Goal: Task Accomplishment & Management: Manage account settings

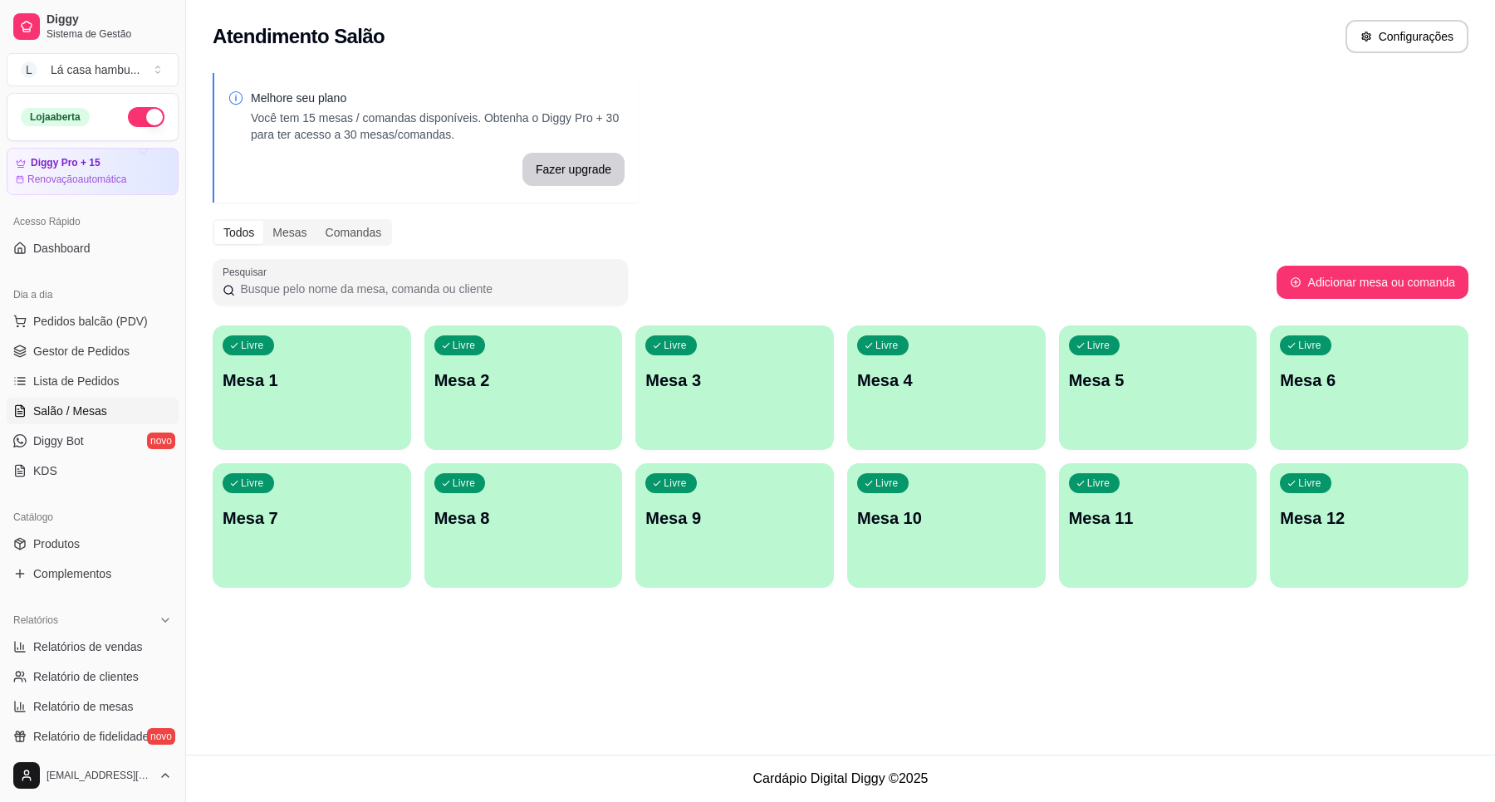
click at [297, 424] on div "Livre Mesa 1" at bounding box center [312, 378] width 198 height 105
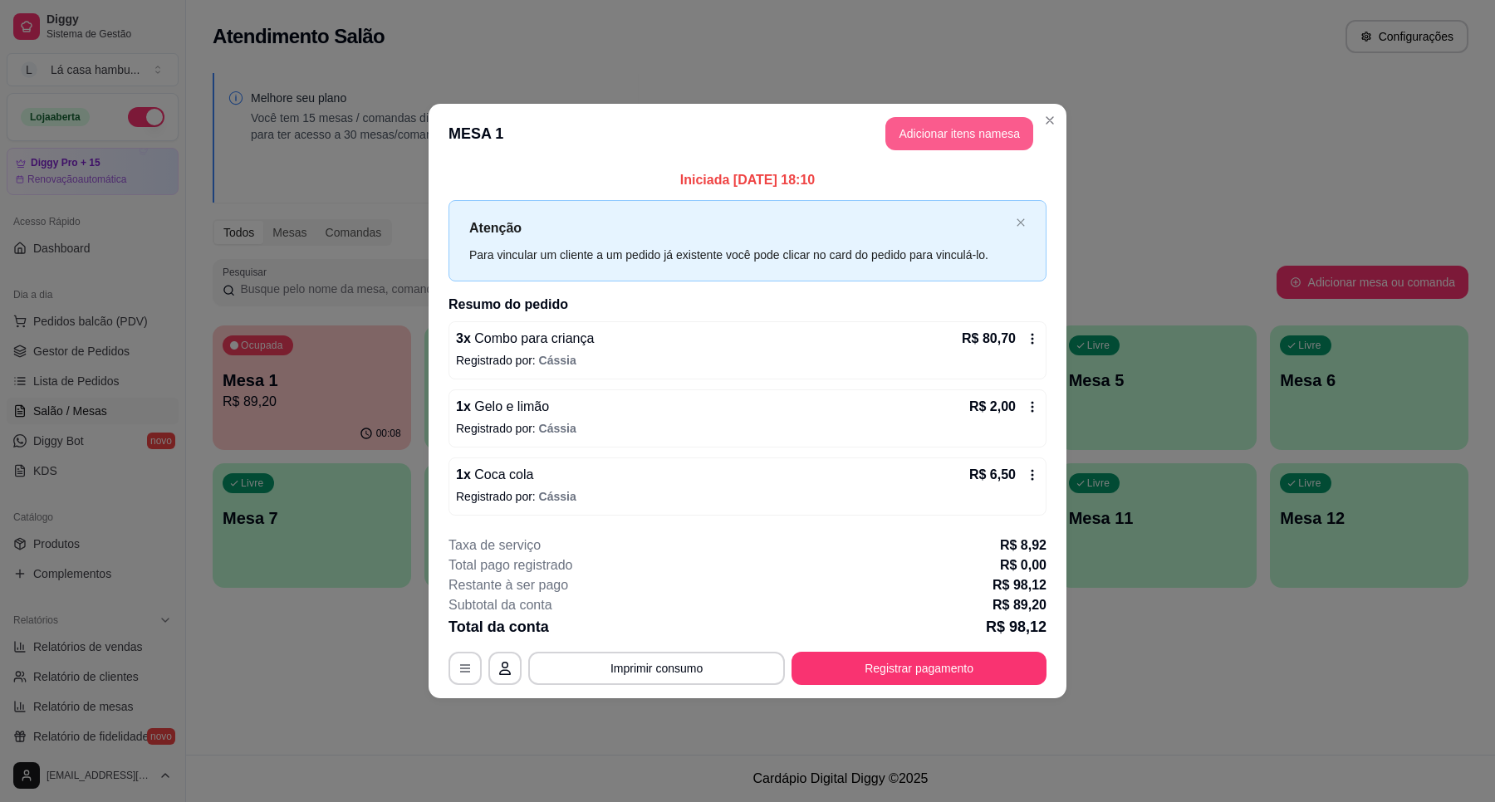
click at [997, 138] on button "Adicionar itens na mesa" at bounding box center [959, 133] width 148 height 33
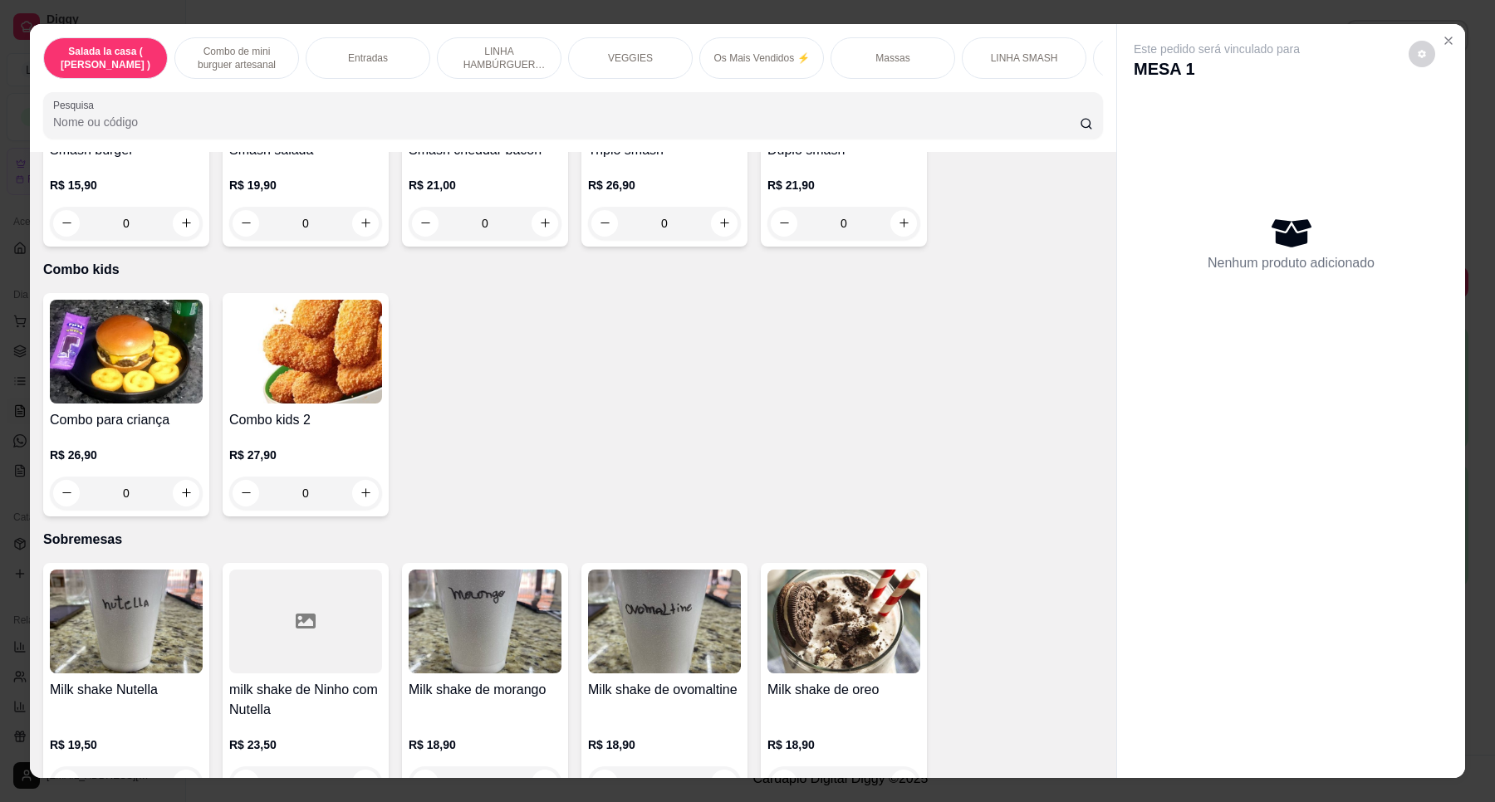
scroll to position [4553, 0]
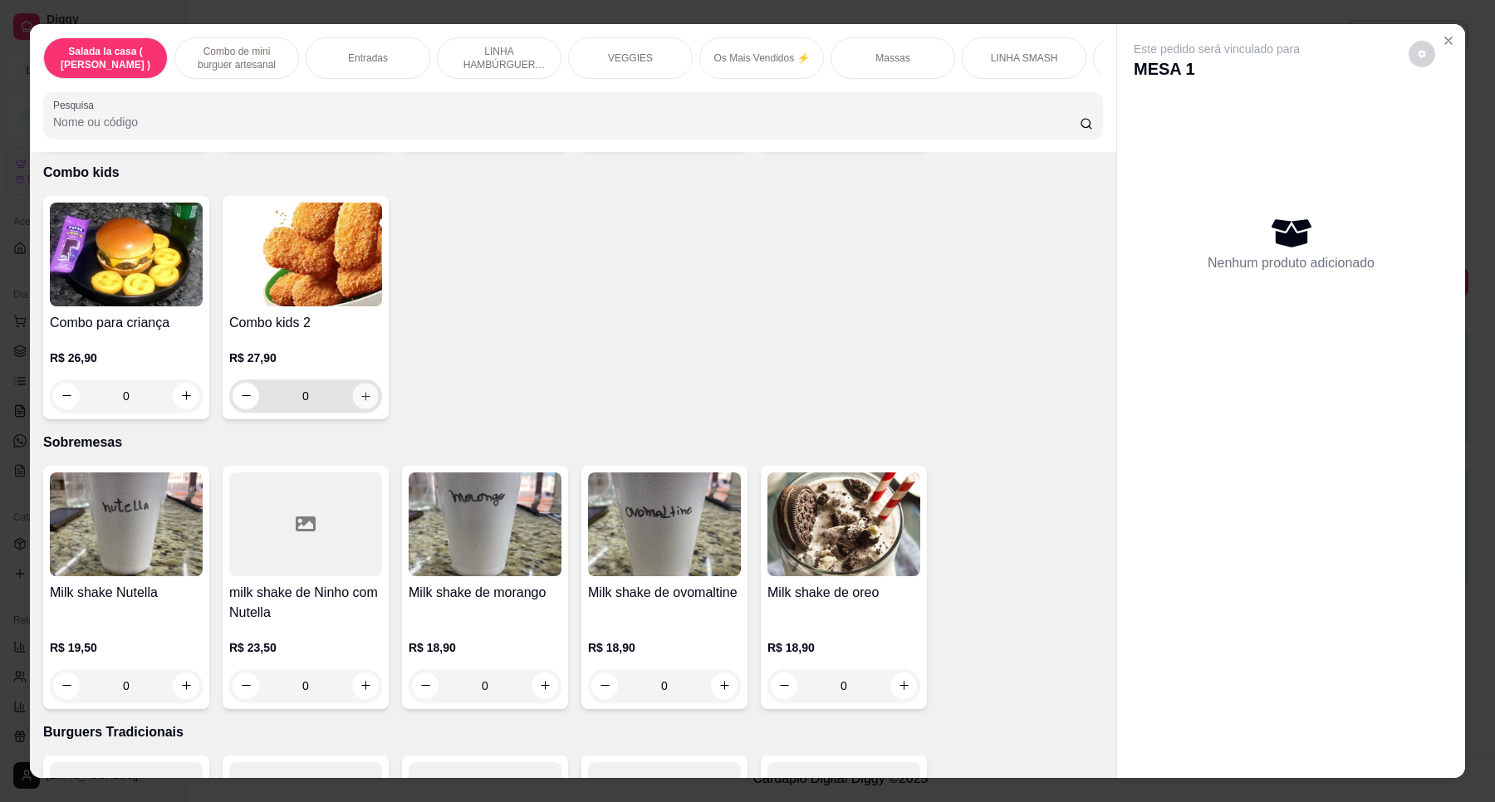
click at [361, 390] on icon "increase-product-quantity" at bounding box center [366, 396] width 12 height 12
type input "1"
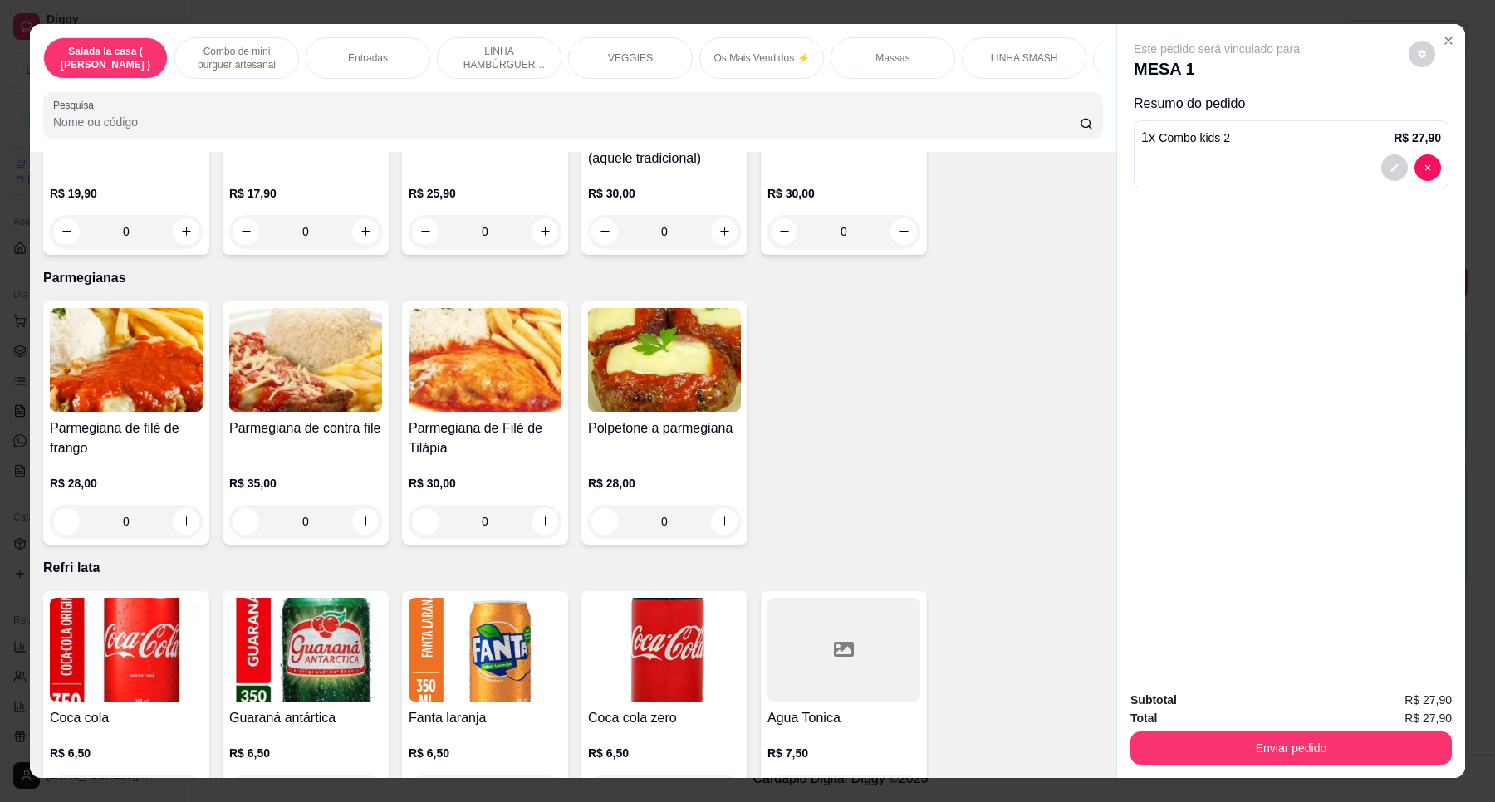
scroll to position [5648, 0]
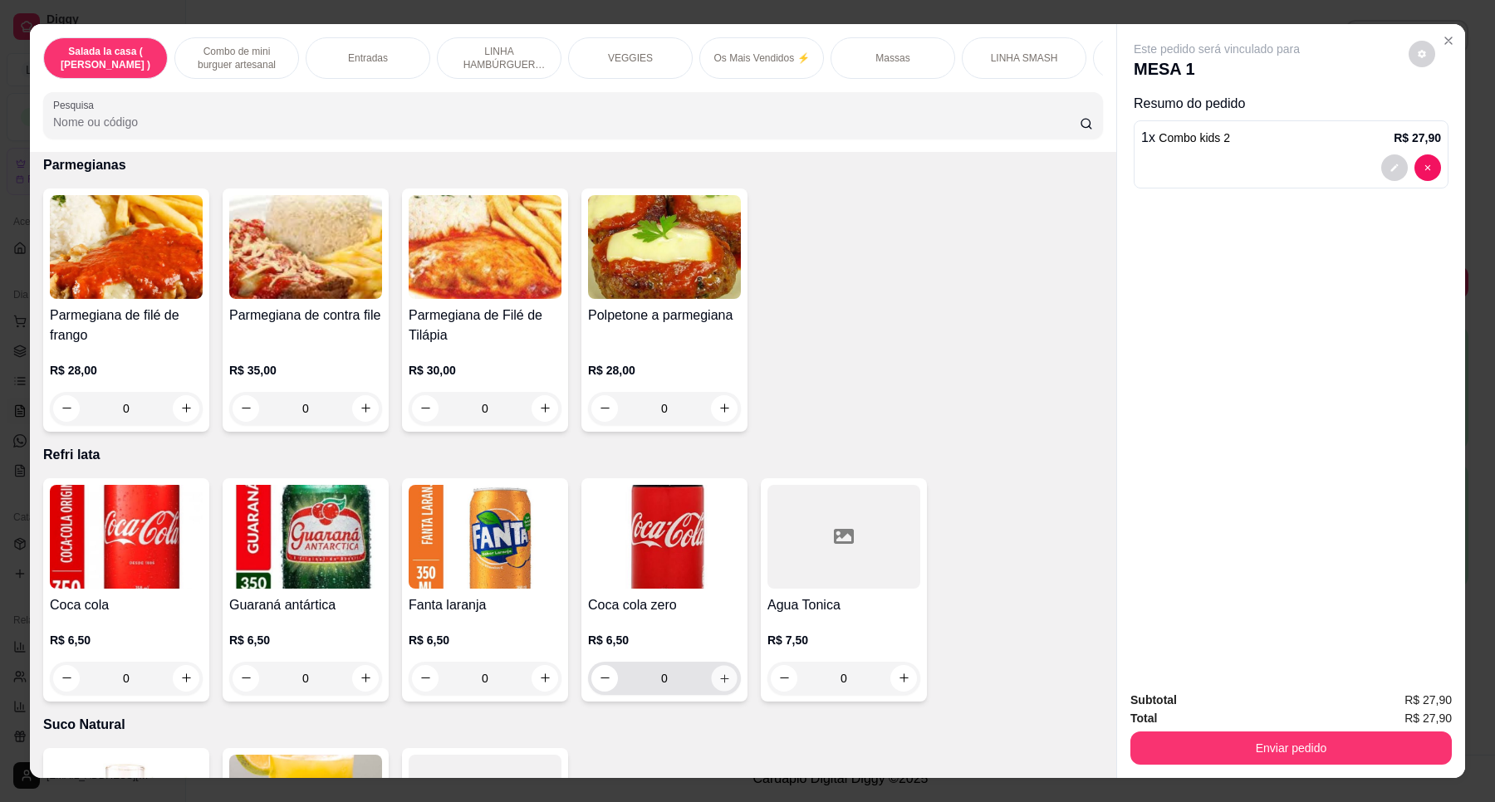
click at [718, 673] on icon "increase-product-quantity" at bounding box center [724, 679] width 12 height 12
type input "1"
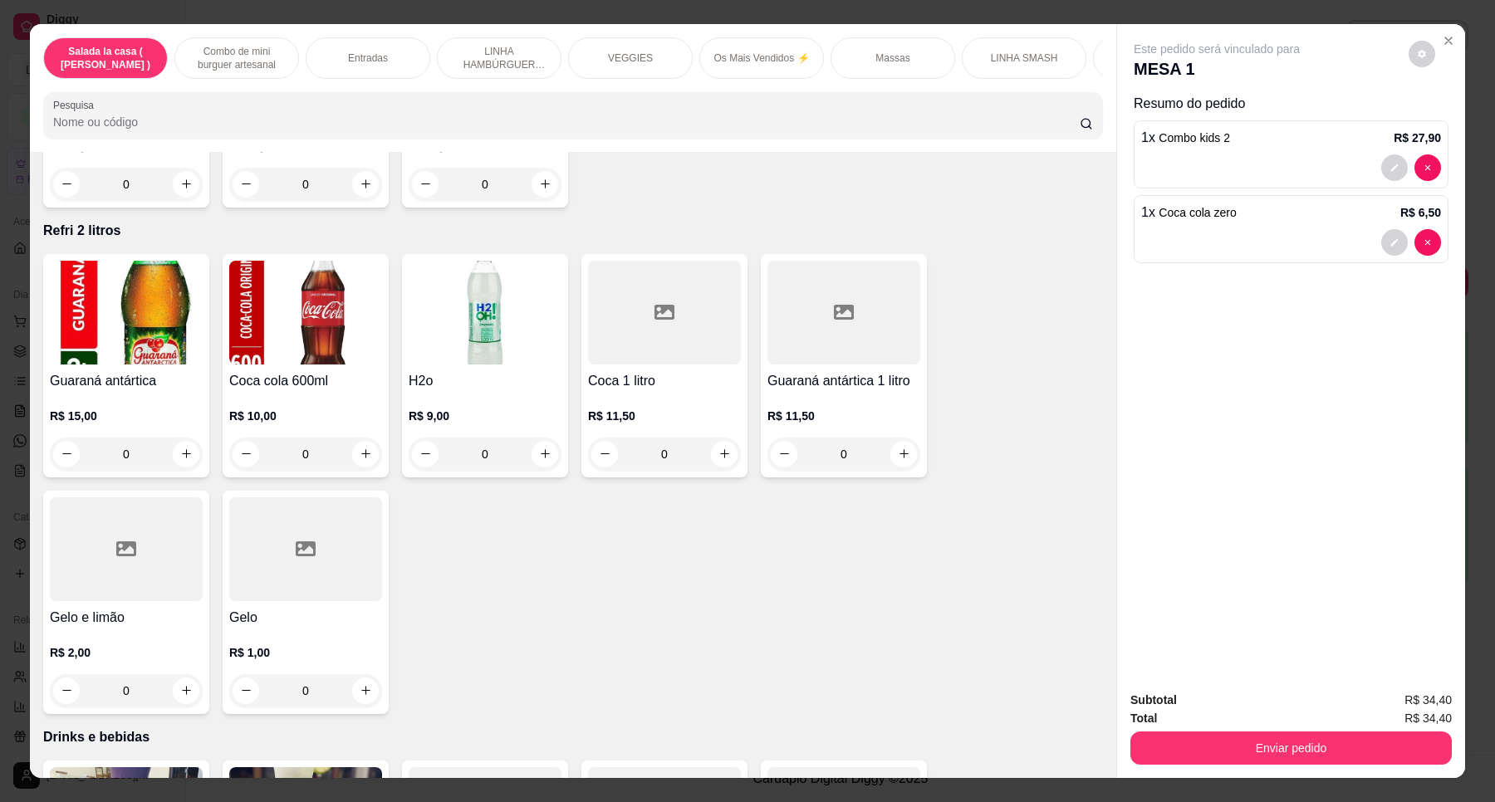
scroll to position [6462, 0]
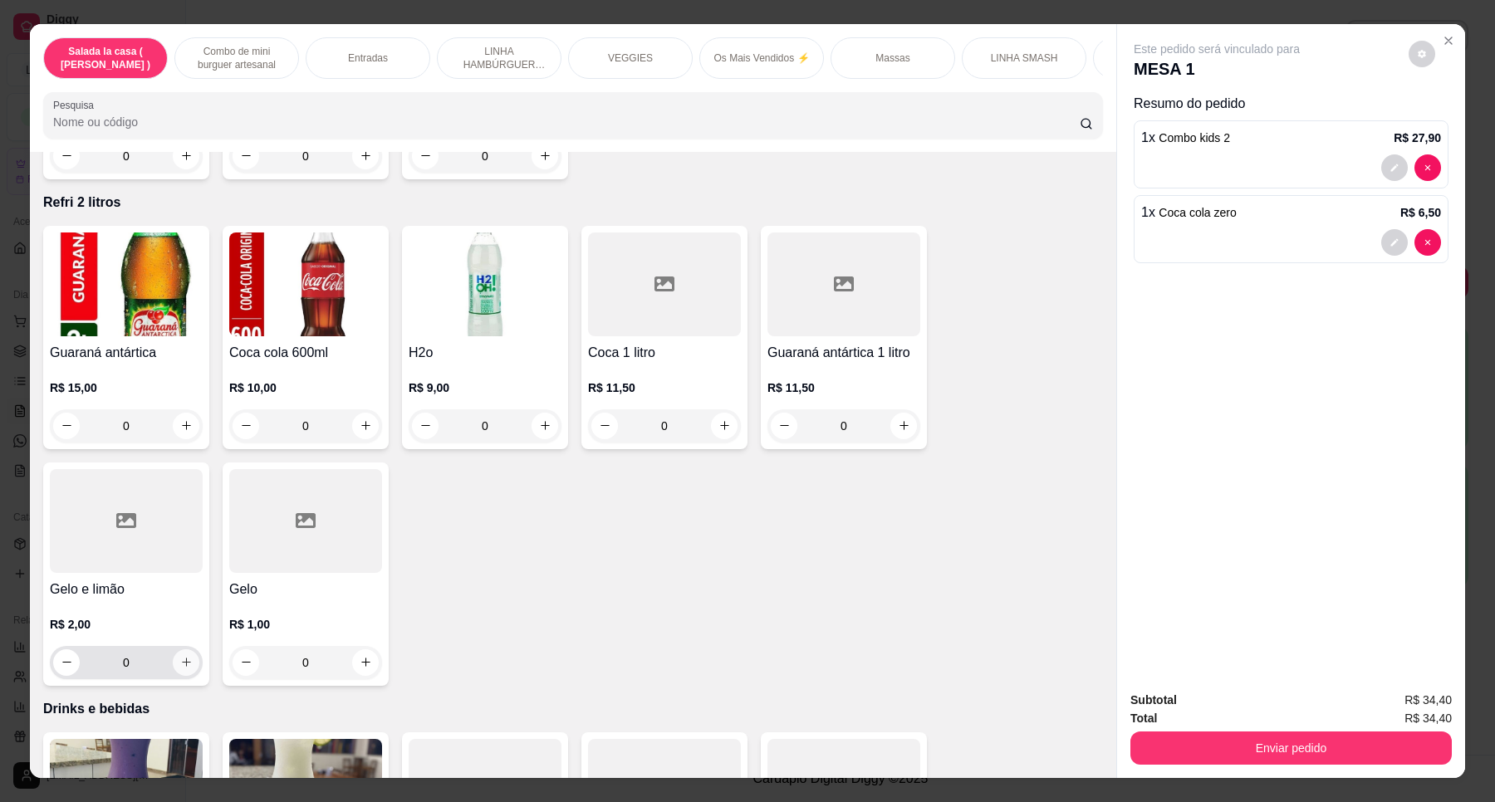
click at [173, 649] on button "increase-product-quantity" at bounding box center [186, 662] width 27 height 27
type input "1"
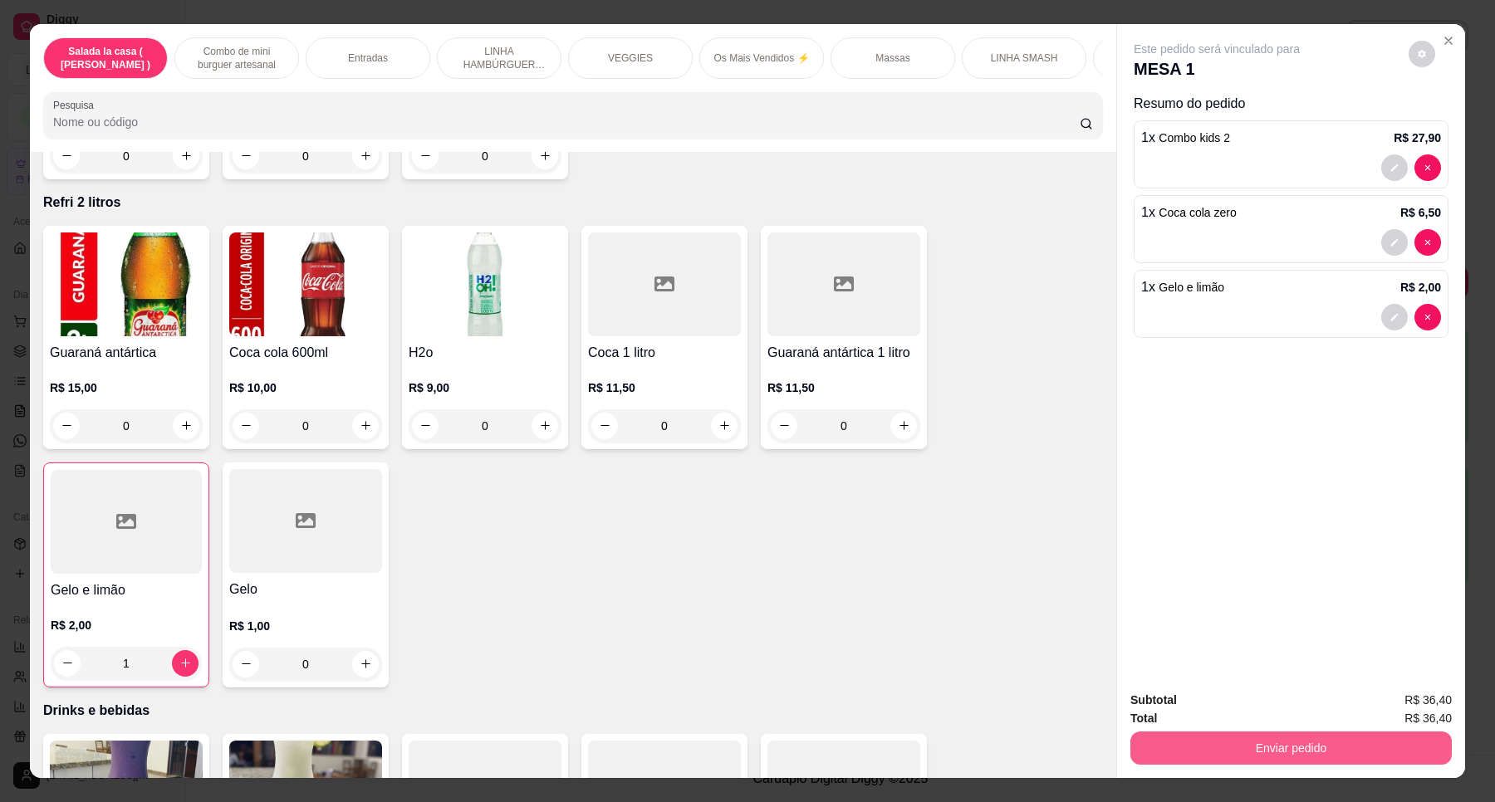
click at [1290, 740] on button "Enviar pedido" at bounding box center [1290, 748] width 321 height 33
click at [1422, 708] on button "Enviar pedido" at bounding box center [1407, 708] width 94 height 32
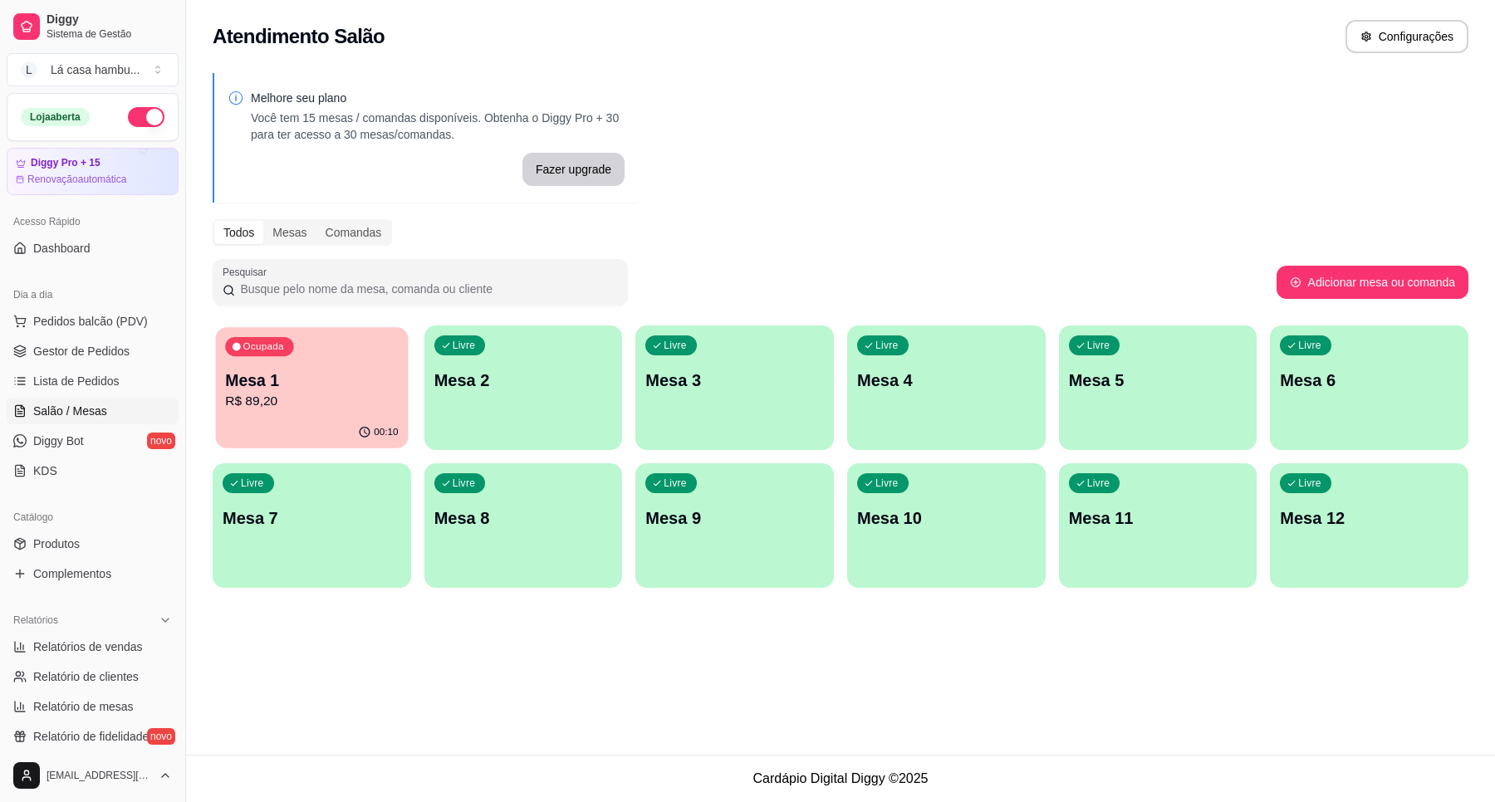
click at [368, 383] on p "Mesa 1" at bounding box center [311, 381] width 173 height 22
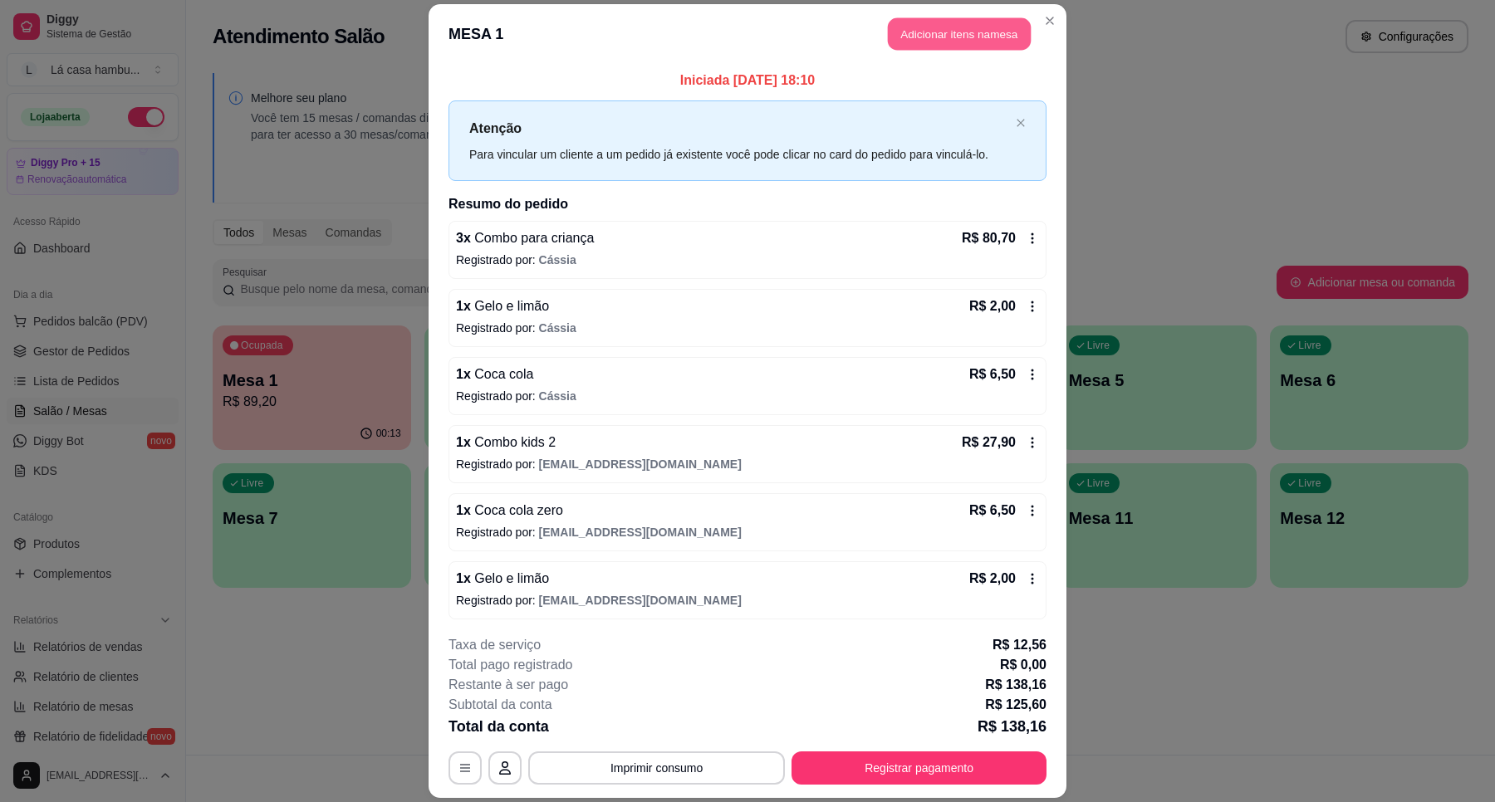
click at [989, 32] on button "Adicionar itens na mesa" at bounding box center [959, 33] width 143 height 32
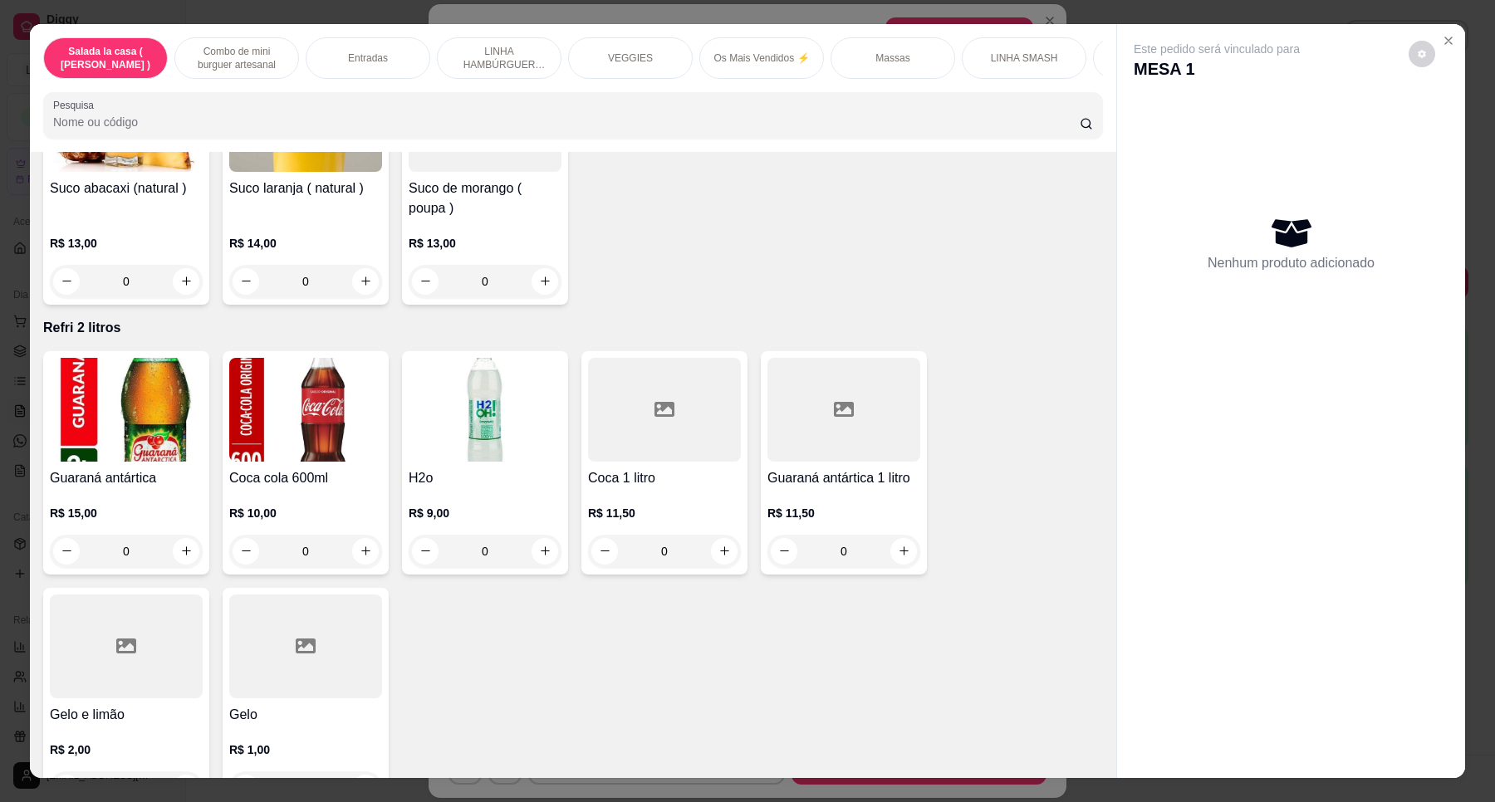
scroll to position [6346, 0]
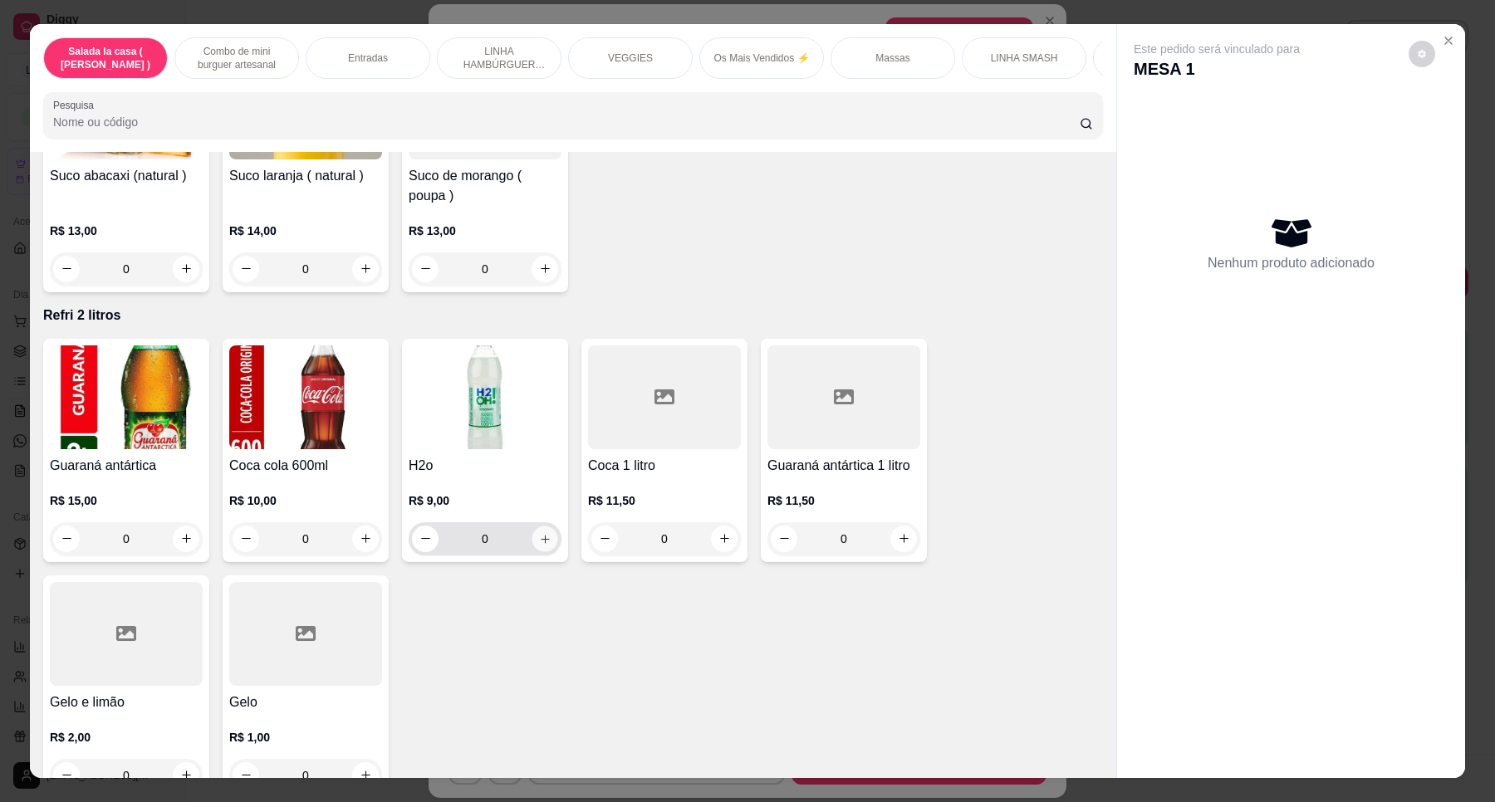
click at [538, 526] on button "increase-product-quantity" at bounding box center [545, 539] width 26 height 26
type input "1"
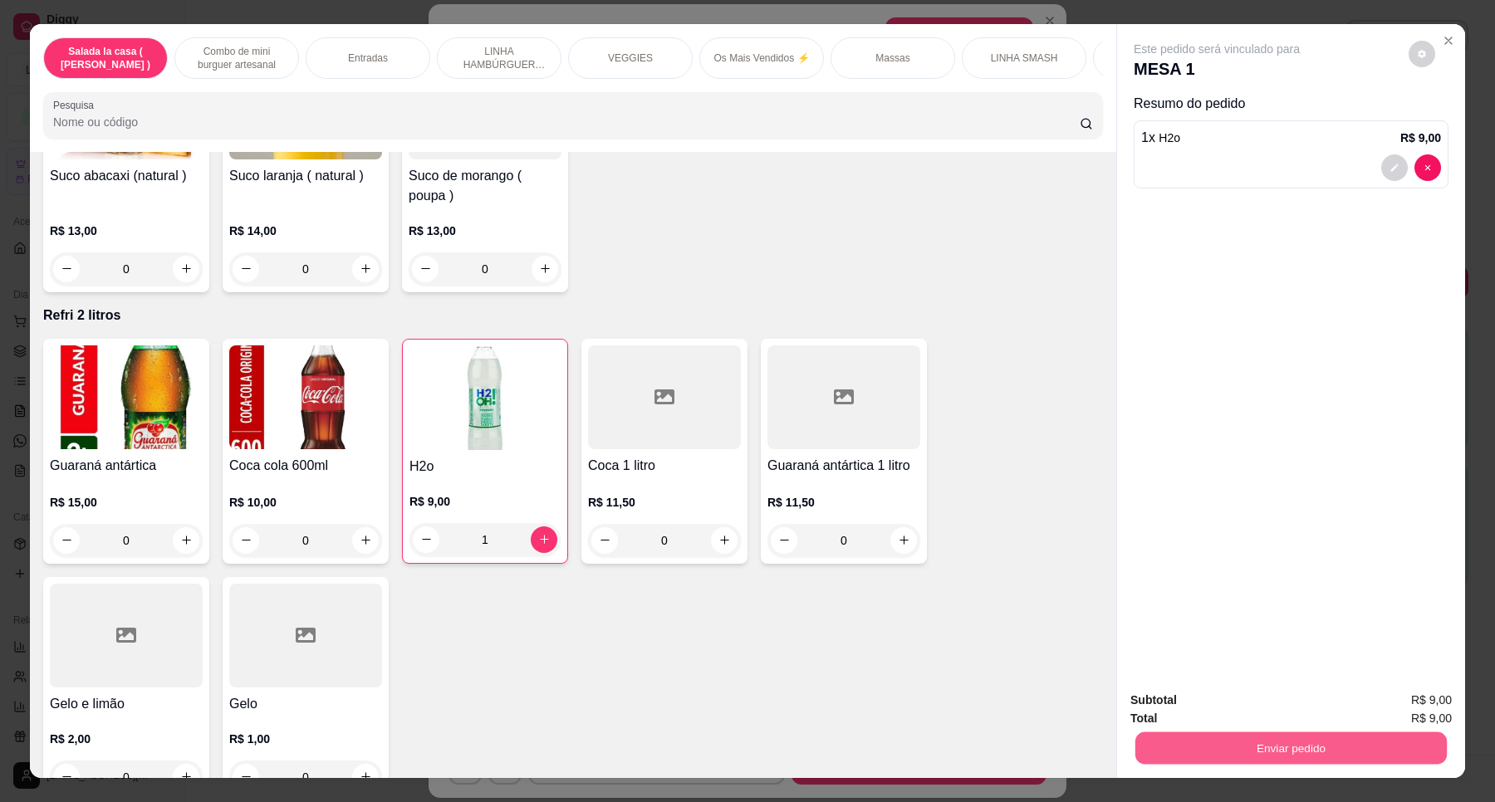
click at [1317, 753] on button "Enviar pedido" at bounding box center [1290, 749] width 311 height 32
click at [1434, 712] on button "Enviar pedido" at bounding box center [1407, 708] width 94 height 32
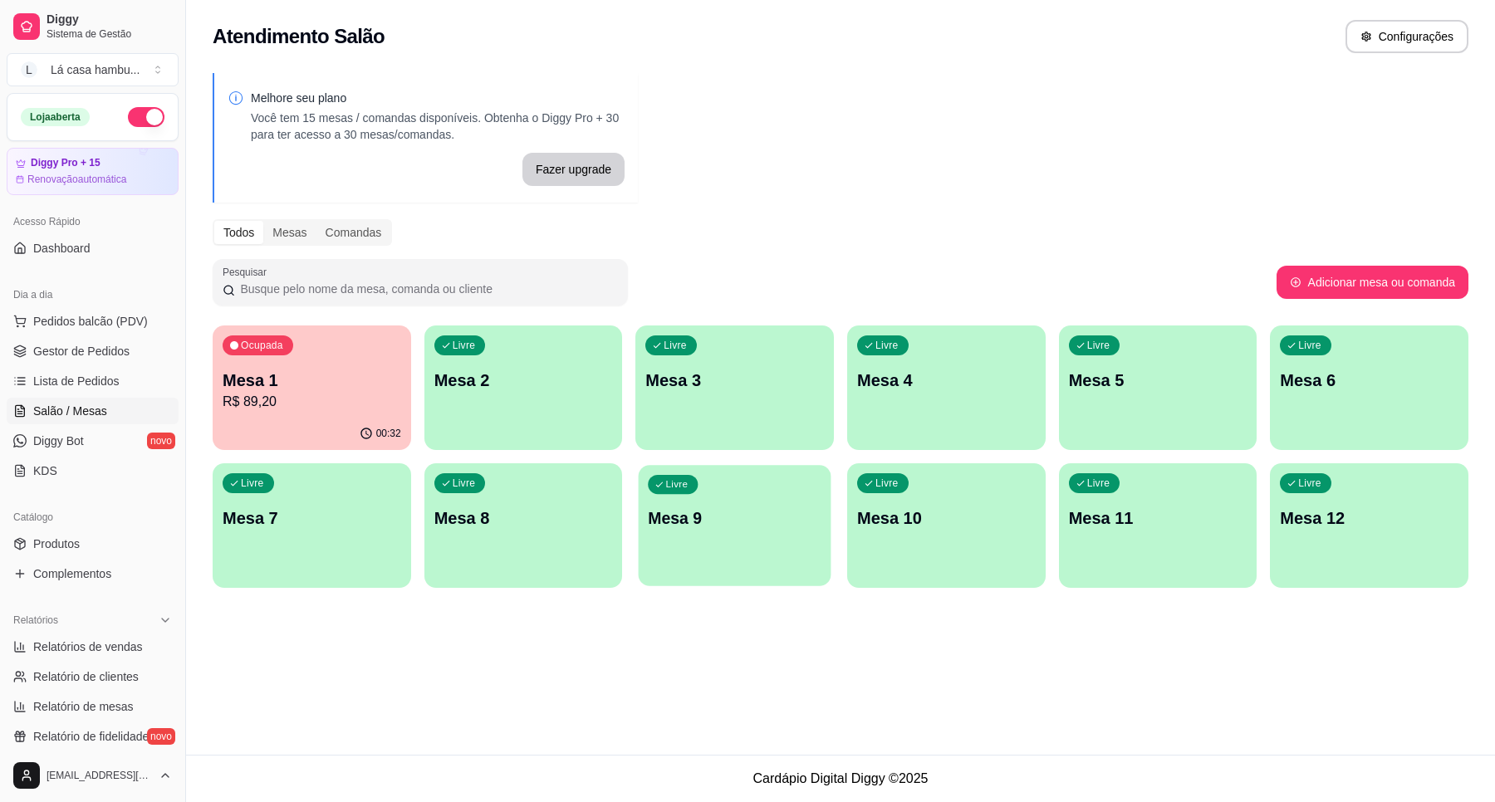
click at [765, 542] on div "Livre Mesa 9" at bounding box center [735, 515] width 193 height 101
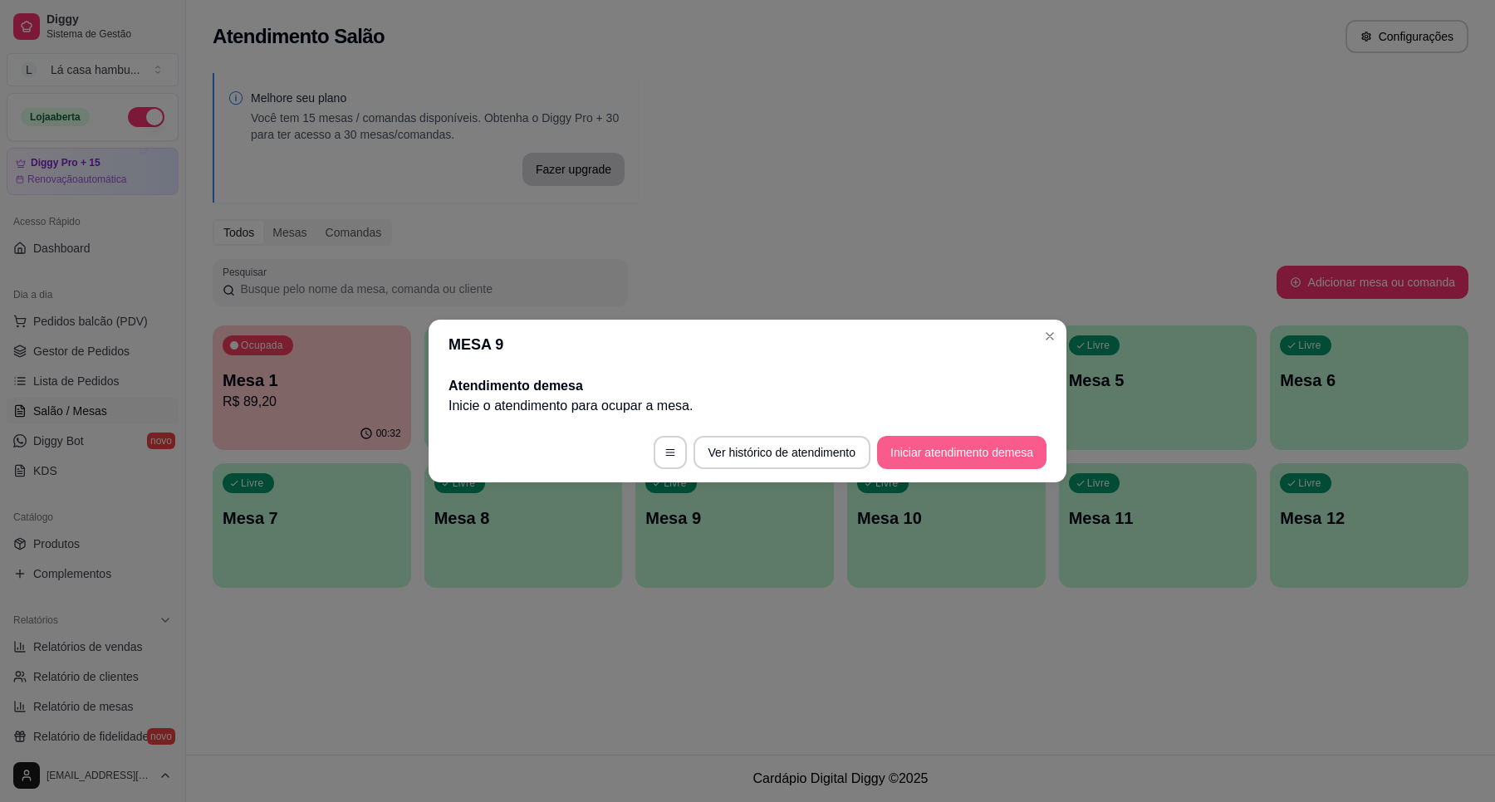
click at [914, 462] on button "Iniciar atendimento de mesa" at bounding box center [961, 452] width 169 height 33
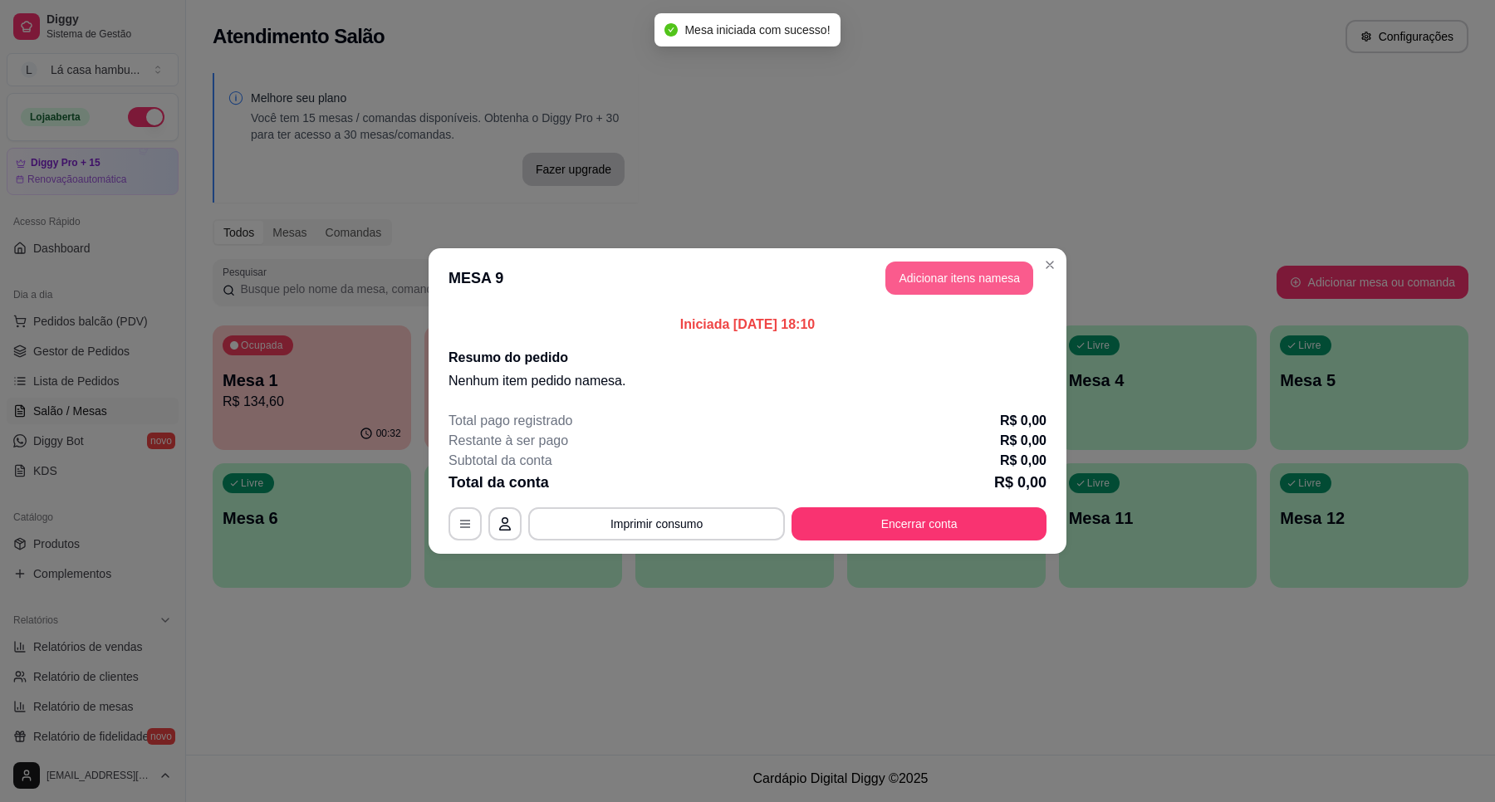
click at [960, 285] on button "Adicionar itens na mesa" at bounding box center [959, 278] width 148 height 33
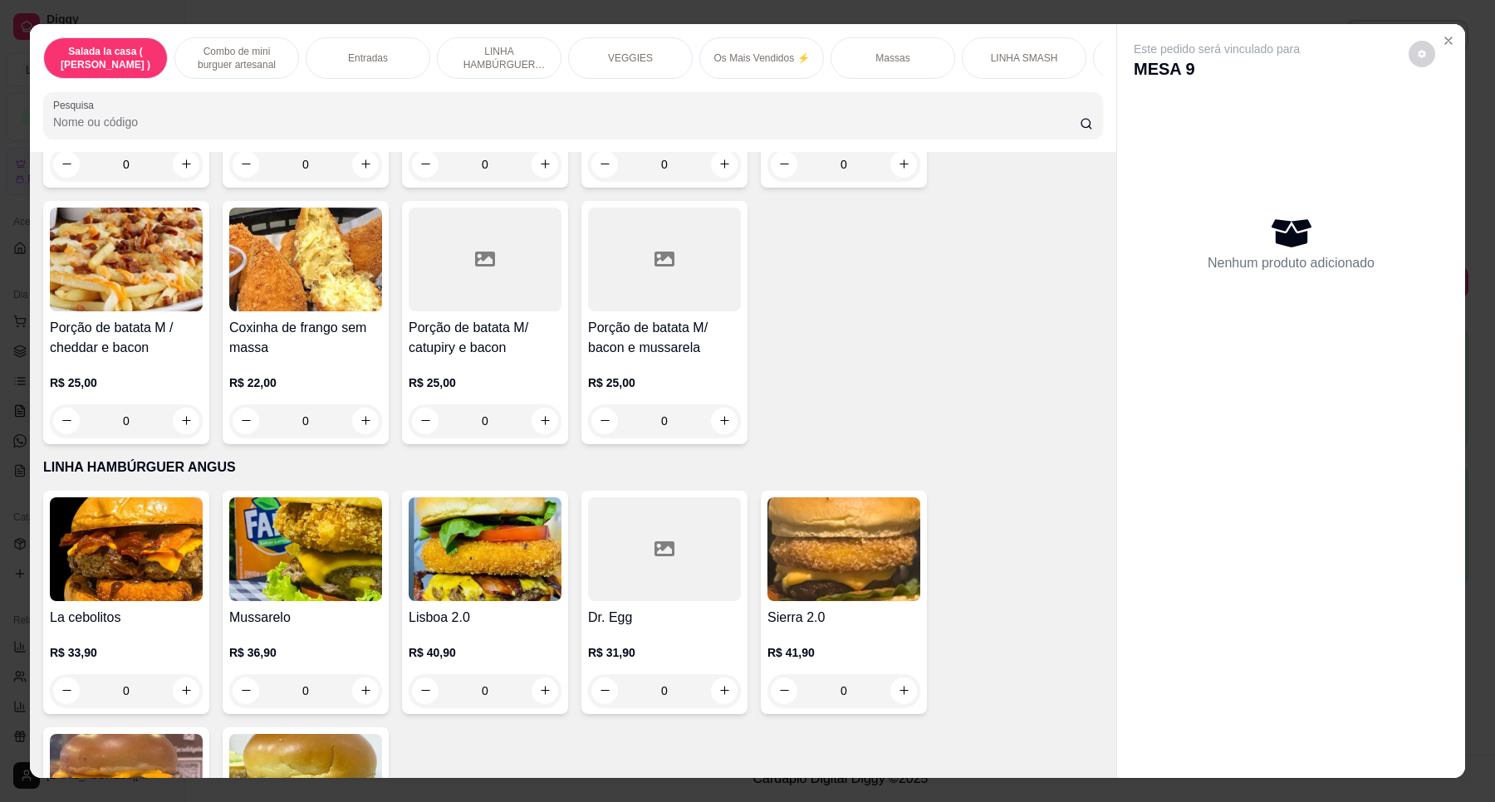
scroll to position [1653, 0]
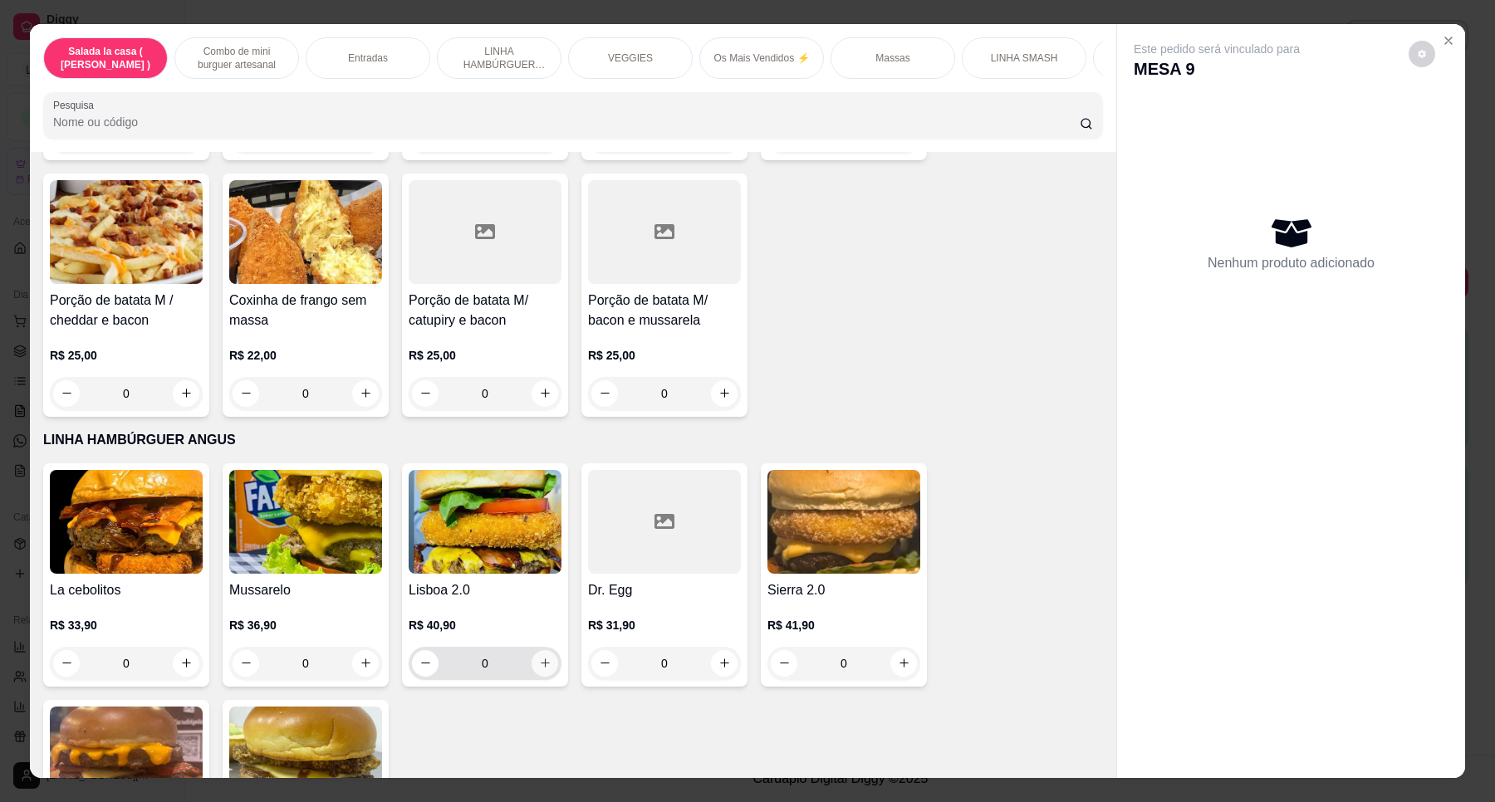
click at [539, 669] on icon "increase-product-quantity" at bounding box center [545, 663] width 12 height 12
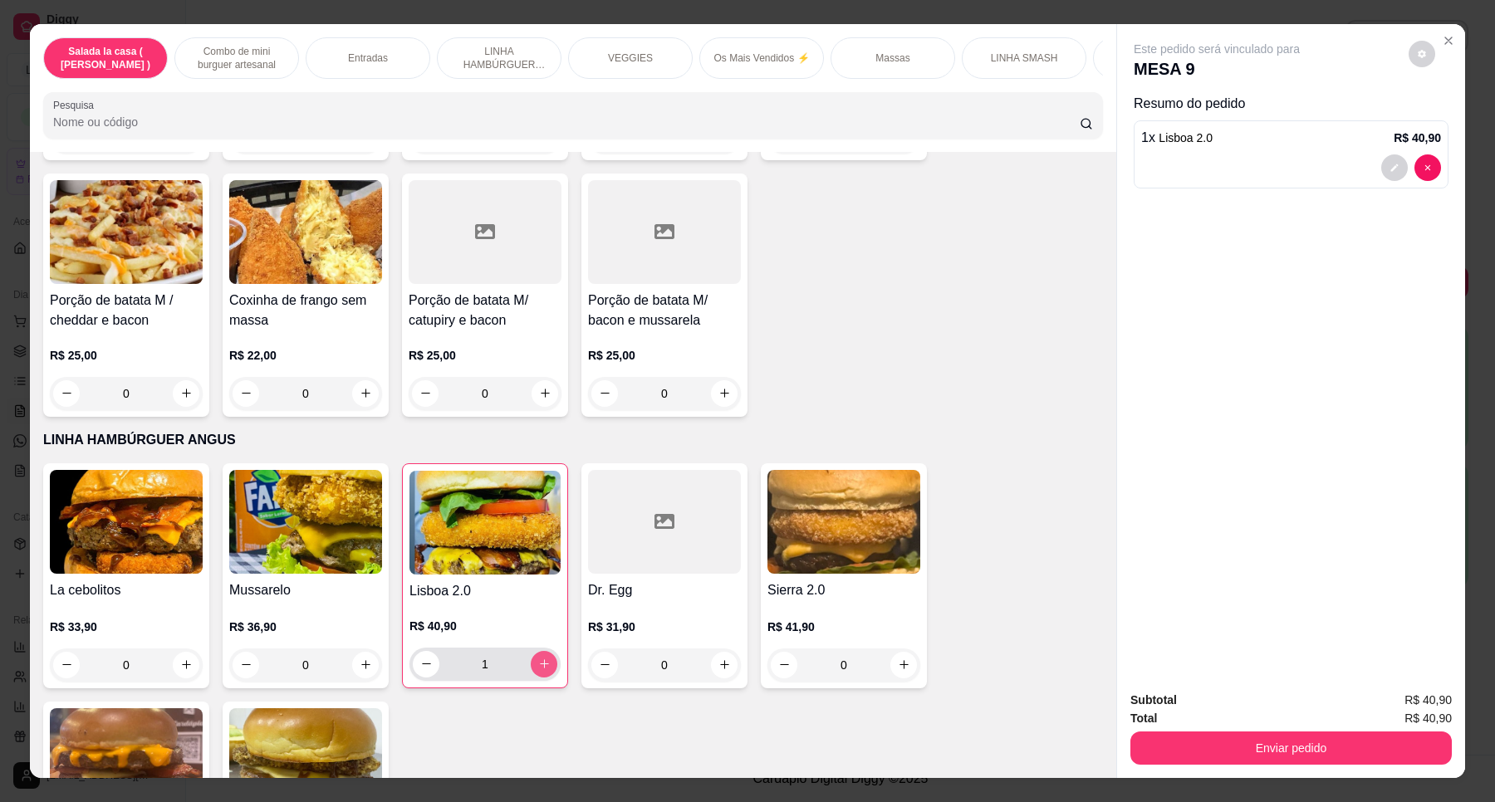
type input "1"
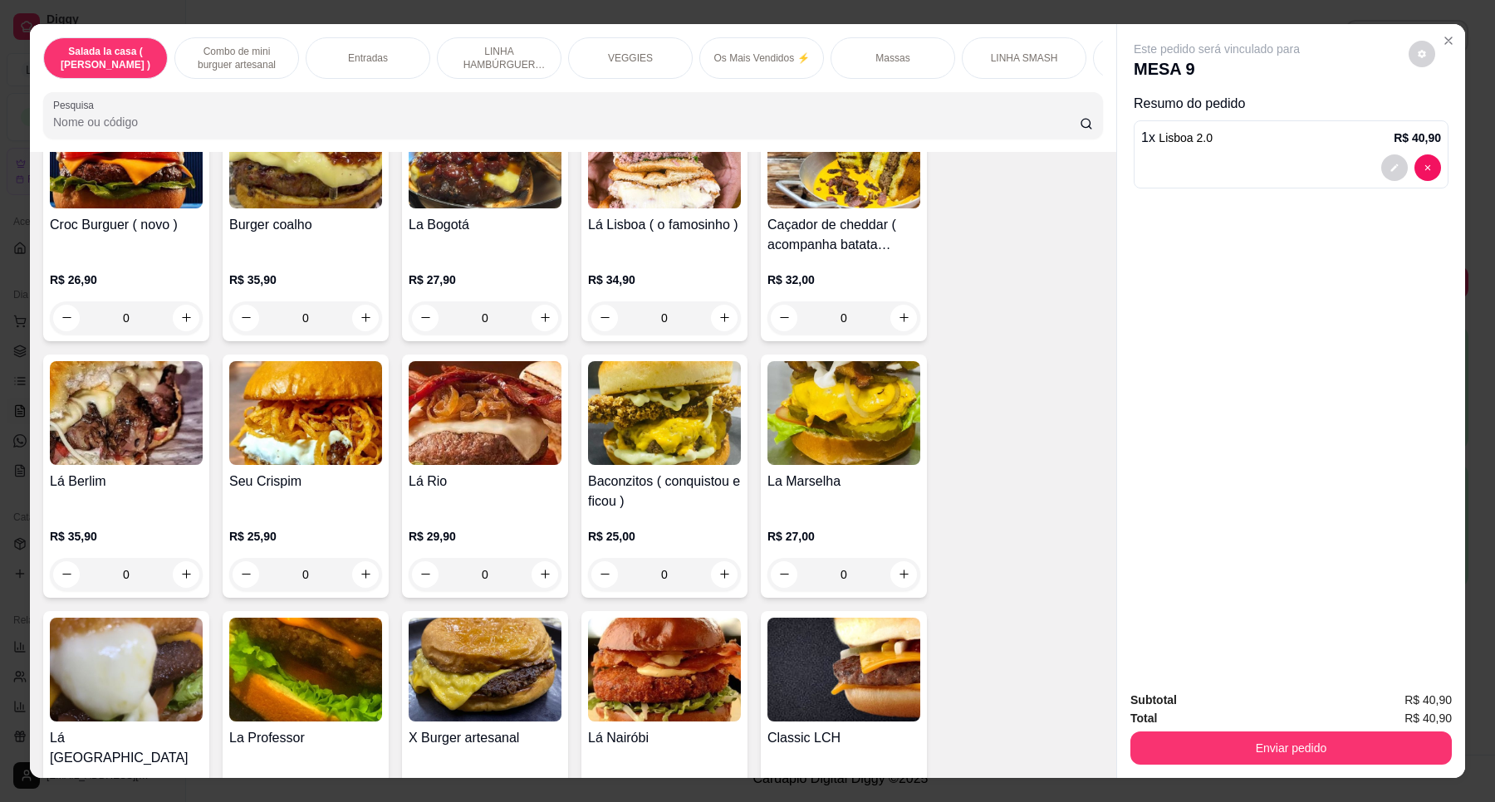
scroll to position [2984, 0]
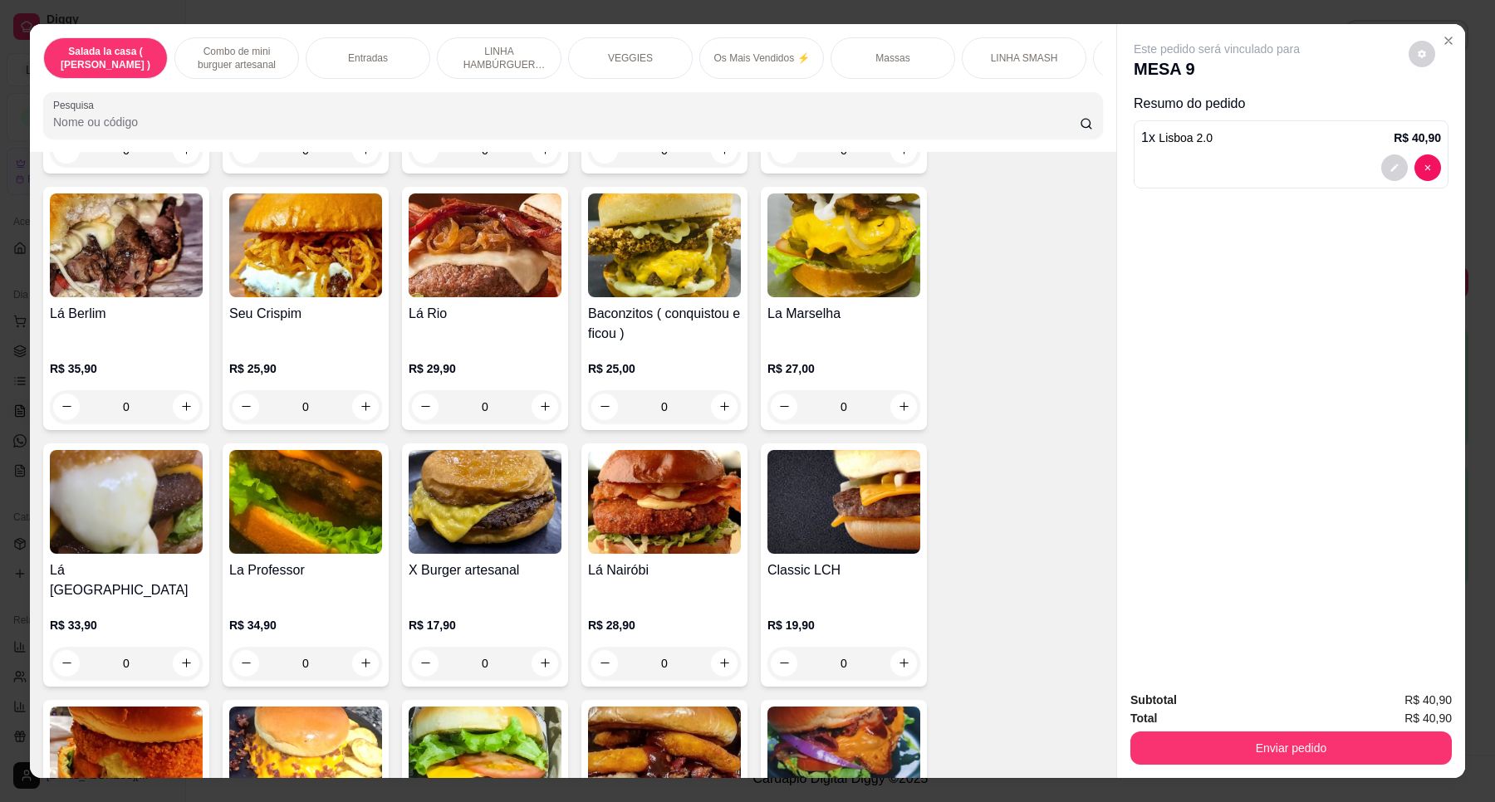
click at [527, 396] on div "0" at bounding box center [485, 406] width 153 height 33
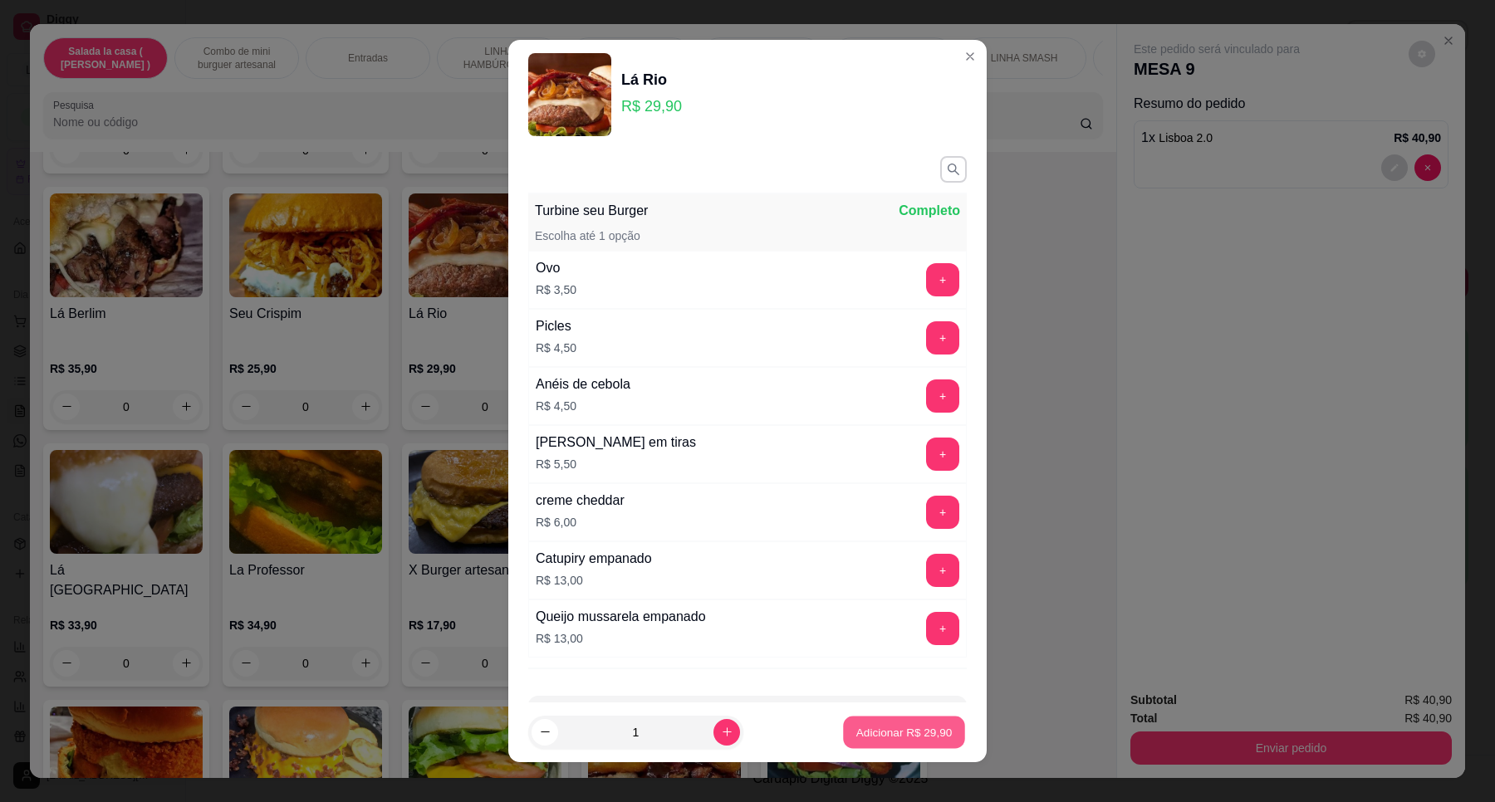
click at [911, 725] on p "Adicionar R$ 29,90" at bounding box center [904, 732] width 96 height 16
type input "1"
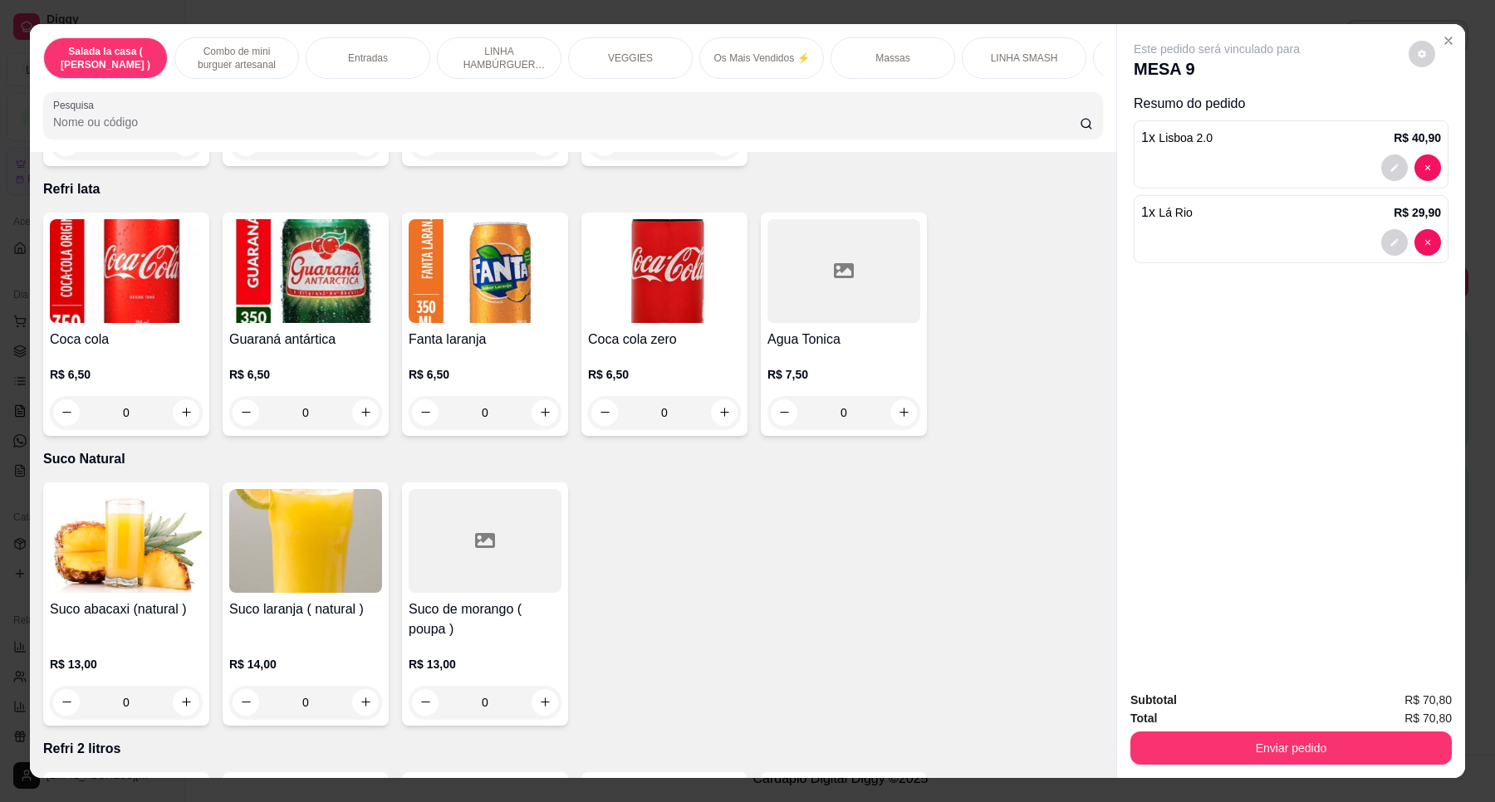
scroll to position [5998, 0]
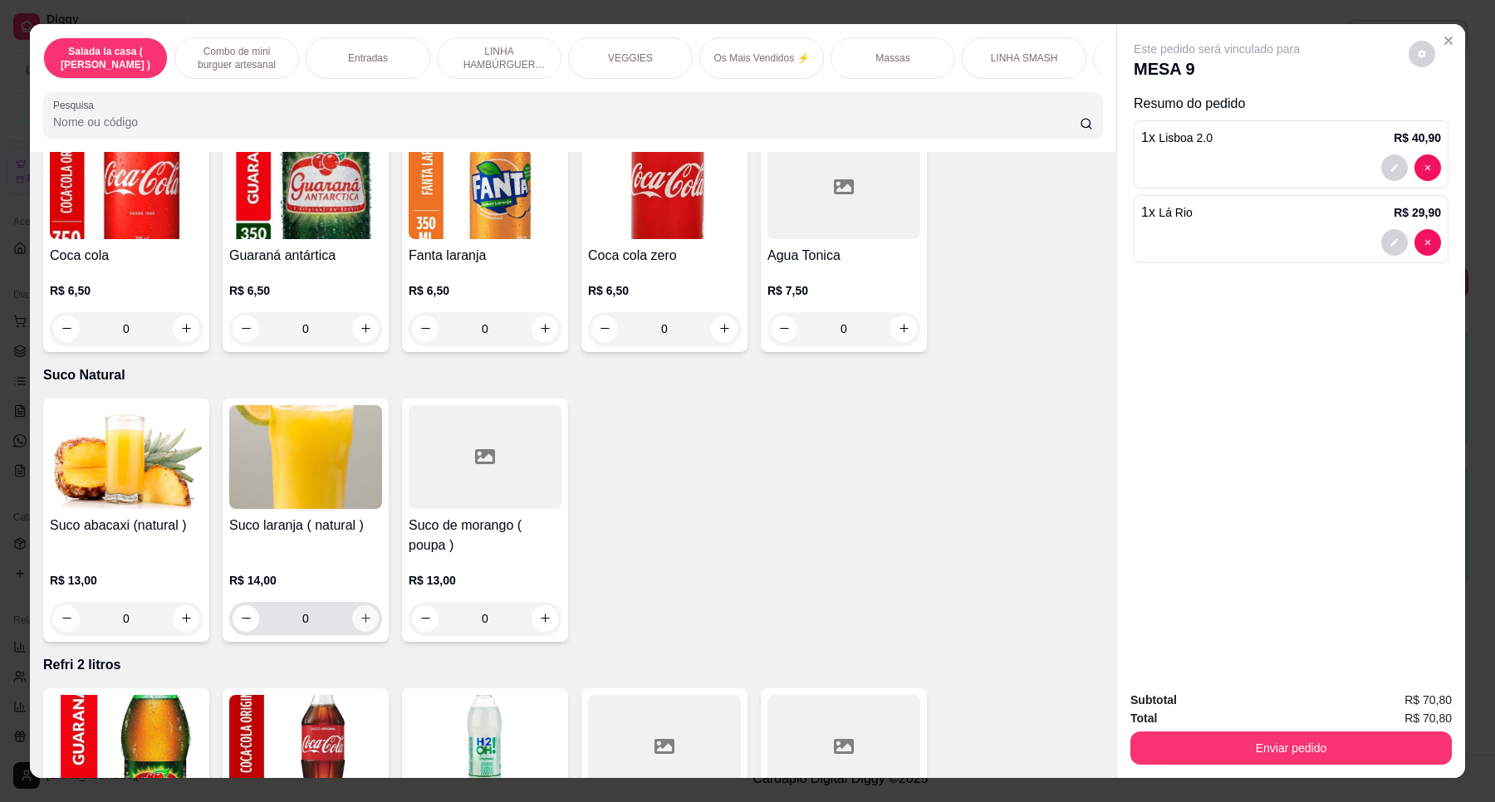
click at [360, 612] on icon "increase-product-quantity" at bounding box center [366, 618] width 12 height 12
click at [360, 614] on icon "increase-product-quantity" at bounding box center [364, 618] width 9 height 9
type input "2"
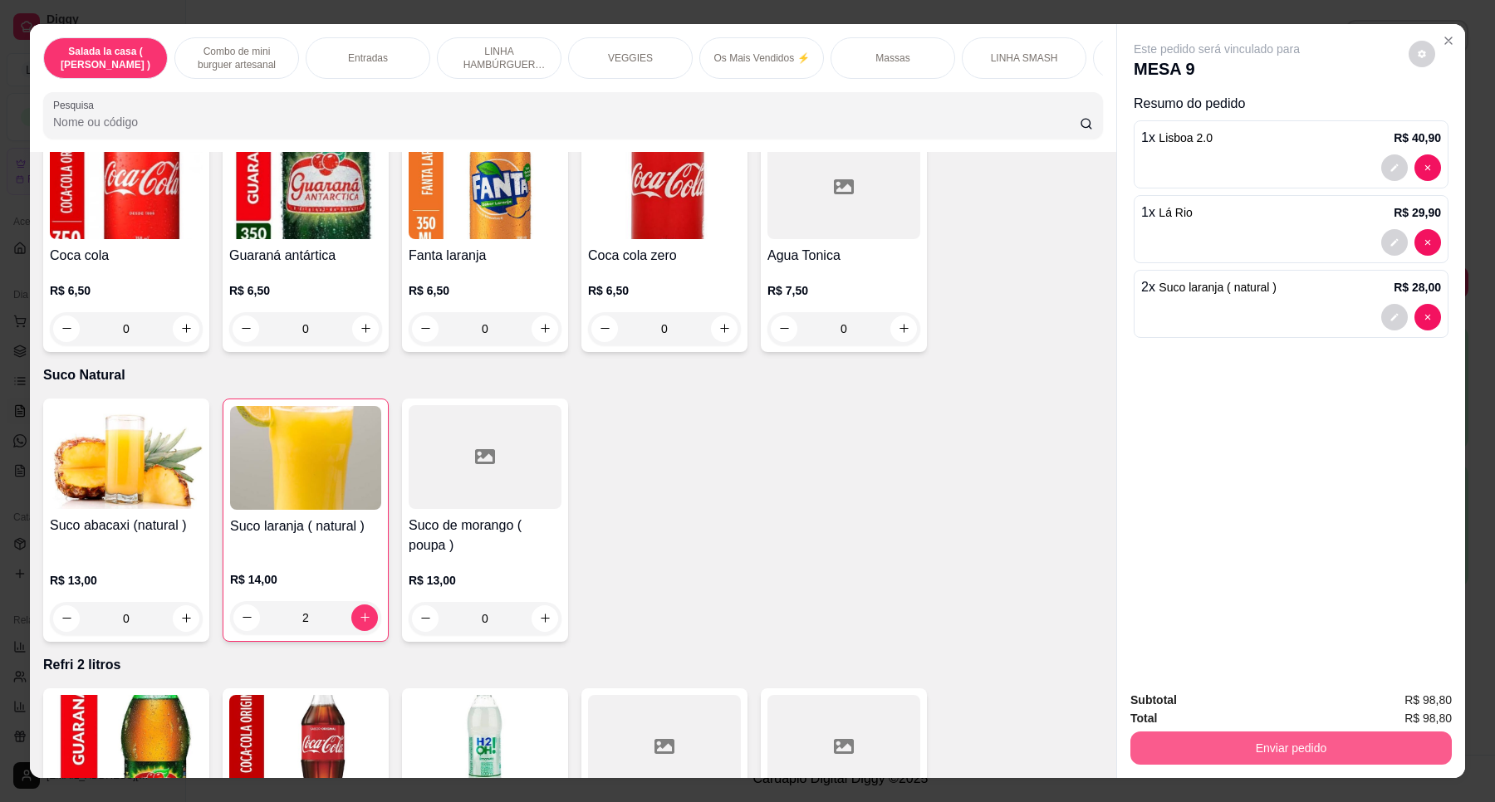
click at [1277, 753] on button "Enviar pedido" at bounding box center [1290, 748] width 321 height 33
click at [1260, 717] on button "Registrar cliente" at bounding box center [1297, 708] width 110 height 32
click at [1256, 750] on button "Enviar pedido" at bounding box center [1290, 748] width 321 height 33
click at [1419, 696] on button "Enviar pedido" at bounding box center [1406, 707] width 91 height 31
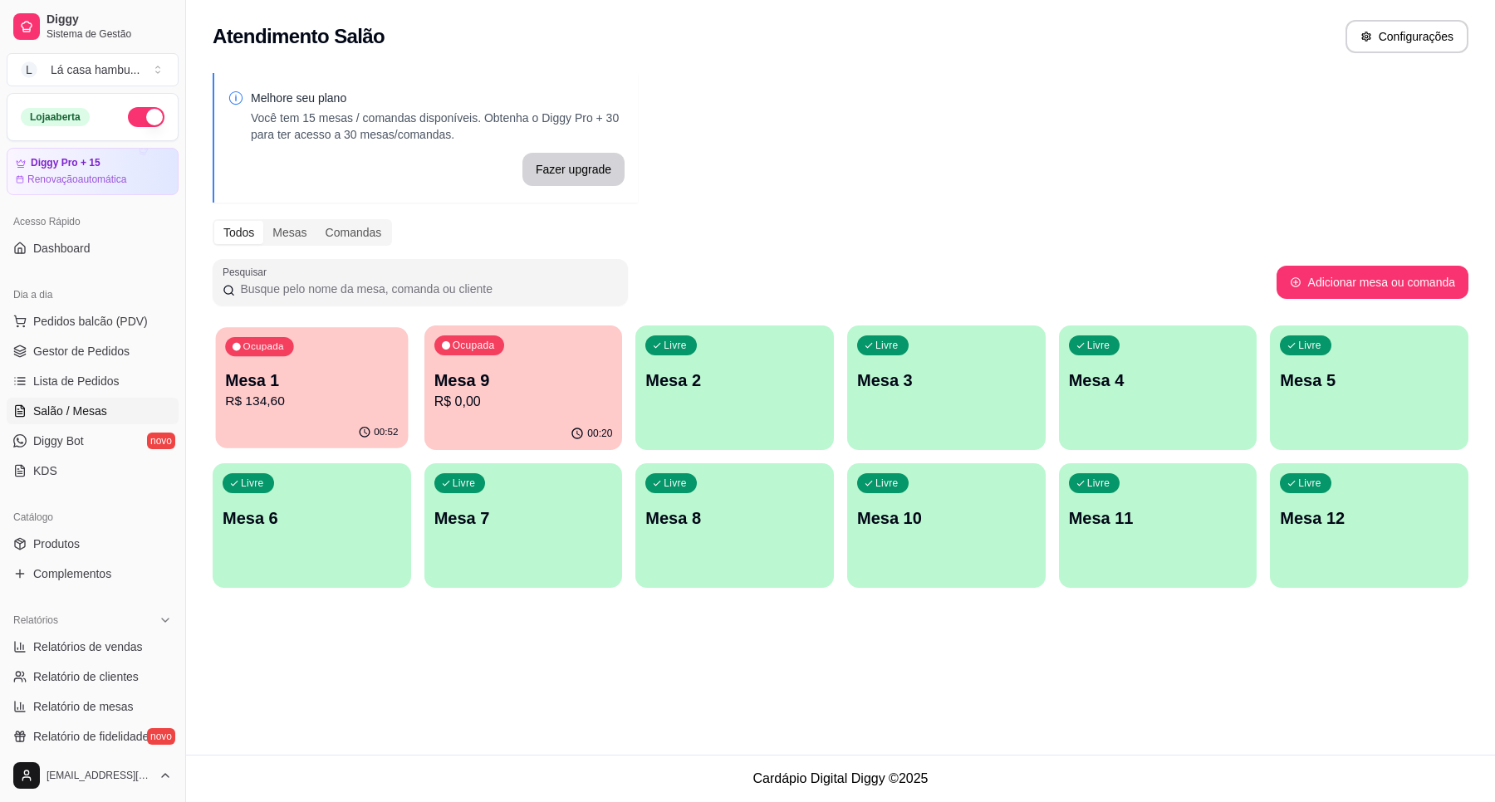
click at [364, 392] on p "R$ 134,60" at bounding box center [311, 401] width 173 height 19
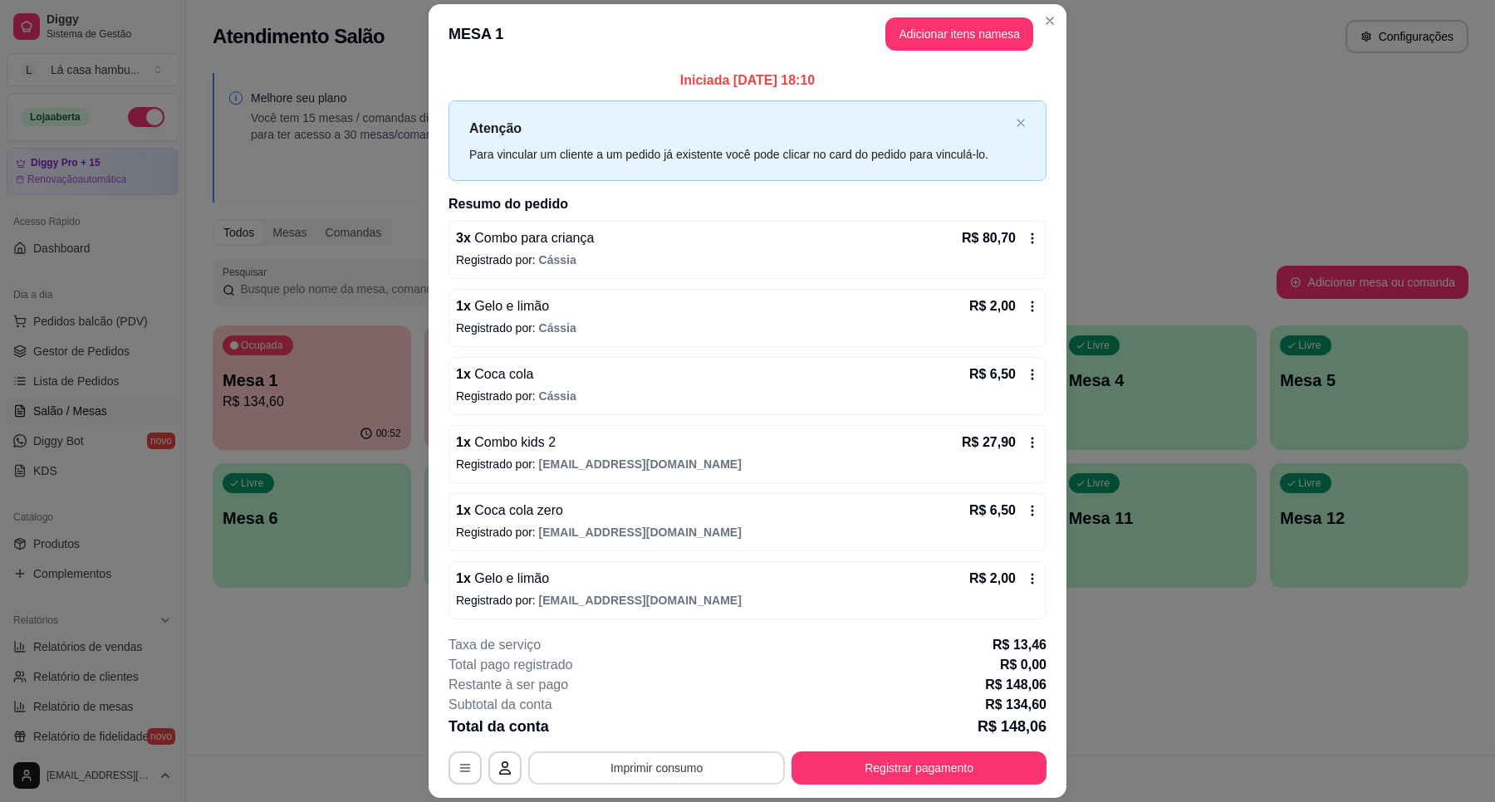
click at [729, 769] on button "Imprimir consumo" at bounding box center [656, 768] width 257 height 33
click at [687, 729] on button "IMPRESSORA" at bounding box center [654, 730] width 120 height 27
click at [914, 767] on button "Registrar pagamento" at bounding box center [920, 768] width 248 height 32
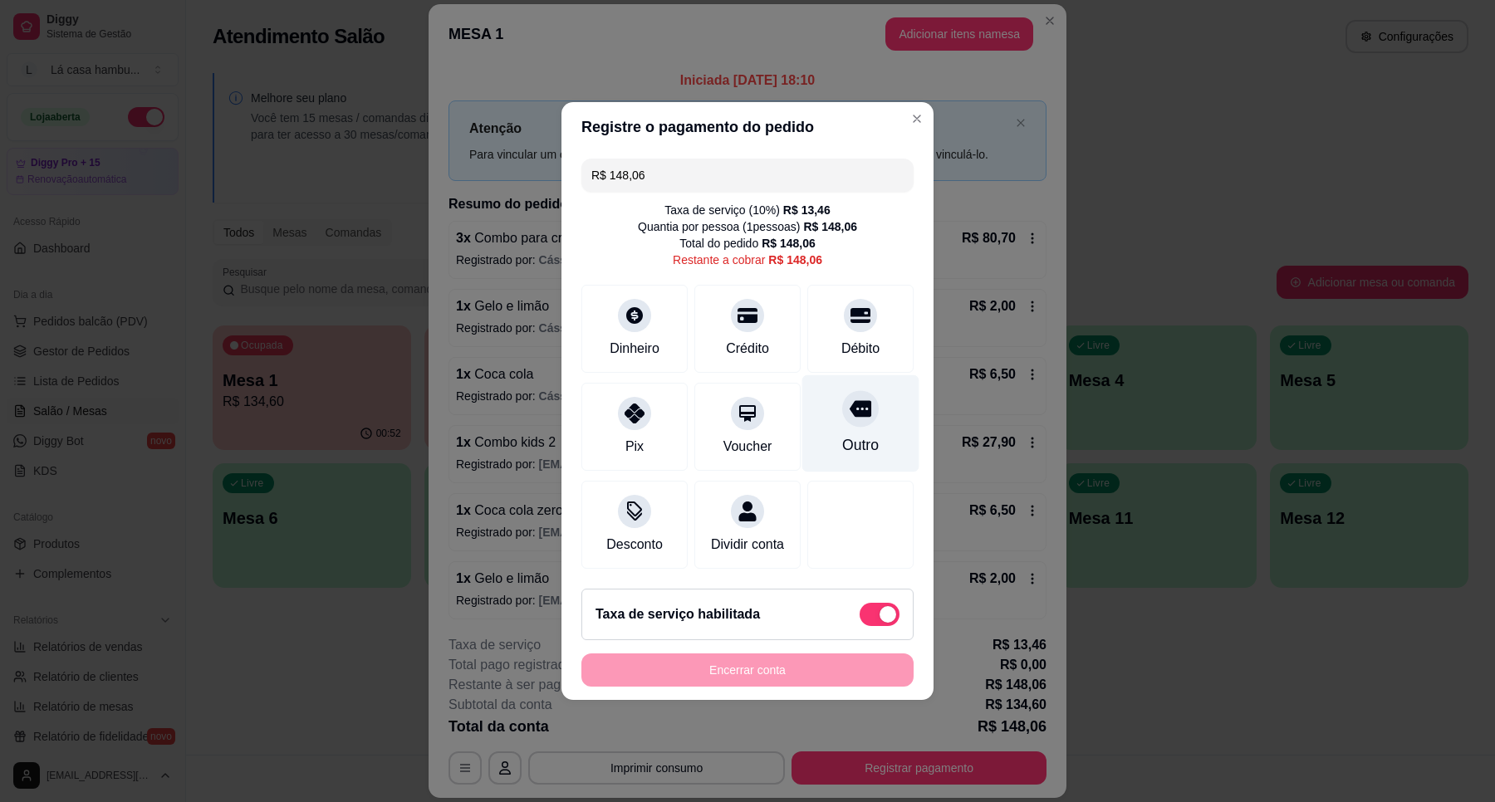
click at [857, 401] on icon at bounding box center [861, 409] width 22 height 17
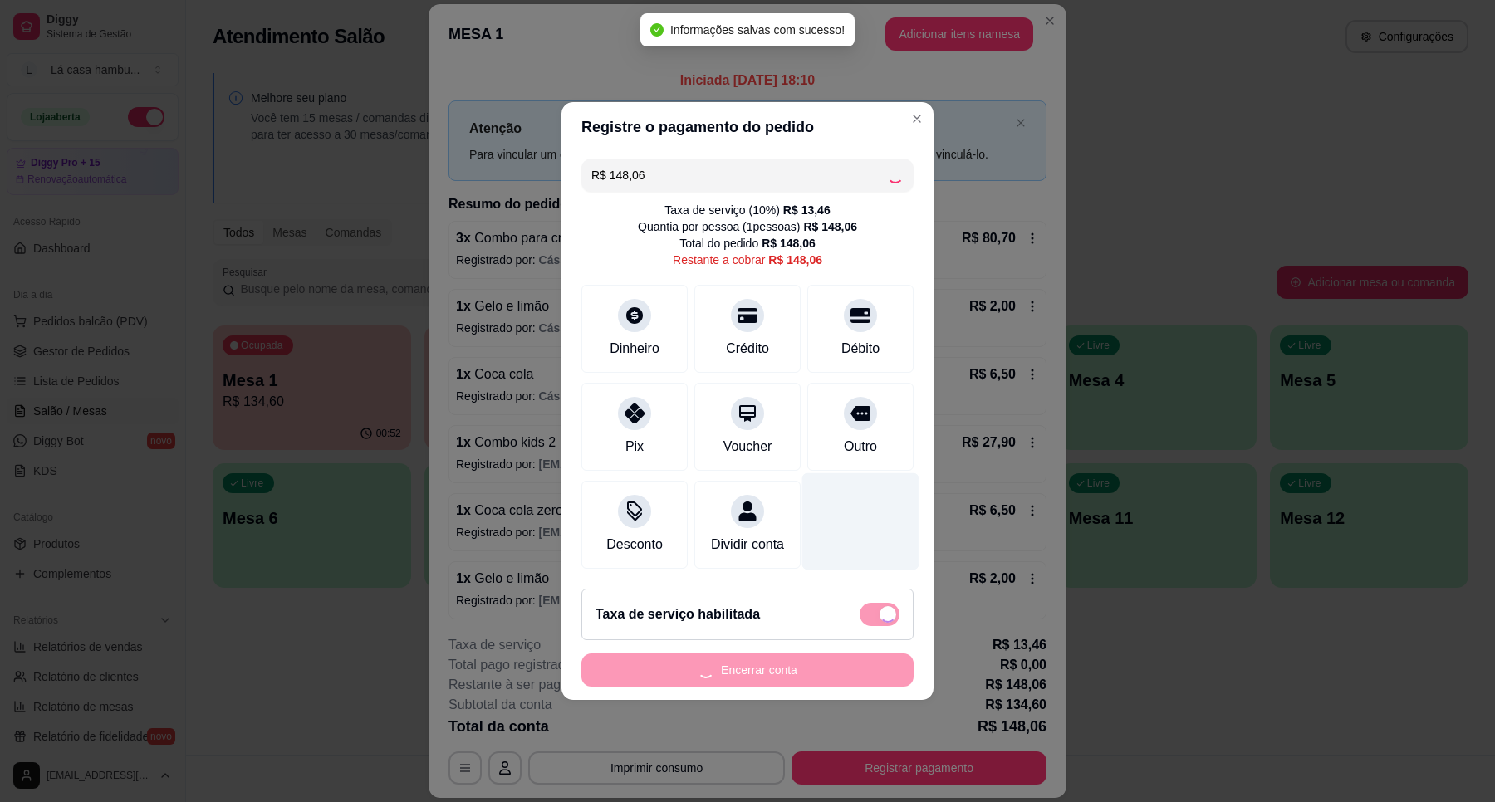
type input "R$ 0,00"
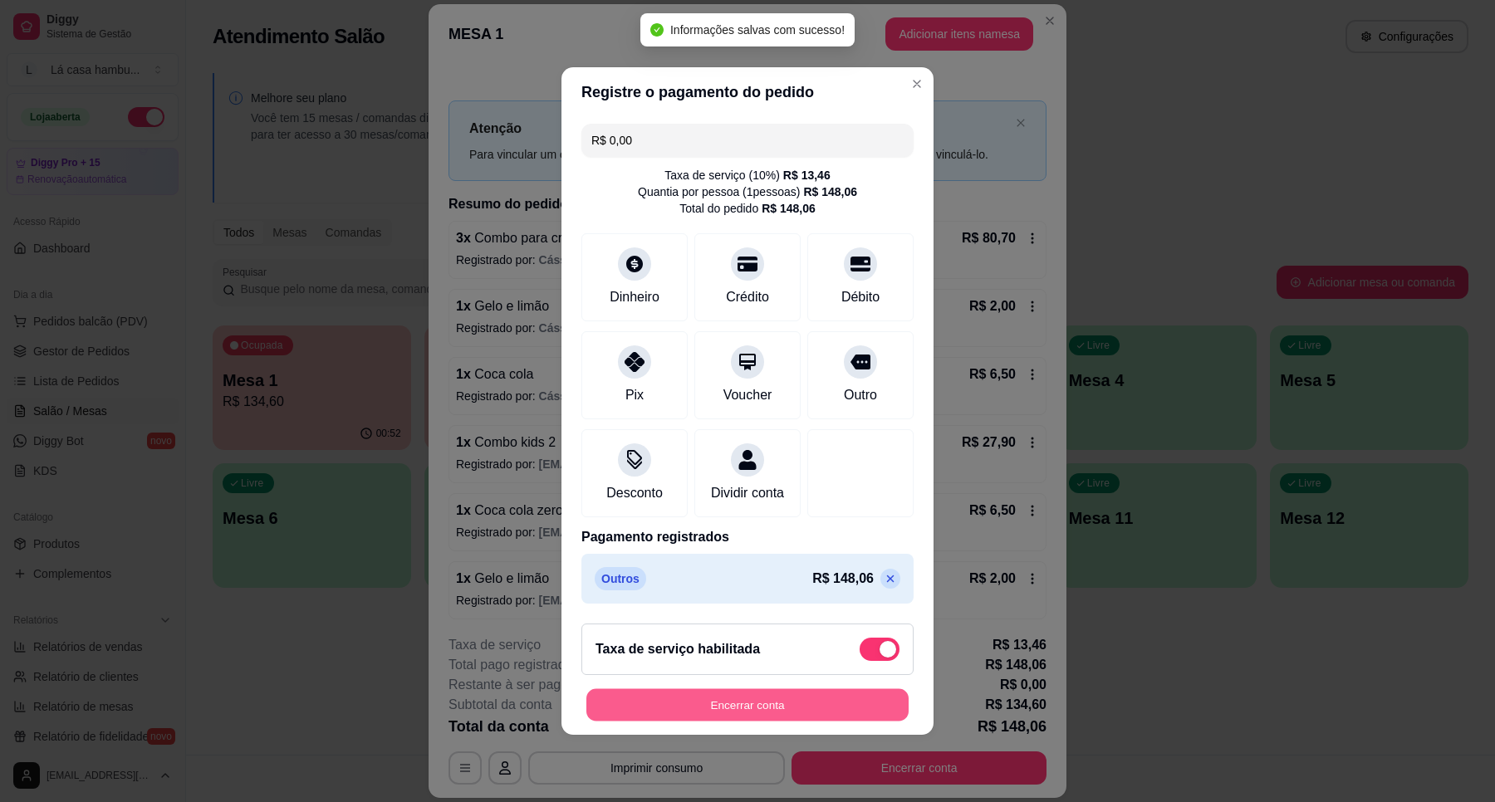
click at [782, 716] on button "Encerrar conta" at bounding box center [747, 705] width 322 height 32
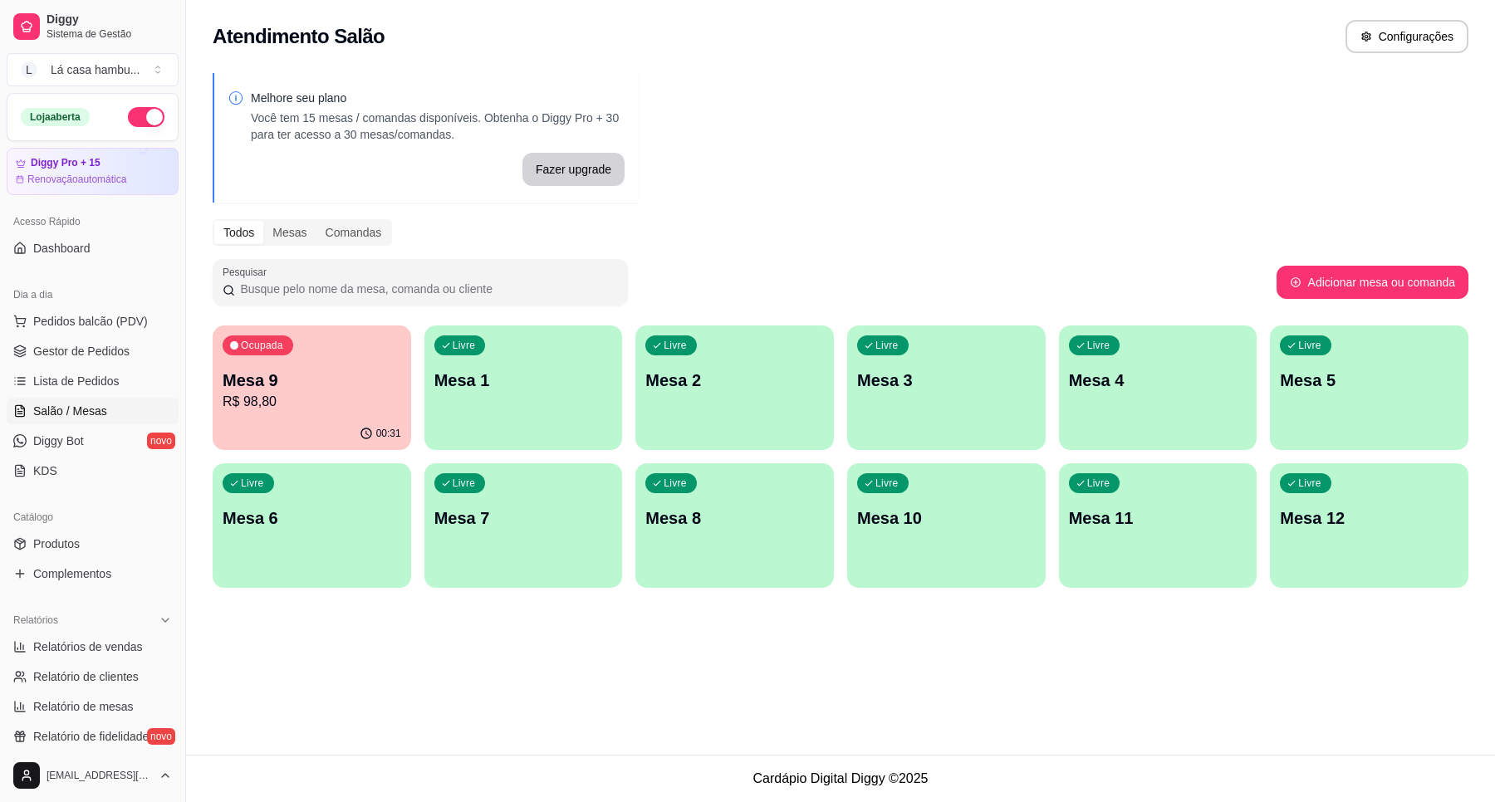
click at [347, 387] on p "Mesa 9" at bounding box center [312, 380] width 179 height 23
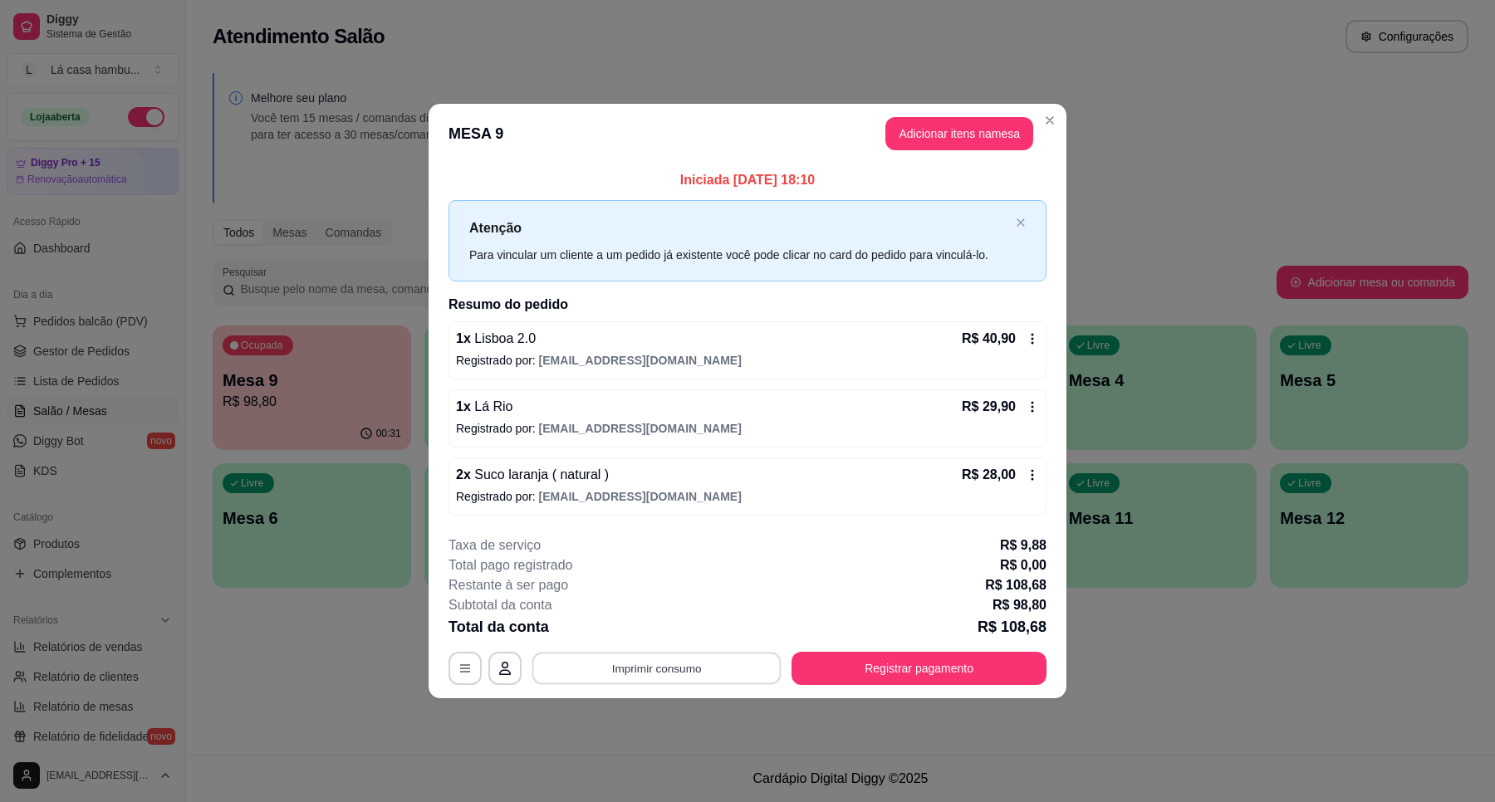
click at [645, 674] on button "Imprimir consumo" at bounding box center [656, 668] width 249 height 32
click at [666, 640] on button "IMPRESSORA" at bounding box center [661, 631] width 120 height 27
click at [973, 669] on button "Registrar pagamento" at bounding box center [919, 668] width 255 height 33
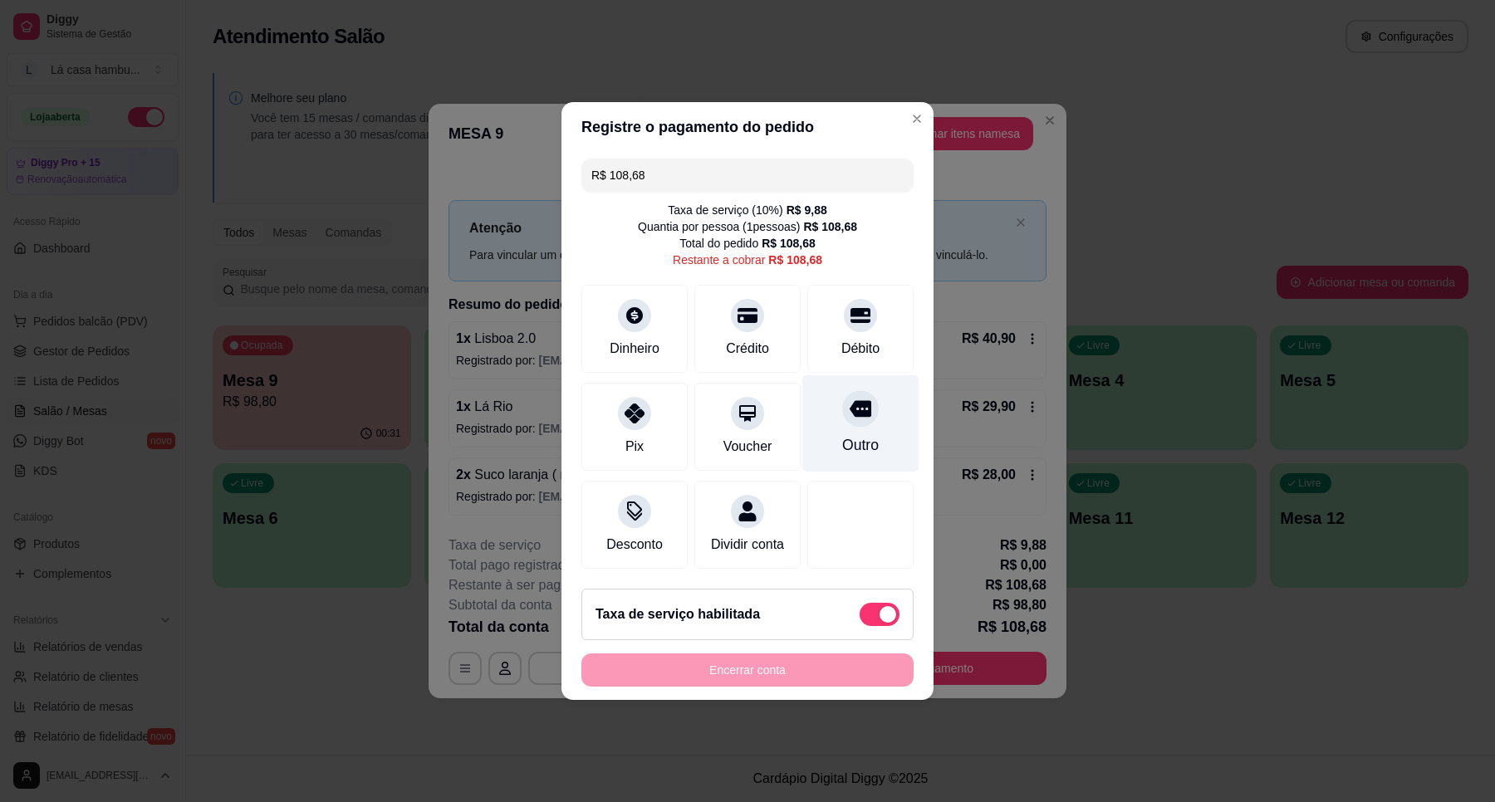
click at [842, 393] on div at bounding box center [860, 408] width 37 height 37
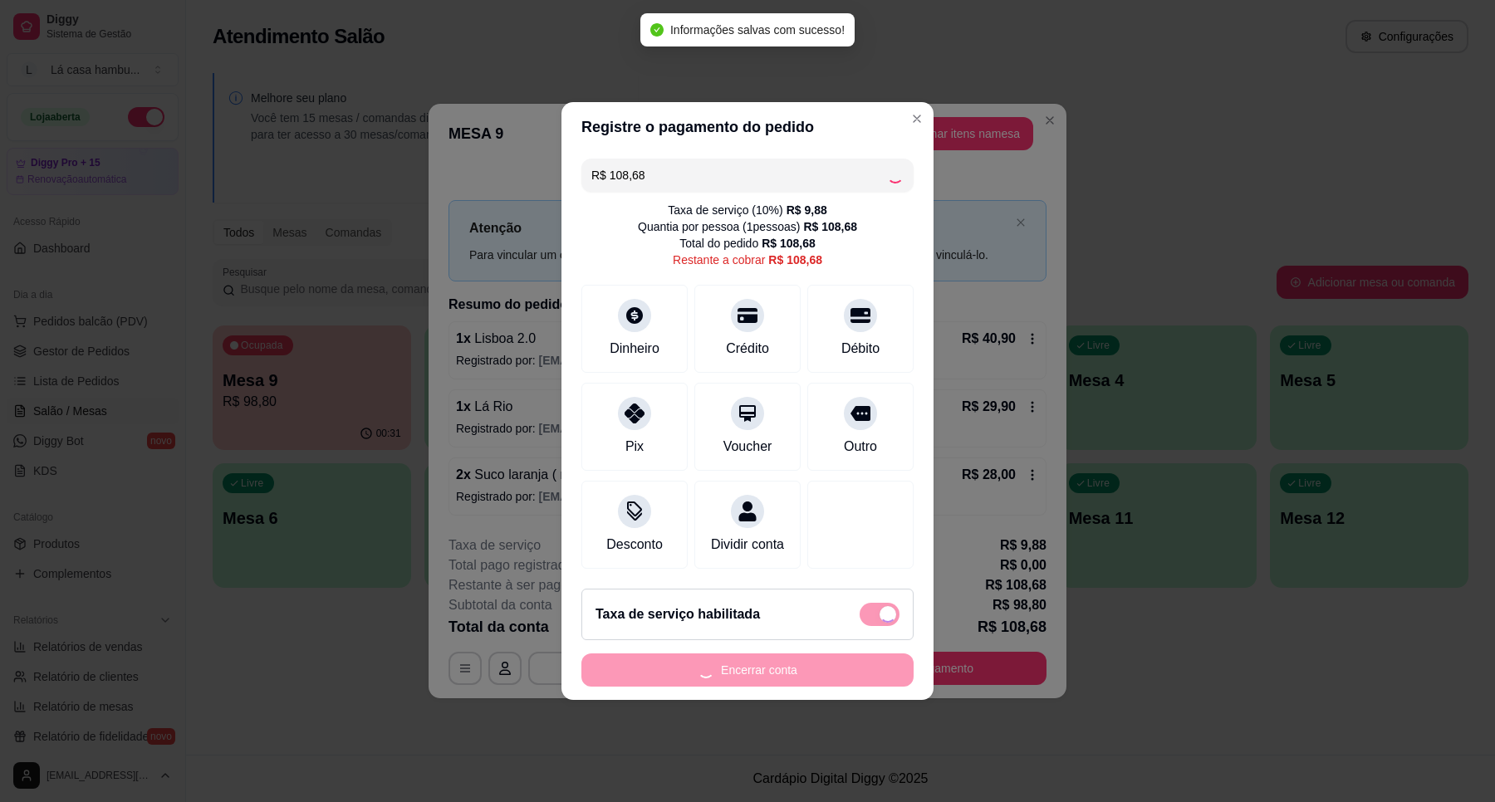
type input "R$ 0,00"
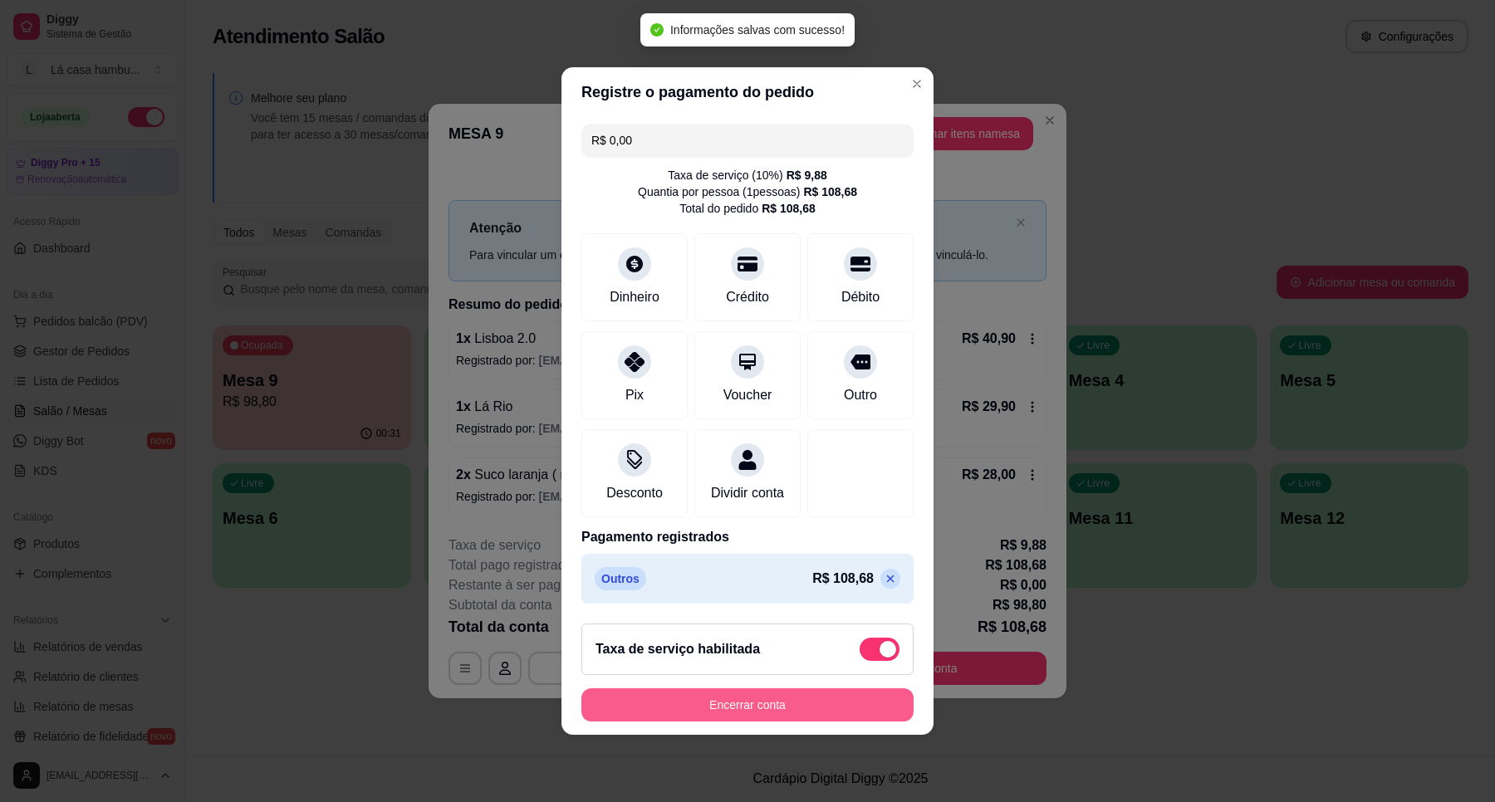
click at [783, 717] on button "Encerrar conta" at bounding box center [747, 705] width 332 height 33
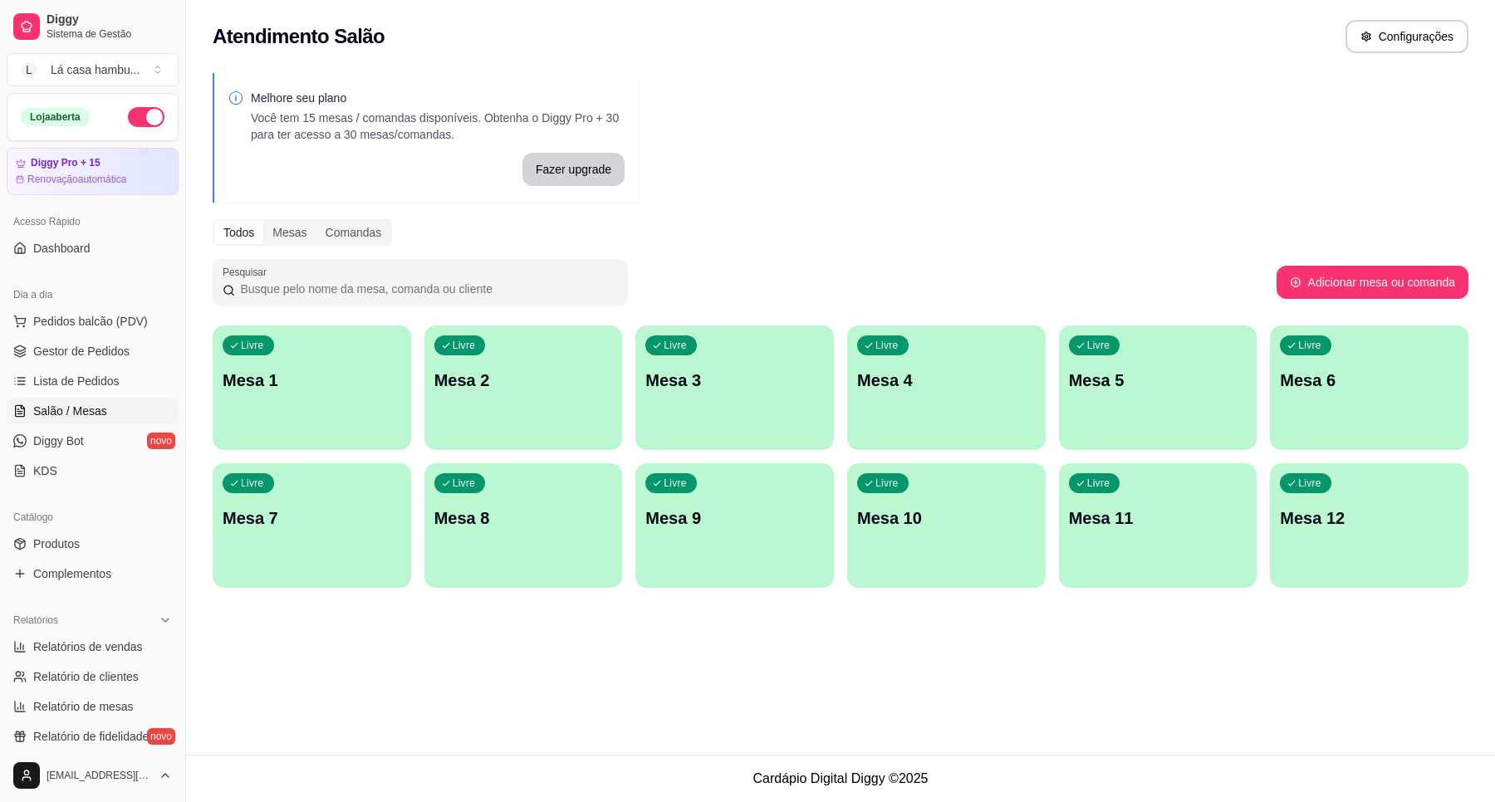
click at [1398, 375] on p "Mesa 6" at bounding box center [1369, 380] width 179 height 23
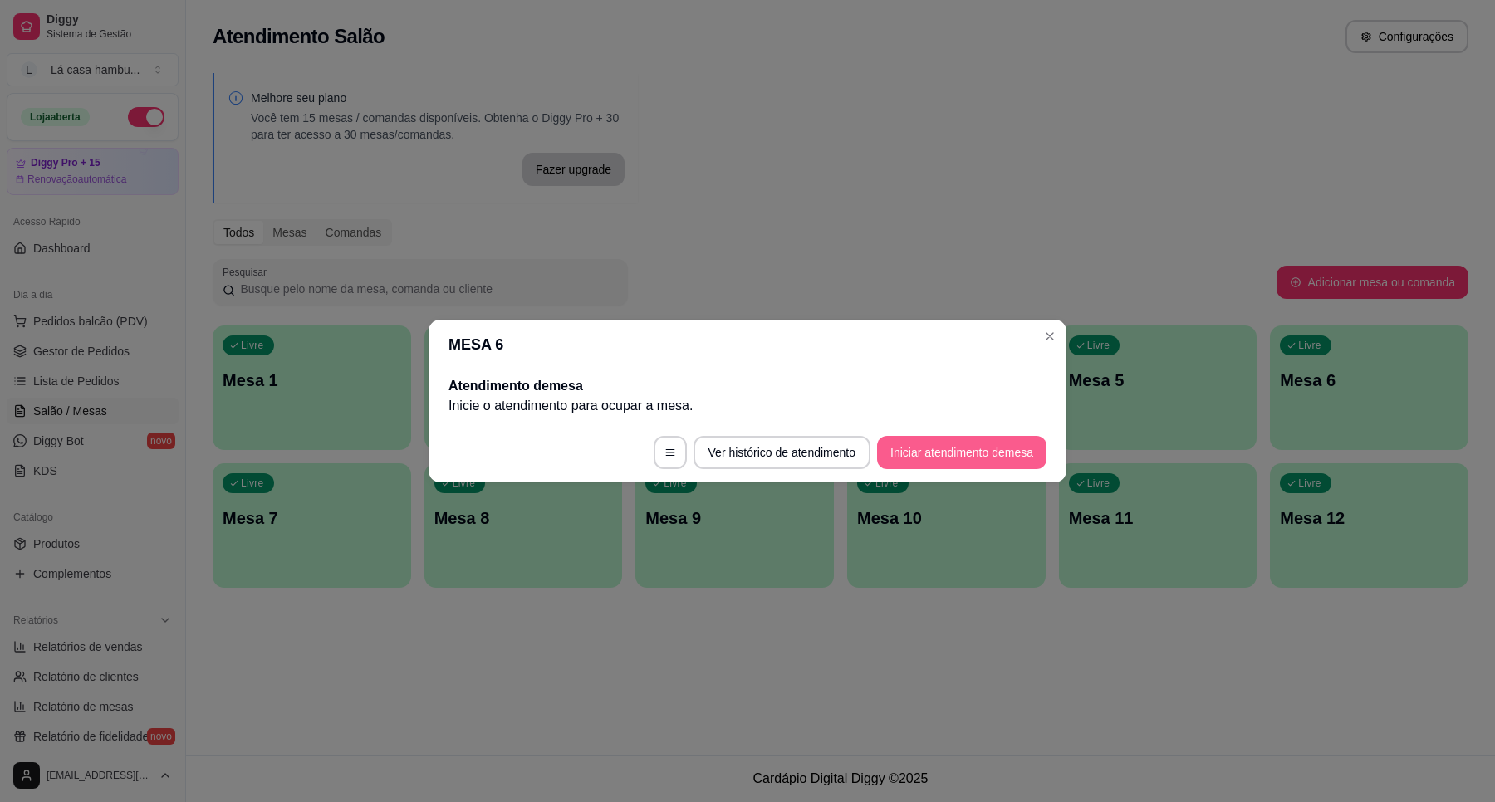
click at [978, 444] on button "Iniciar atendimento de mesa" at bounding box center [961, 452] width 169 height 33
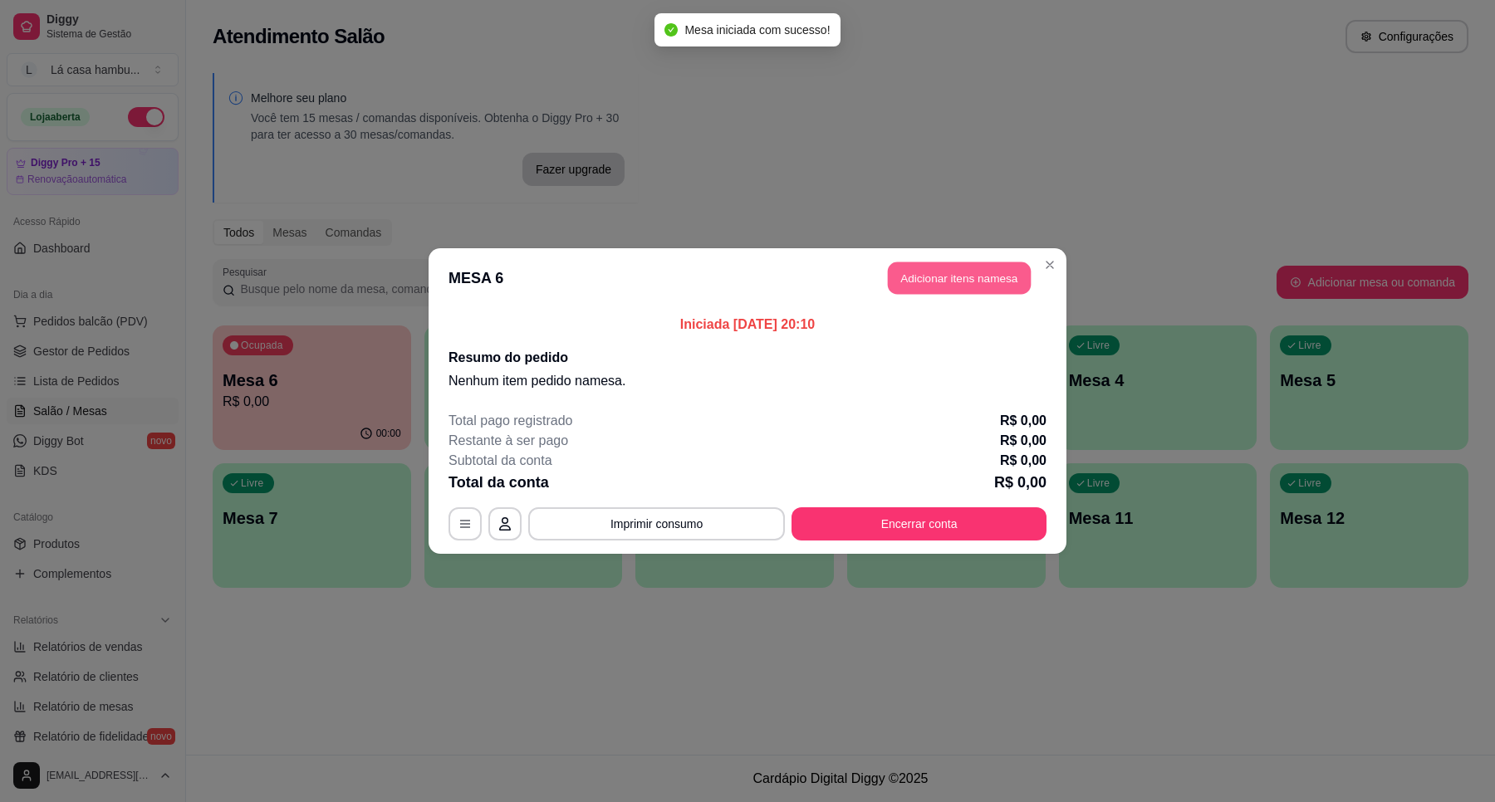
click at [962, 274] on button "Adicionar itens na mesa" at bounding box center [959, 278] width 143 height 32
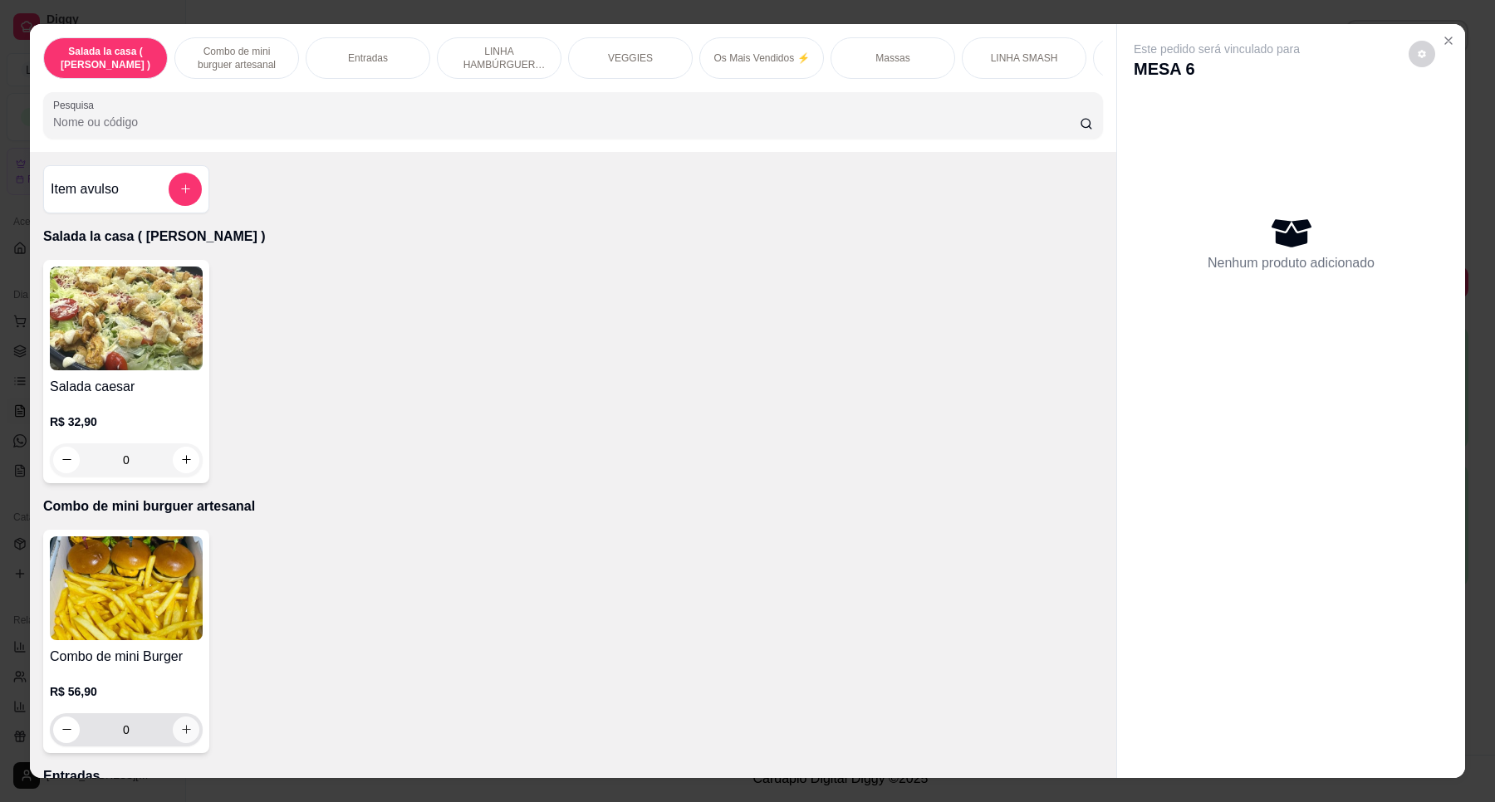
click at [180, 736] on icon "increase-product-quantity" at bounding box center [186, 729] width 12 height 12
type input "1"
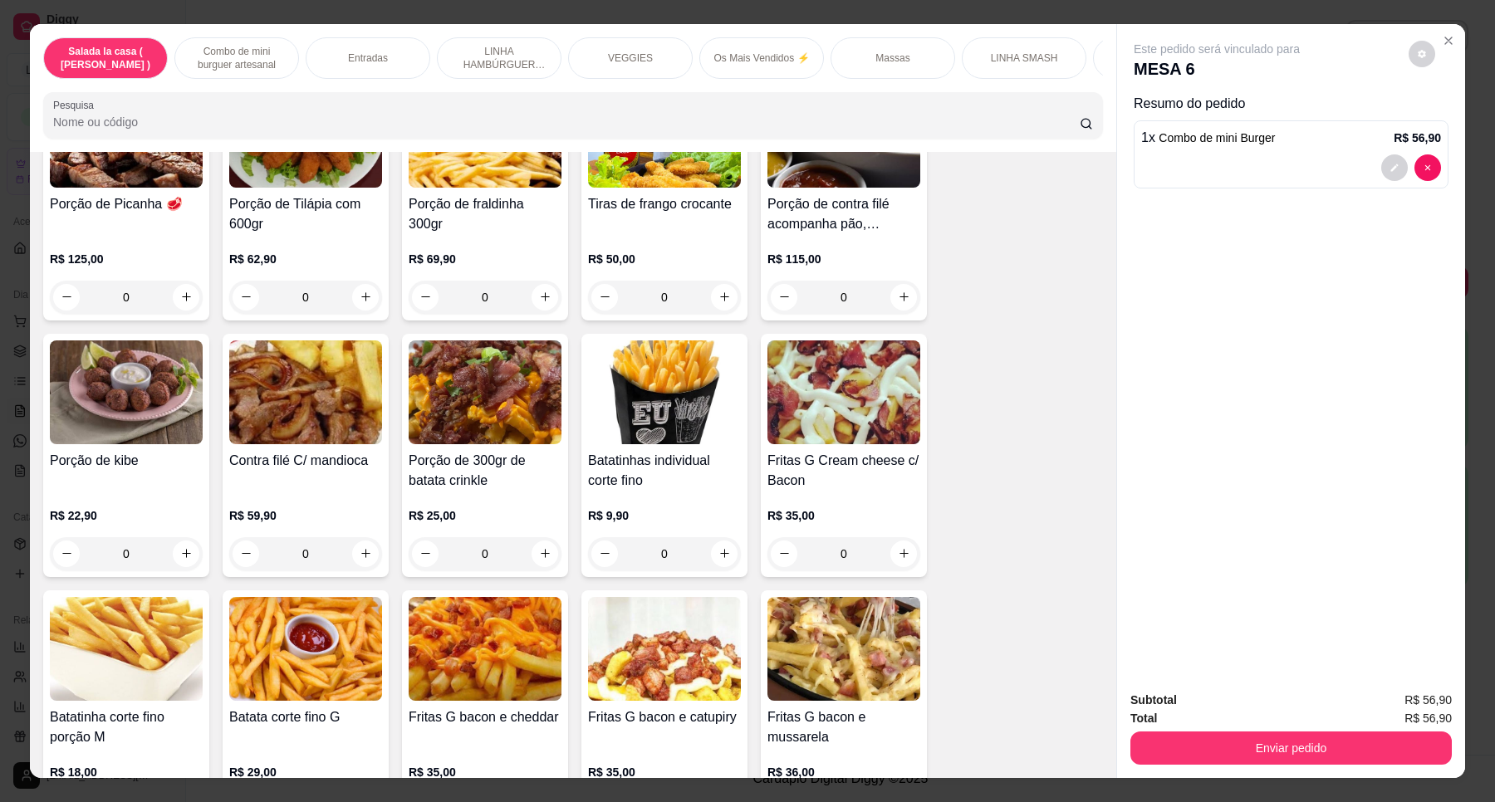
scroll to position [994, 0]
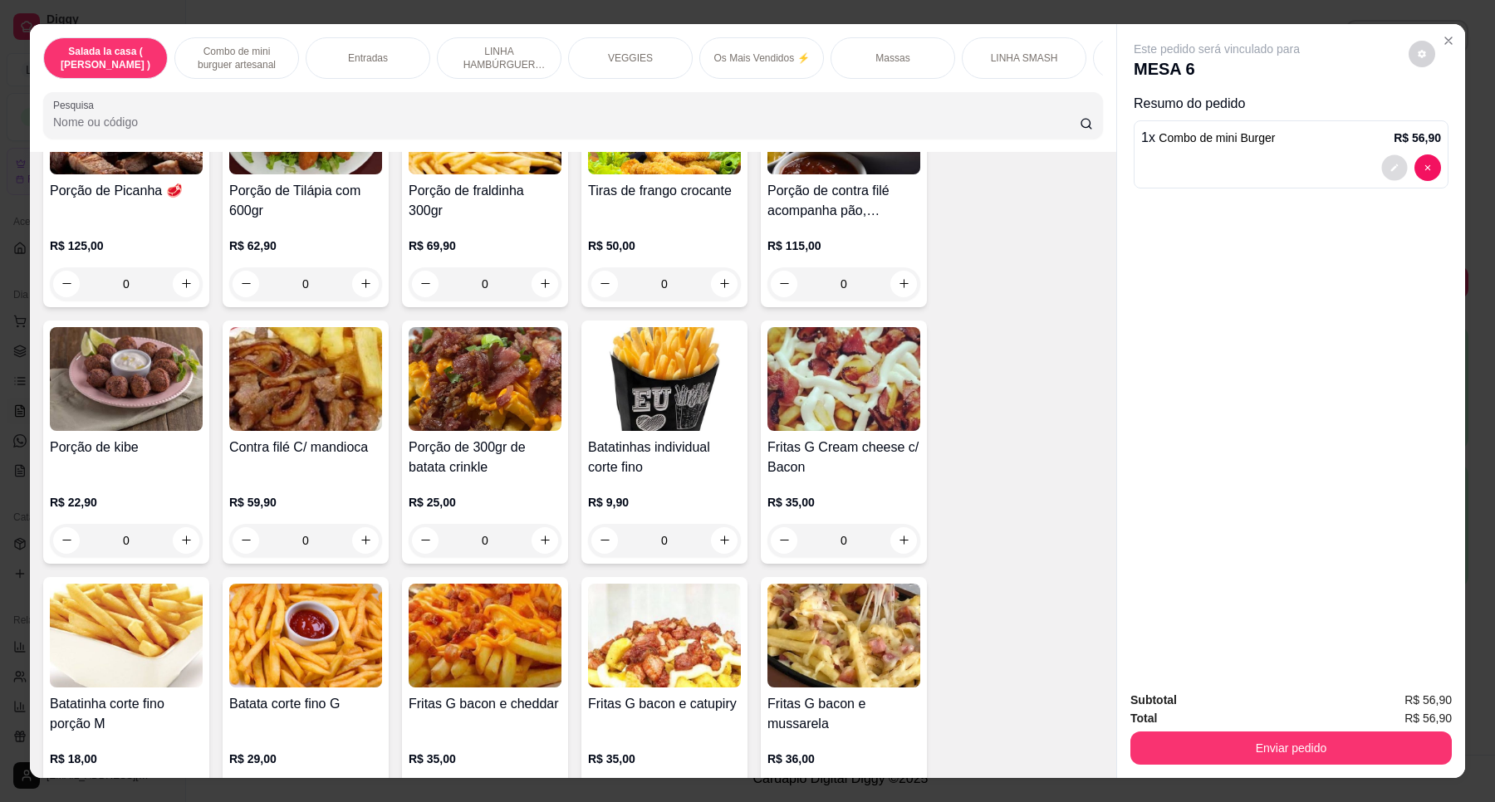
click at [1391, 167] on icon "decrease-product-quantity" at bounding box center [1394, 167] width 7 height 7
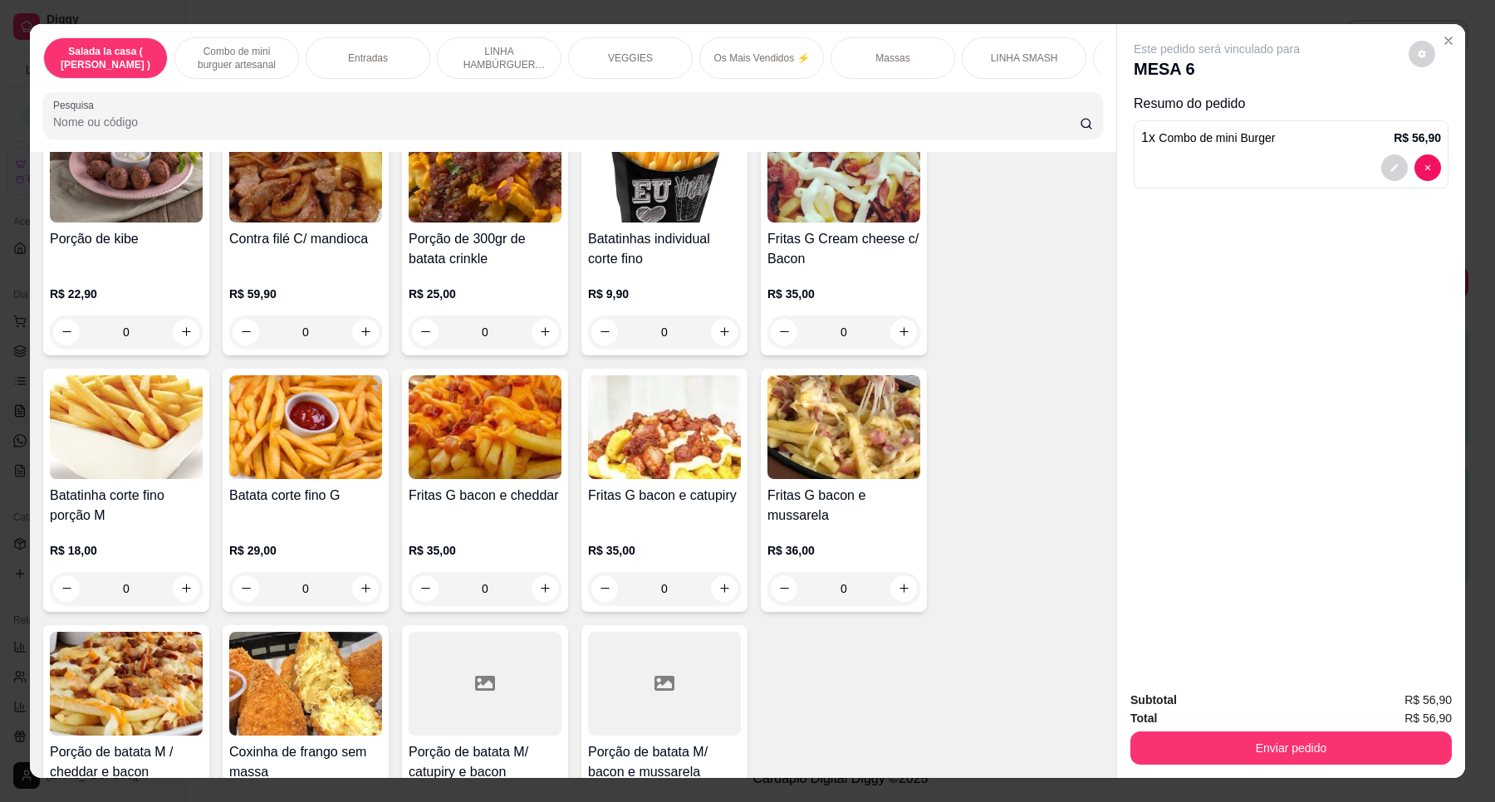
scroll to position [1306, 0]
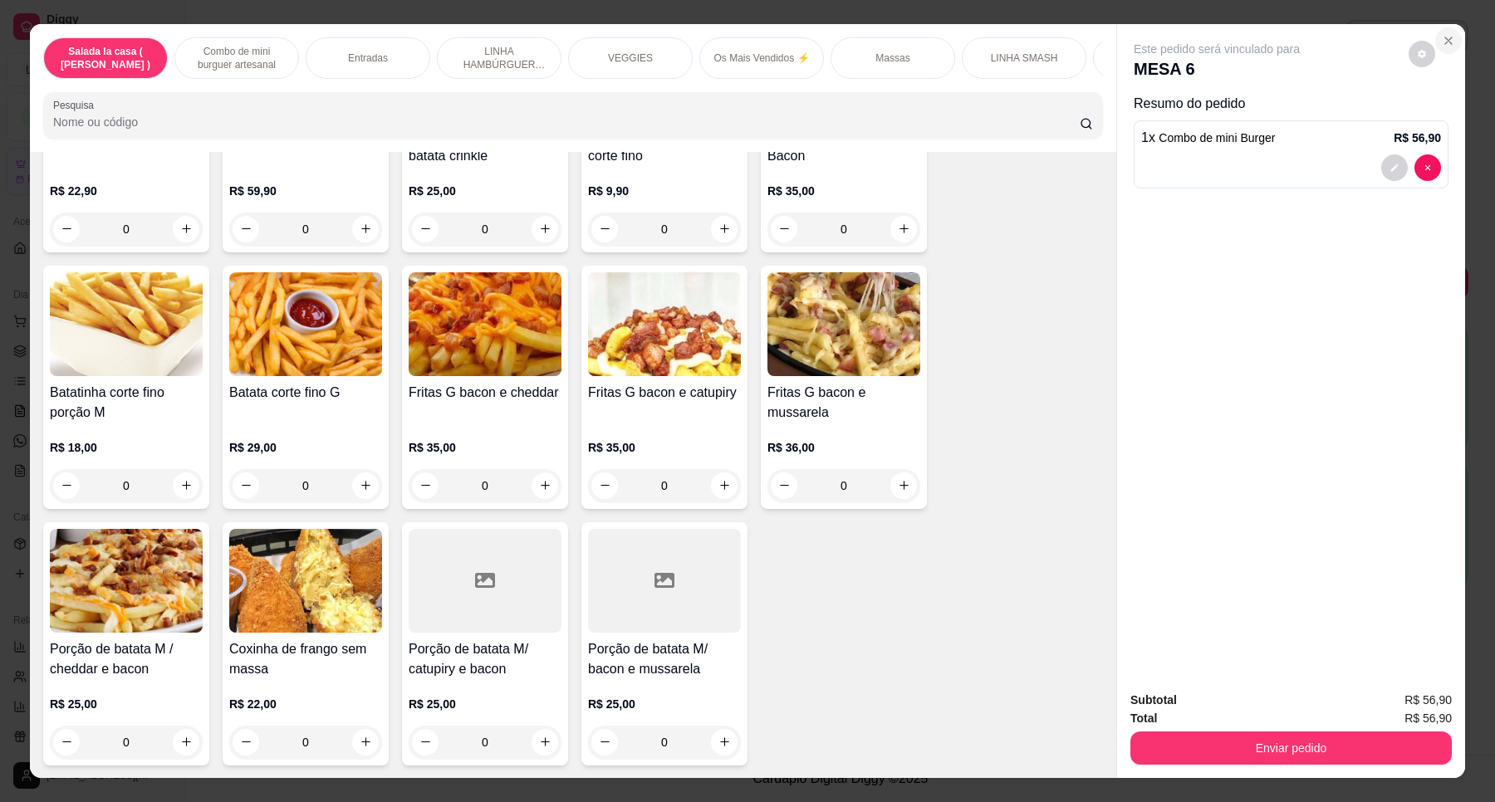
click at [1442, 35] on icon "Close" at bounding box center [1448, 40] width 13 height 13
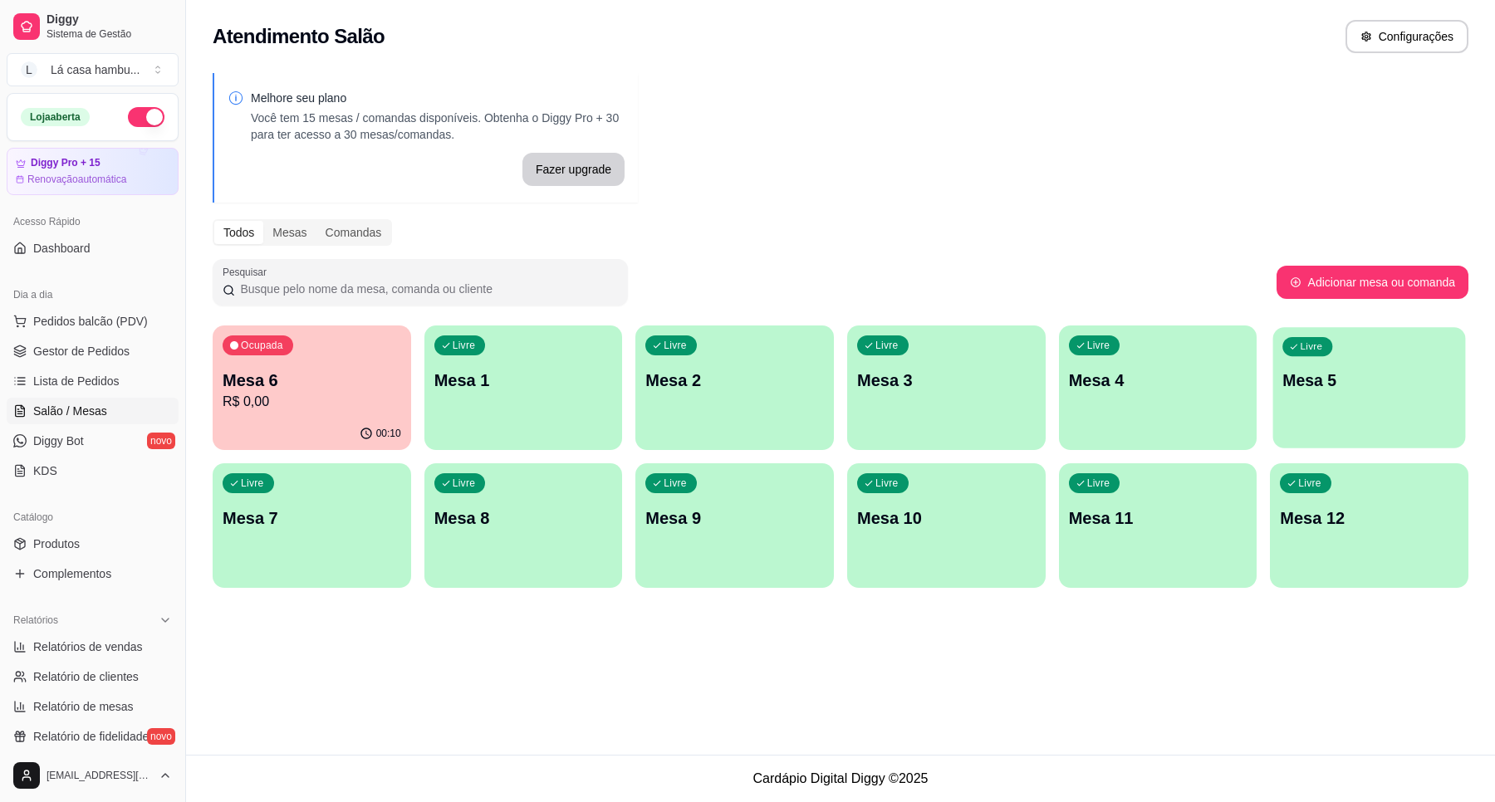
click at [1409, 380] on p "Mesa 5" at bounding box center [1369, 381] width 173 height 22
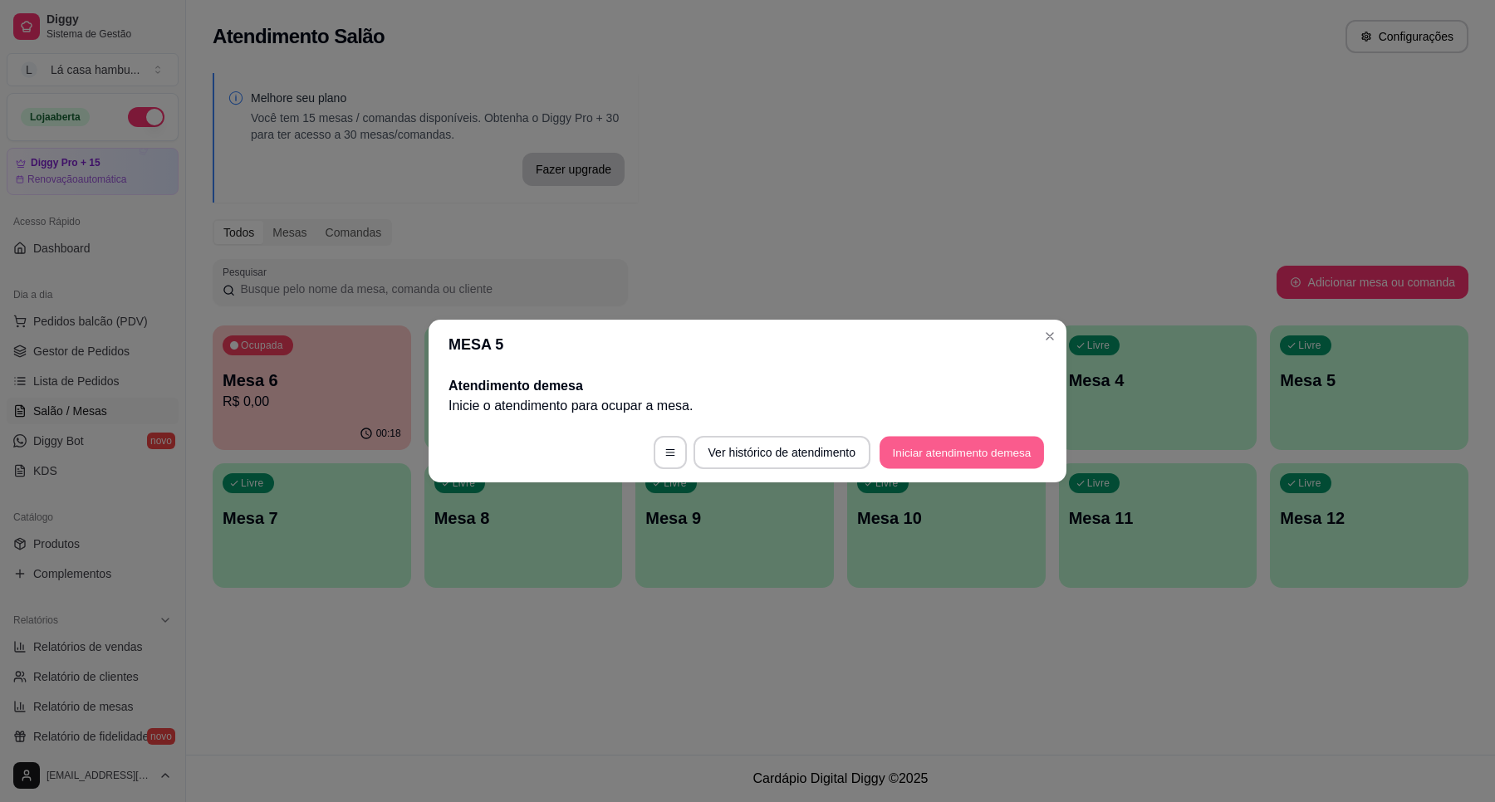
click at [976, 458] on button "Iniciar atendimento de mesa" at bounding box center [962, 453] width 164 height 32
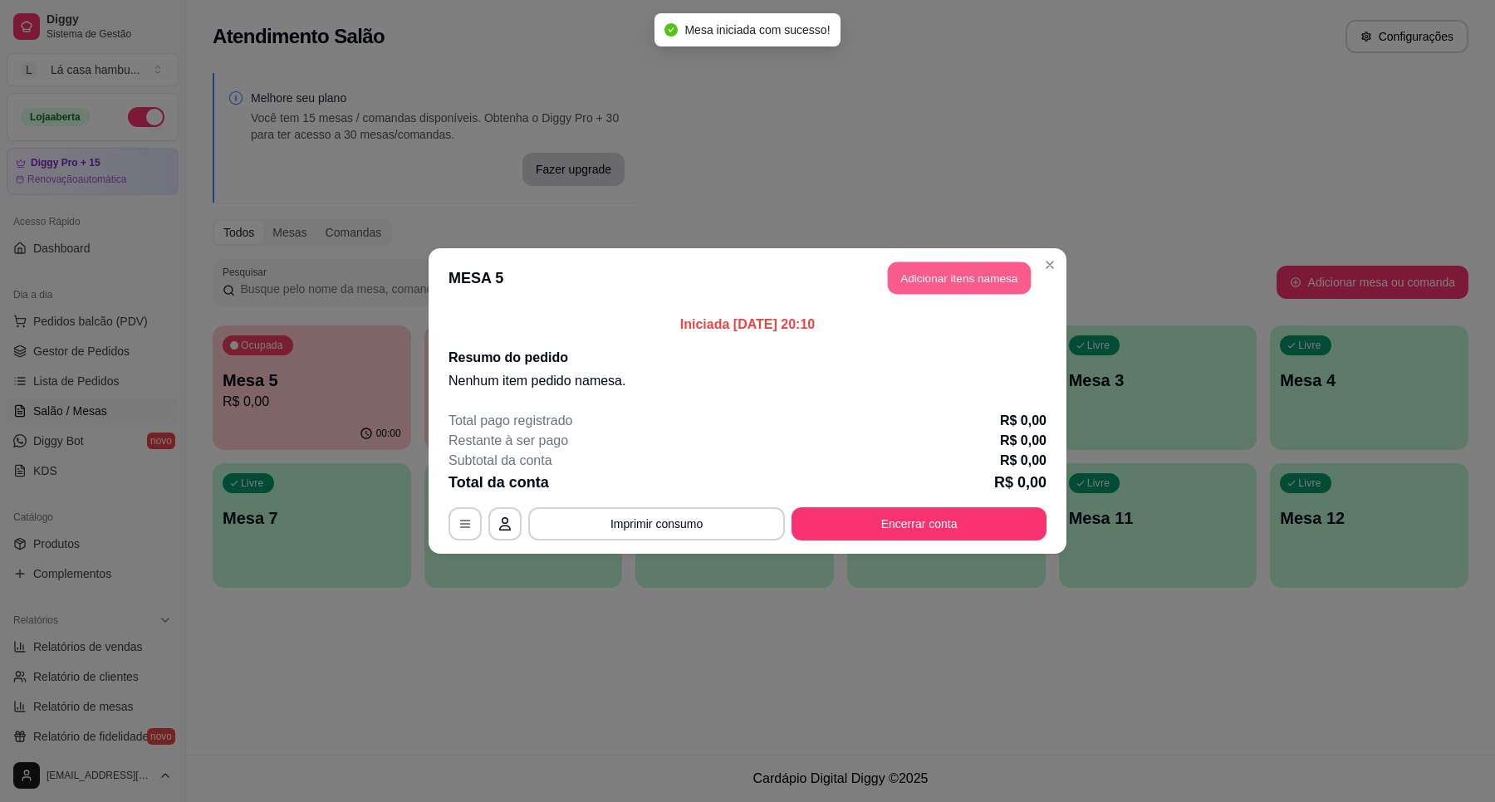
click at [949, 280] on button "Adicionar itens na mesa" at bounding box center [959, 278] width 143 height 32
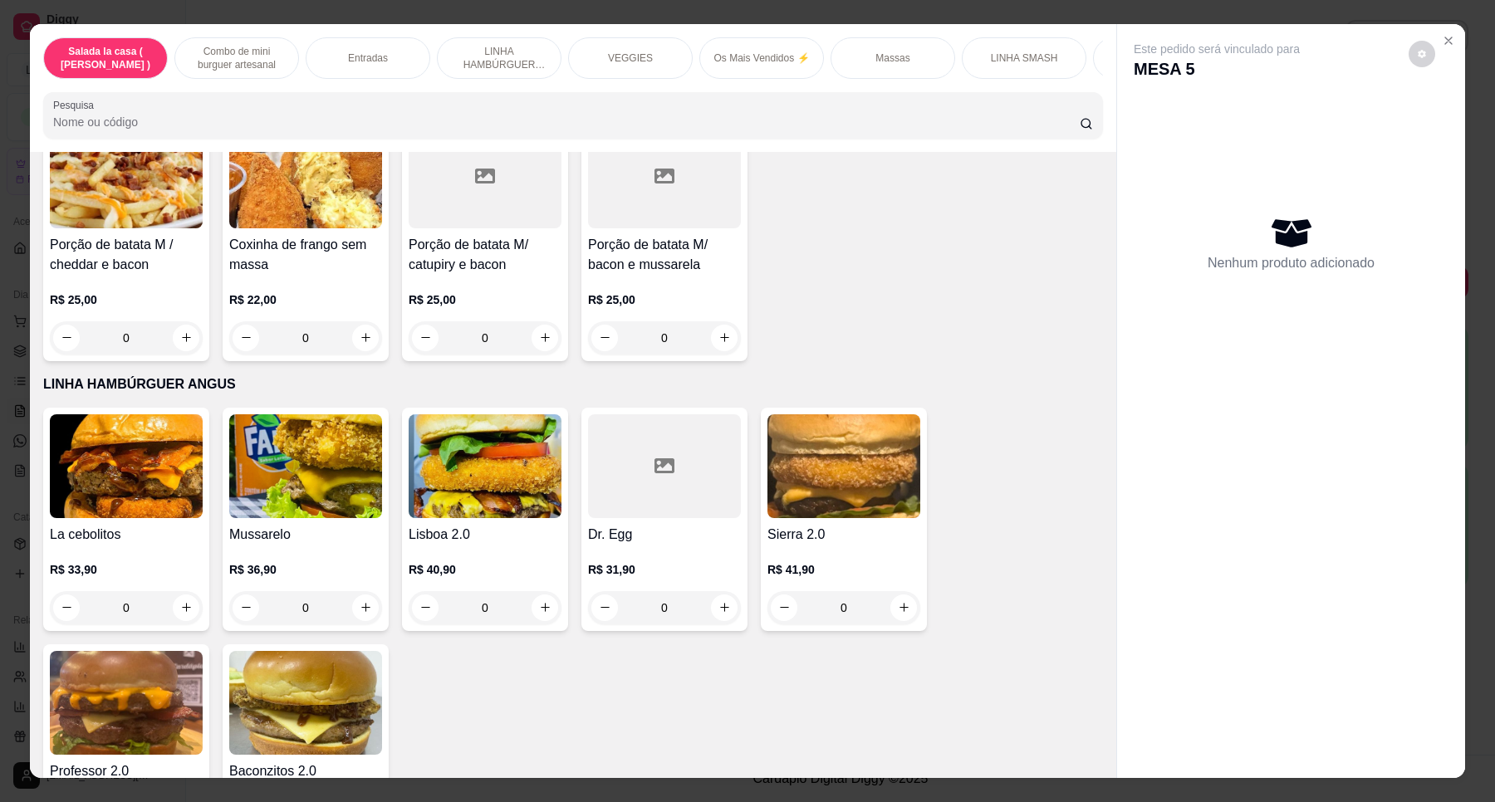
scroll to position [1723, 0]
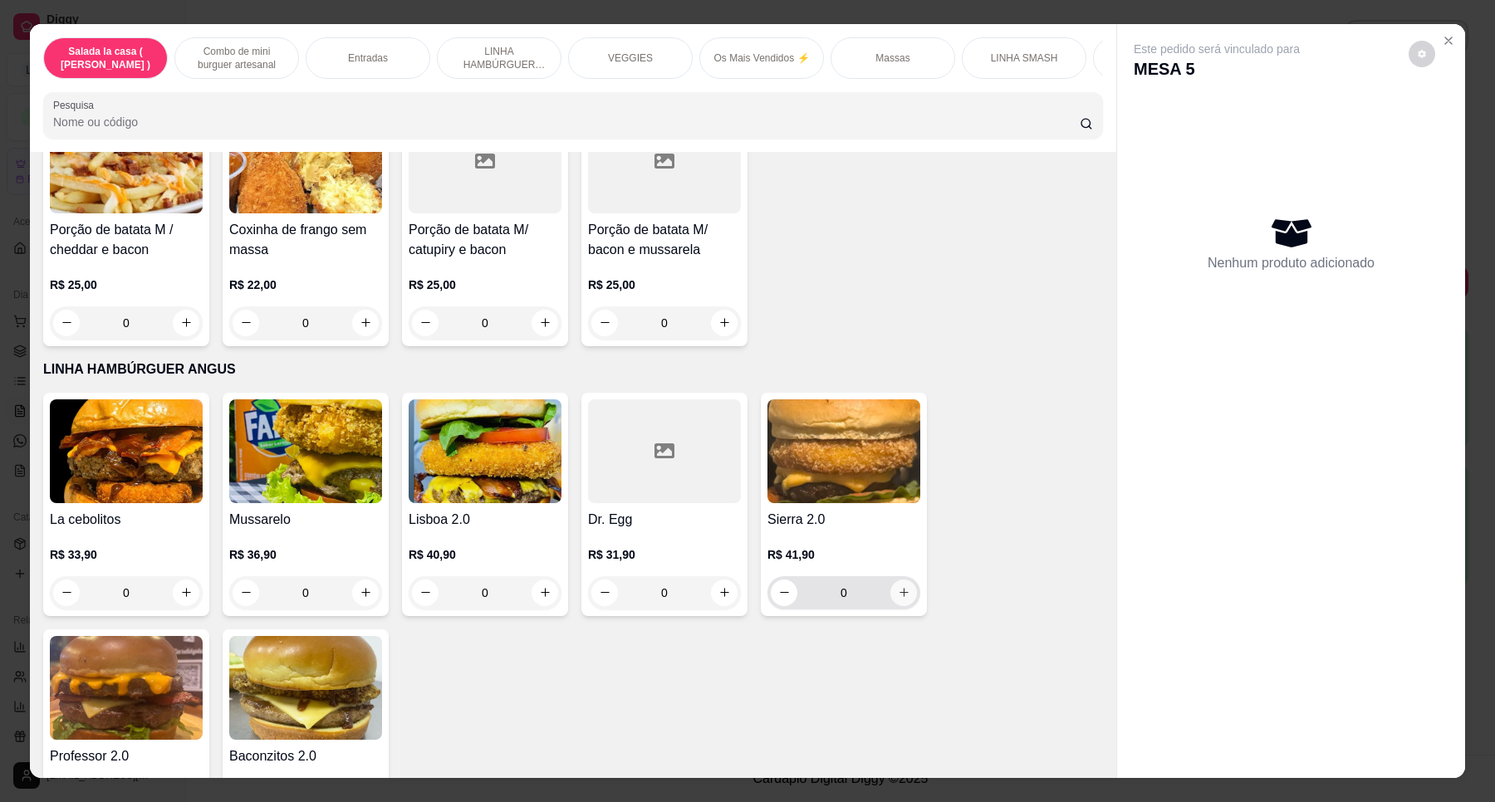
click at [901, 599] on icon "increase-product-quantity" at bounding box center [904, 592] width 12 height 12
type input "1"
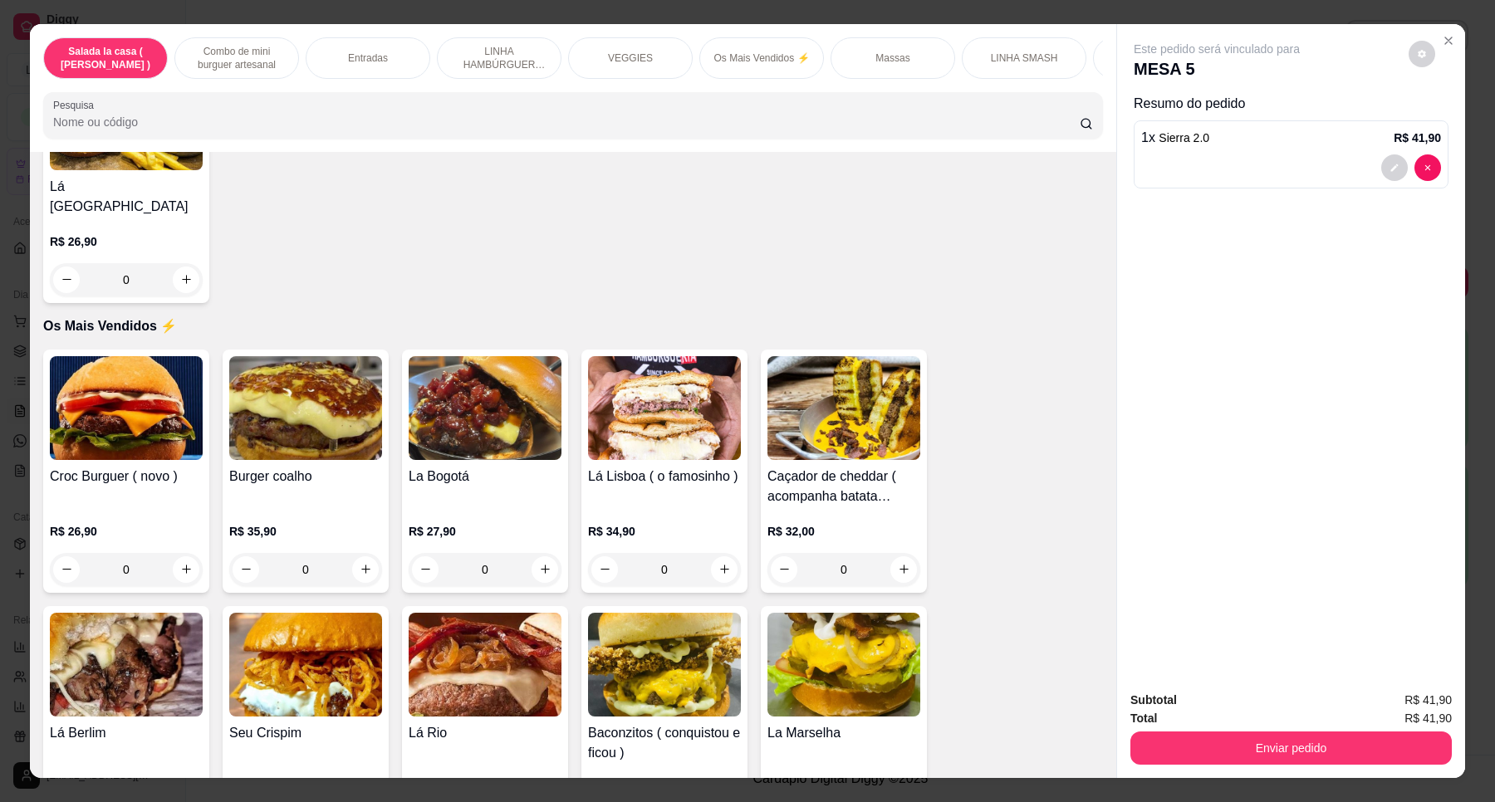
scroll to position [2592, 0]
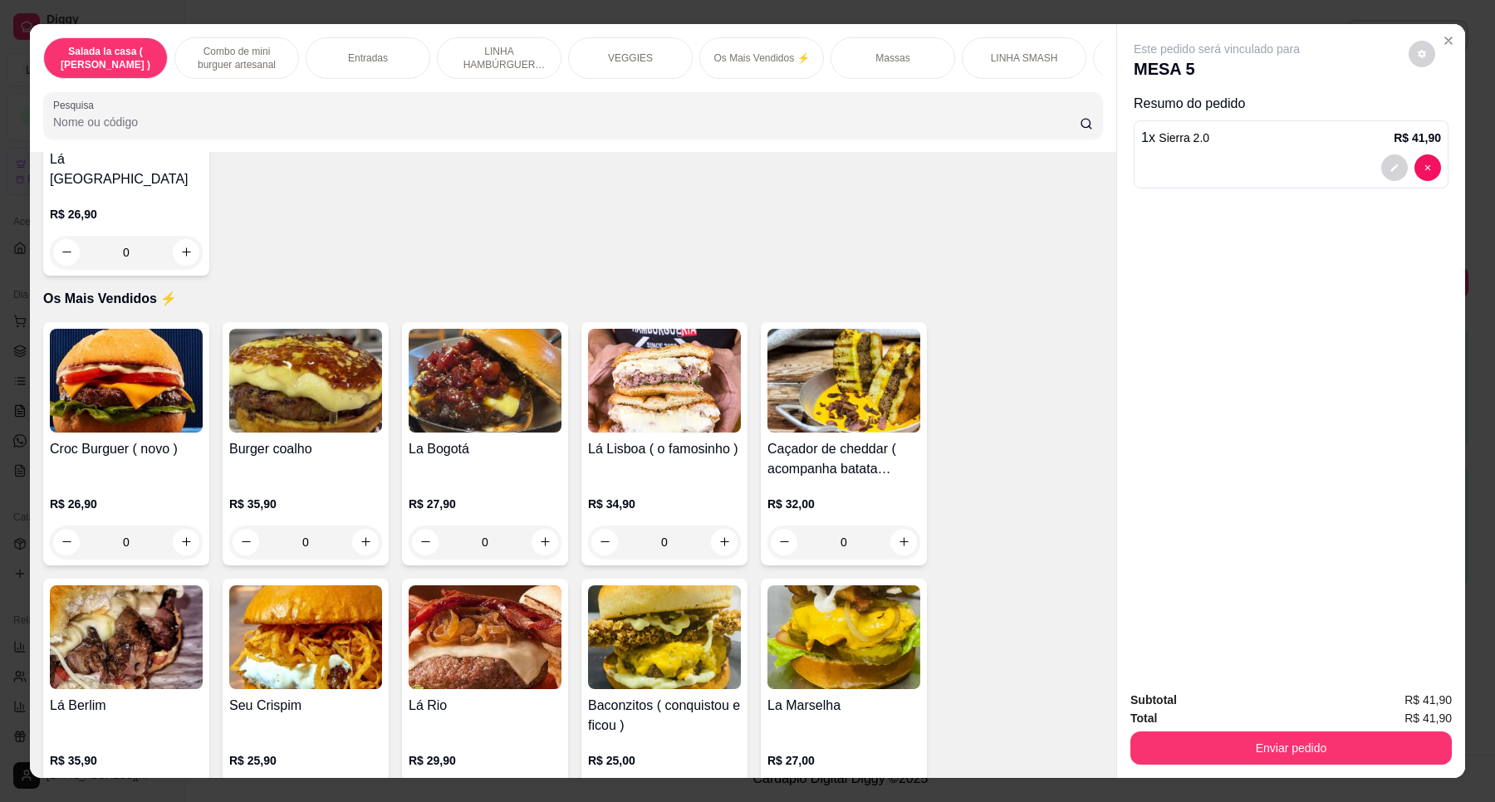
click at [176, 536] on div "0" at bounding box center [126, 542] width 153 height 33
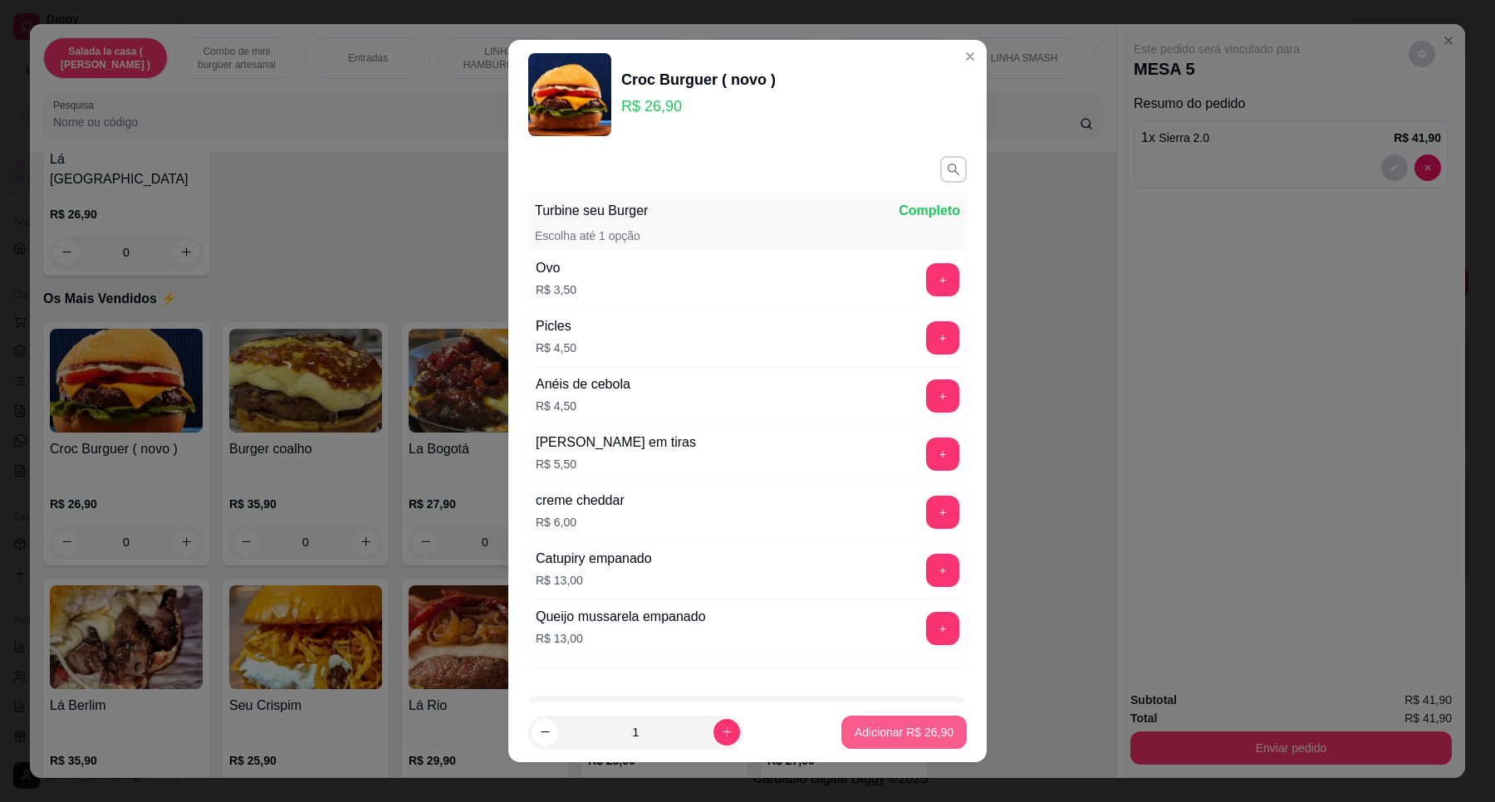
click at [865, 733] on p "Adicionar R$ 26,90" at bounding box center [904, 732] width 99 height 17
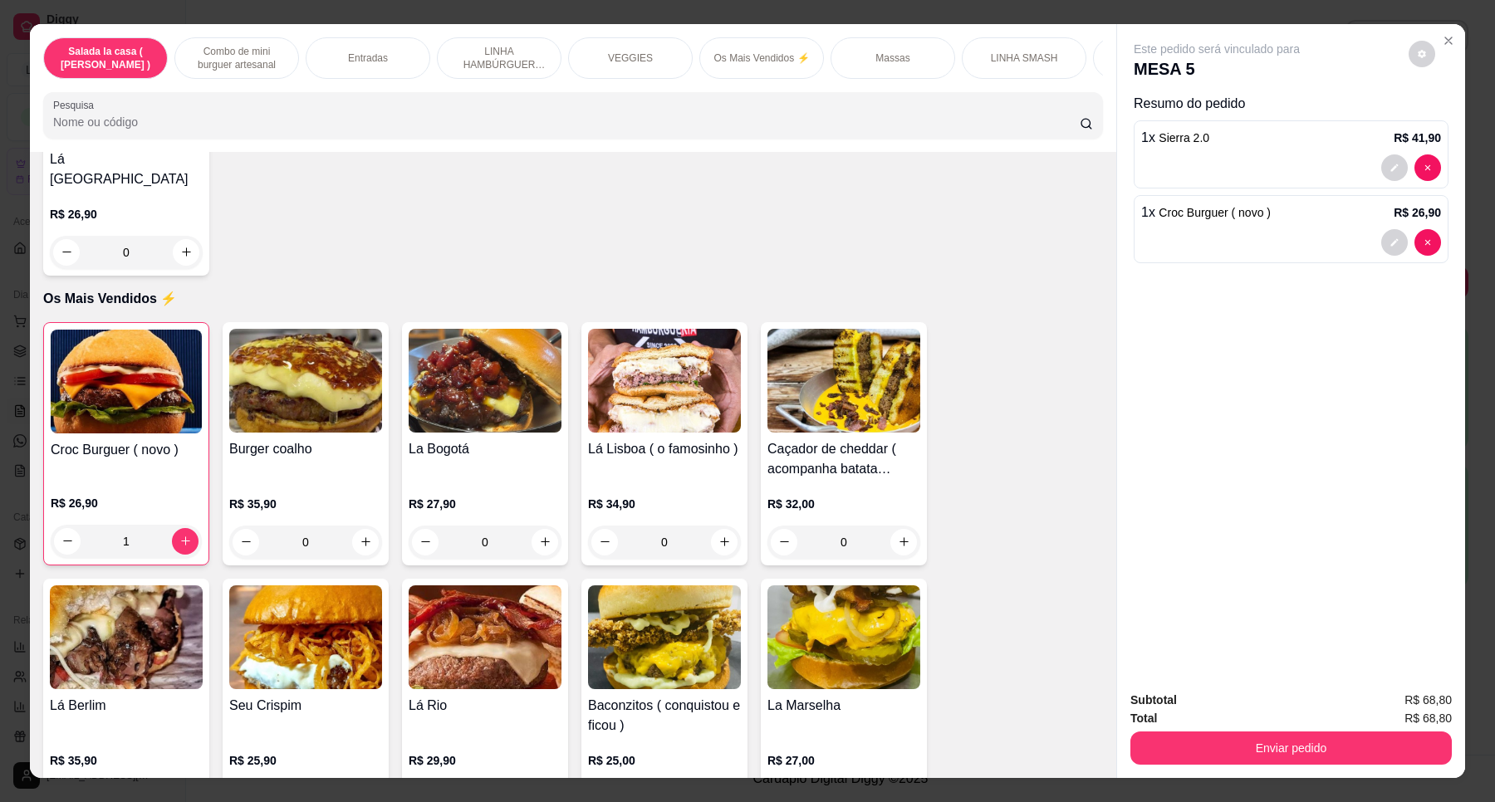
type input "1"
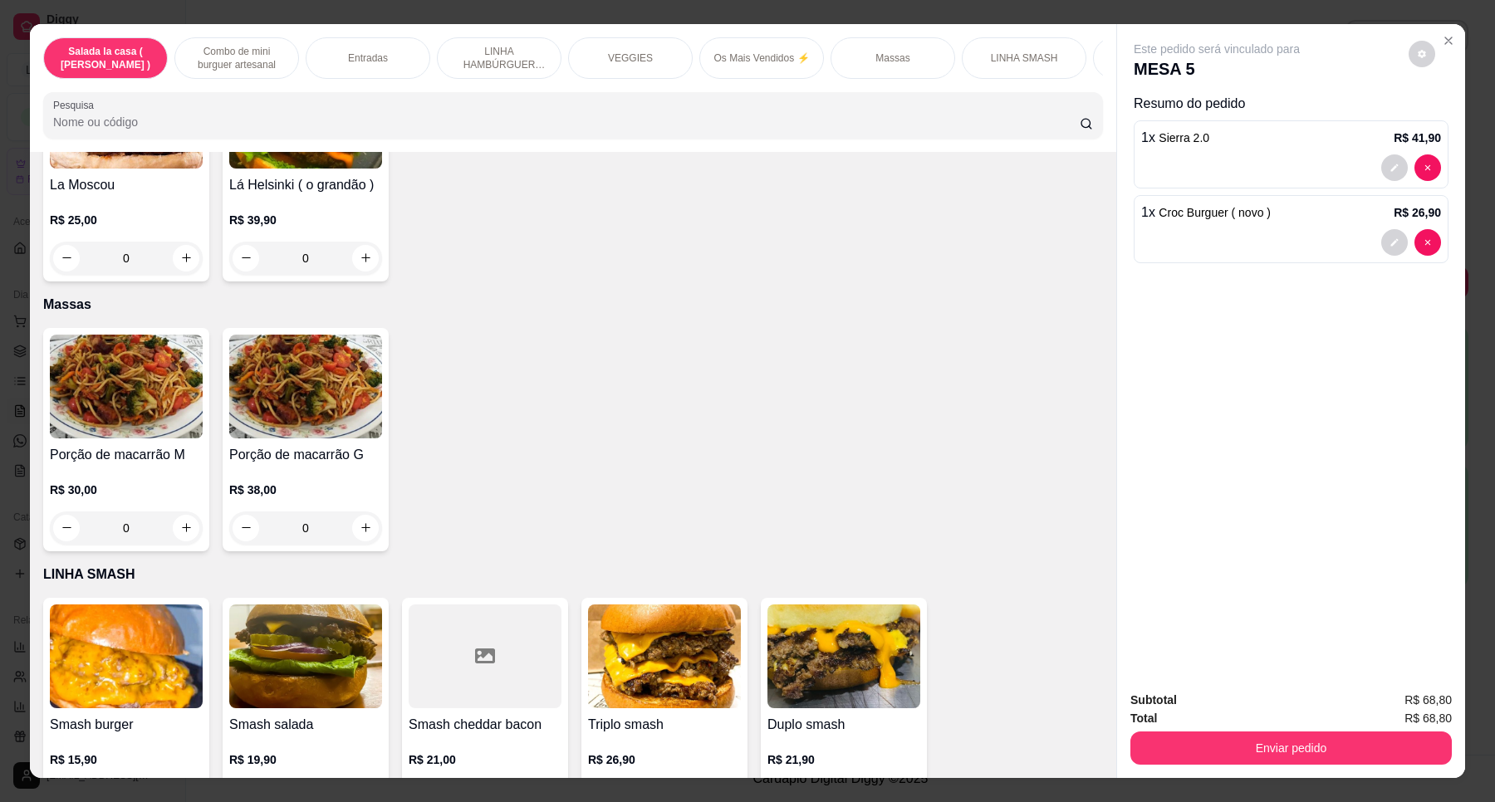
scroll to position [7119, 0]
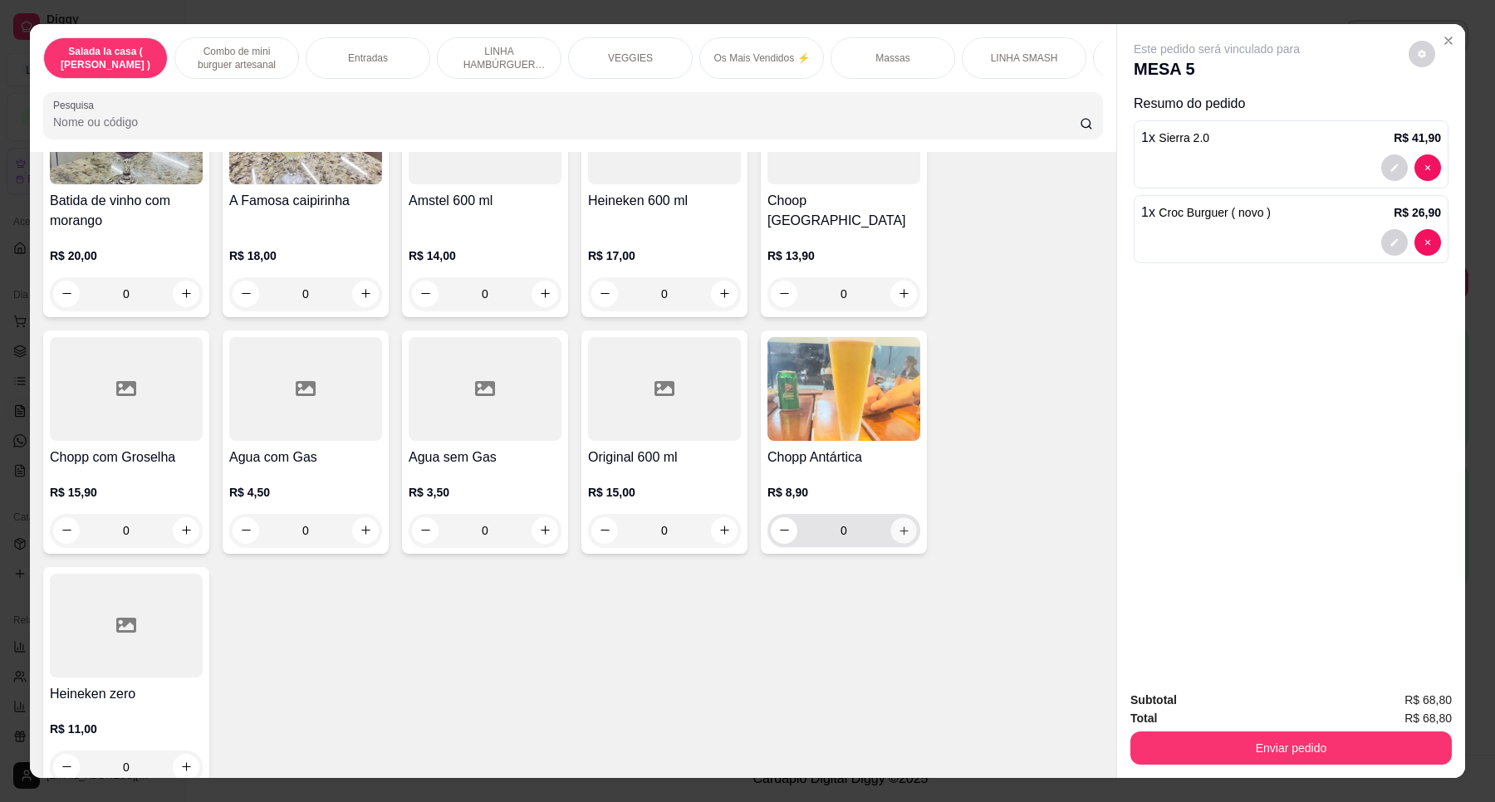
click at [898, 525] on icon "increase-product-quantity" at bounding box center [904, 531] width 12 height 12
click at [899, 527] on icon "increase-product-quantity" at bounding box center [903, 531] width 8 height 8
type input "2"
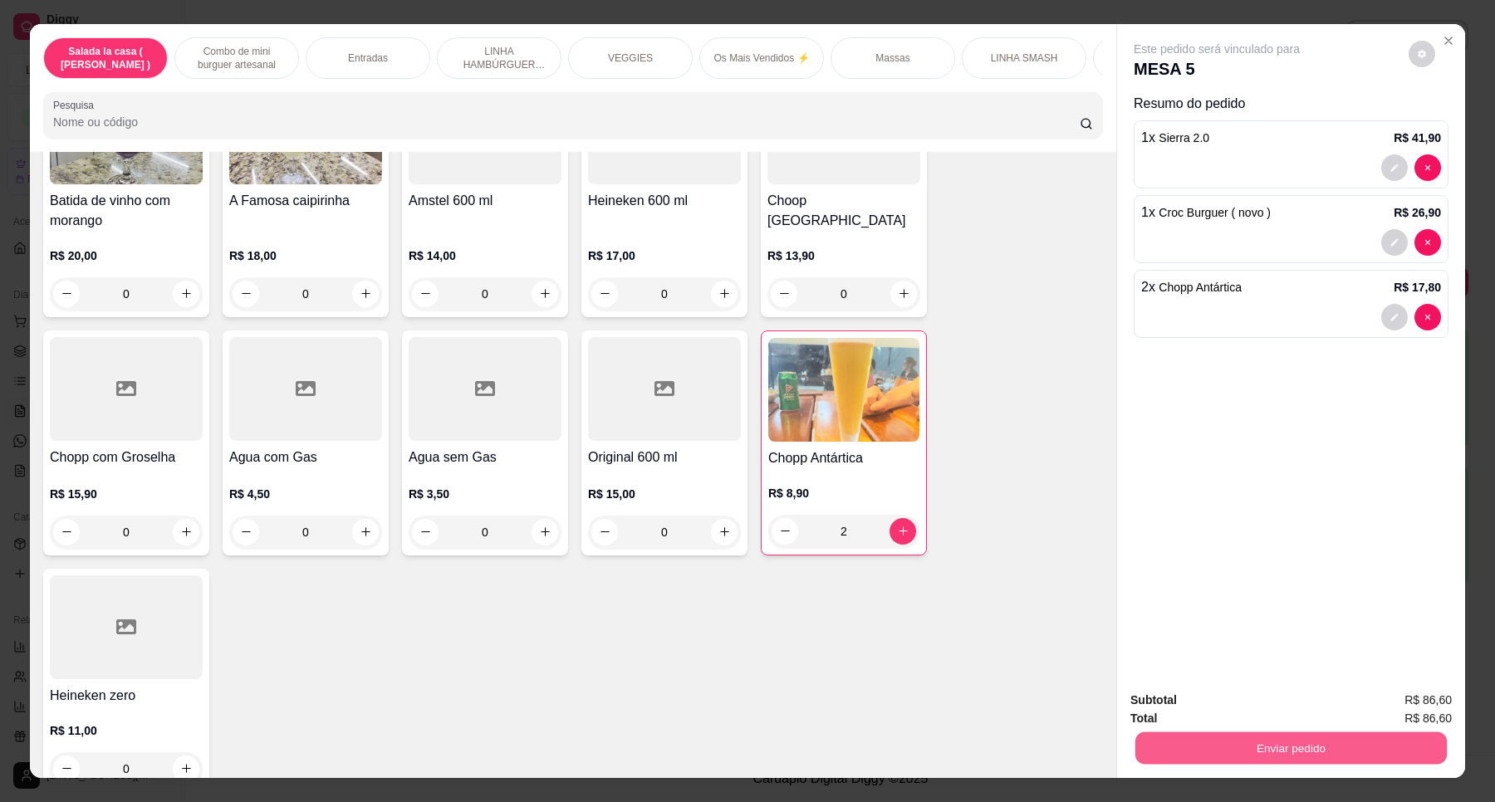
click at [1248, 752] on button "Enviar pedido" at bounding box center [1290, 749] width 311 height 32
click at [1422, 706] on button "Enviar pedido" at bounding box center [1406, 707] width 91 height 31
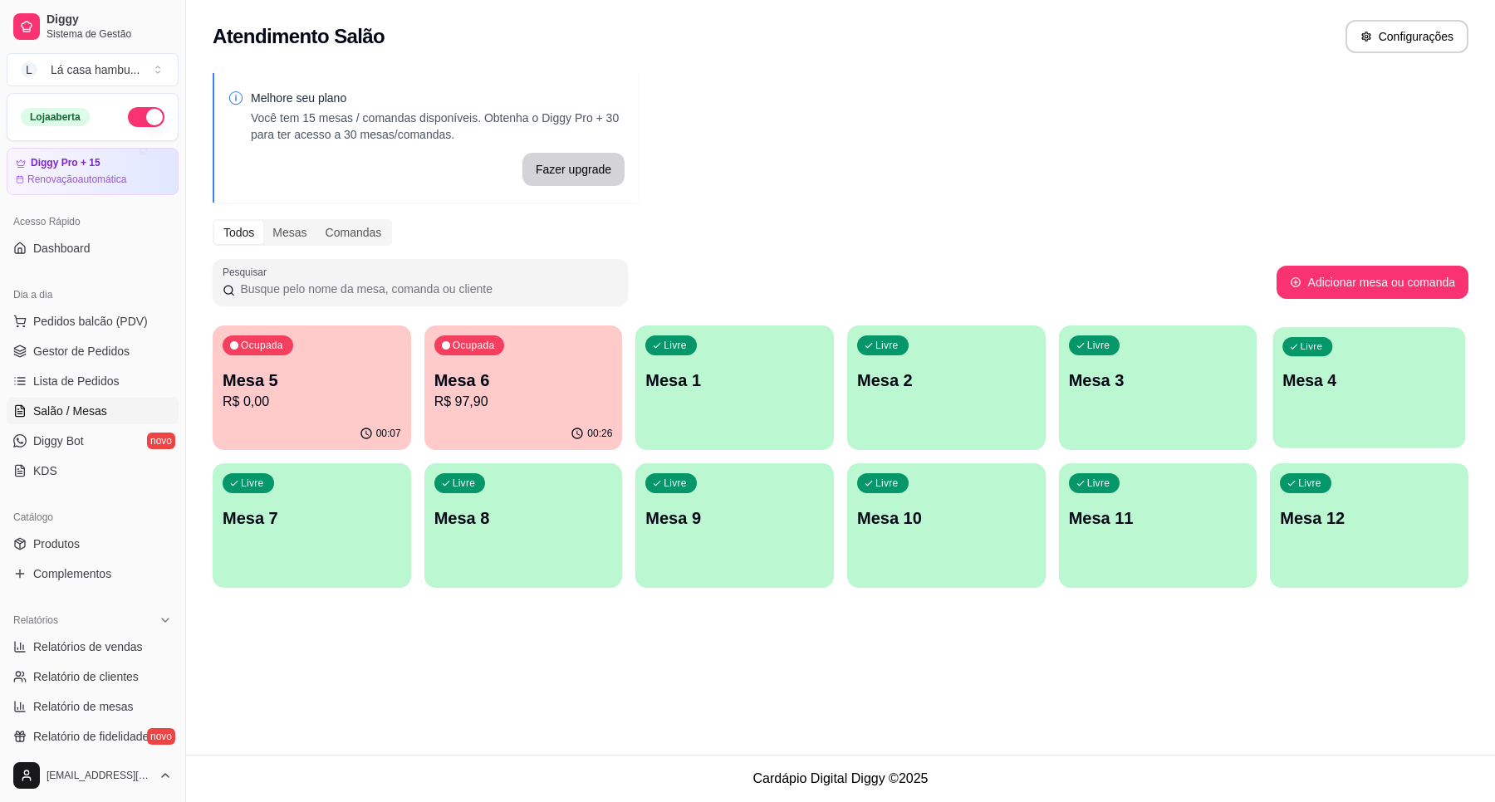
click at [1350, 365] on div "Livre Mesa 4" at bounding box center [1369, 377] width 193 height 101
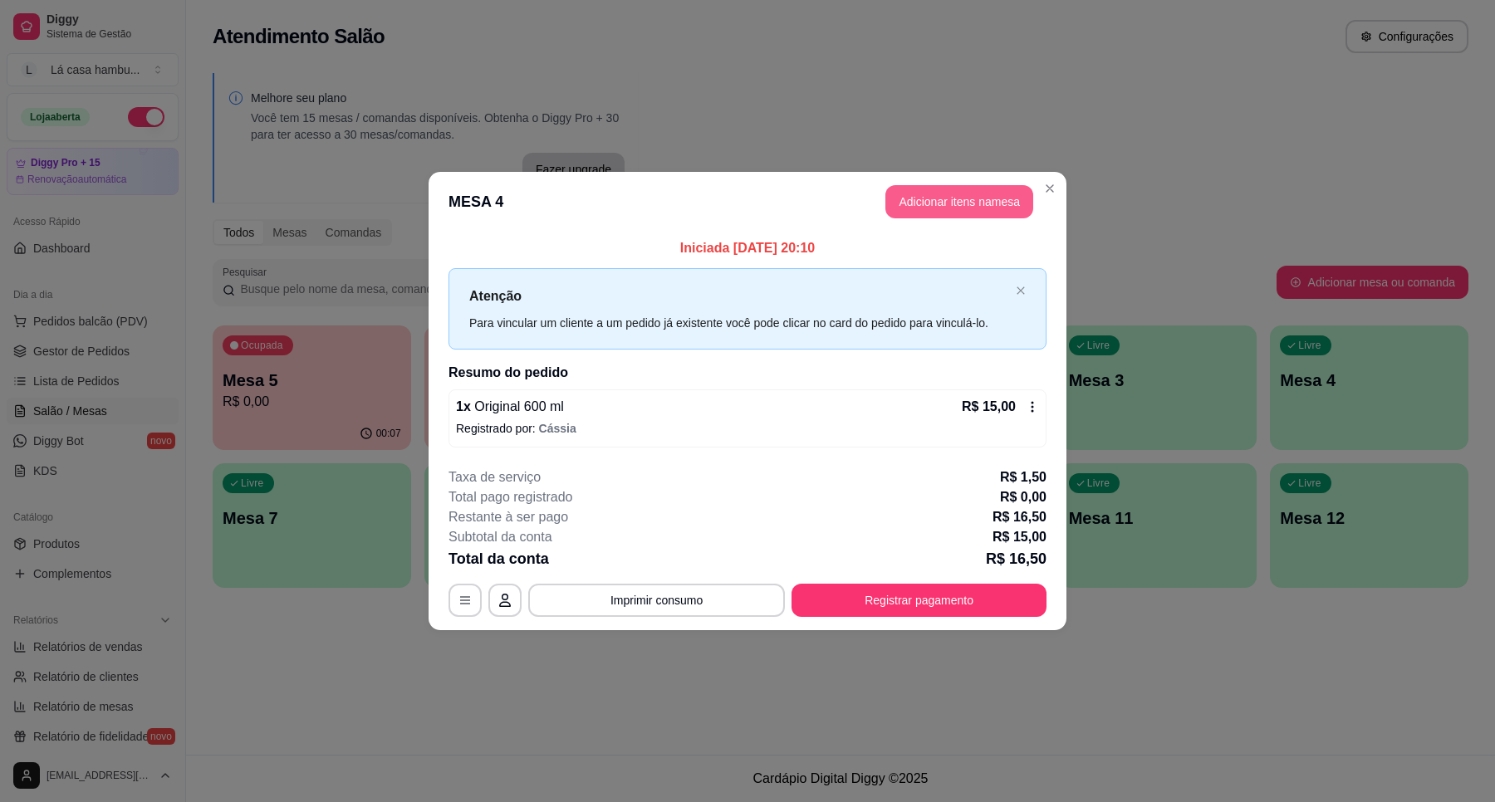
click at [957, 204] on button "Adicionar itens na mesa" at bounding box center [959, 201] width 148 height 33
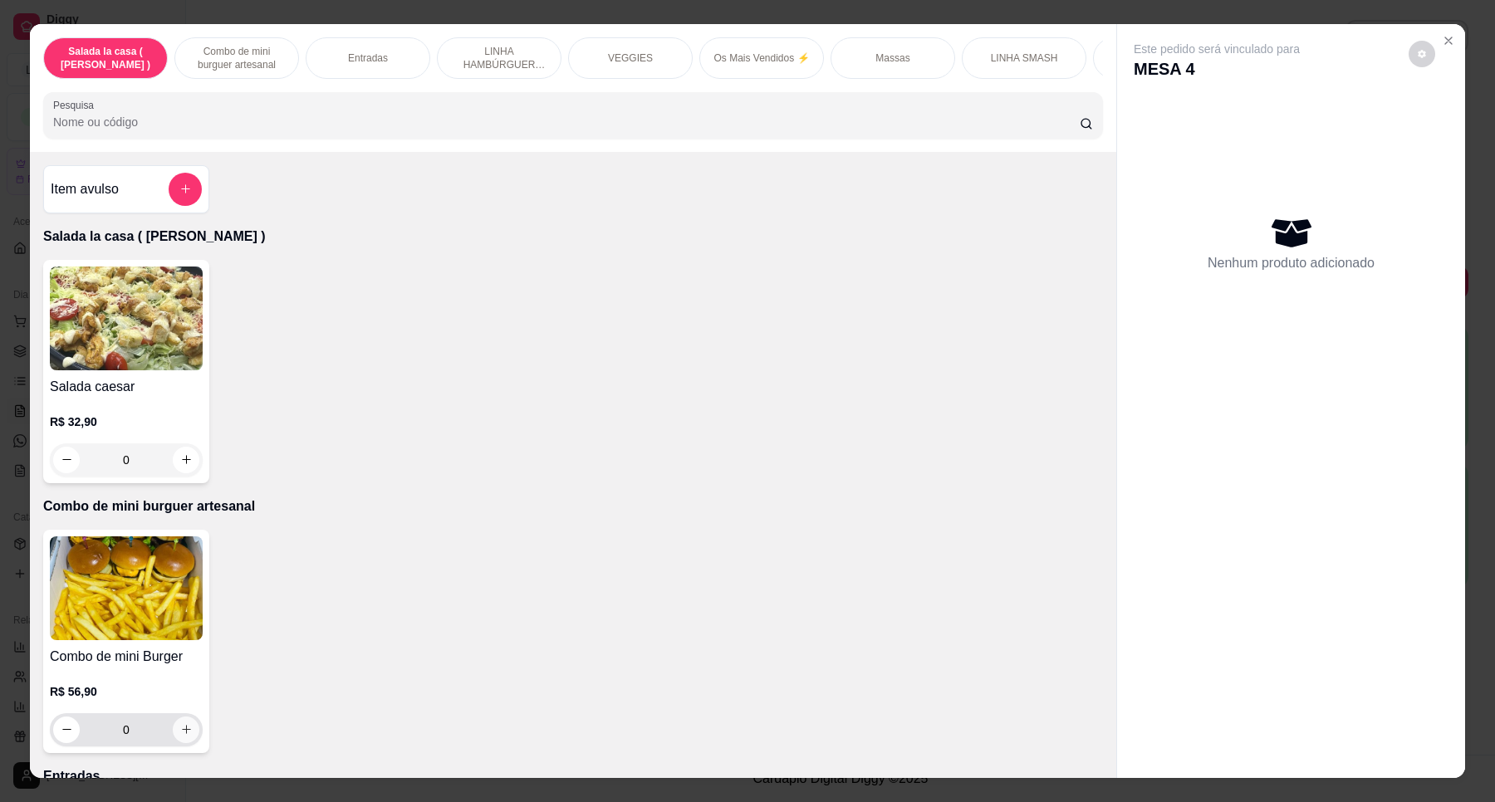
click at [180, 736] on icon "increase-product-quantity" at bounding box center [186, 729] width 12 height 12
type input "1"
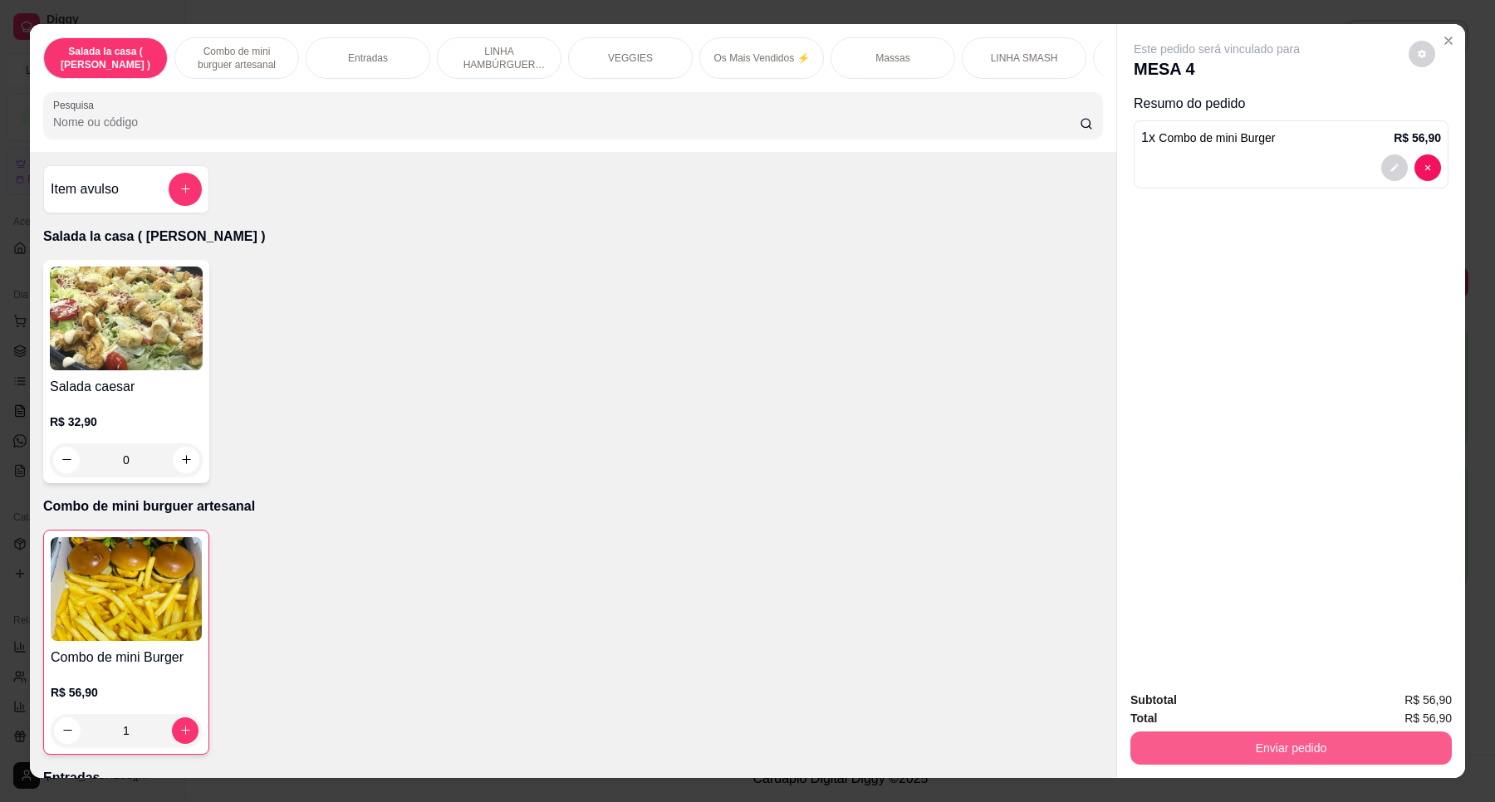
click at [1309, 747] on button "Enviar pedido" at bounding box center [1290, 748] width 321 height 33
click at [1413, 708] on button "Enviar pedido" at bounding box center [1407, 708] width 94 height 32
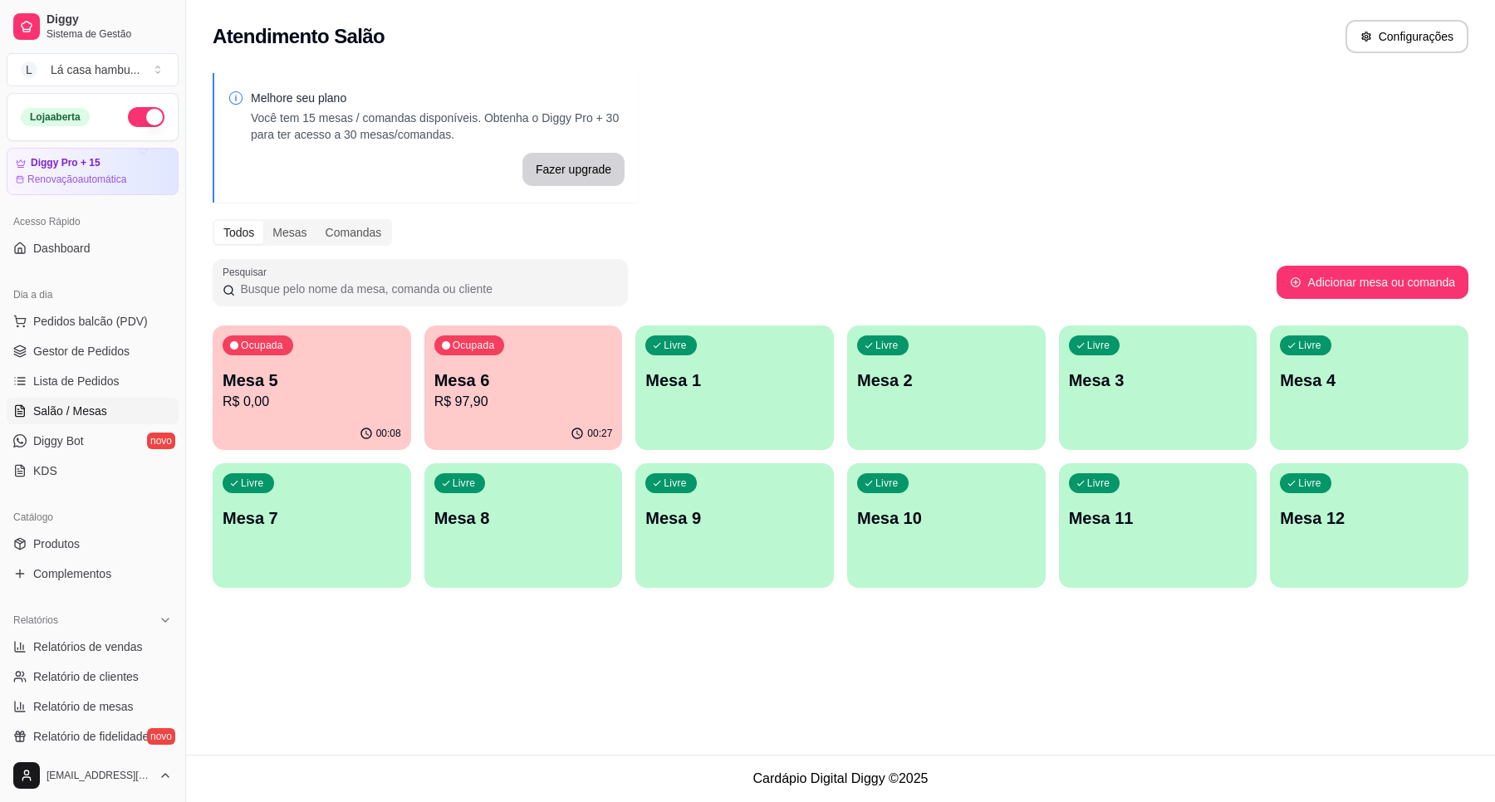
click at [276, 389] on div "Mesa 5 R$ 0,00" at bounding box center [312, 390] width 179 height 43
click at [27, 379] on link "Lista de Pedidos" at bounding box center [93, 381] width 172 height 27
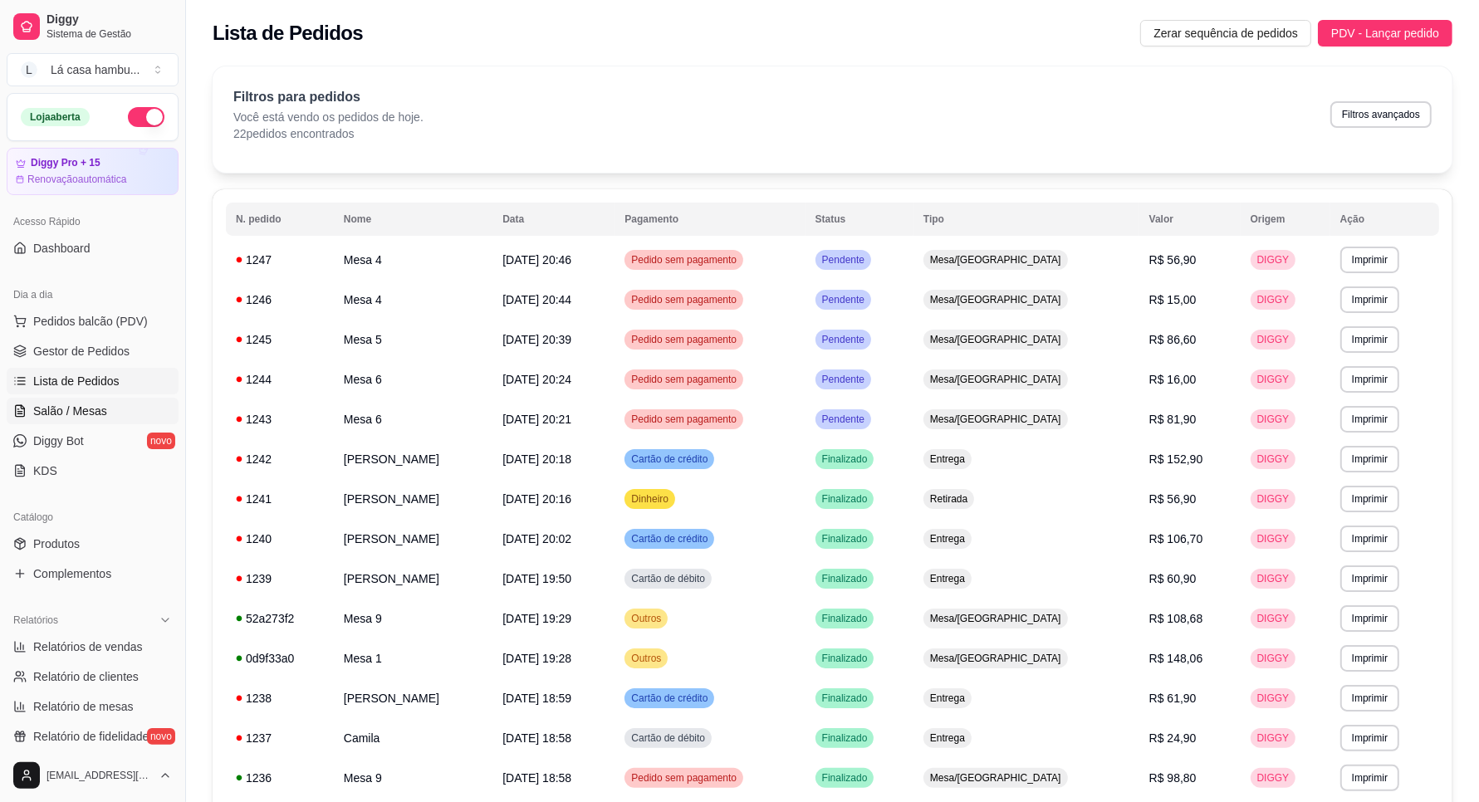
click at [116, 415] on link "Salão / Mesas" at bounding box center [93, 411] width 172 height 27
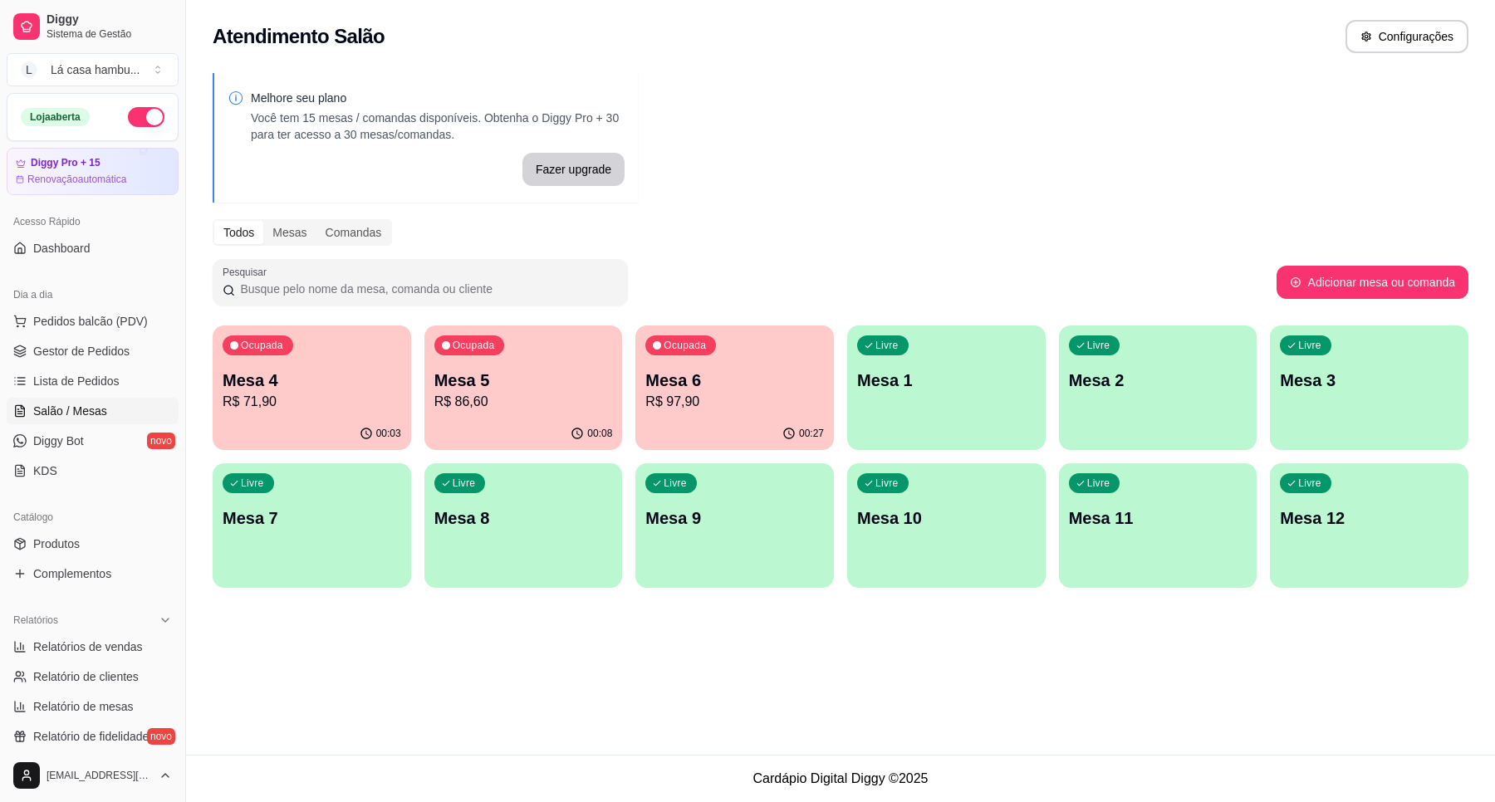
click at [511, 383] on p "Mesa 5" at bounding box center [523, 380] width 179 height 23
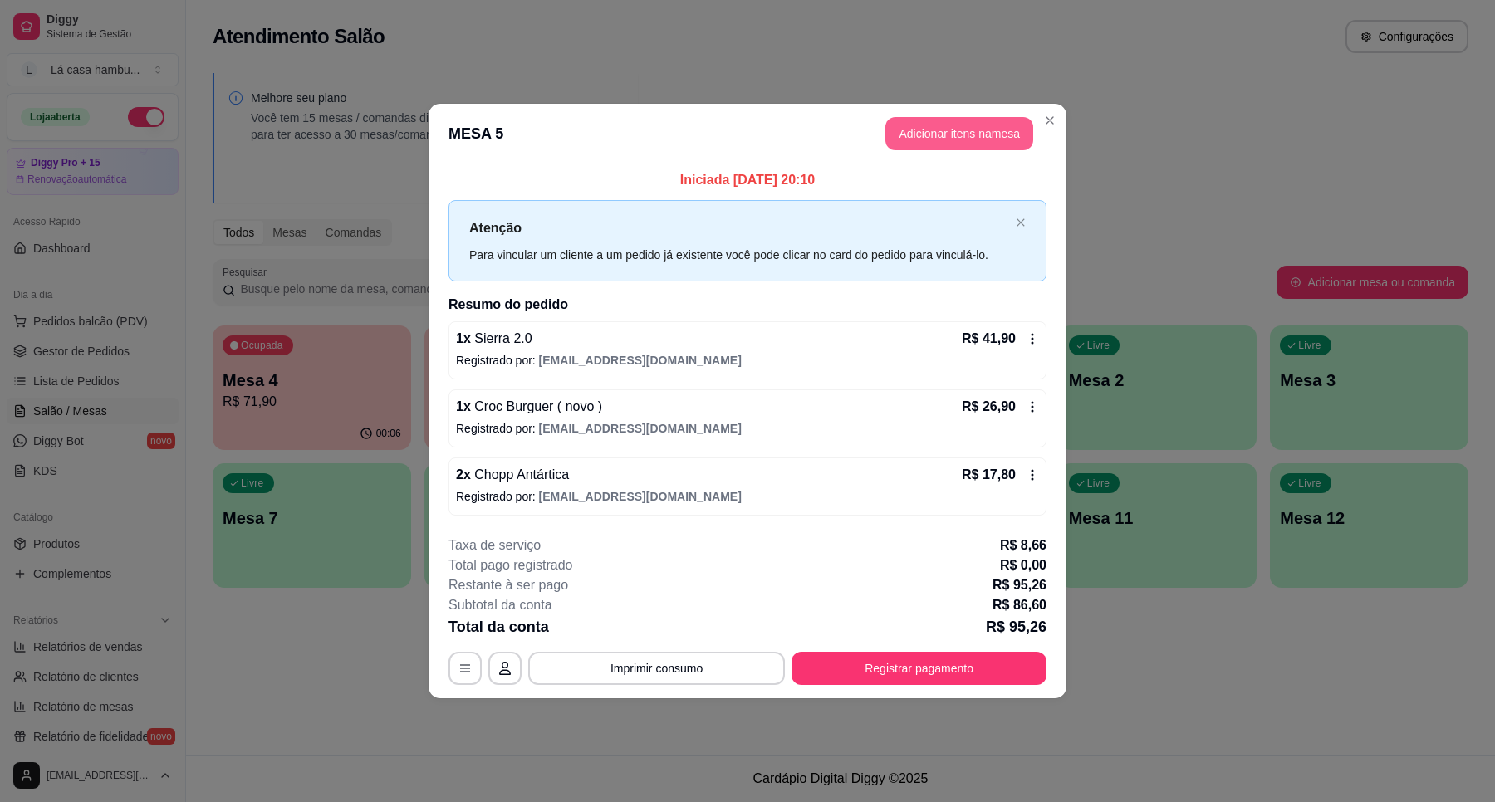
click at [937, 138] on button "Adicionar itens na mesa" at bounding box center [959, 133] width 148 height 33
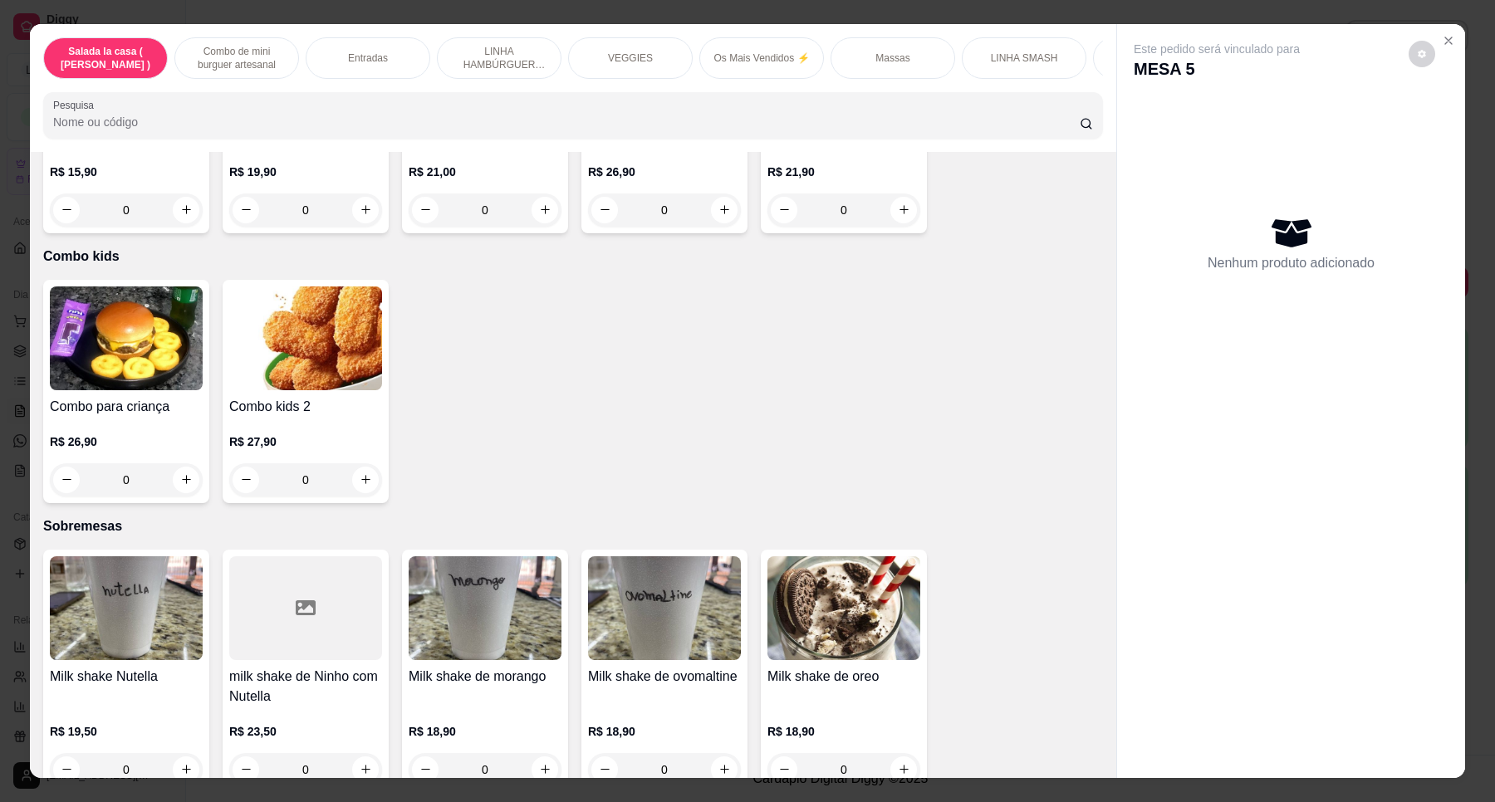
scroll to position [7118, 0]
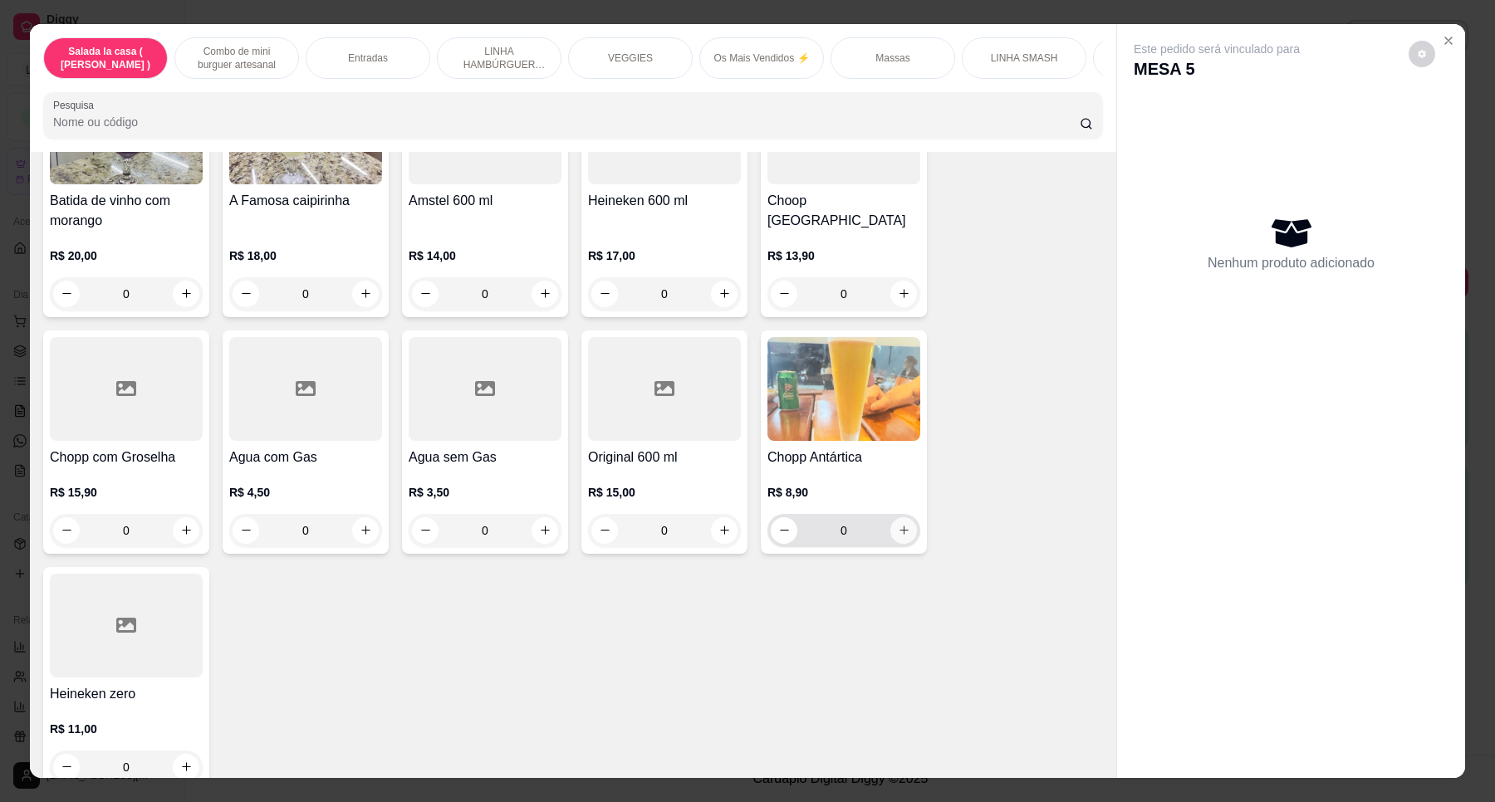
click at [899, 517] on button "increase-product-quantity" at bounding box center [903, 530] width 27 height 27
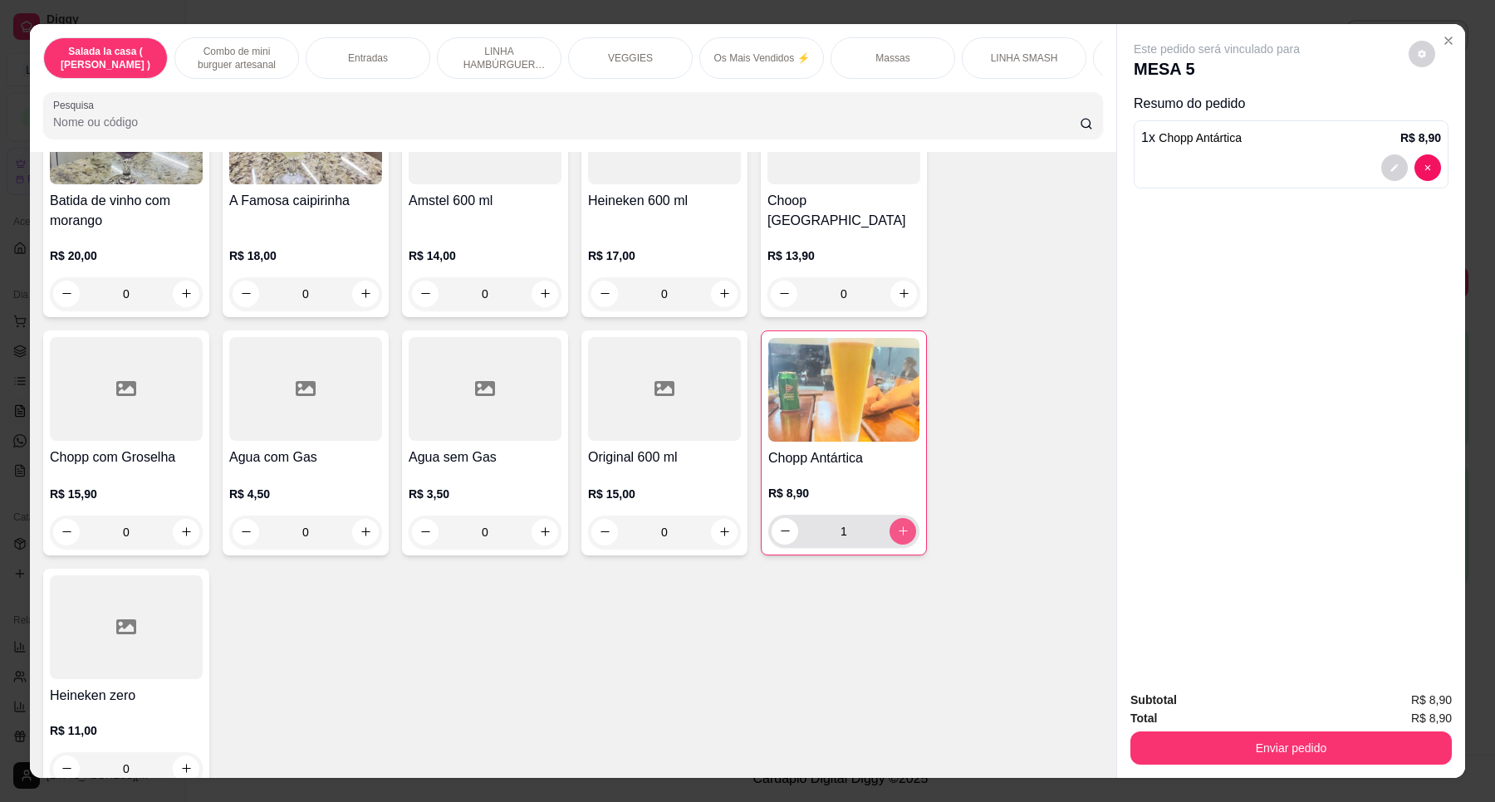
click at [899, 518] on button "increase-product-quantity" at bounding box center [903, 531] width 27 height 27
type input "2"
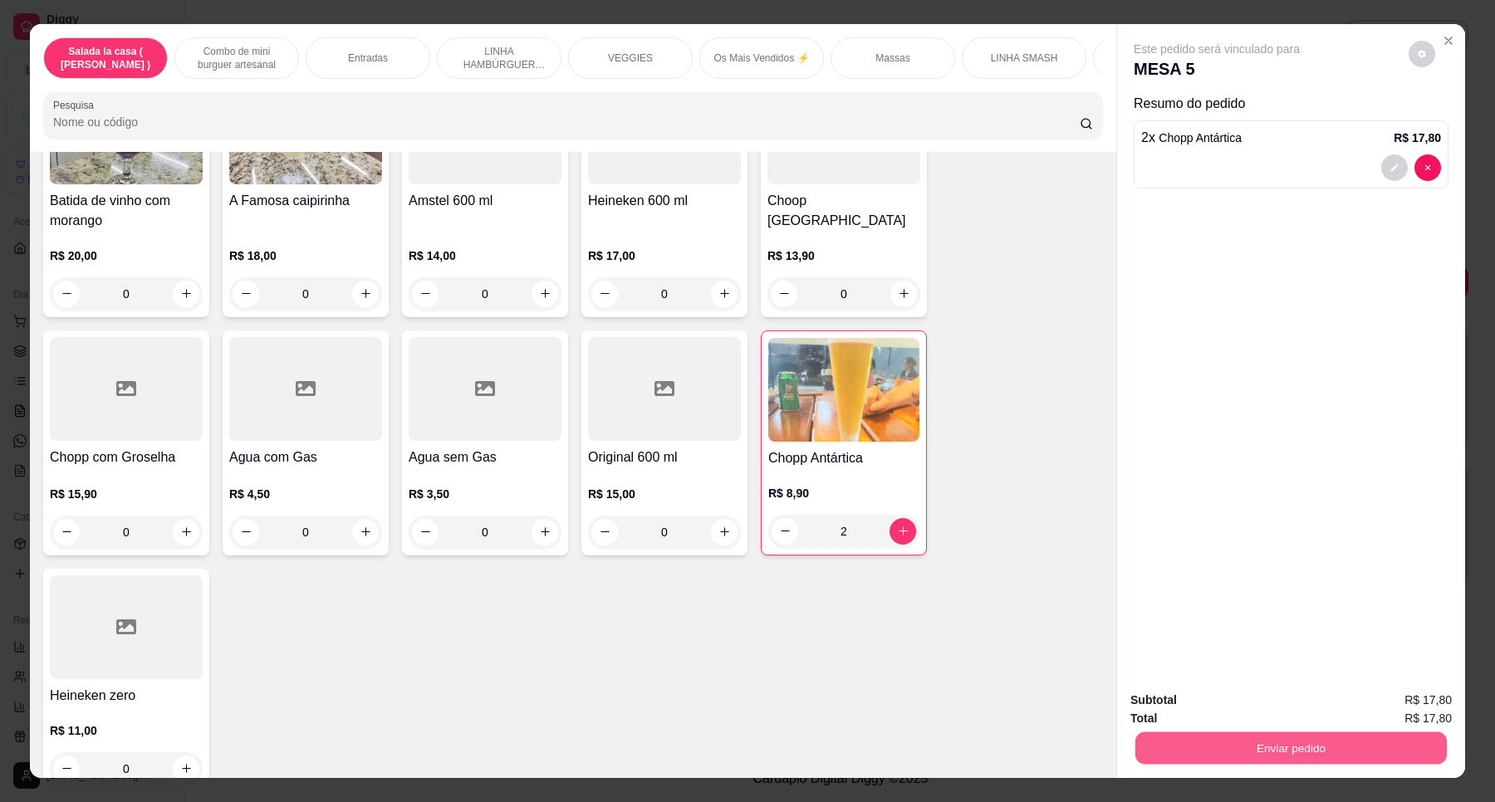
click at [1226, 741] on button "Enviar pedido" at bounding box center [1290, 749] width 311 height 32
click at [1413, 698] on button "Enviar pedido" at bounding box center [1407, 708] width 94 height 32
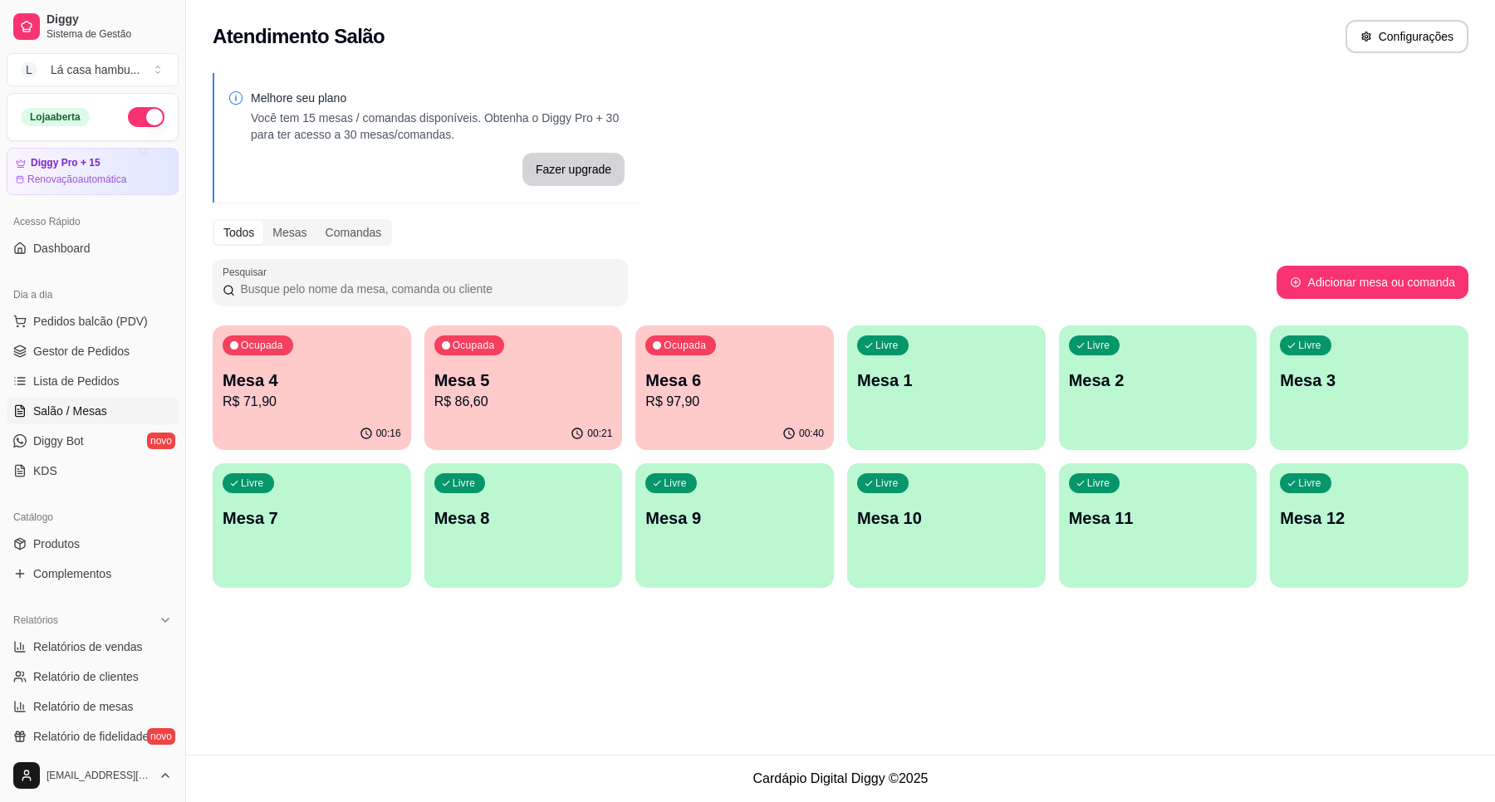
click at [750, 422] on div "00:40" at bounding box center [734, 434] width 198 height 32
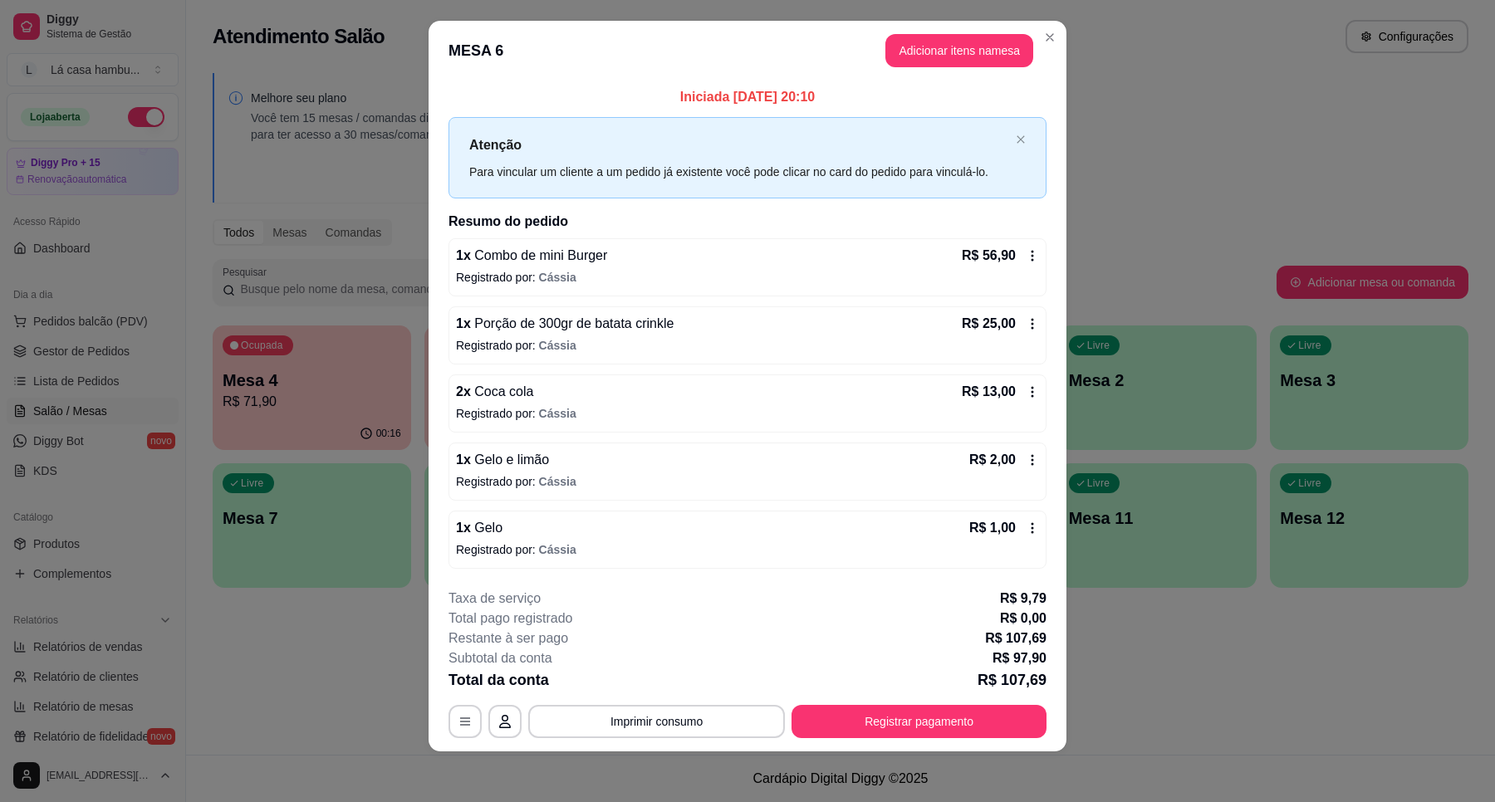
scroll to position [17, 0]
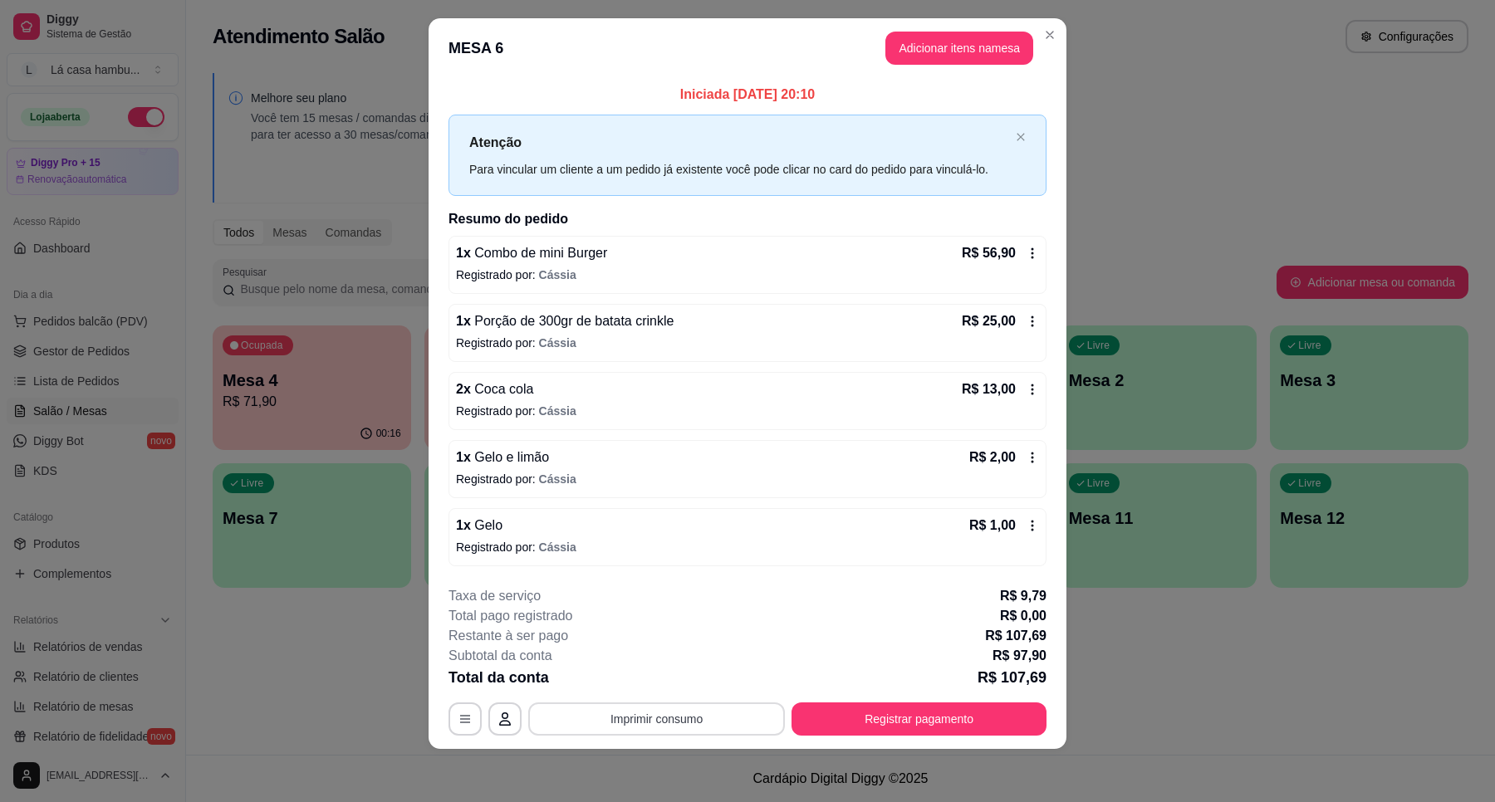
click at [665, 723] on button "Imprimir consumo" at bounding box center [656, 719] width 257 height 33
click at [670, 687] on button "IMPRESSORA" at bounding box center [654, 681] width 120 height 27
click at [826, 708] on button "Registrar pagamento" at bounding box center [919, 719] width 255 height 33
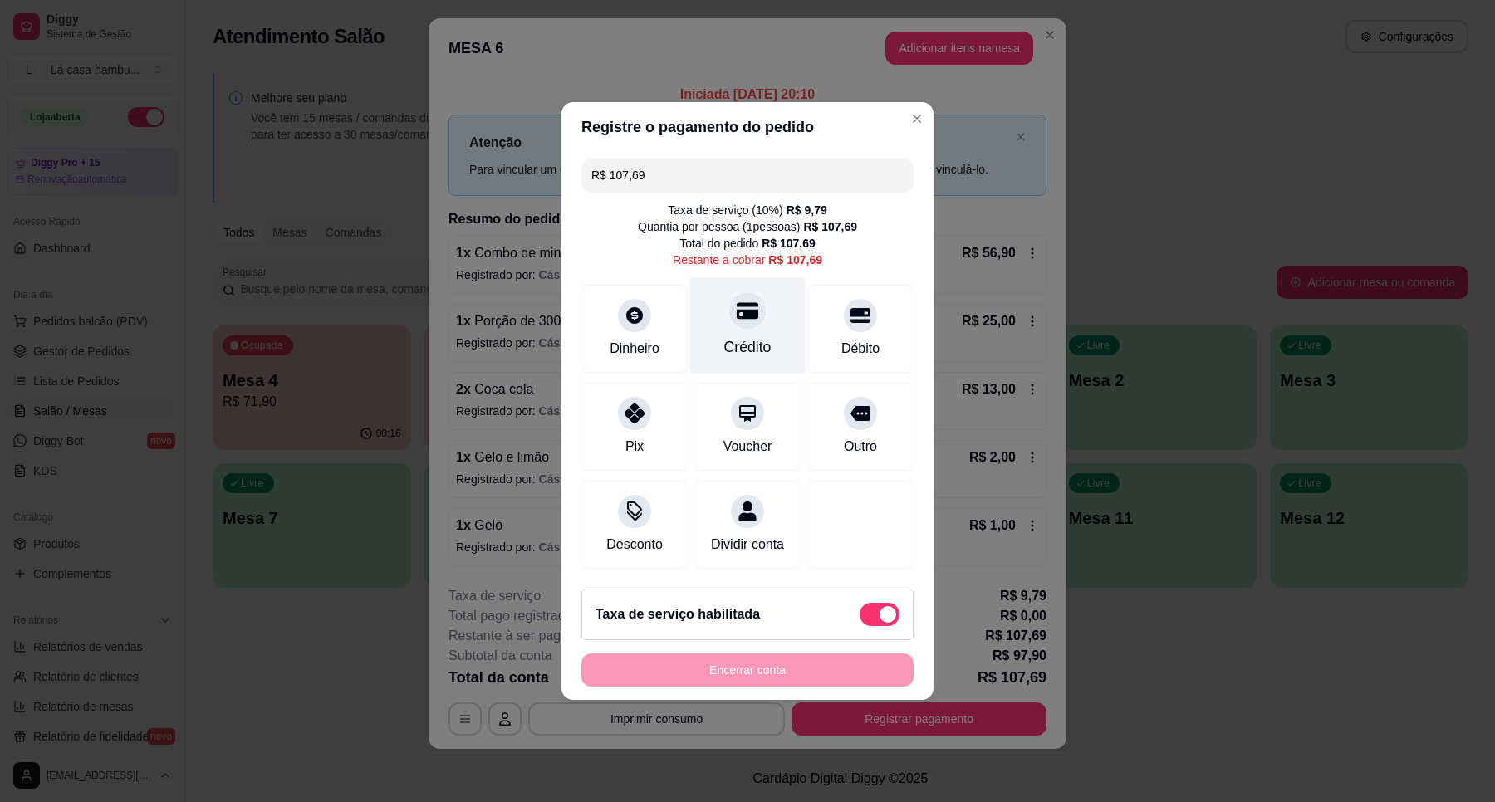
click at [760, 336] on div "Crédito" at bounding box center [747, 347] width 47 height 22
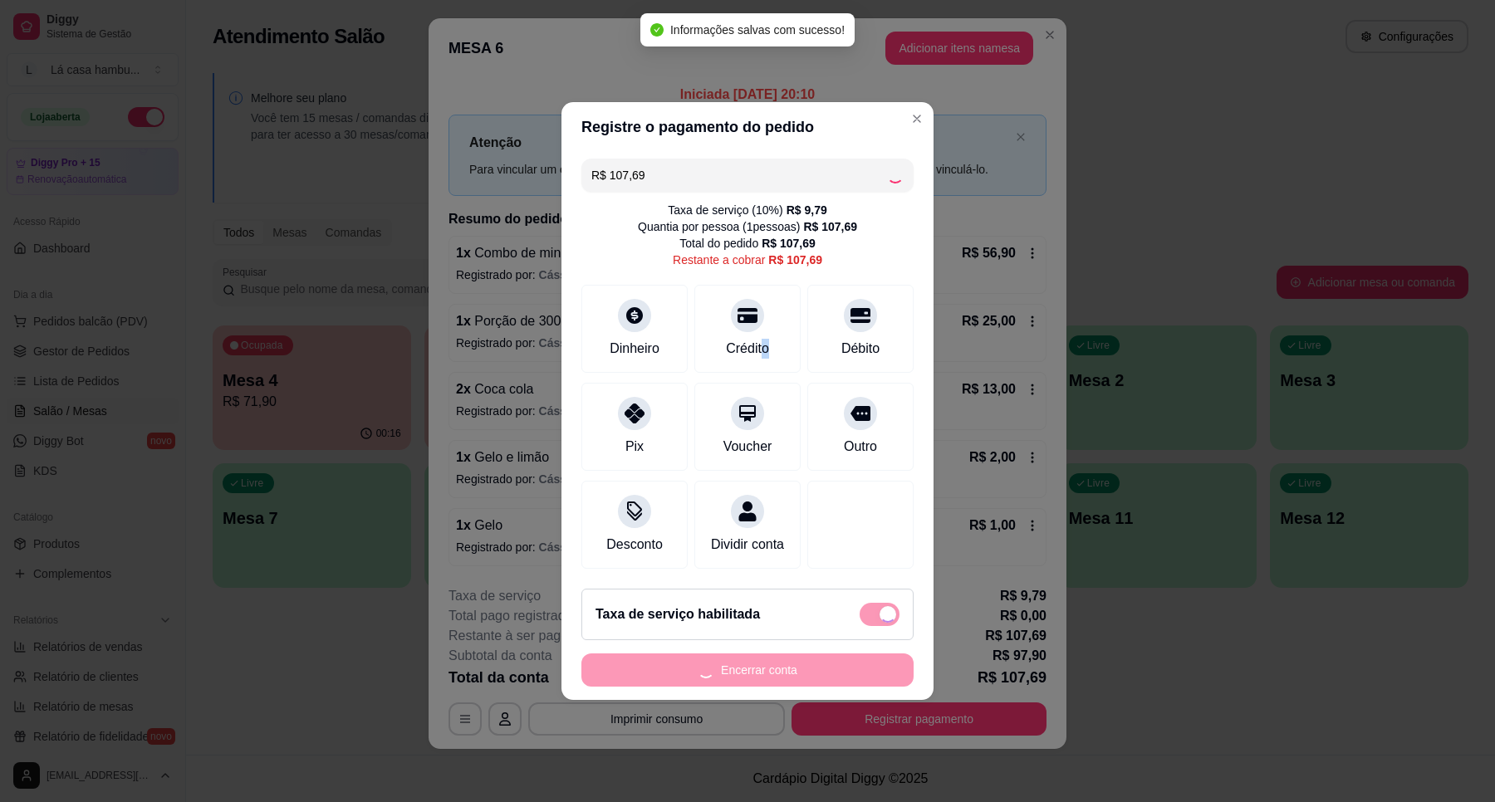
type input "R$ 0,00"
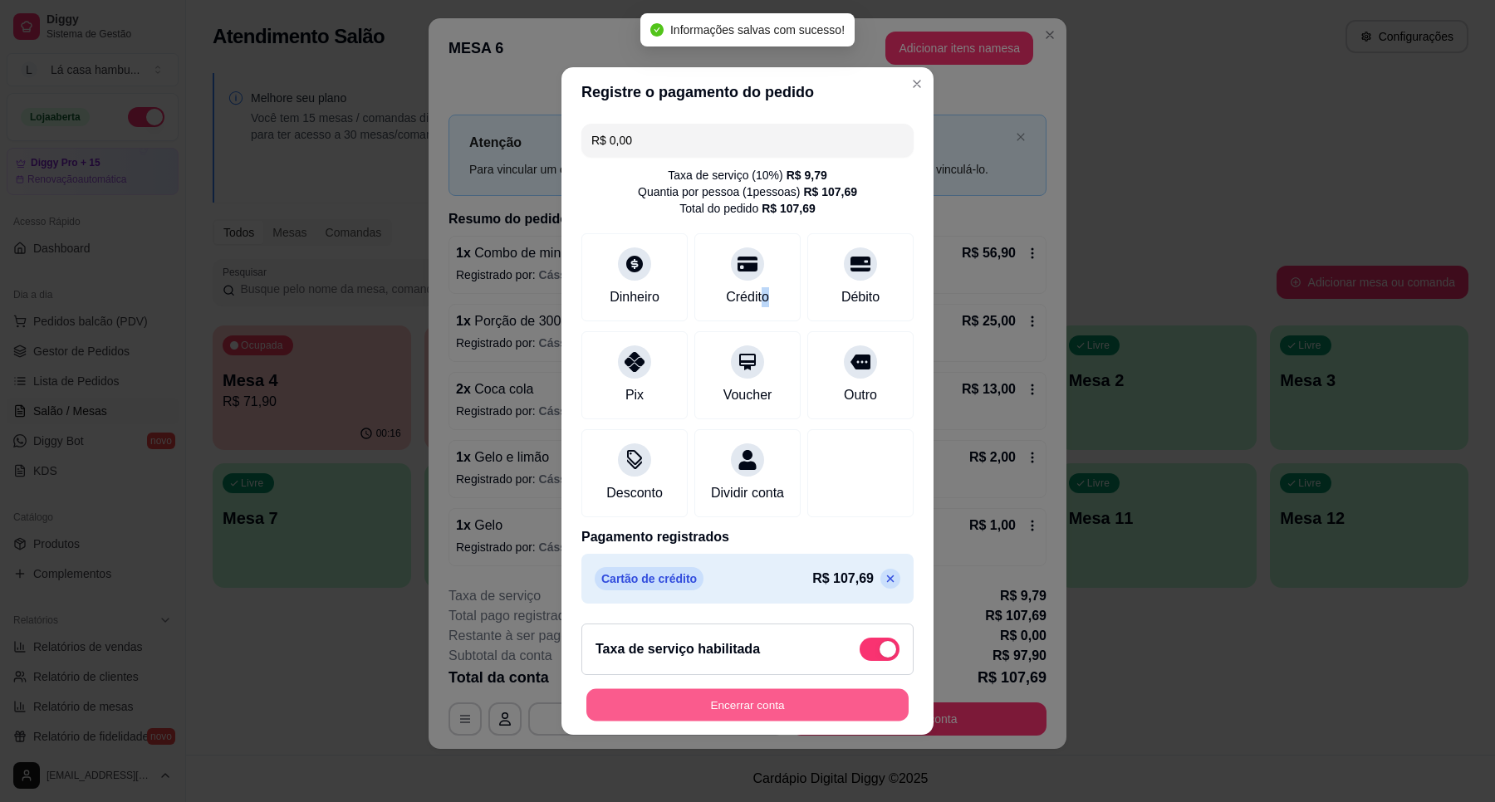
click at [725, 710] on button "Encerrar conta" at bounding box center [747, 705] width 322 height 32
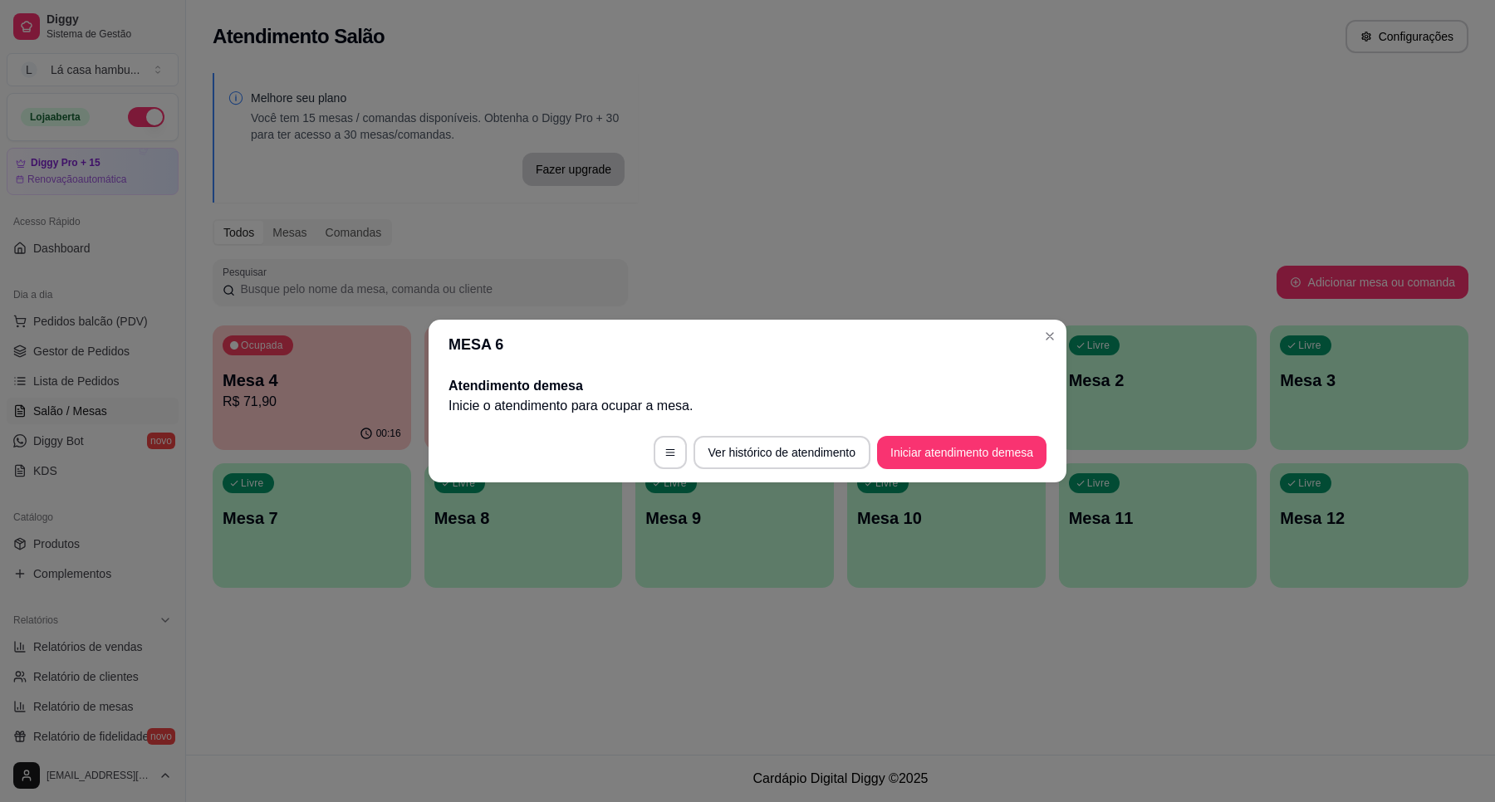
scroll to position [0, 0]
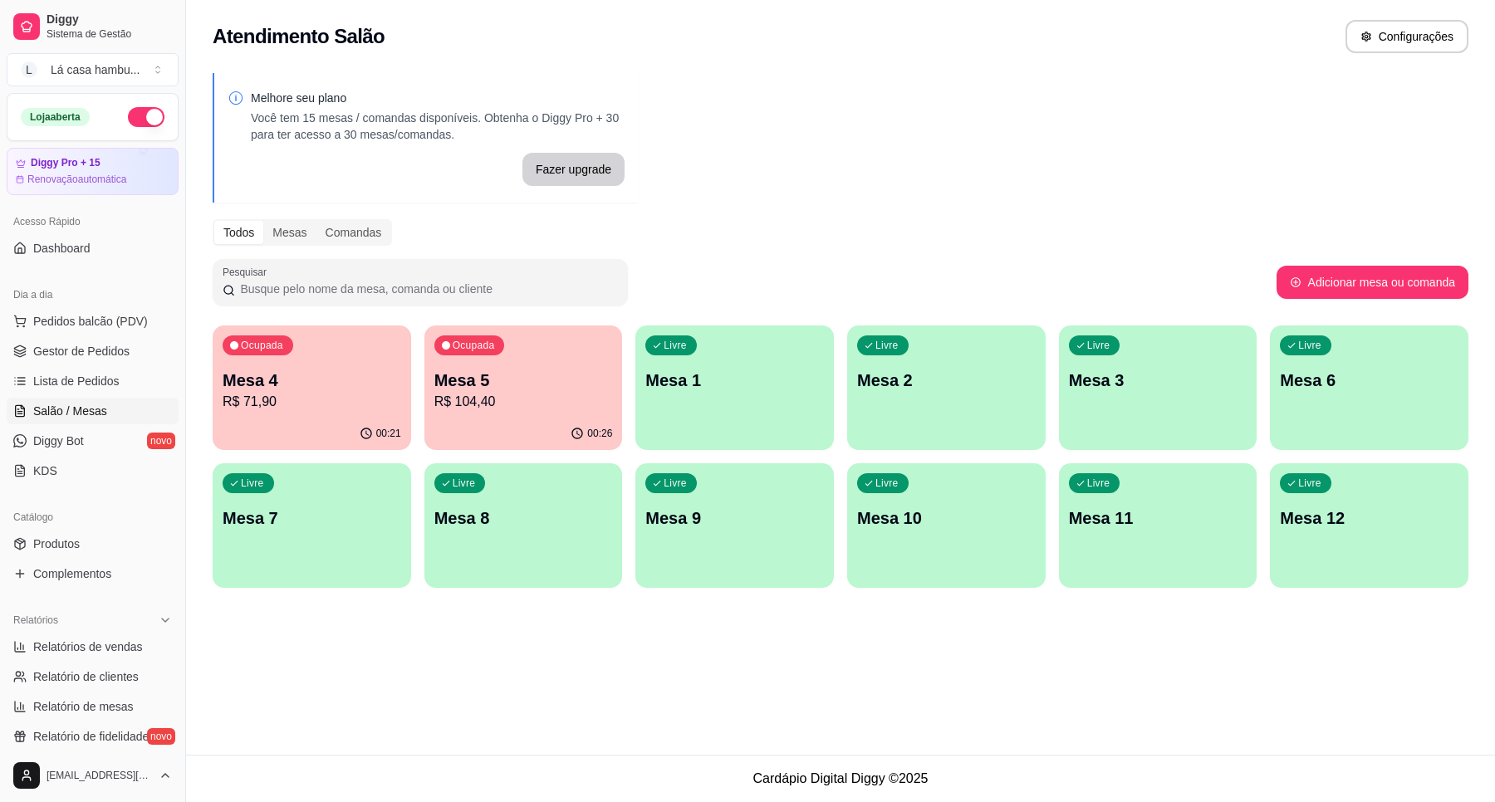
click at [482, 388] on p "Mesa 5" at bounding box center [523, 380] width 179 height 23
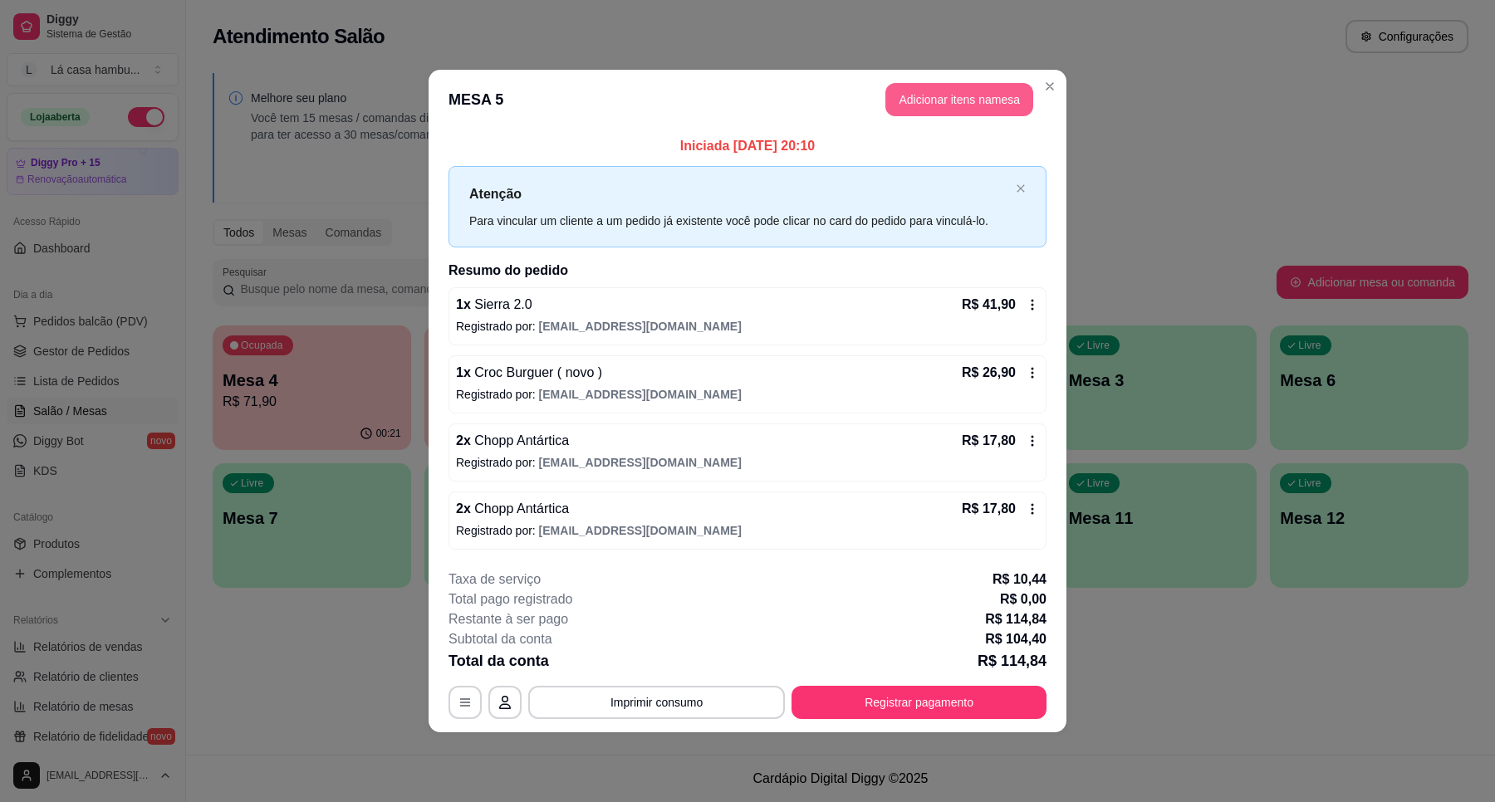
click at [935, 93] on button "Adicionar itens na mesa" at bounding box center [959, 99] width 148 height 33
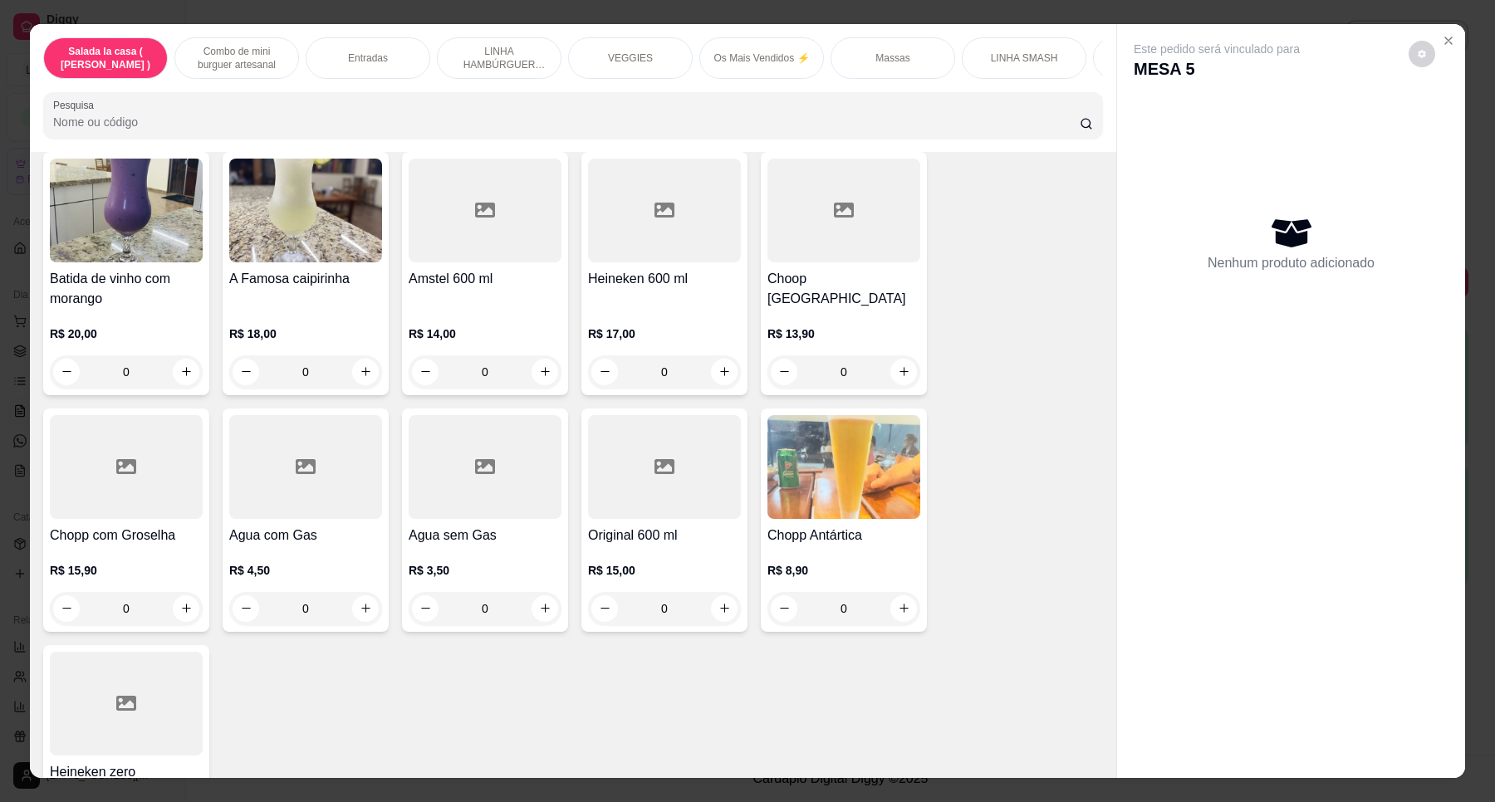
scroll to position [7118, 0]
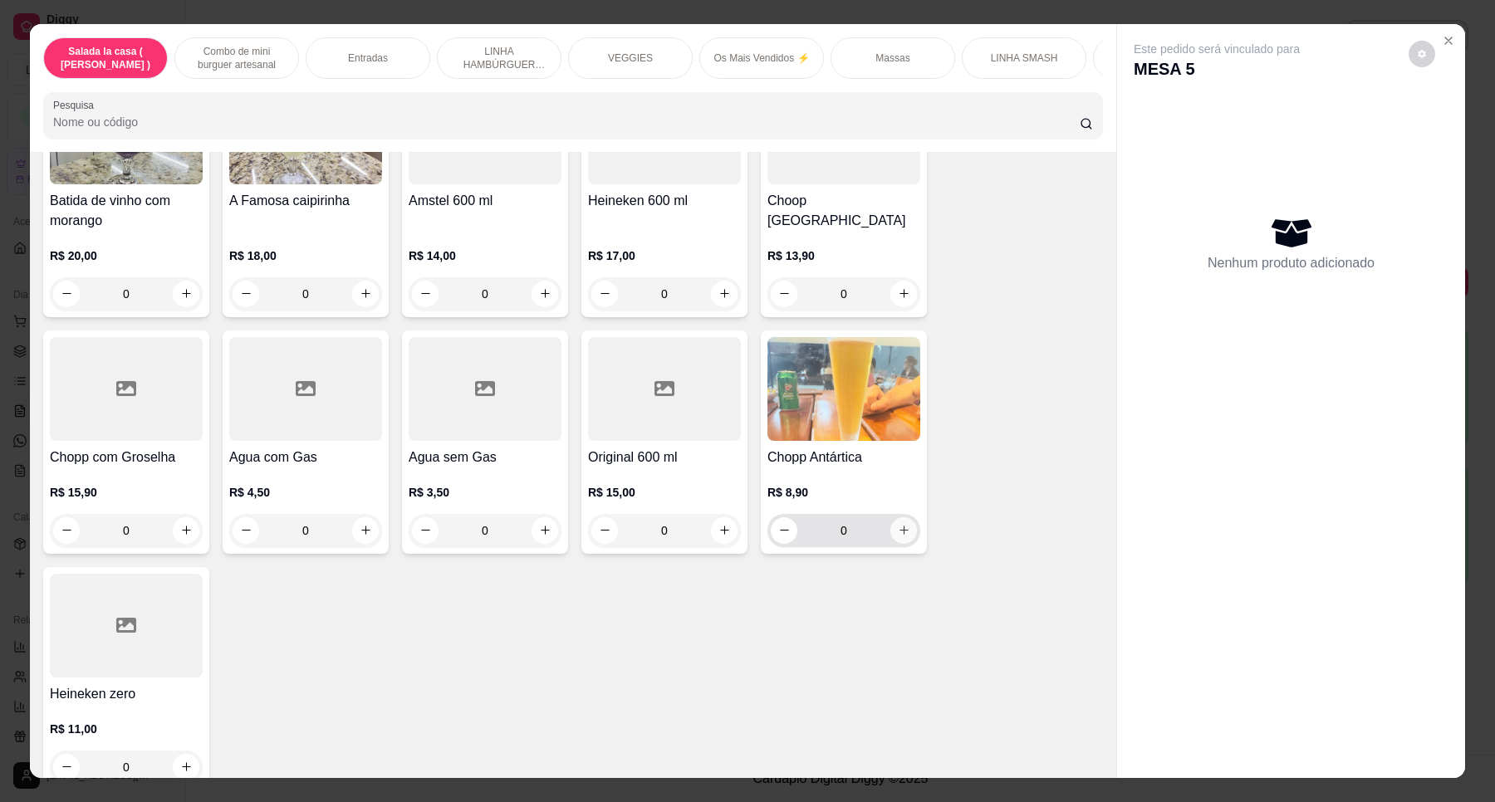
click at [905, 517] on button "increase-product-quantity" at bounding box center [903, 530] width 27 height 27
type input "1"
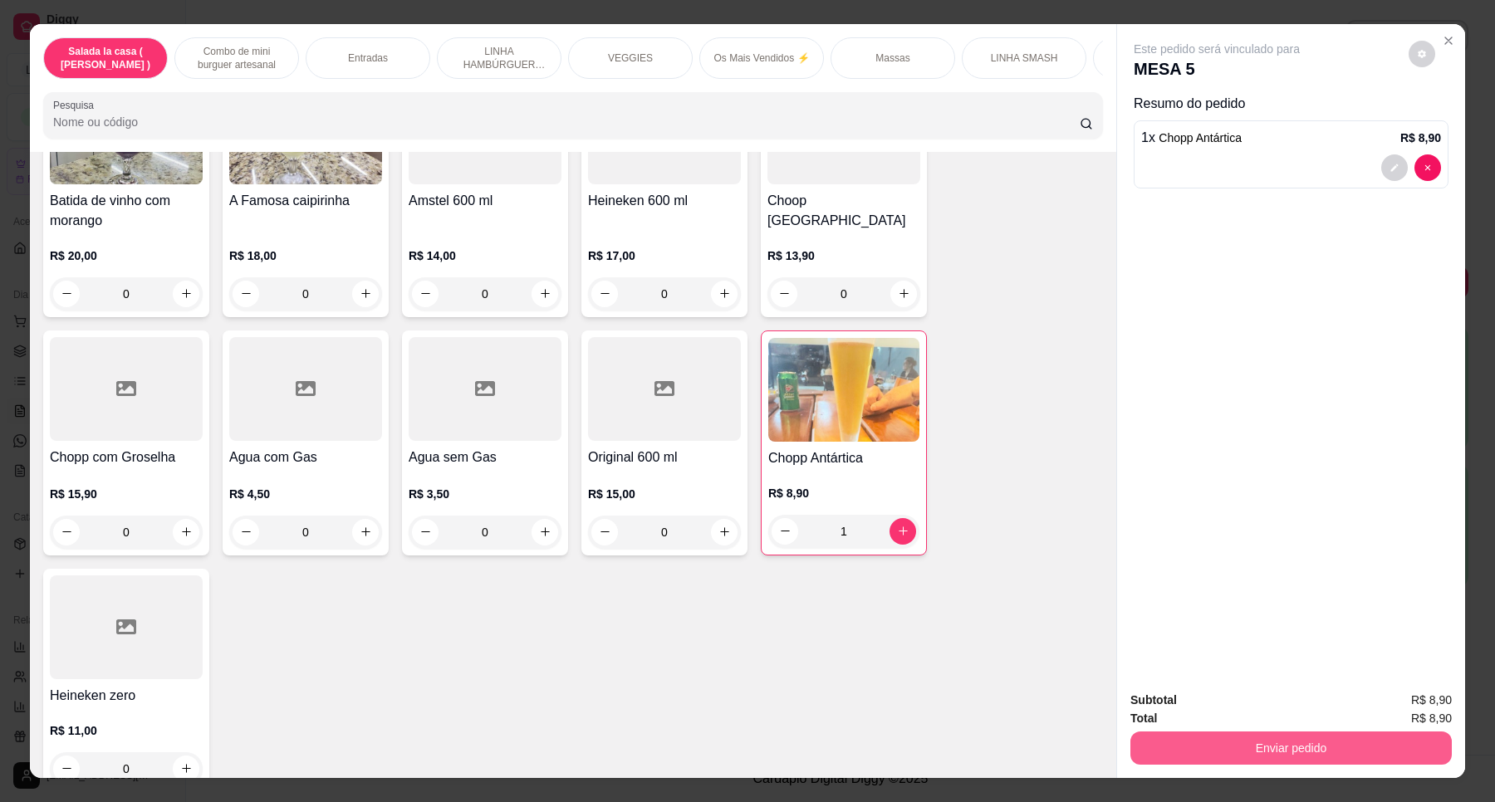
click at [1194, 738] on button "Enviar pedido" at bounding box center [1290, 748] width 321 height 33
click at [1281, 699] on button "Registrar cliente" at bounding box center [1297, 708] width 110 height 32
click at [1242, 738] on button "Enviar pedido" at bounding box center [1290, 748] width 321 height 33
click at [1398, 703] on button "Enviar pedido" at bounding box center [1407, 708] width 94 height 32
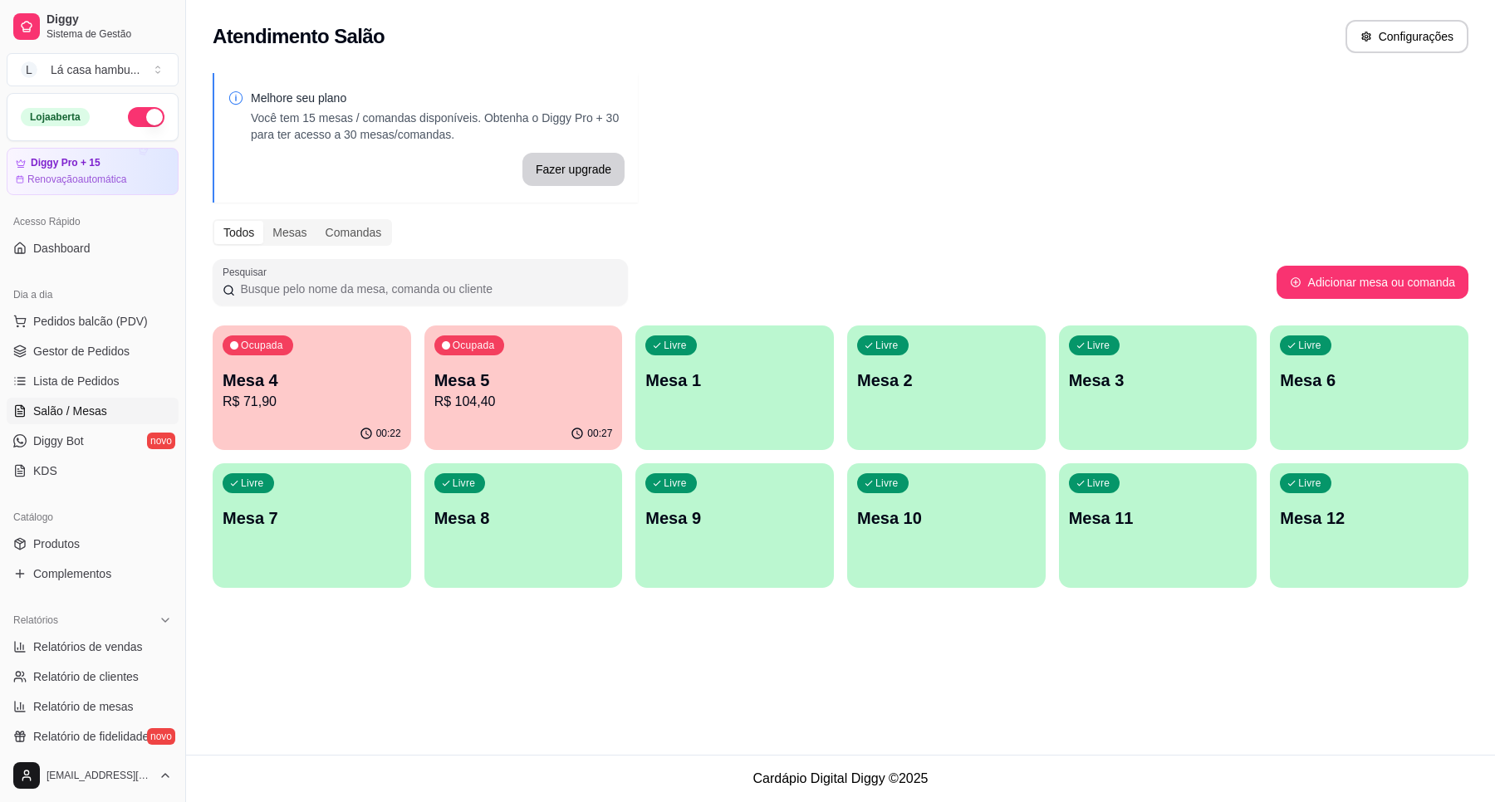
click at [262, 451] on div "Ocupada Mesa 4 R$ 71,90 00:22 Ocupada Mesa 5 R$ 104,40 00:27 Livre Mesa 1 Livre…" at bounding box center [841, 457] width 1256 height 262
click at [266, 414] on div "Ocupada Mesa 4 R$ 71,90" at bounding box center [312, 372] width 198 height 92
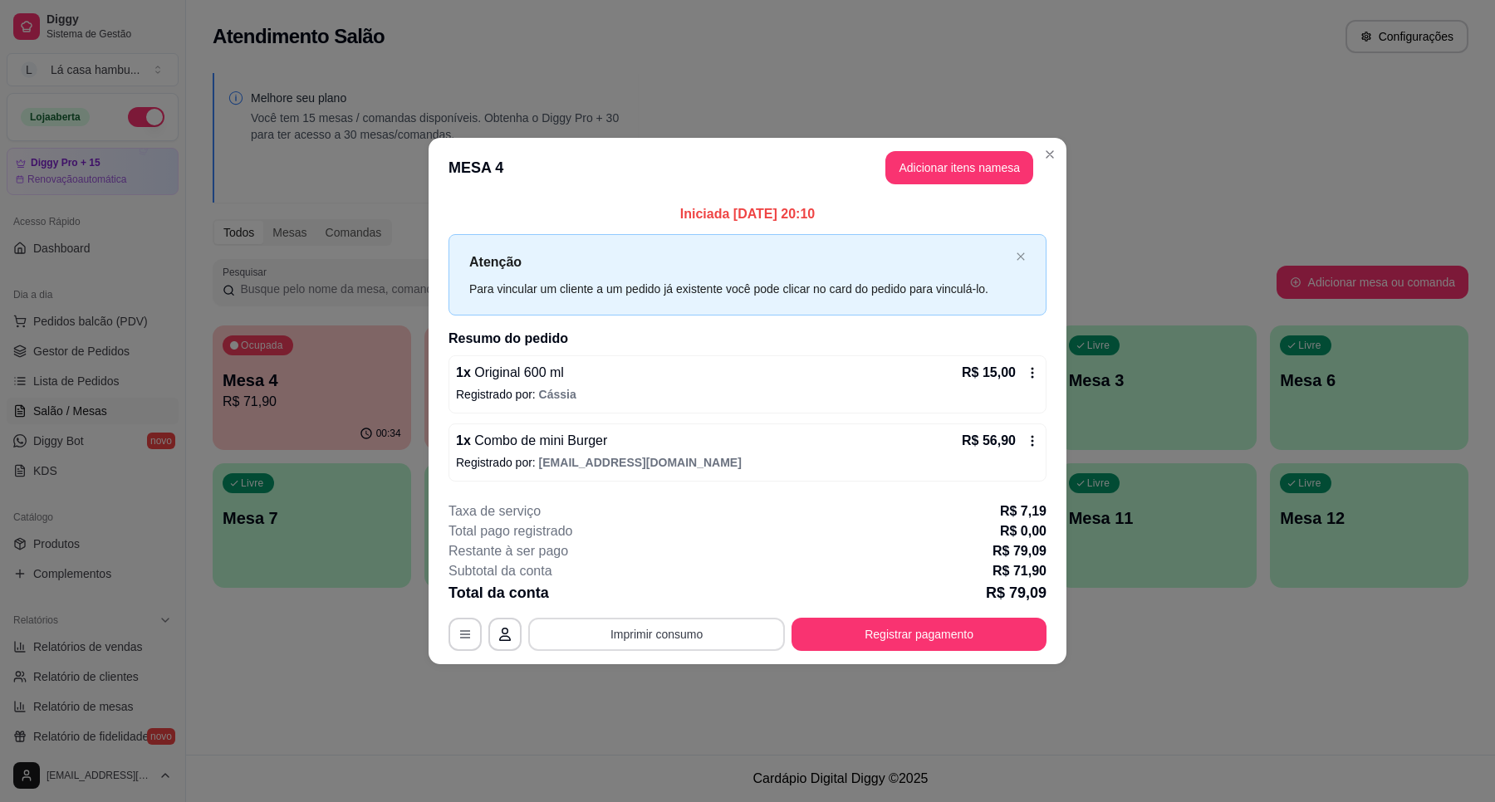
click at [667, 635] on button "Imprimir consumo" at bounding box center [656, 634] width 257 height 33
click at [678, 588] on button "IMPRESSORA" at bounding box center [661, 596] width 120 height 27
click at [678, 588] on div "Escolha a impressora IMPRESSORA" at bounding box center [661, 584] width 137 height 56
click at [944, 634] on button "Registrar pagamento" at bounding box center [920, 634] width 248 height 32
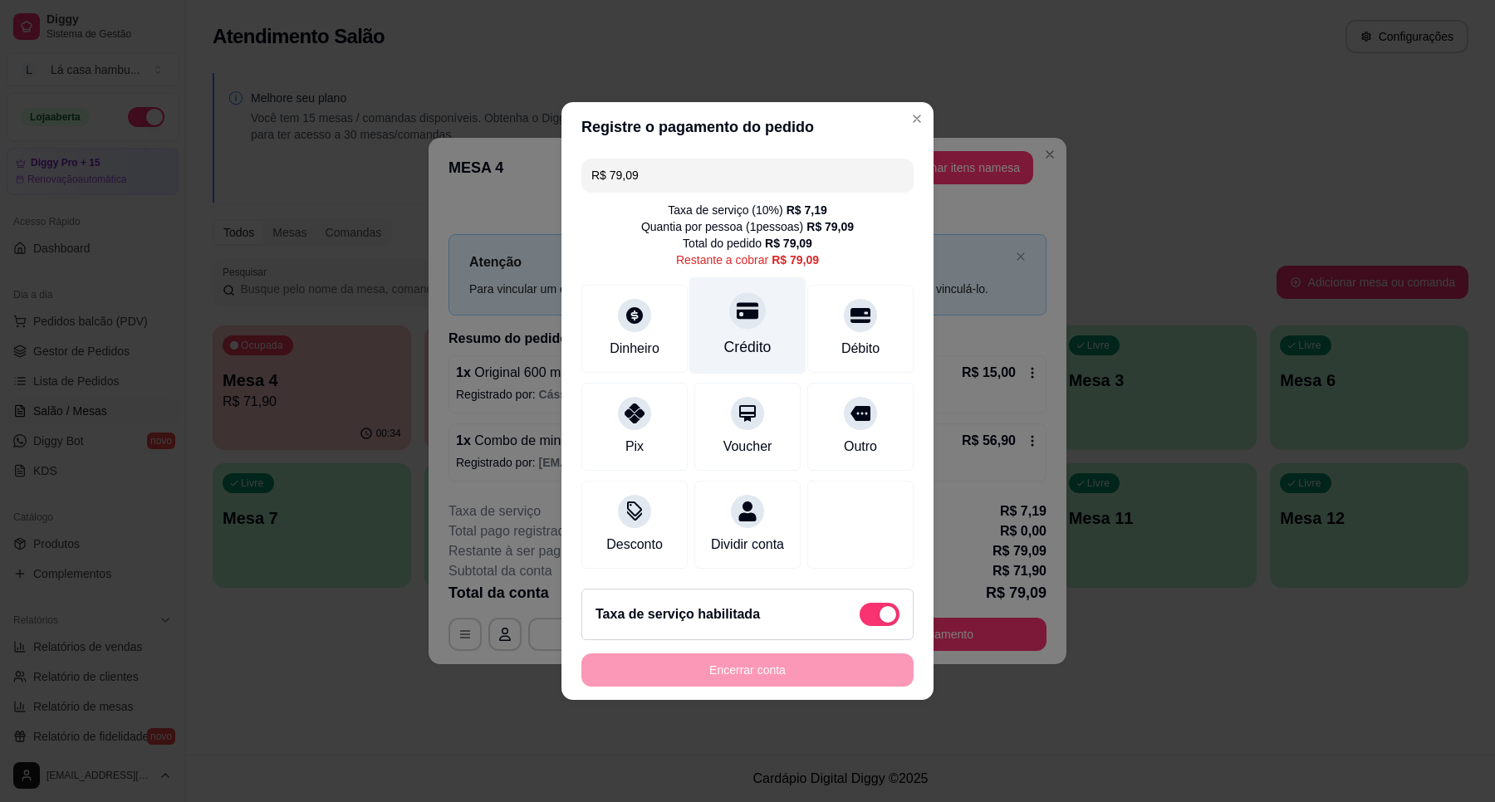
click at [733, 336] on div "Crédito" at bounding box center [747, 347] width 47 height 22
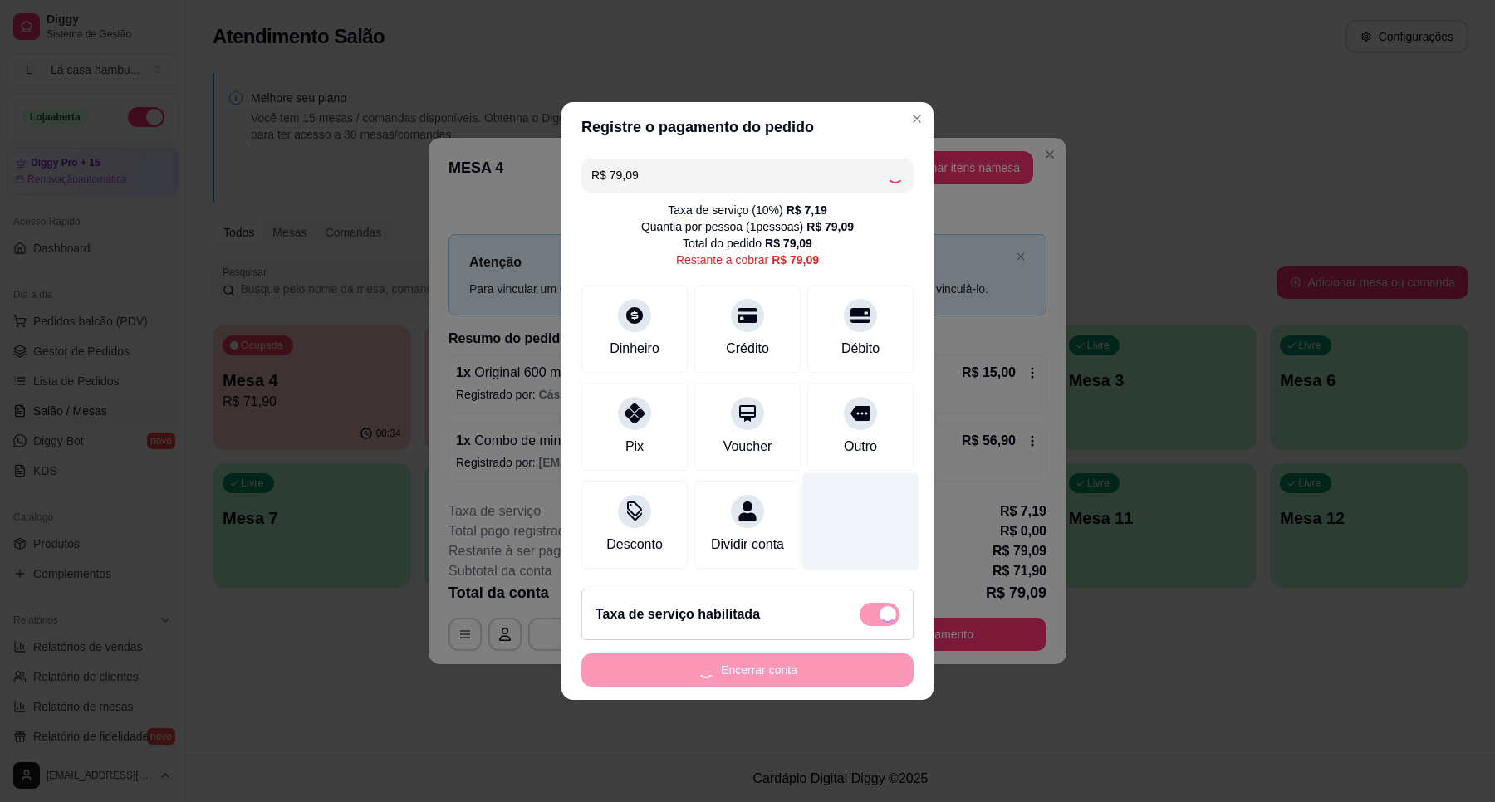
type input "R$ 0,00"
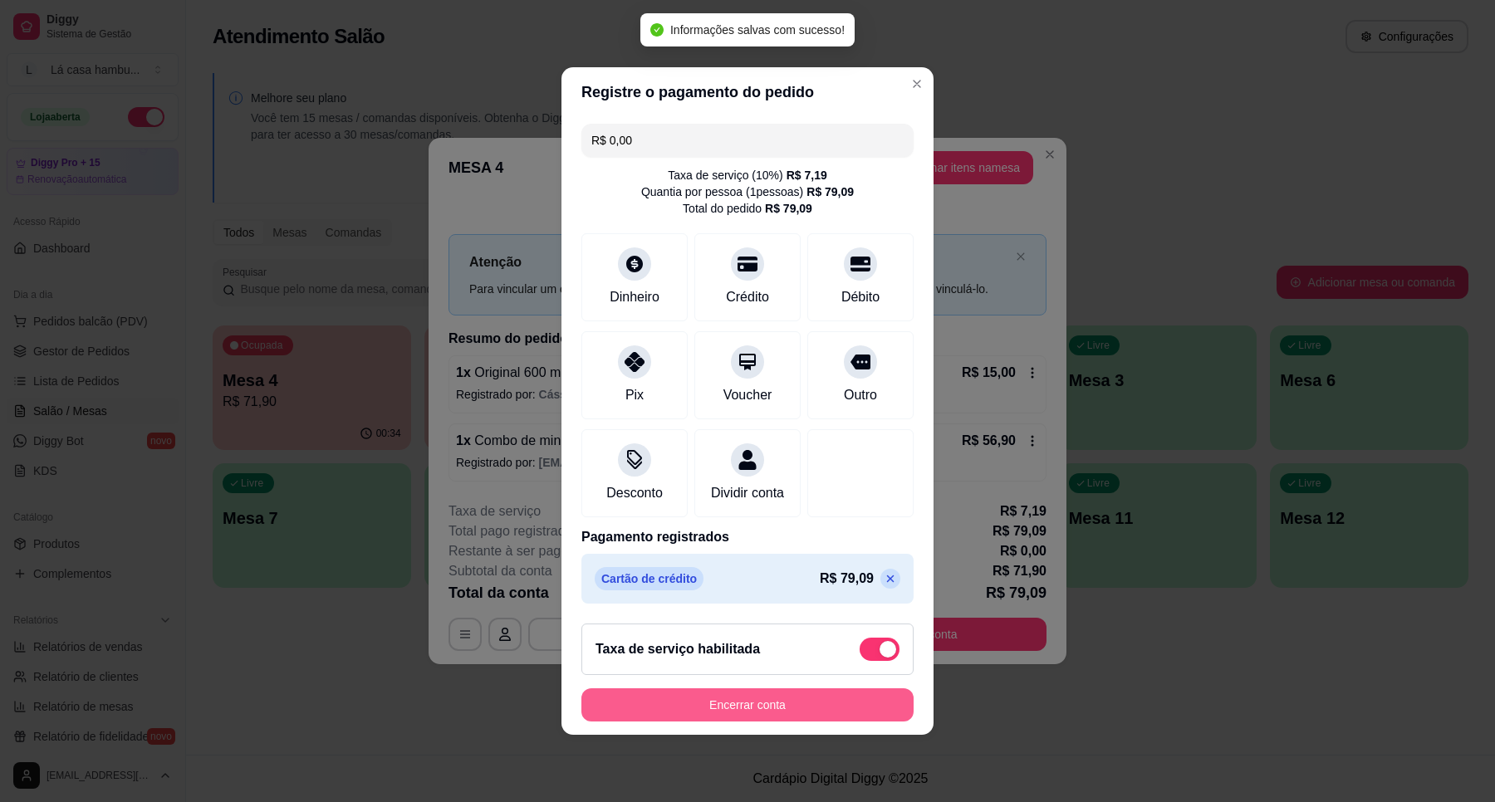
click at [849, 716] on button "Encerrar conta" at bounding box center [747, 705] width 332 height 33
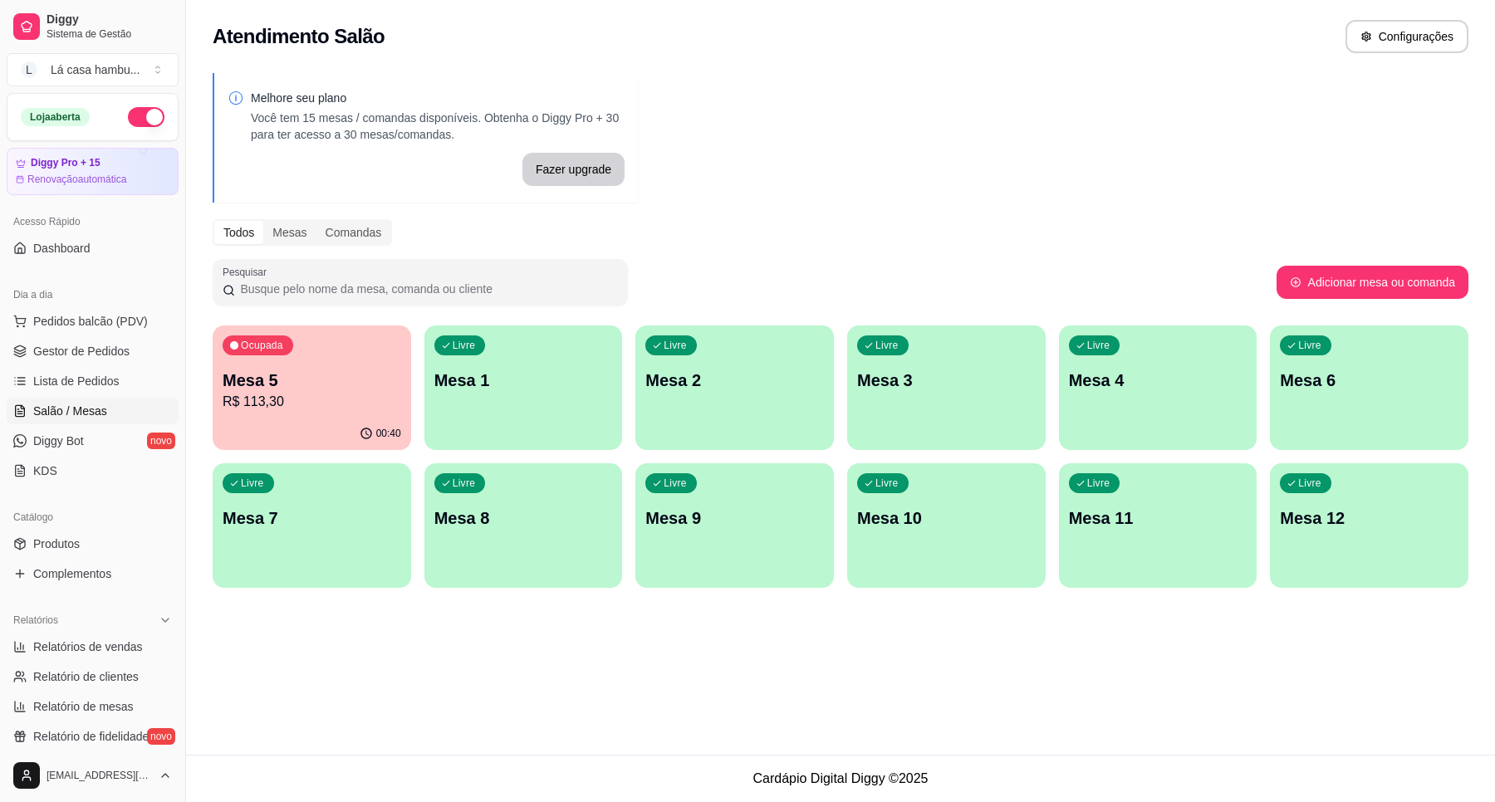
click at [1055, 297] on div "Pesquisar" at bounding box center [745, 282] width 1064 height 47
click at [375, 399] on p "R$ 113,30" at bounding box center [312, 402] width 179 height 20
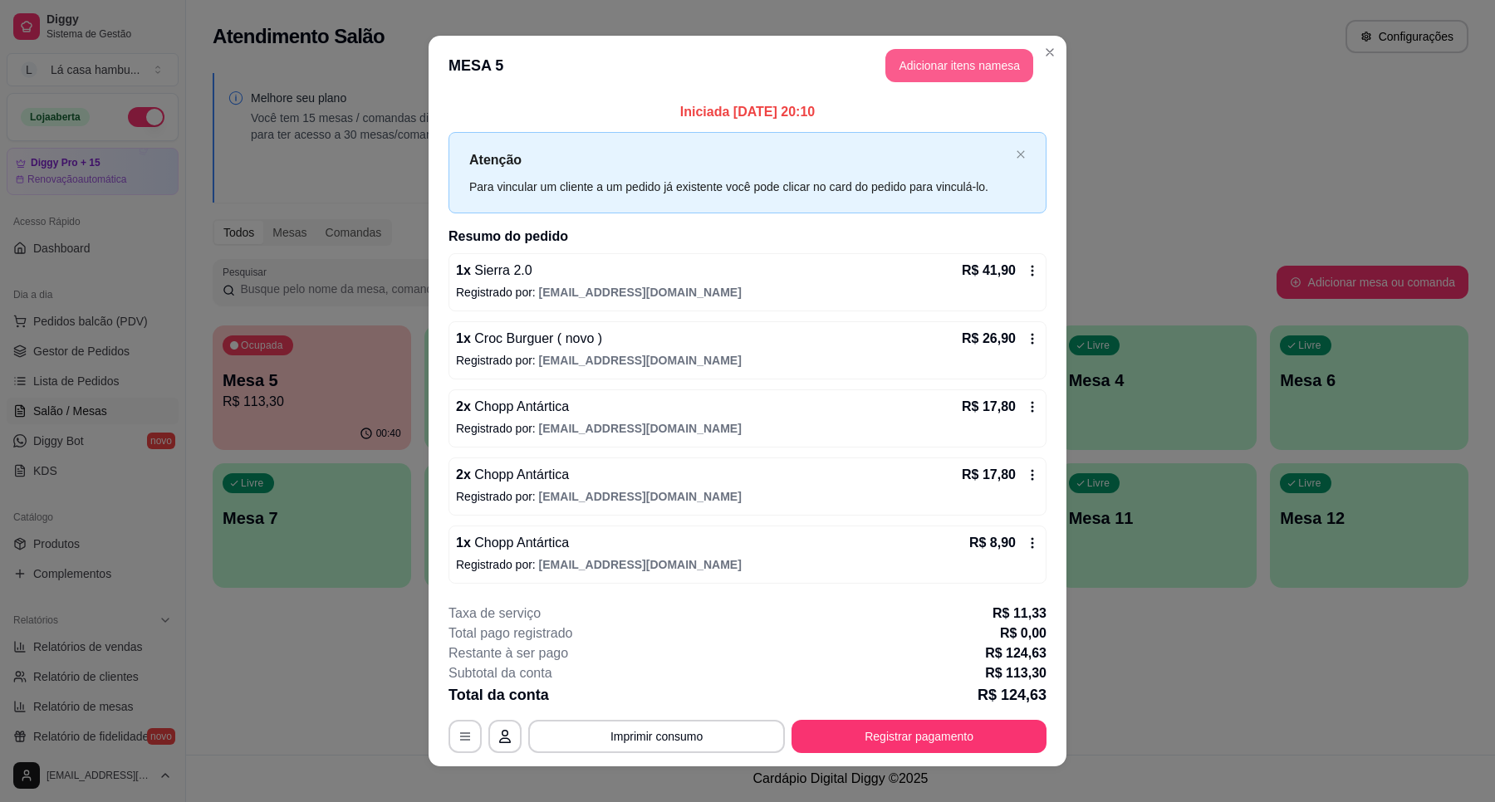
click at [1002, 56] on button "Adicionar itens na mesa" at bounding box center [959, 65] width 148 height 33
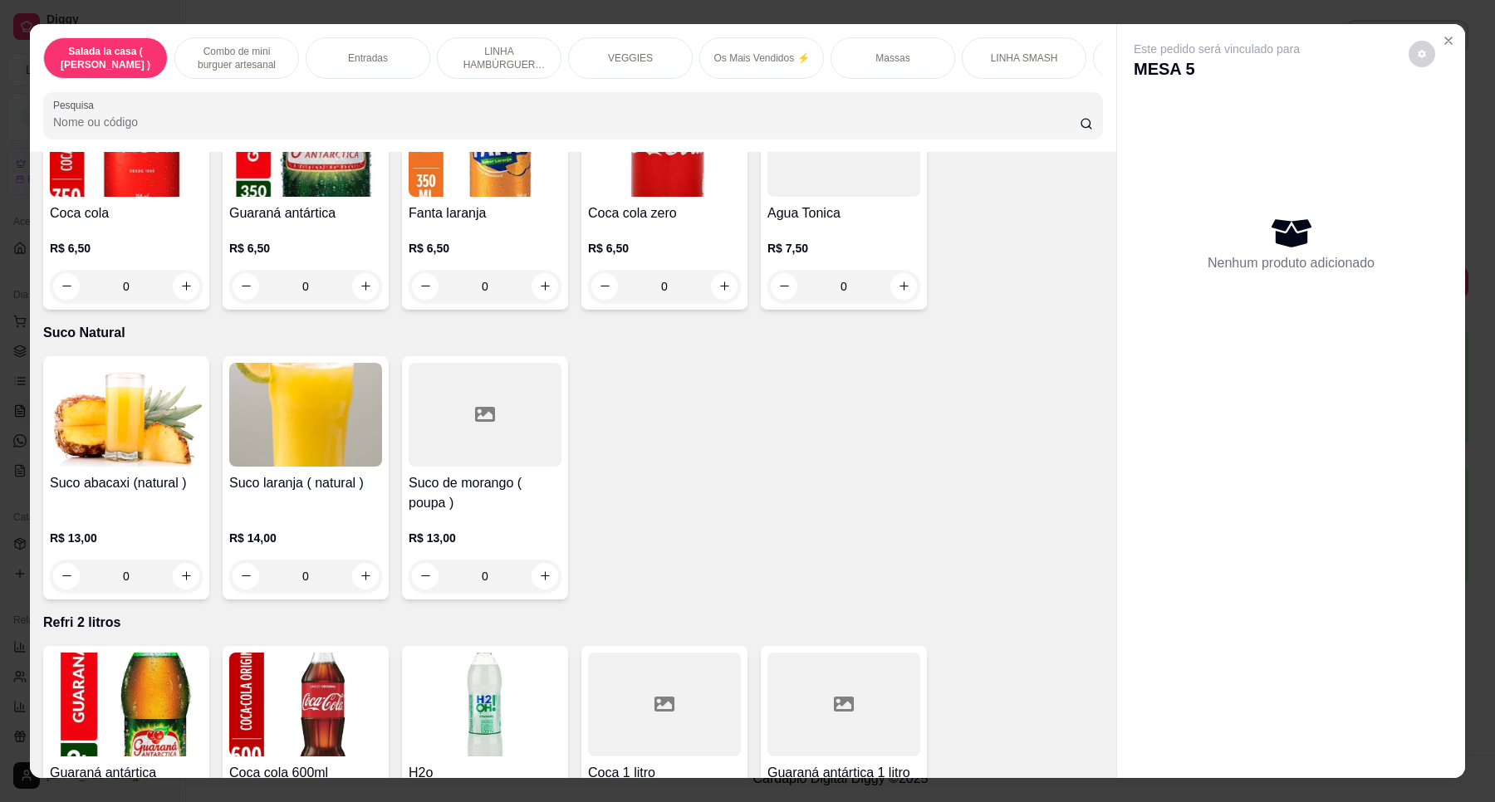
scroll to position [7061, 0]
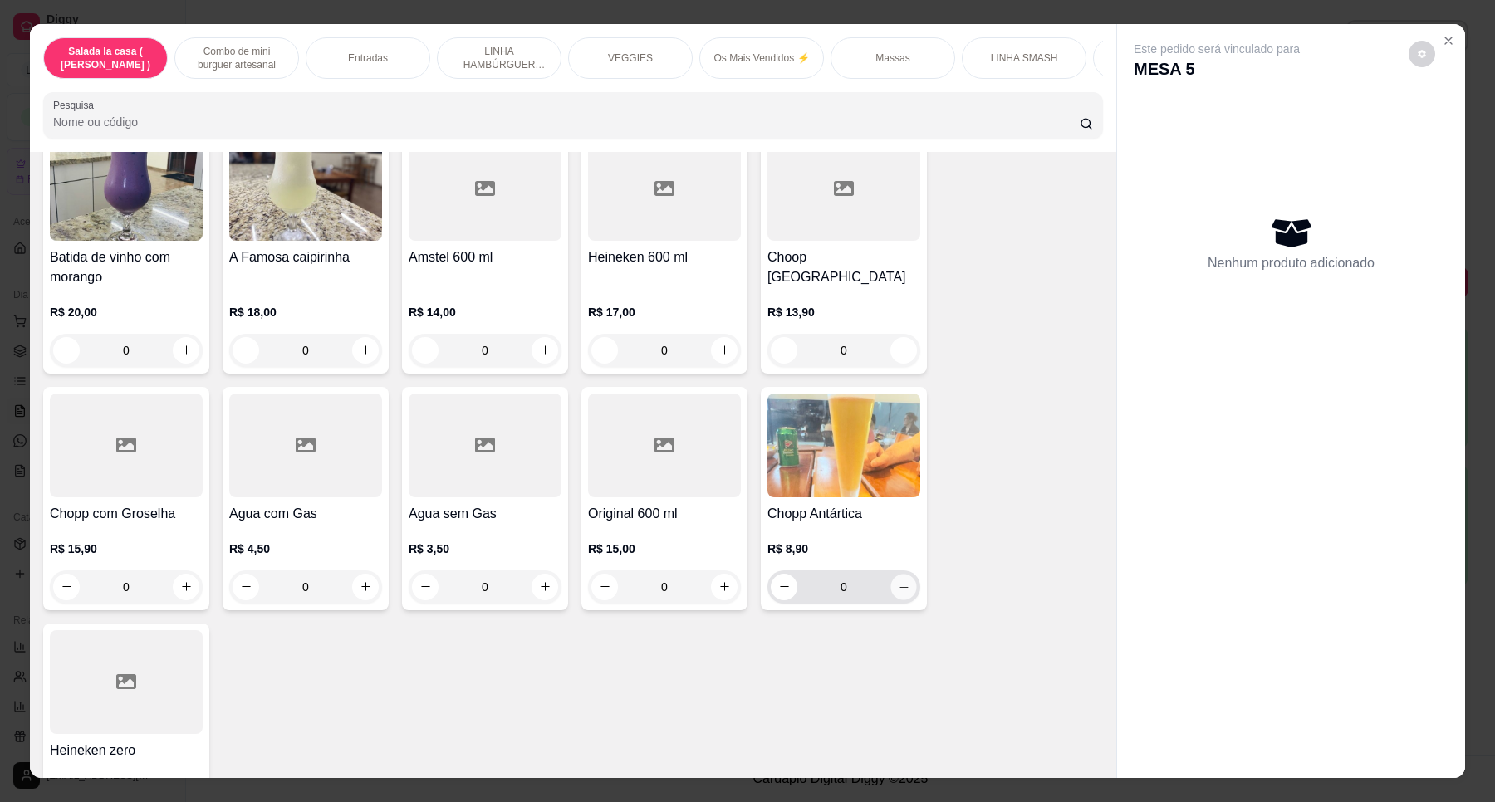
click at [898, 574] on button "increase-product-quantity" at bounding box center [903, 587] width 26 height 26
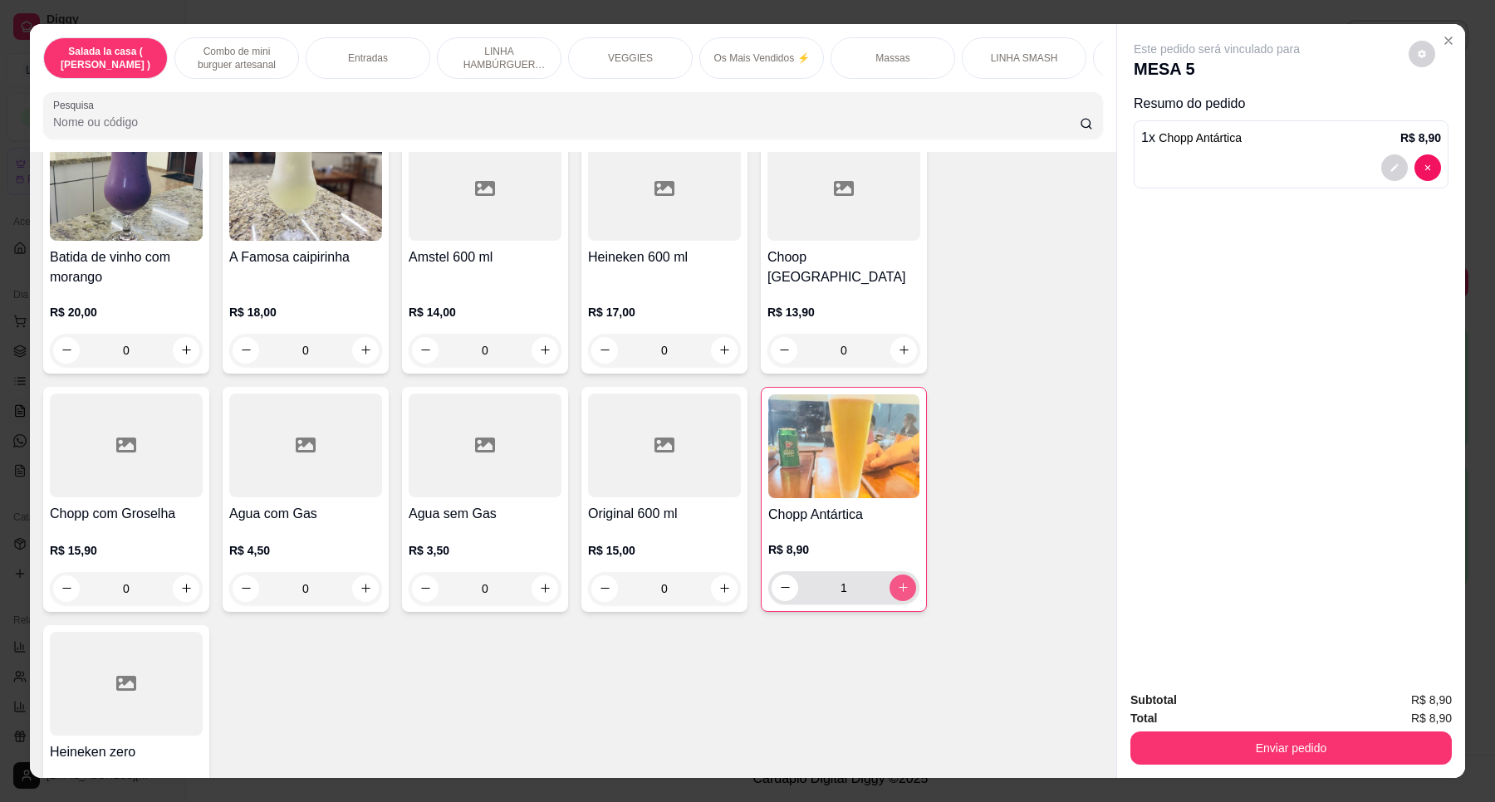
click at [897, 581] on icon "increase-product-quantity" at bounding box center [903, 587] width 12 height 12
type input "2"
click at [1231, 731] on div "Enviar pedido" at bounding box center [1290, 746] width 321 height 37
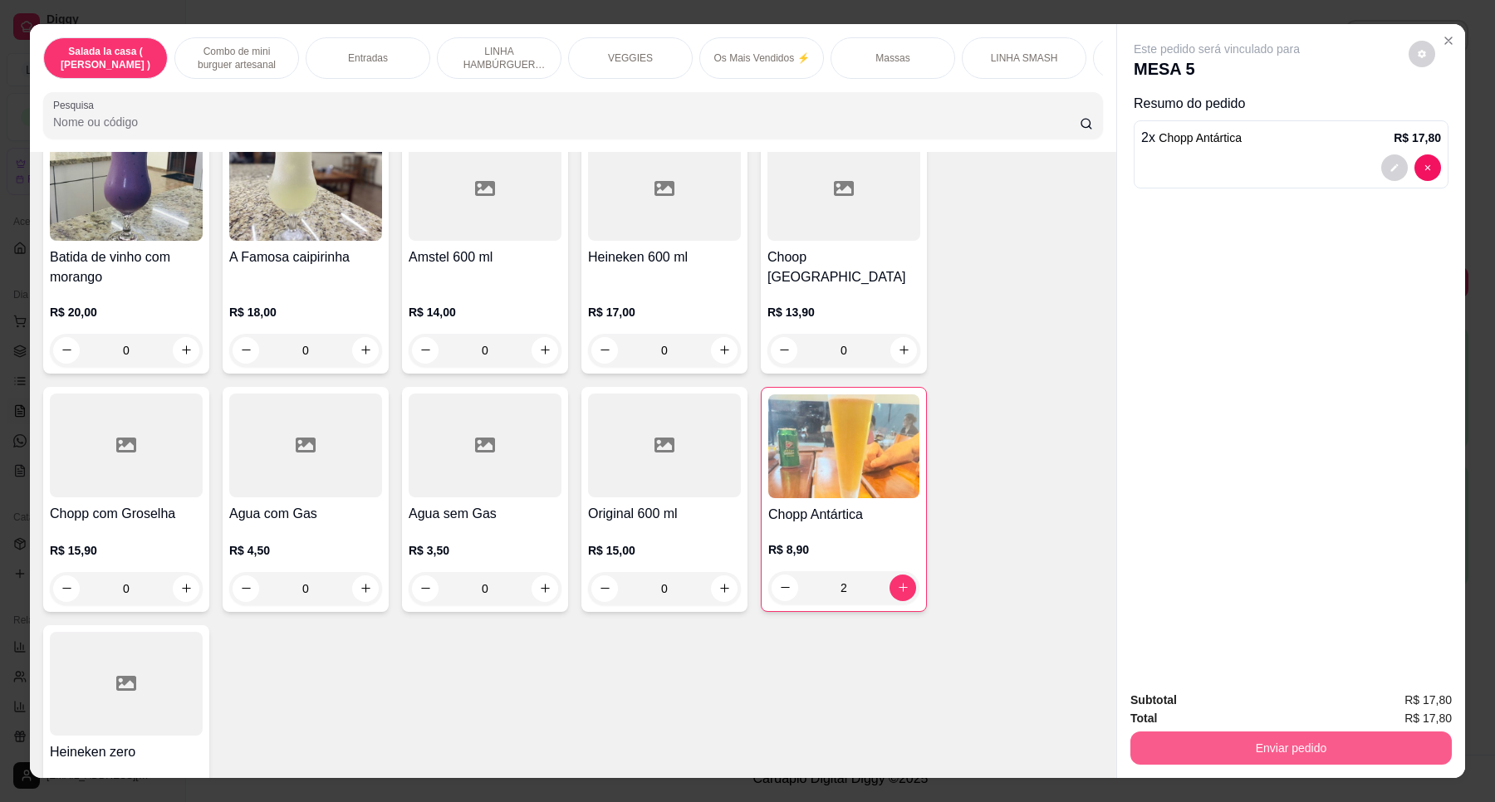
click at [1384, 748] on button "Enviar pedido" at bounding box center [1290, 748] width 321 height 33
click at [1384, 708] on button "Enviar pedido" at bounding box center [1406, 707] width 91 height 31
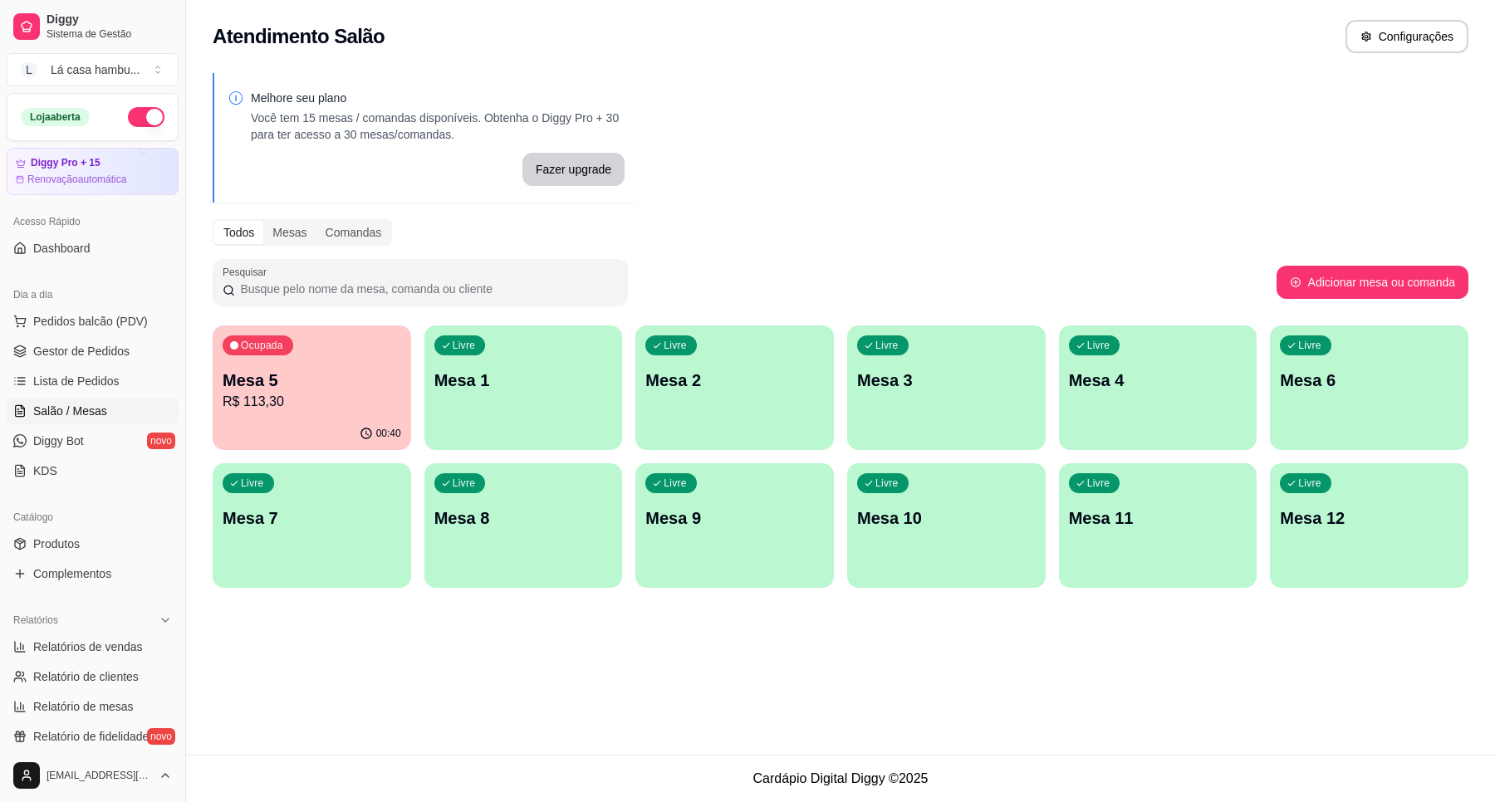
click at [516, 512] on p "Mesa 8" at bounding box center [523, 518] width 179 height 23
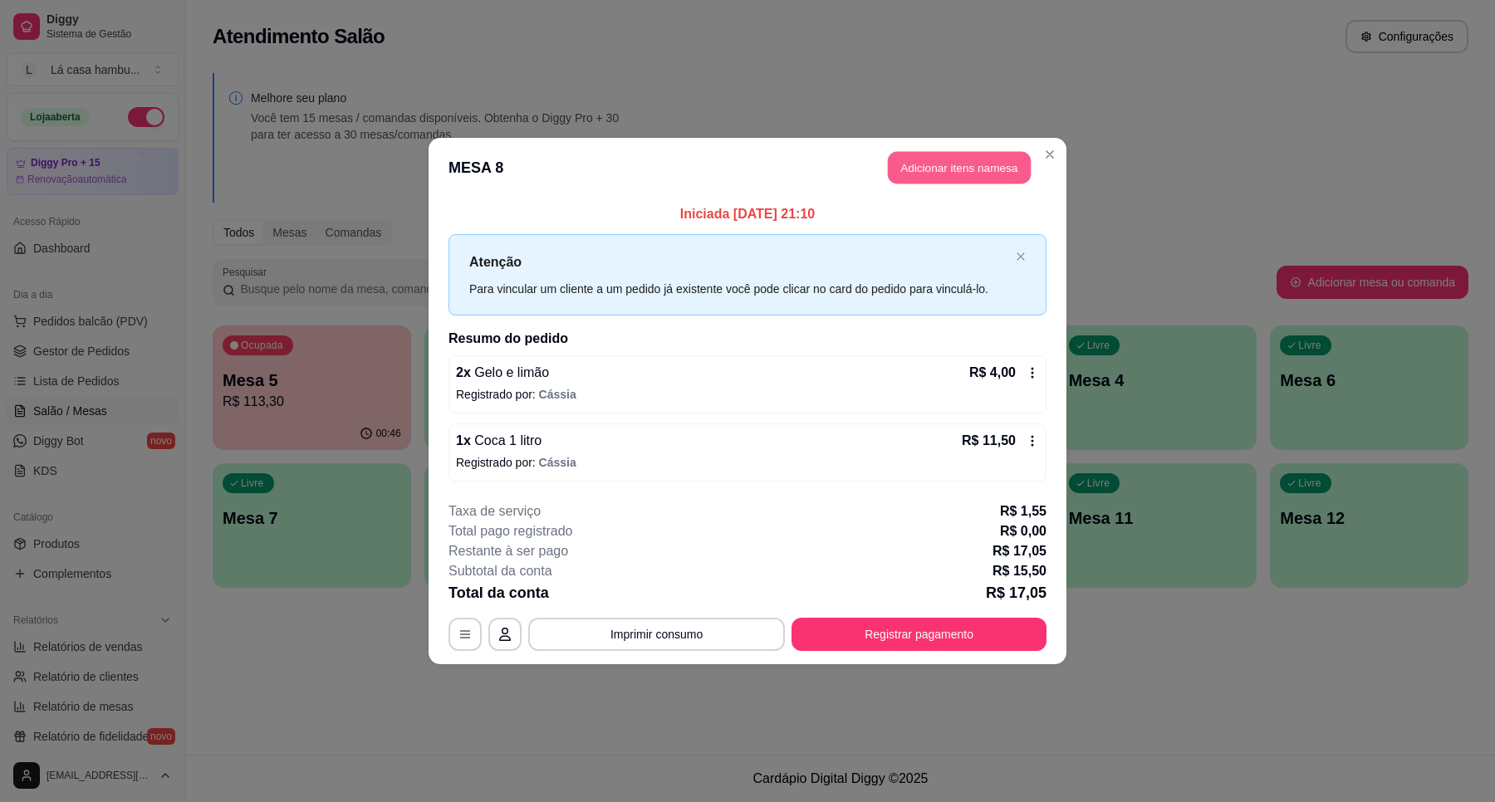
click at [953, 169] on button "Adicionar itens na mesa" at bounding box center [959, 168] width 143 height 32
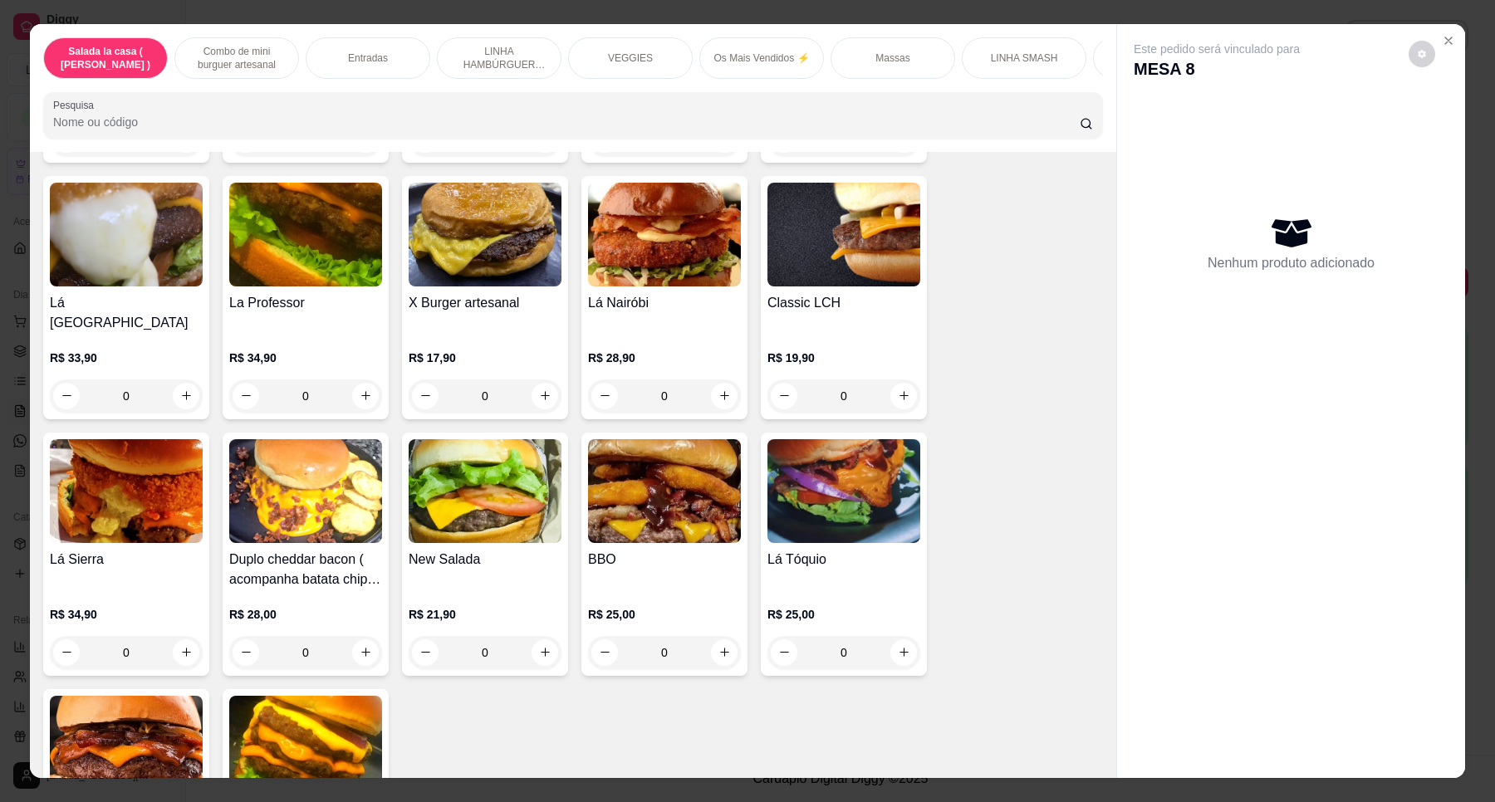
scroll to position [3291, 0]
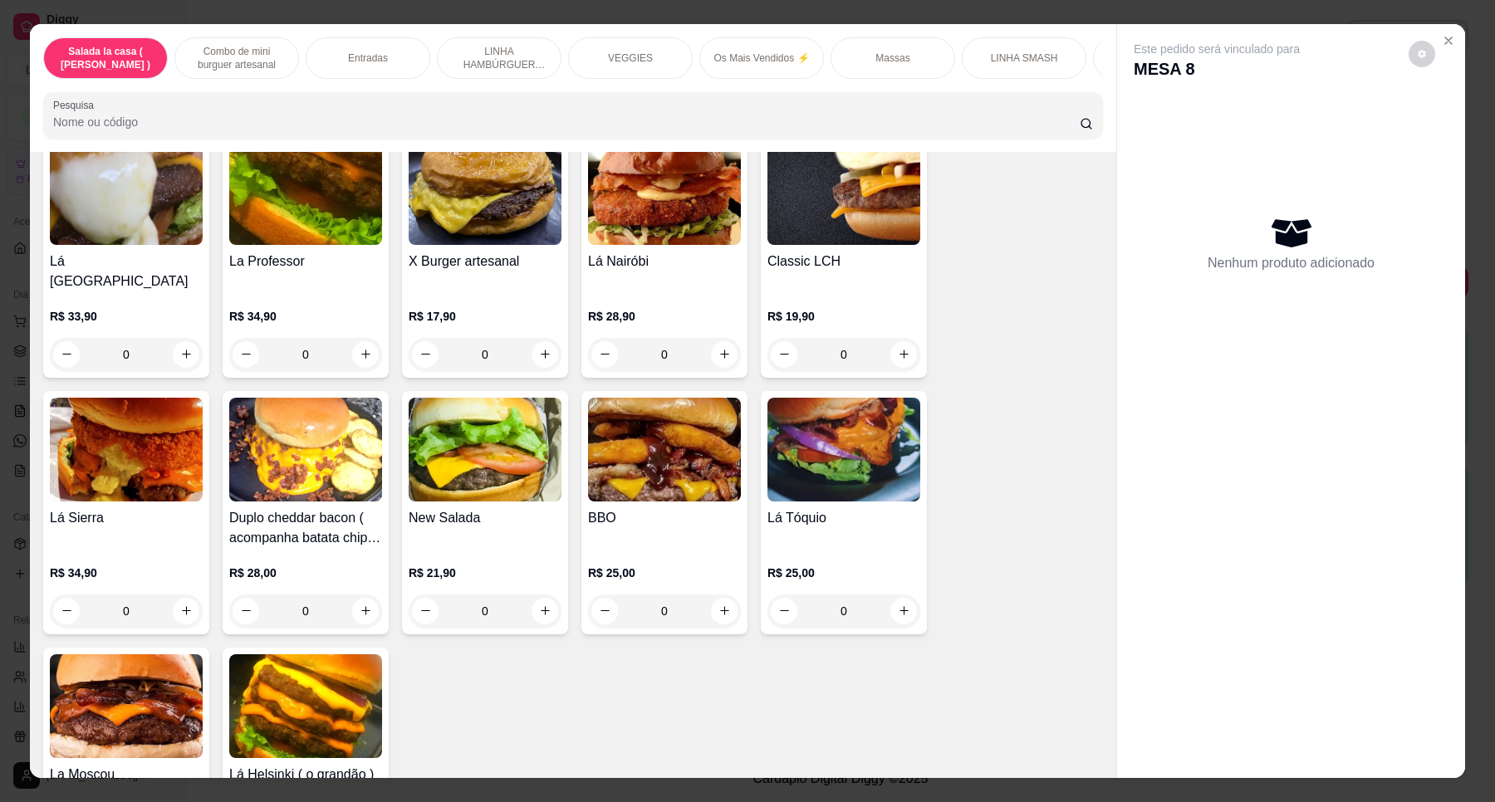
click at [710, 595] on div "0" at bounding box center [664, 611] width 153 height 33
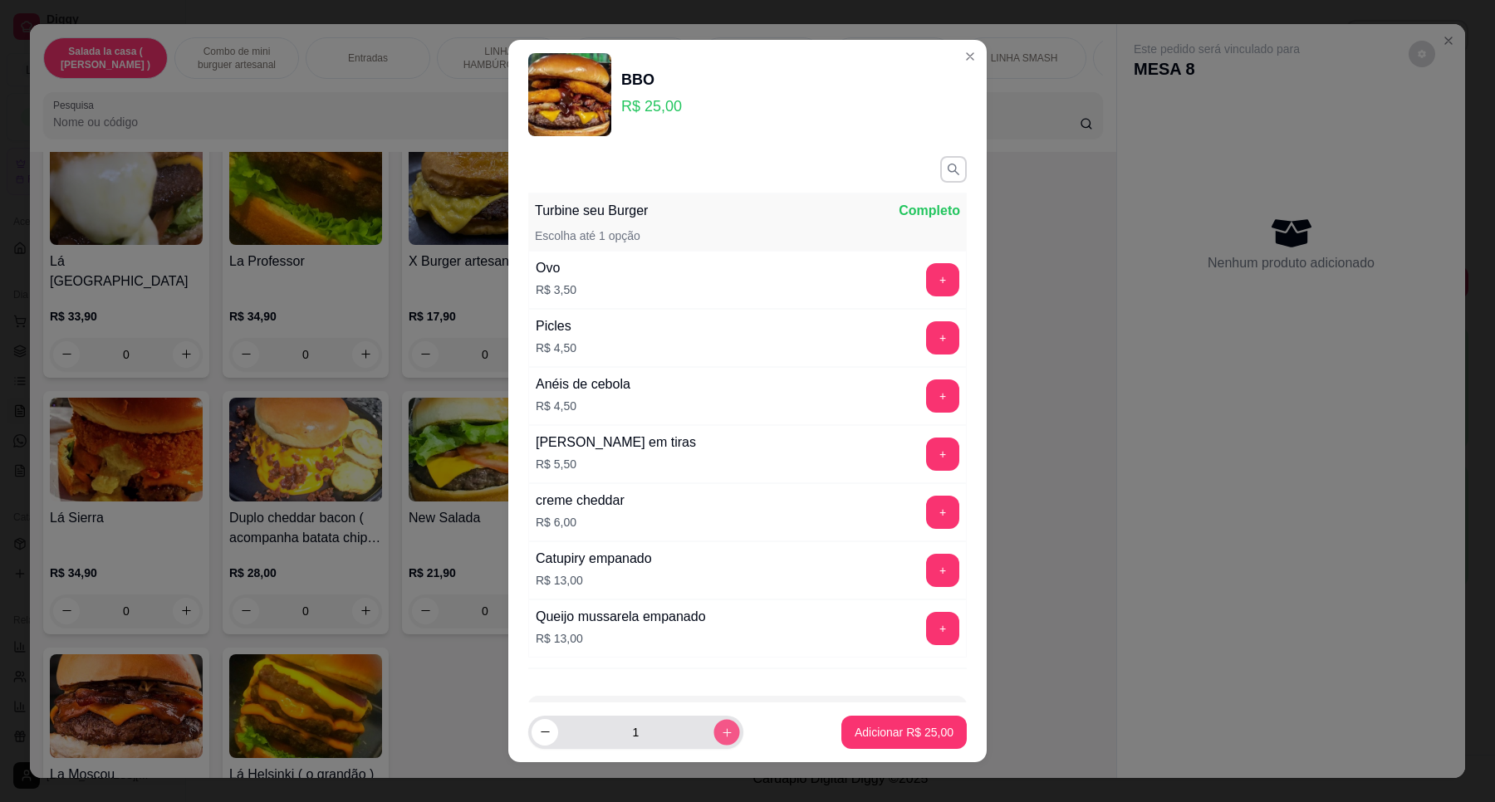
click at [721, 732] on icon "increase-product-quantity" at bounding box center [727, 732] width 12 height 12
type input "2"
click at [922, 732] on p "Adicionar R$ 50,00" at bounding box center [904, 732] width 99 height 17
type input "2"
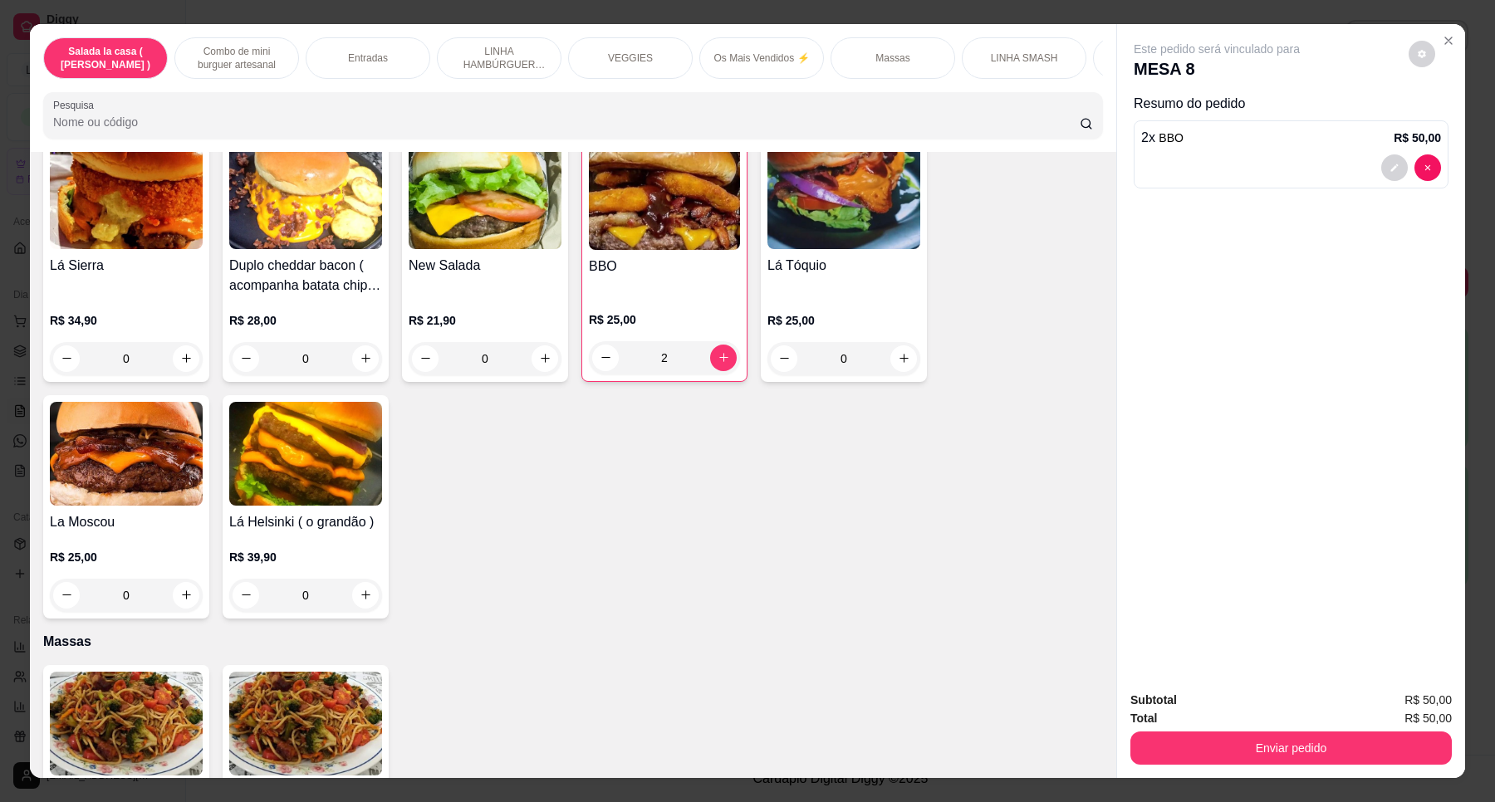
scroll to position [3586, 0]
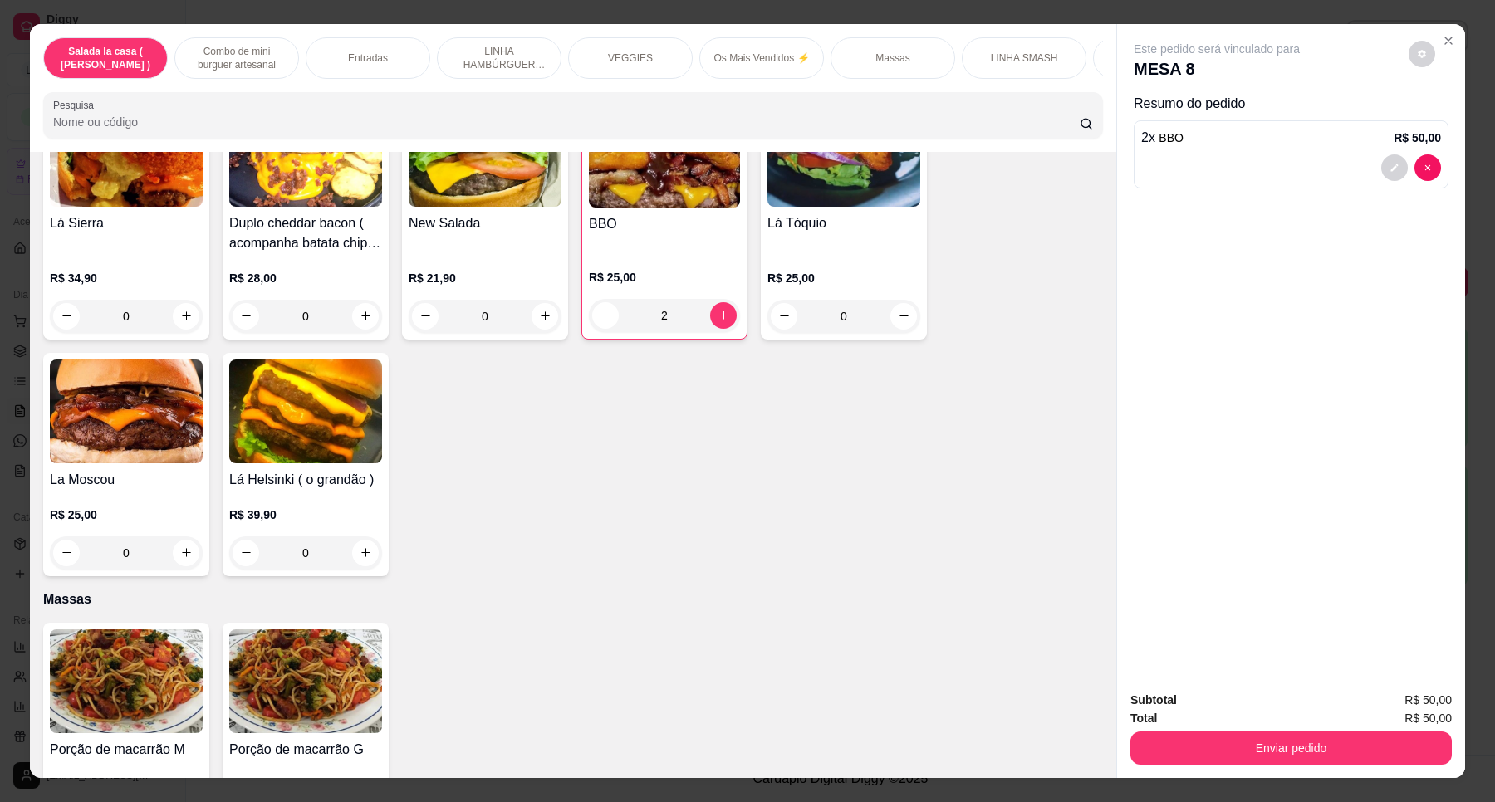
click at [350, 537] on div "0" at bounding box center [305, 553] width 153 height 33
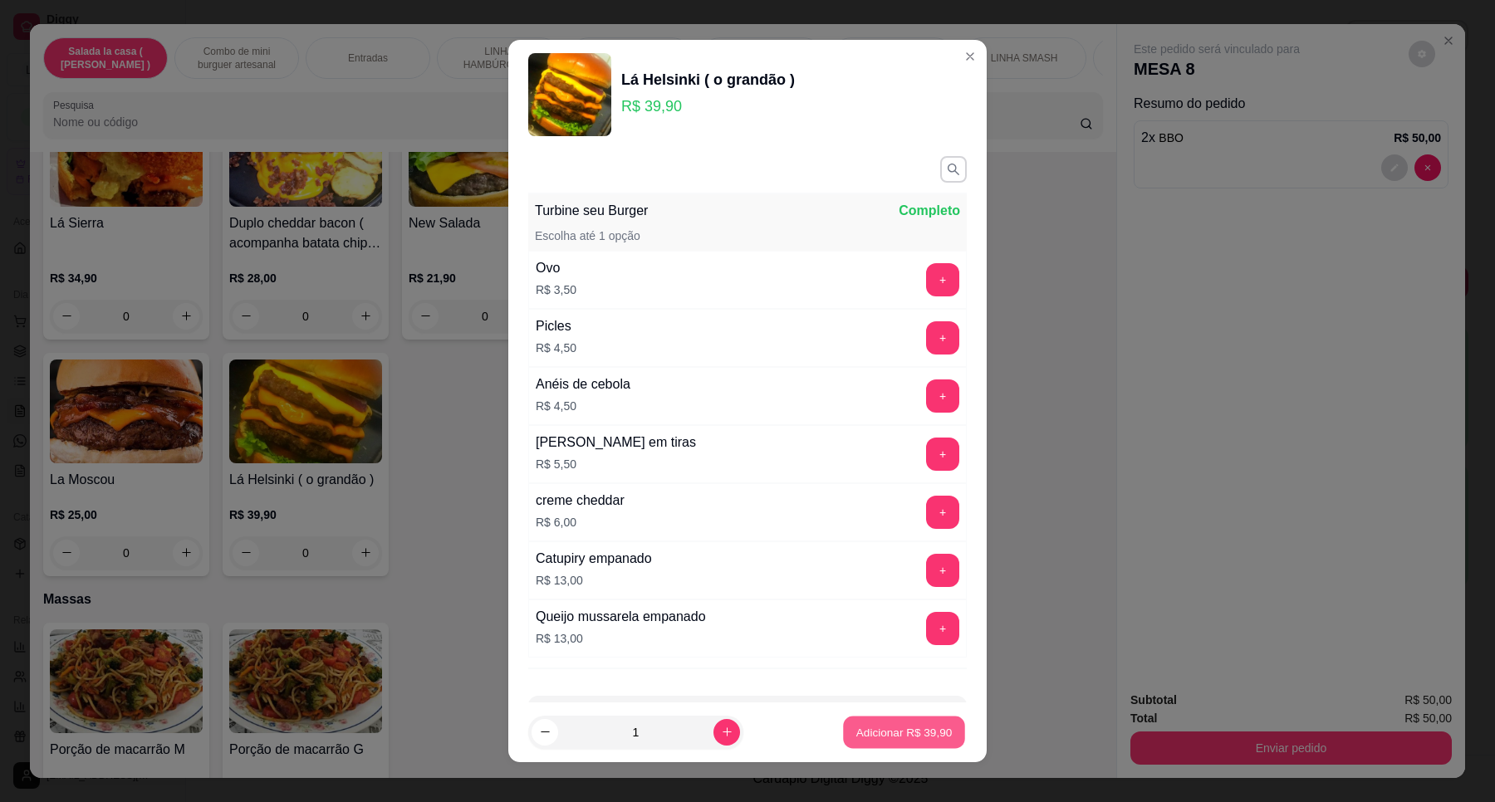
click at [878, 727] on p "Adicionar R$ 39,90" at bounding box center [904, 732] width 96 height 16
type input "1"
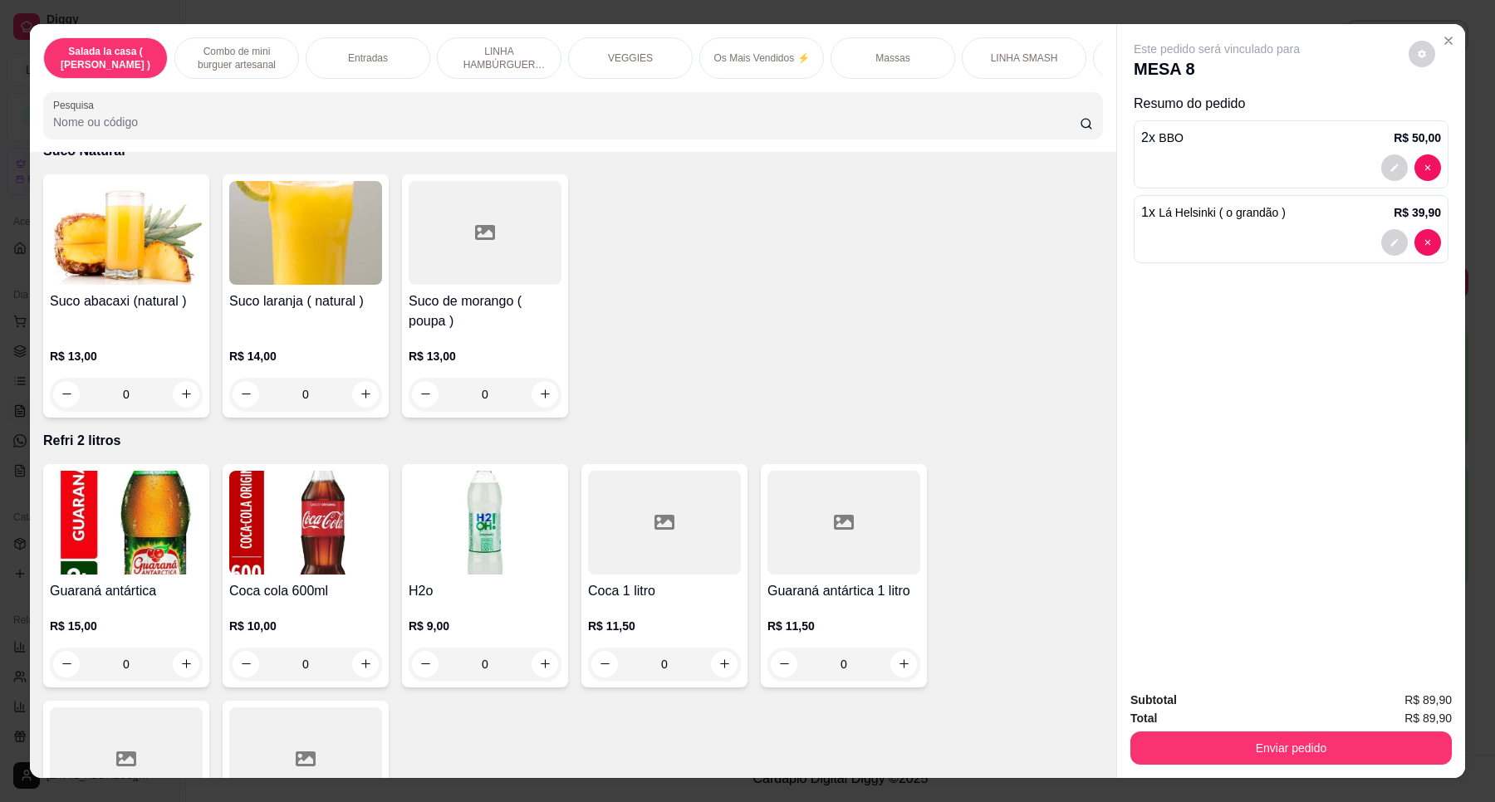
scroll to position [6251, 0]
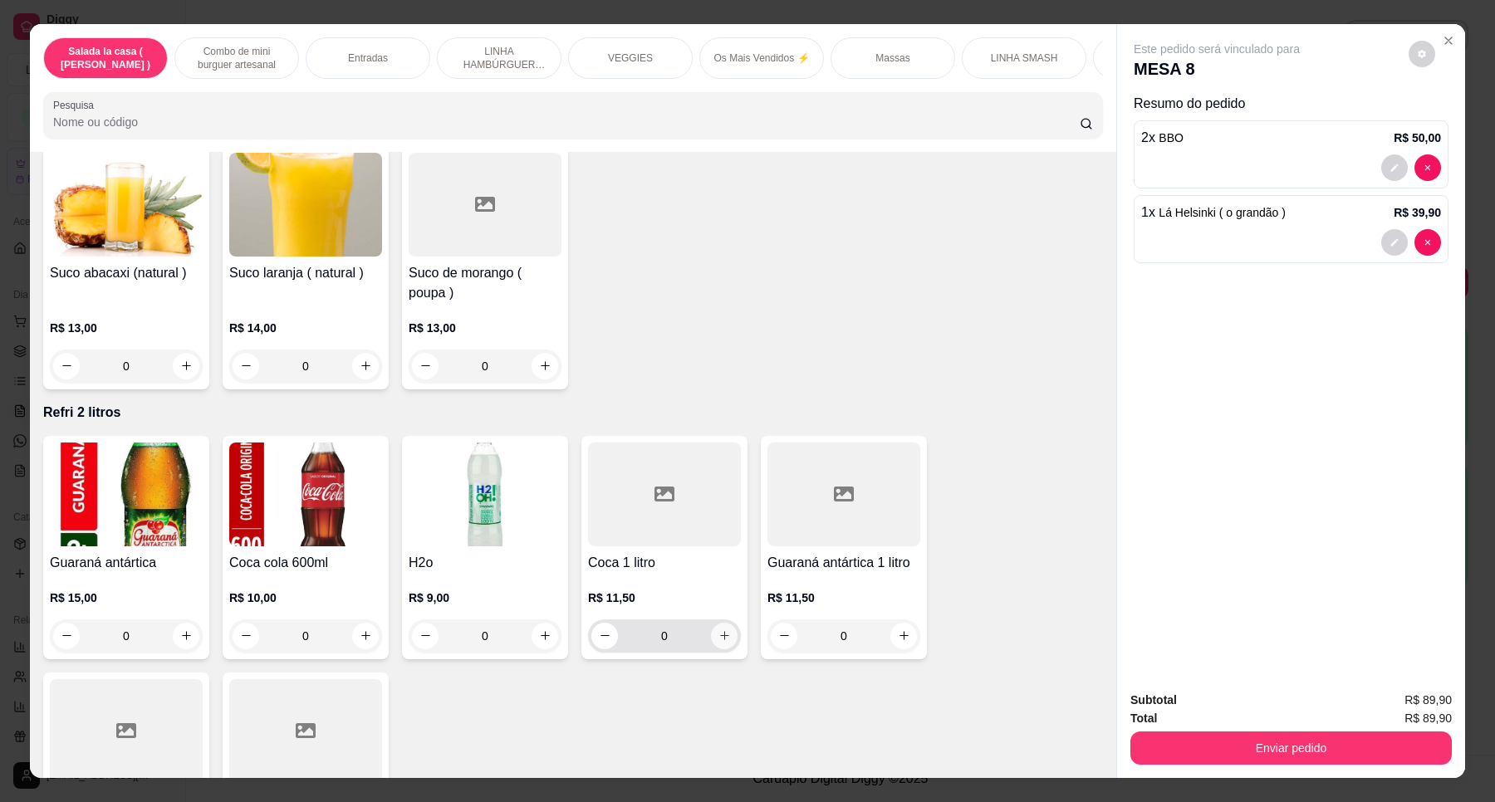
click at [720, 630] on icon "increase-product-quantity" at bounding box center [724, 636] width 12 height 12
type input "1"
drag, startPoint x: 1113, startPoint y: 665, endPoint x: 1113, endPoint y: 690, distance: 24.9
click at [1116, 690] on div "Este pedido será vinculado para MESA 8 Resumo do pedido 2 x BBO R$ 50,00 1 x Lá…" at bounding box center [1290, 401] width 349 height 754
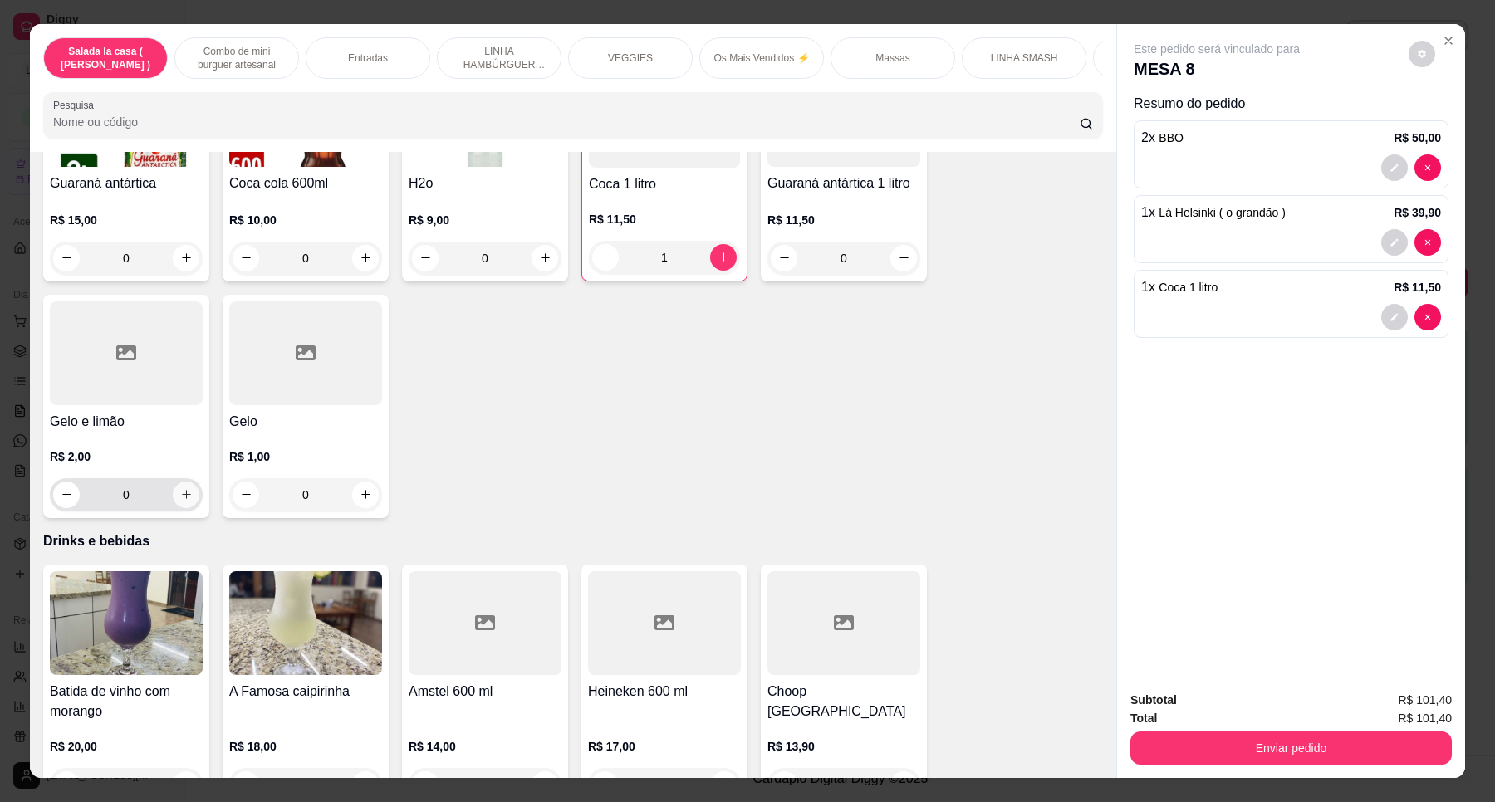
click at [180, 488] on icon "increase-product-quantity" at bounding box center [186, 494] width 12 height 12
click at [179, 490] on icon "increase-product-quantity" at bounding box center [185, 496] width 12 height 12
click at [63, 483] on button "decrease-product-quantity" at bounding box center [67, 496] width 27 height 27
click at [64, 483] on button "decrease-product-quantity" at bounding box center [67, 496] width 26 height 26
type input "0"
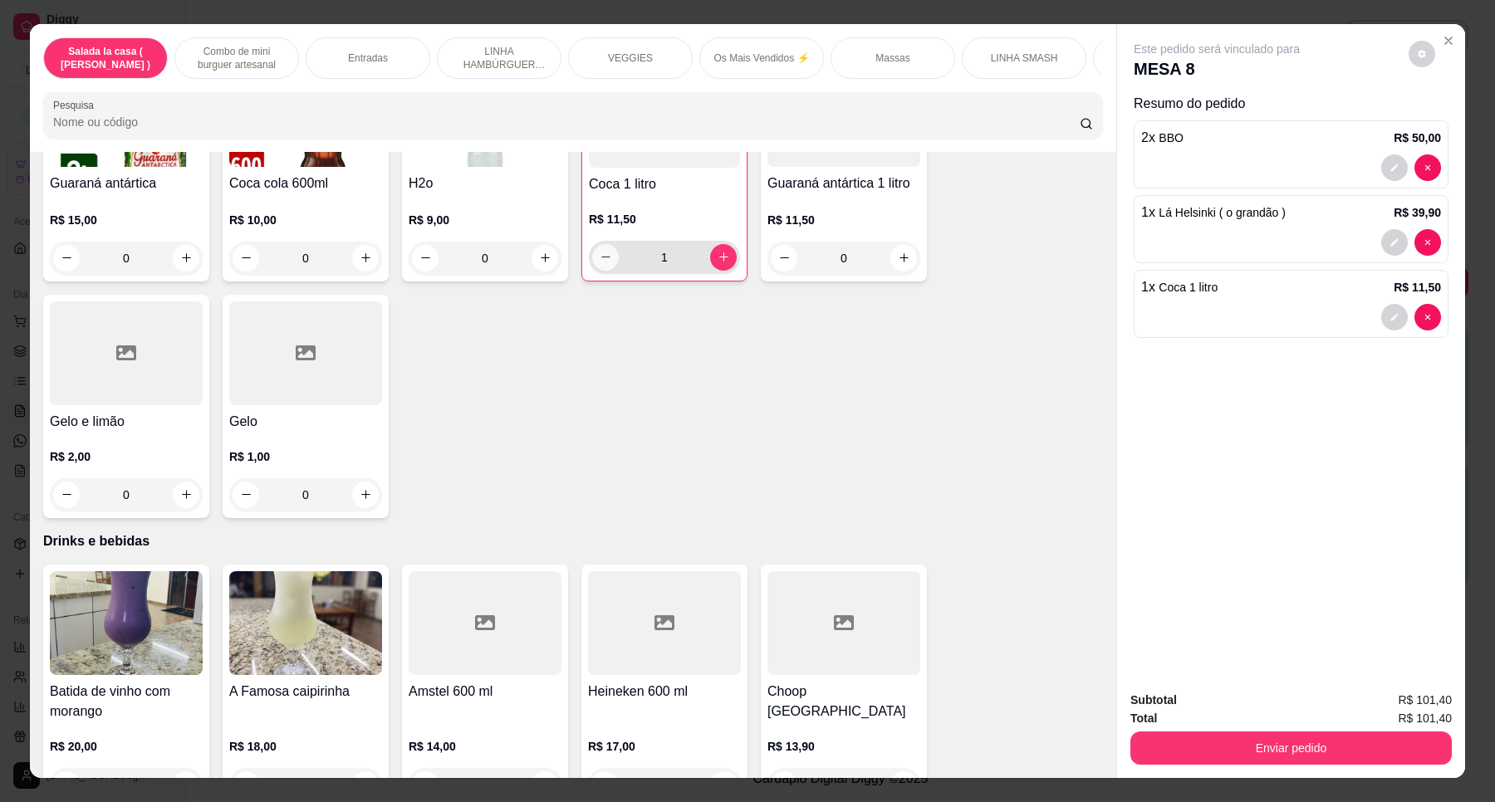
click at [600, 251] on icon "decrease-product-quantity" at bounding box center [606, 257] width 12 height 12
type input "0"
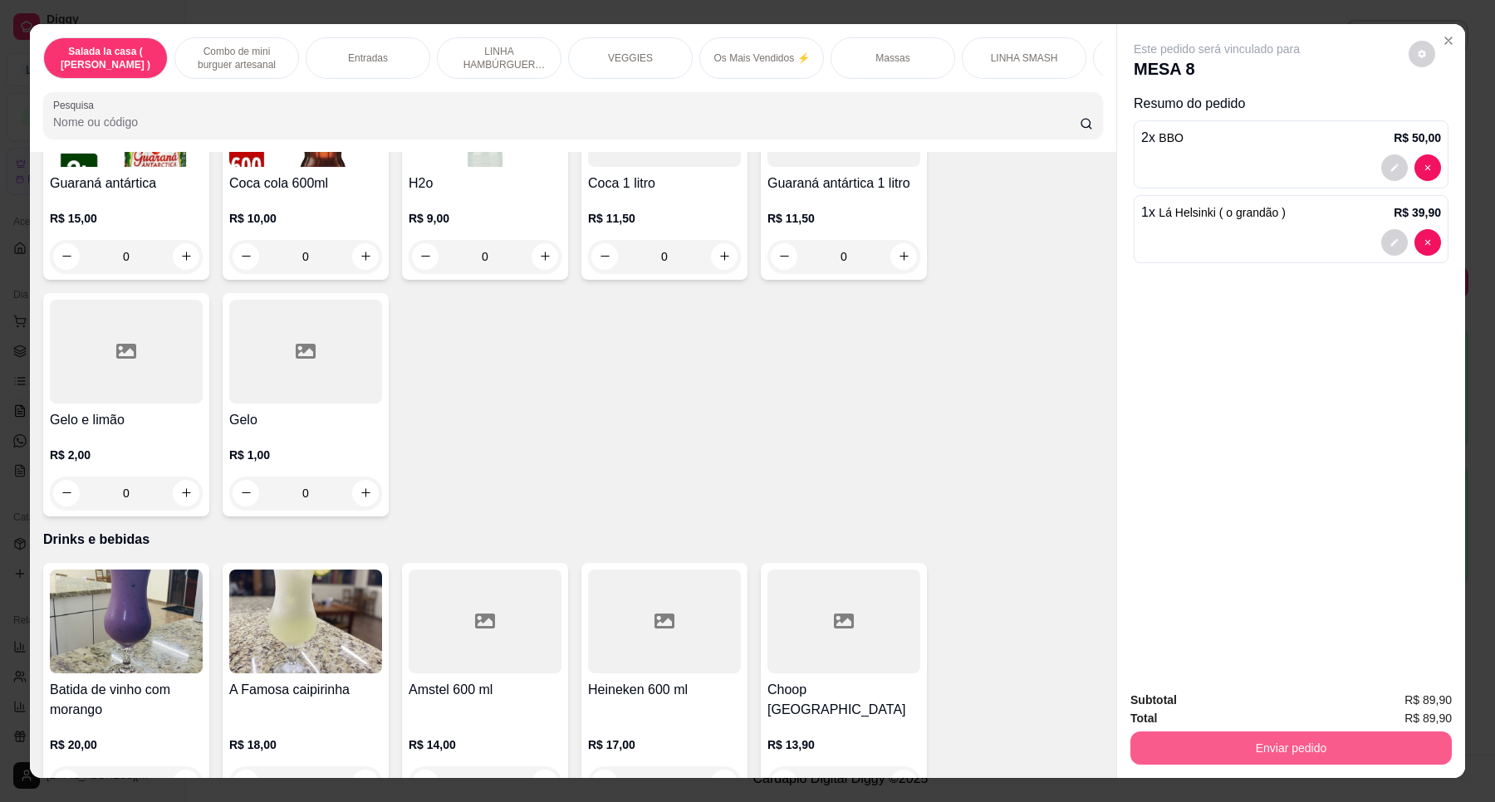
click at [1271, 756] on button "Enviar pedido" at bounding box center [1290, 748] width 321 height 33
click at [1405, 700] on button "Enviar pedido" at bounding box center [1406, 707] width 91 height 31
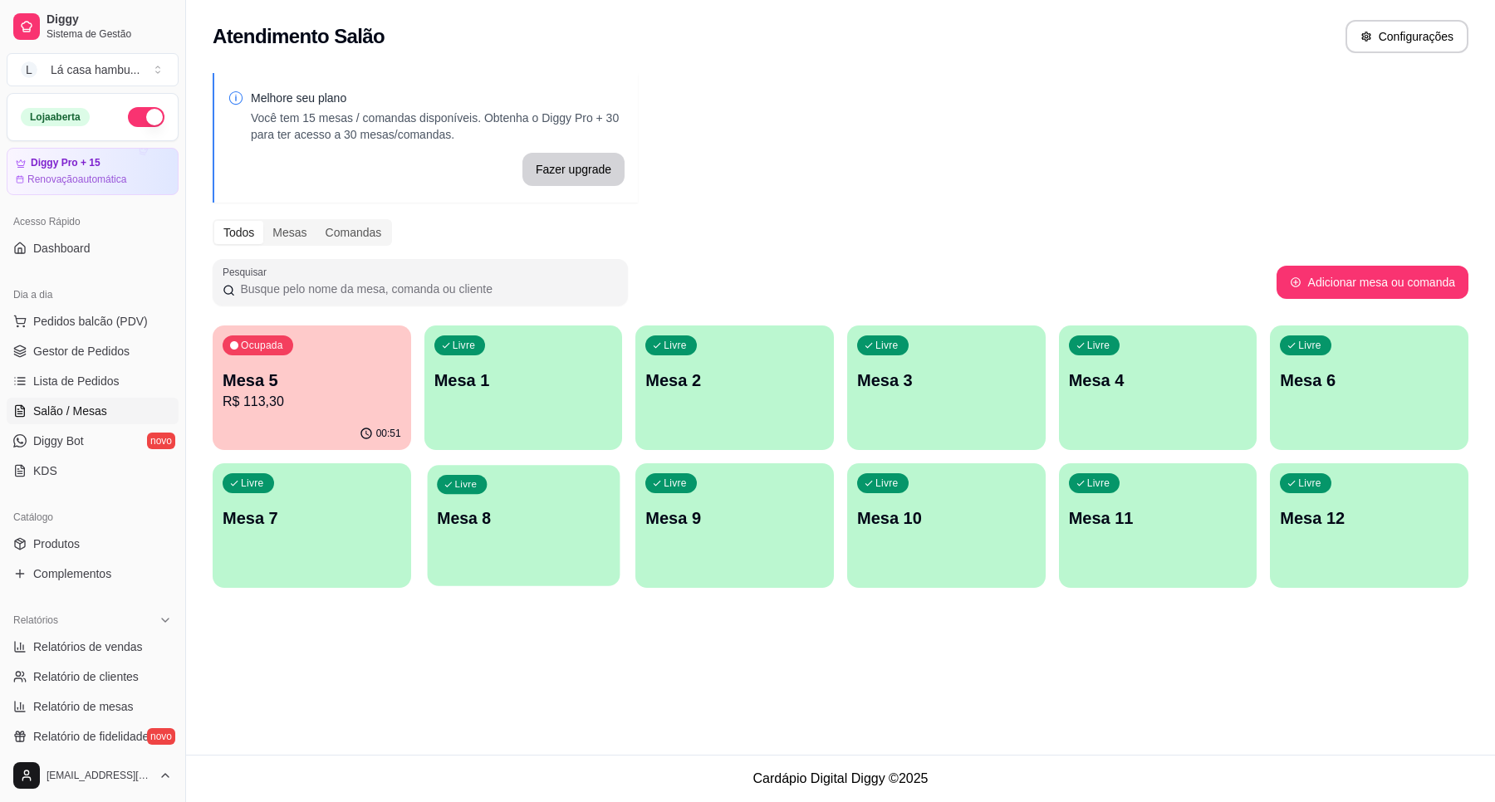
click at [545, 556] on div "Livre Mesa 8" at bounding box center [523, 515] width 193 height 101
click at [66, 388] on span "Lista de Pedidos" at bounding box center [76, 381] width 86 height 17
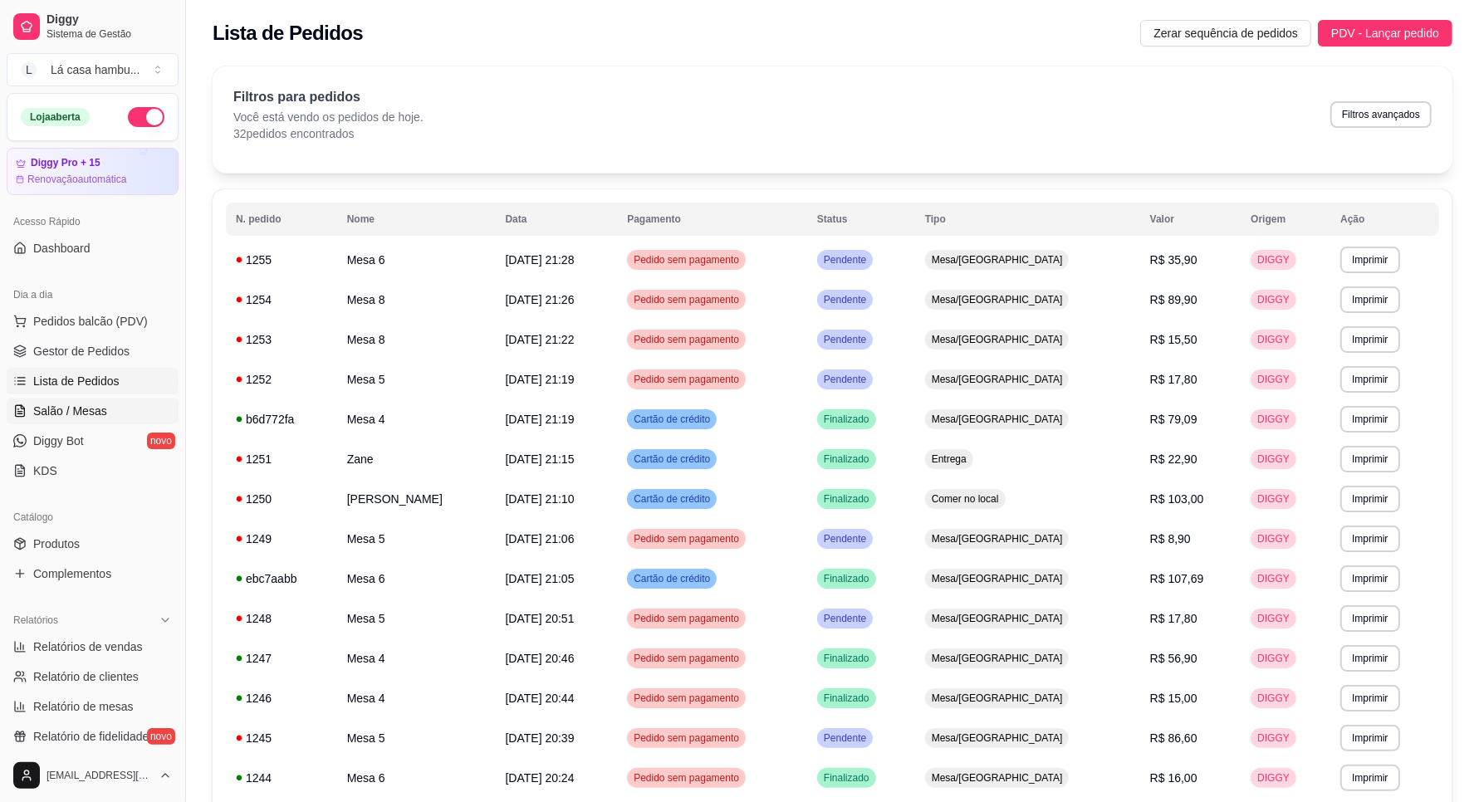
click at [123, 407] on link "Salão / Mesas" at bounding box center [93, 411] width 172 height 27
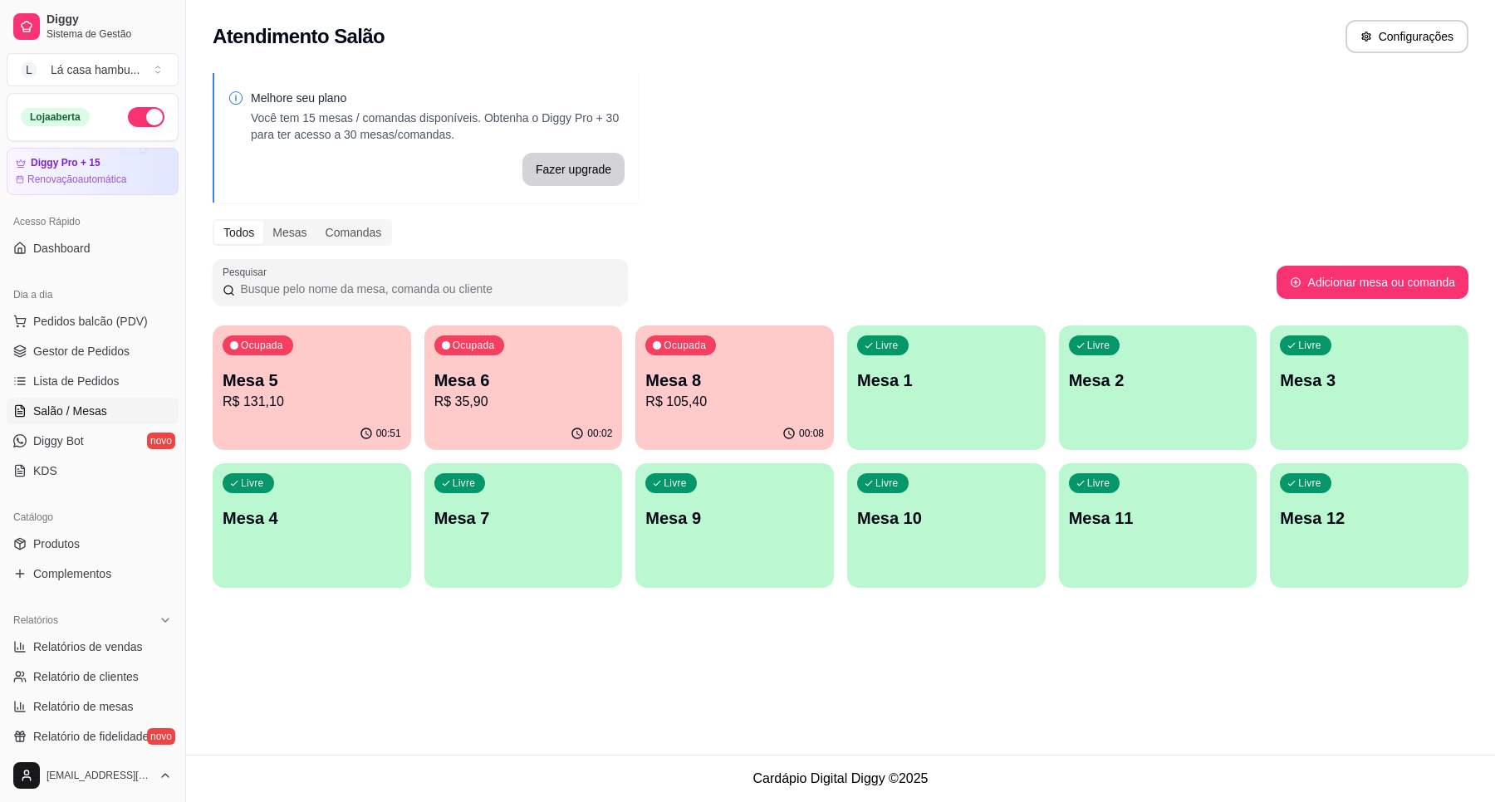
click at [475, 404] on p "R$ 35,90" at bounding box center [523, 402] width 179 height 20
click at [284, 399] on p "R$ 131,10" at bounding box center [312, 402] width 179 height 20
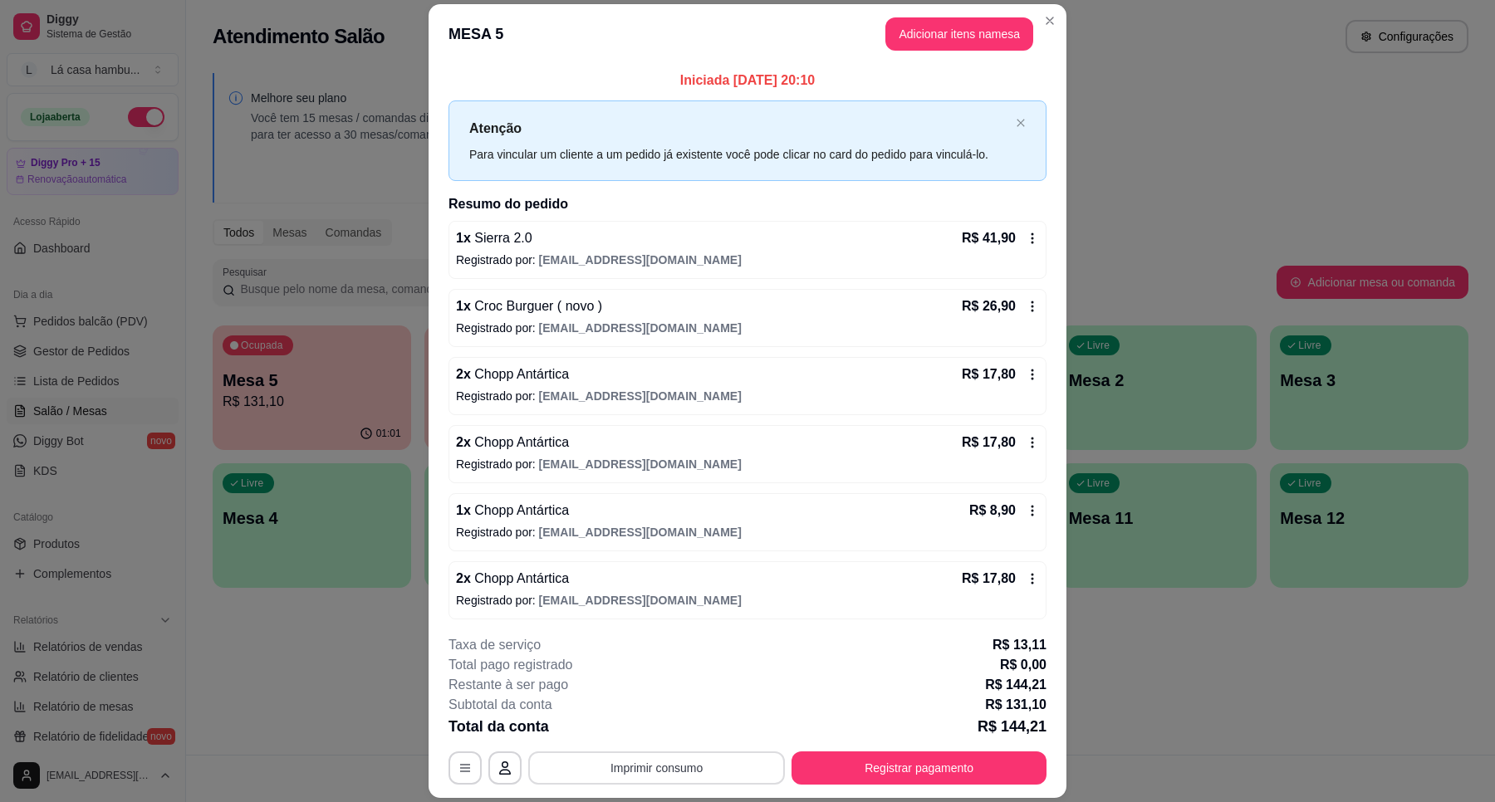
click at [749, 766] on button "Imprimir consumo" at bounding box center [656, 768] width 257 height 33
click at [669, 738] on button "IMPRESSORA" at bounding box center [654, 730] width 120 height 27
click at [870, 770] on button "Registrar pagamento" at bounding box center [919, 768] width 255 height 33
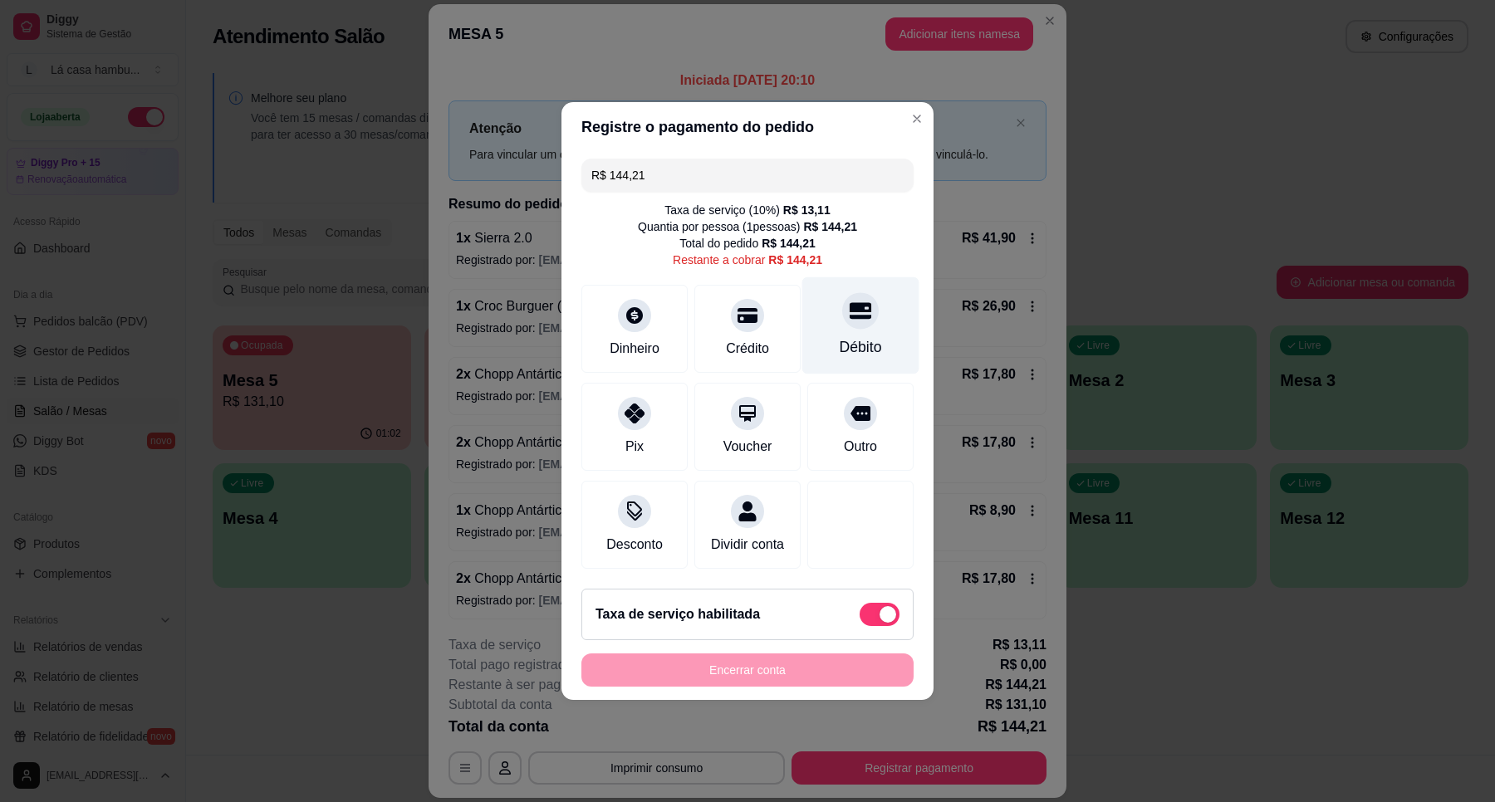
click at [875, 330] on div "Débito" at bounding box center [860, 325] width 117 height 97
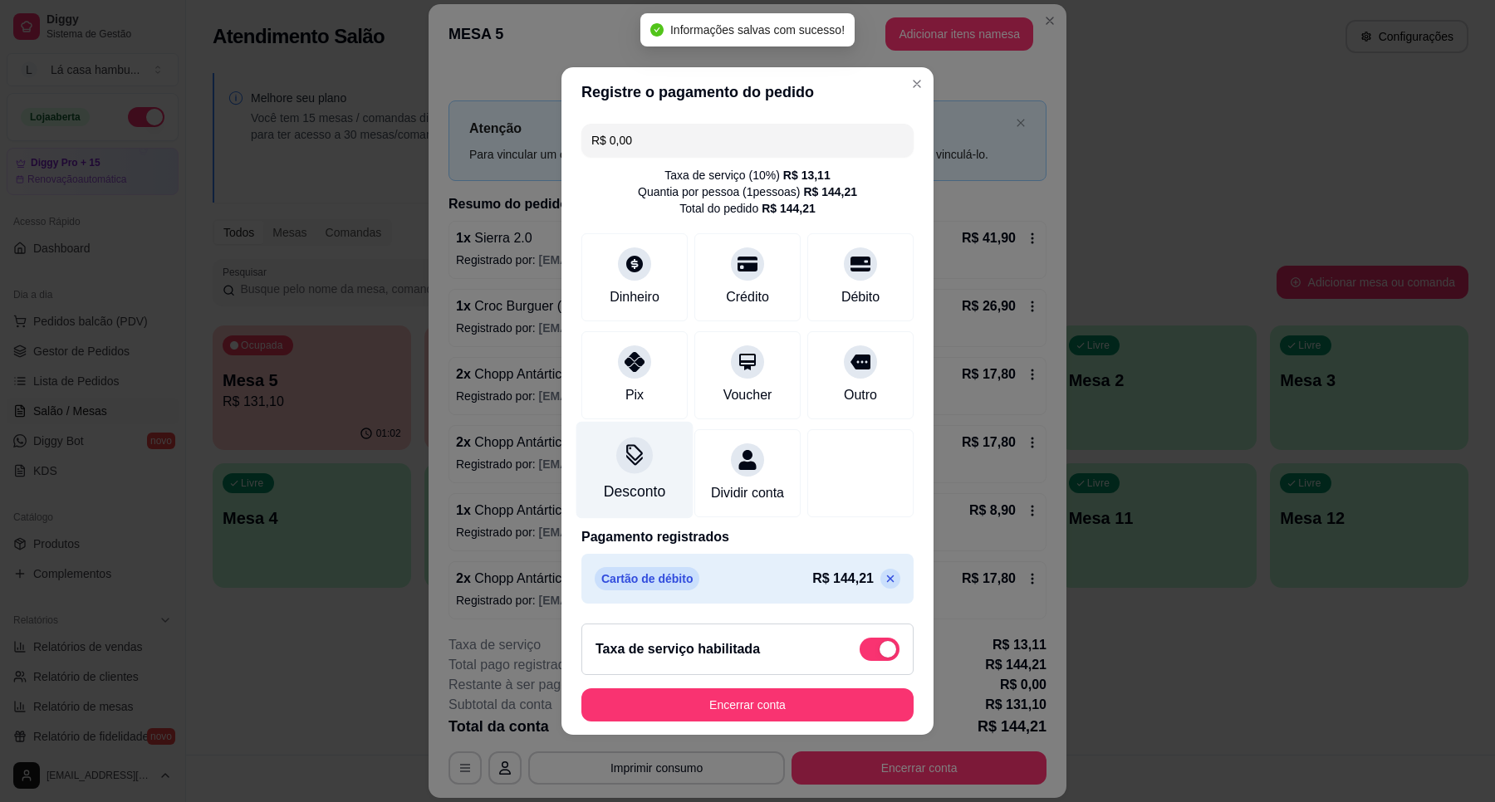
type input "R$ 0,00"
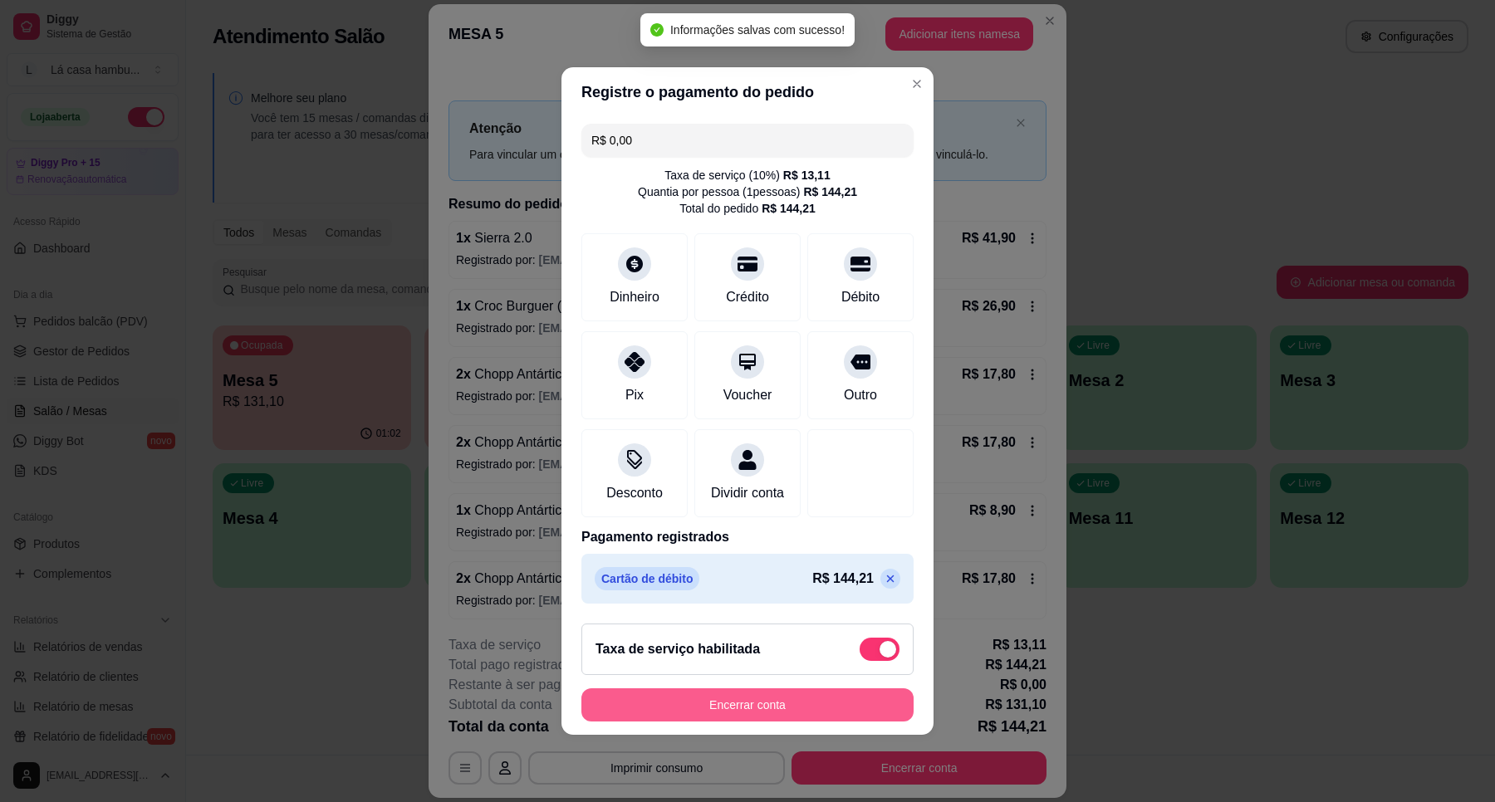
click at [732, 722] on button "Encerrar conta" at bounding box center [747, 705] width 332 height 33
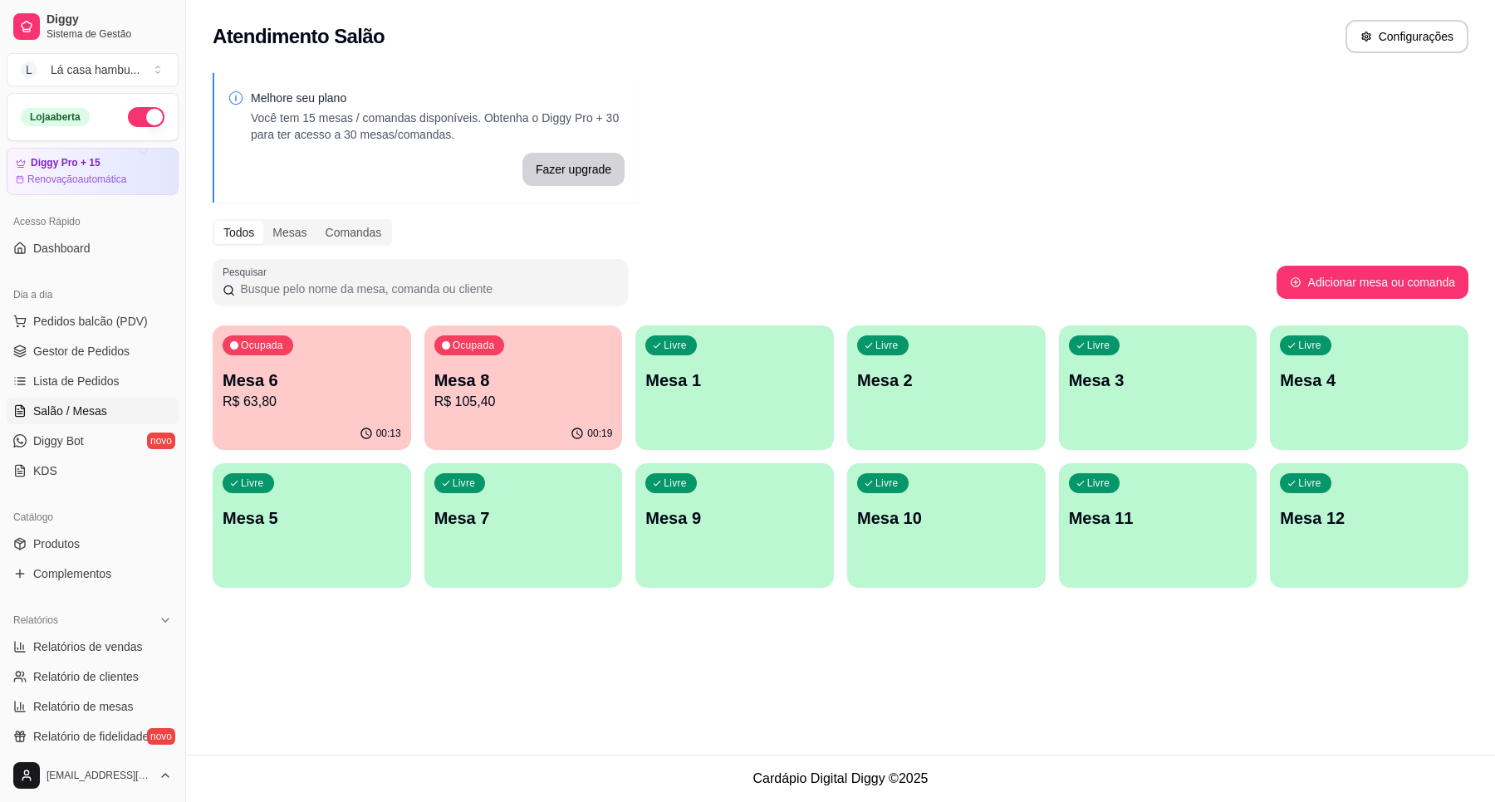
click at [1370, 385] on p "Mesa 4" at bounding box center [1369, 380] width 179 height 23
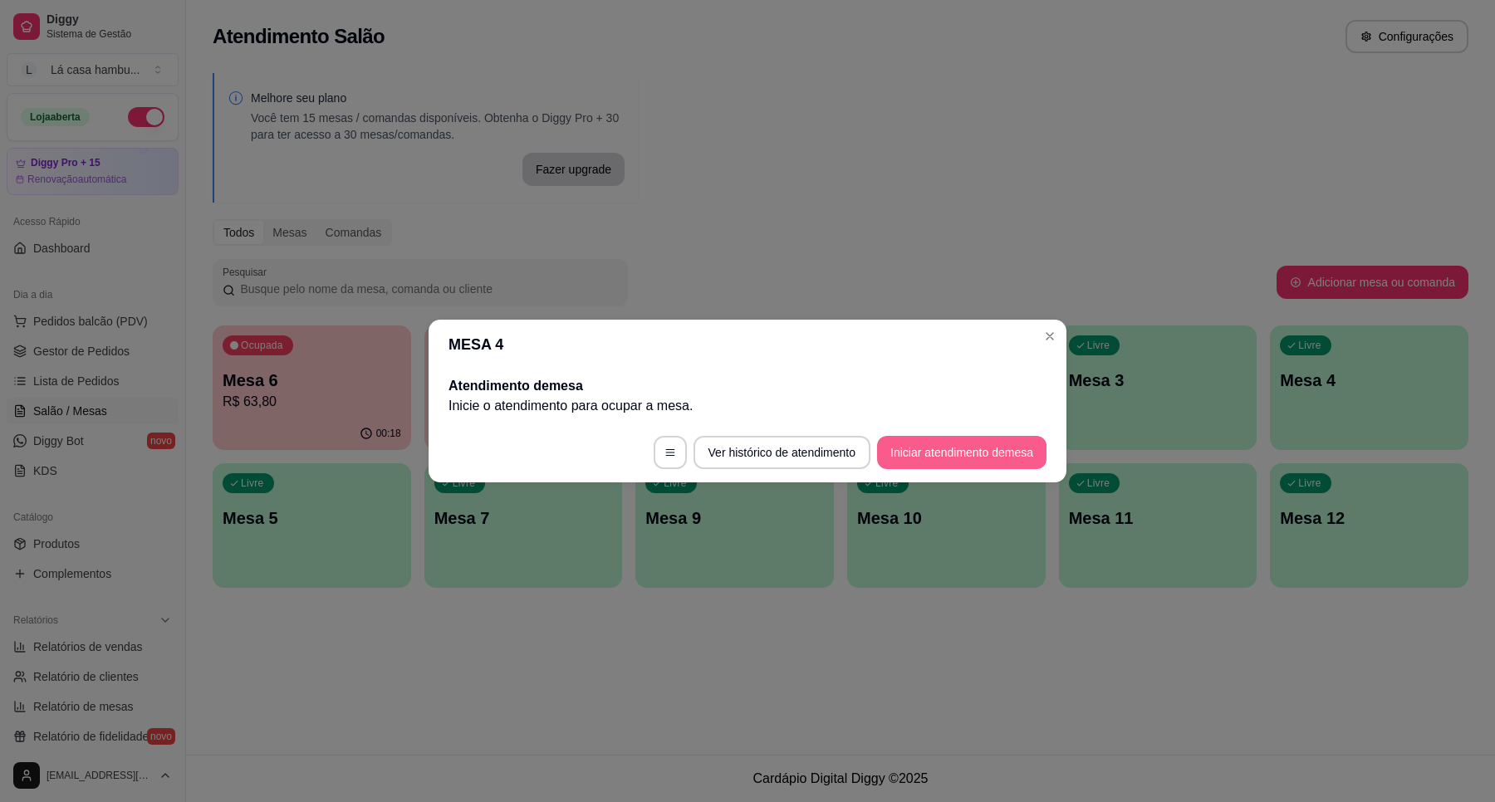
click at [943, 453] on button "Iniciar atendimento de mesa" at bounding box center [961, 452] width 169 height 33
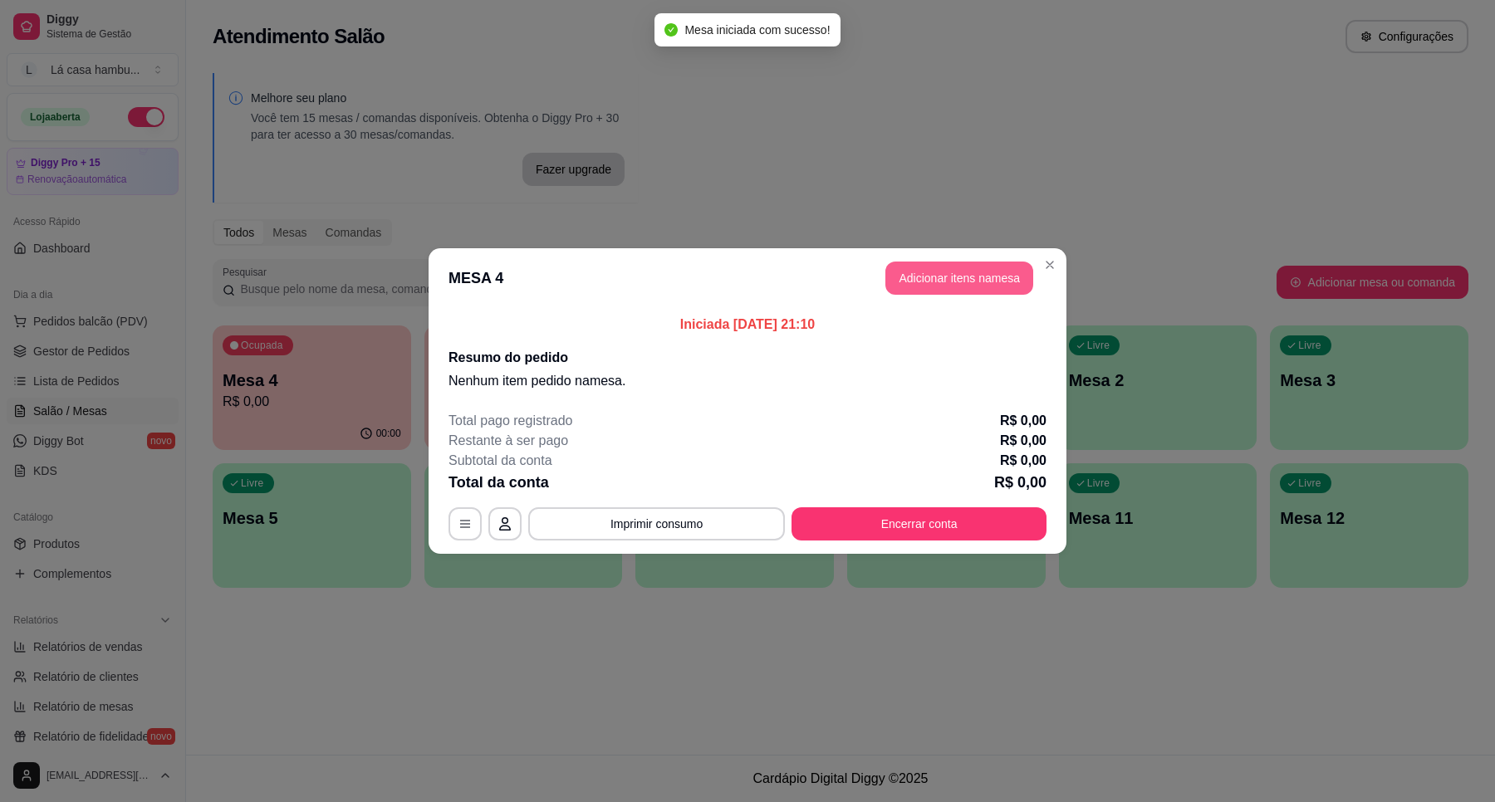
click at [920, 270] on button "Adicionar itens na mesa" at bounding box center [959, 278] width 148 height 33
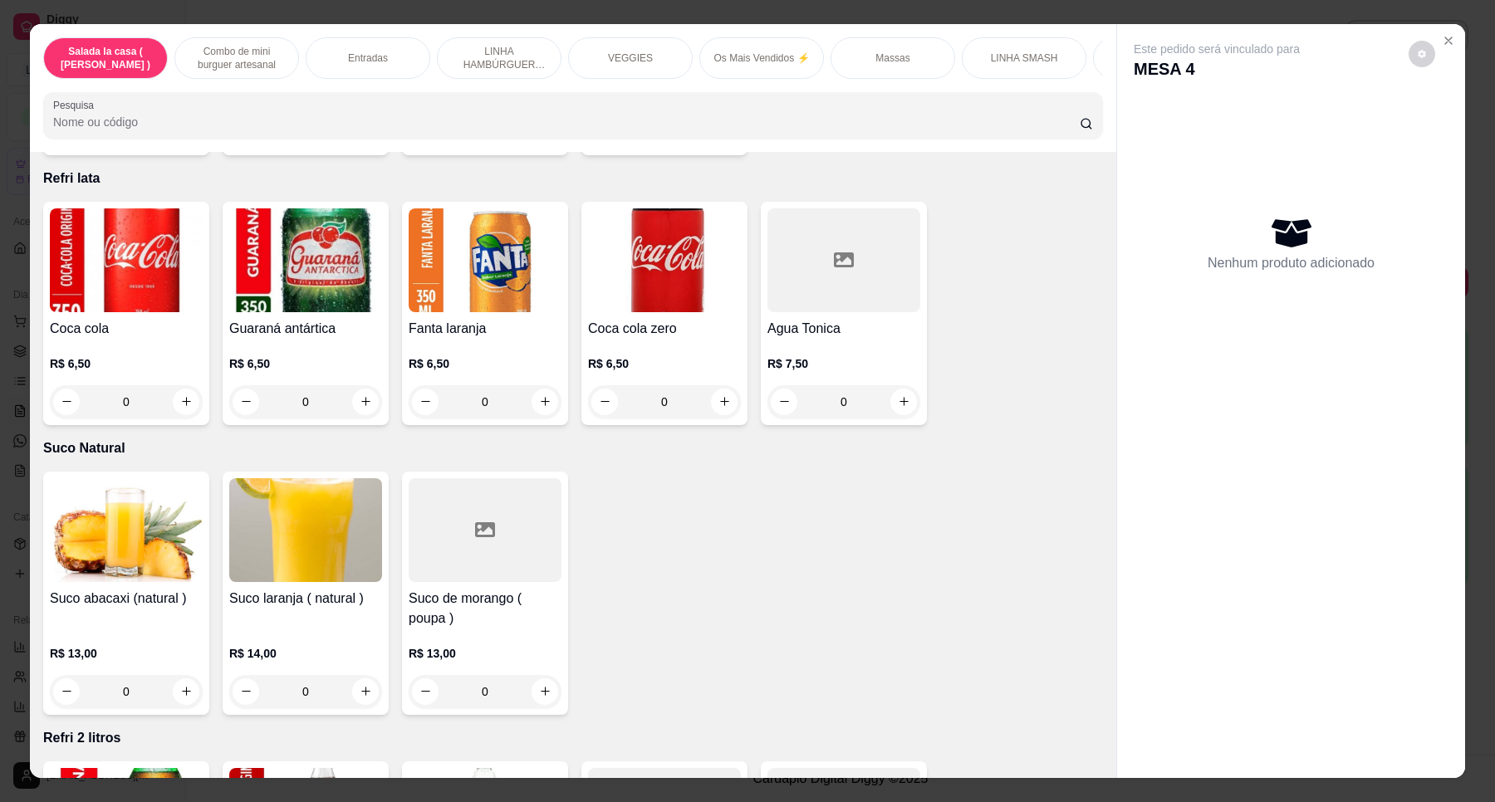
scroll to position [5768, 0]
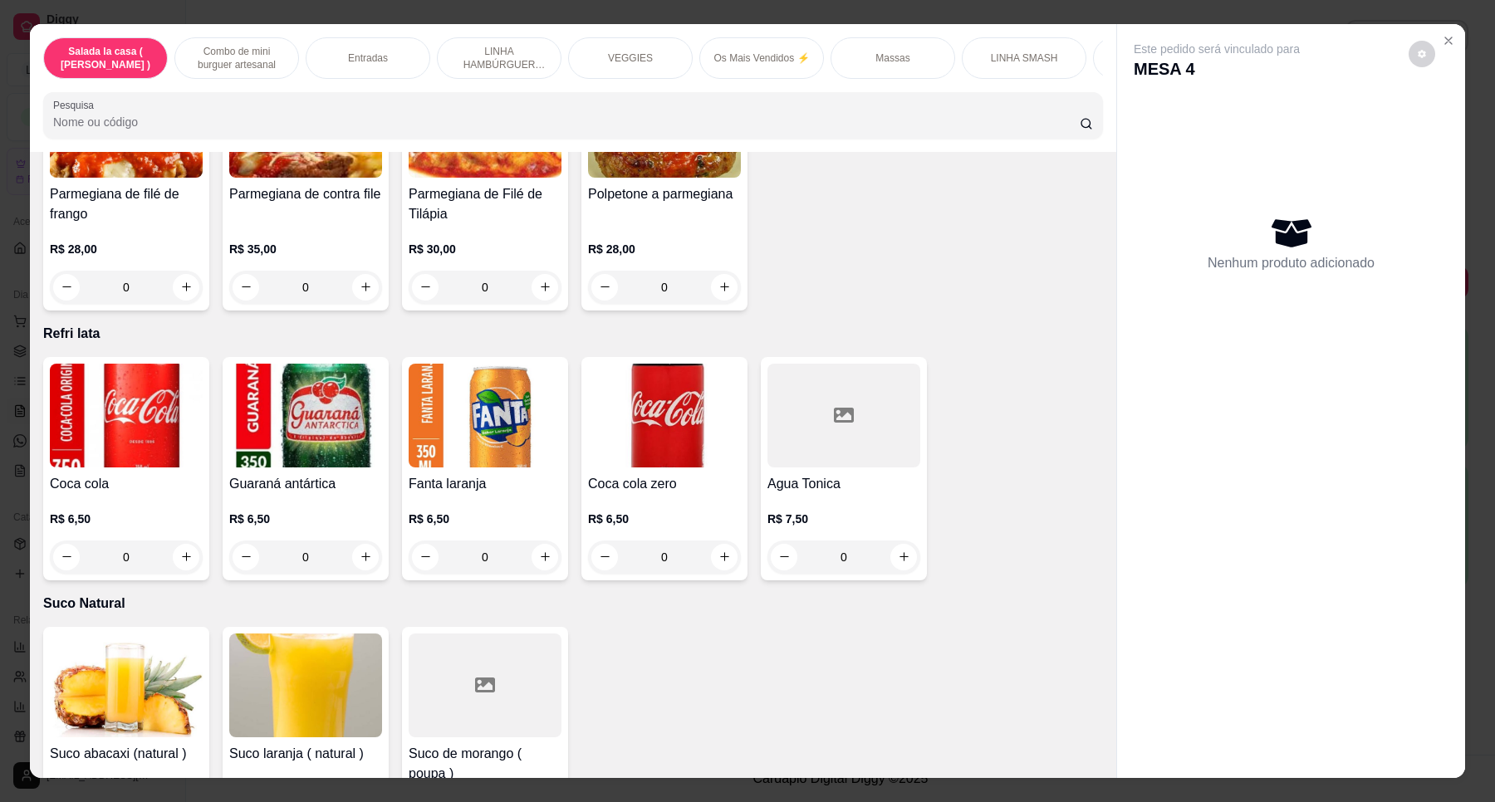
click at [715, 544] on button "increase-product-quantity" at bounding box center [724, 557] width 27 height 27
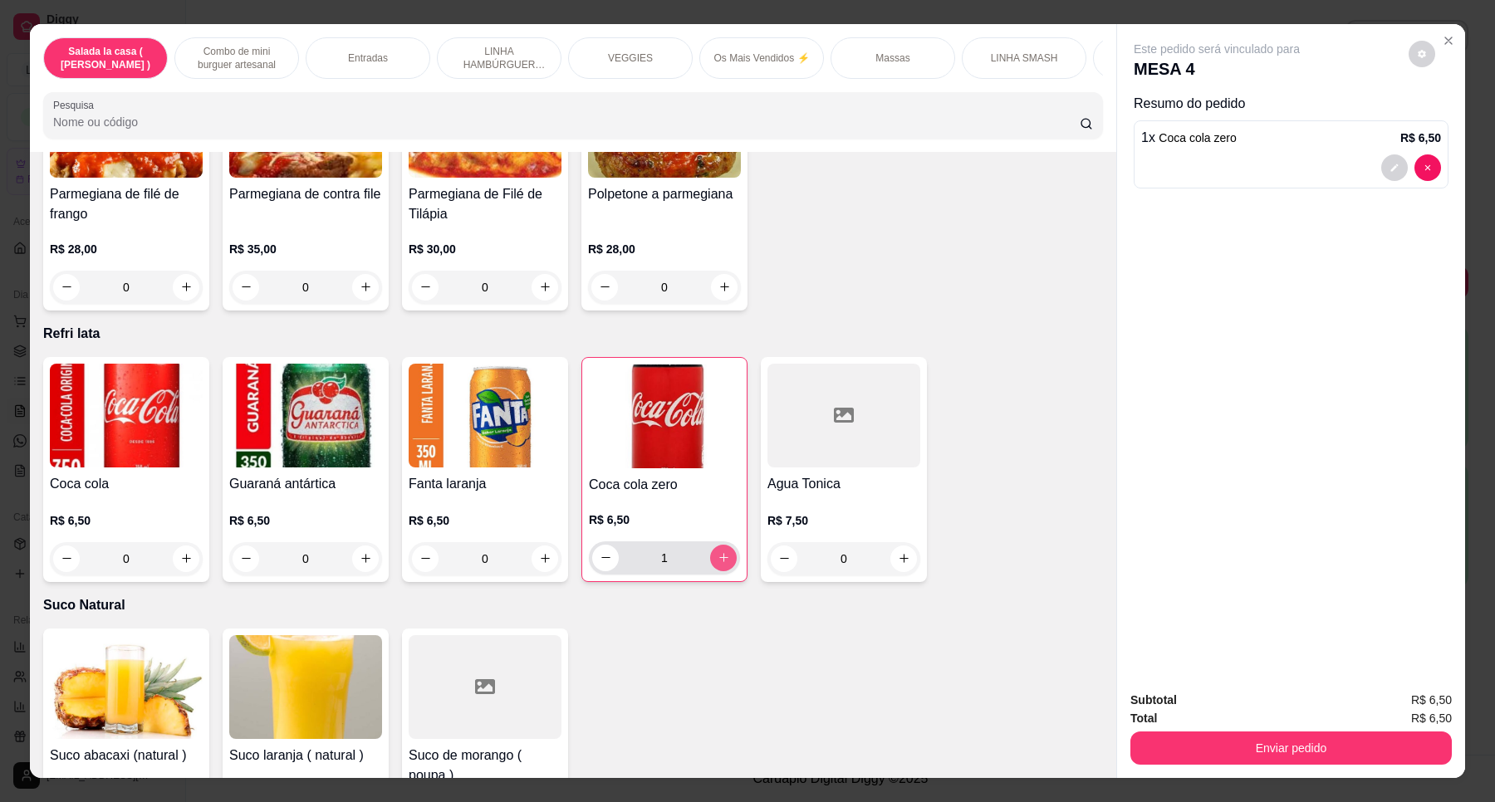
type input "1"
click at [173, 546] on button "increase-product-quantity" at bounding box center [186, 559] width 27 height 27
type input "1"
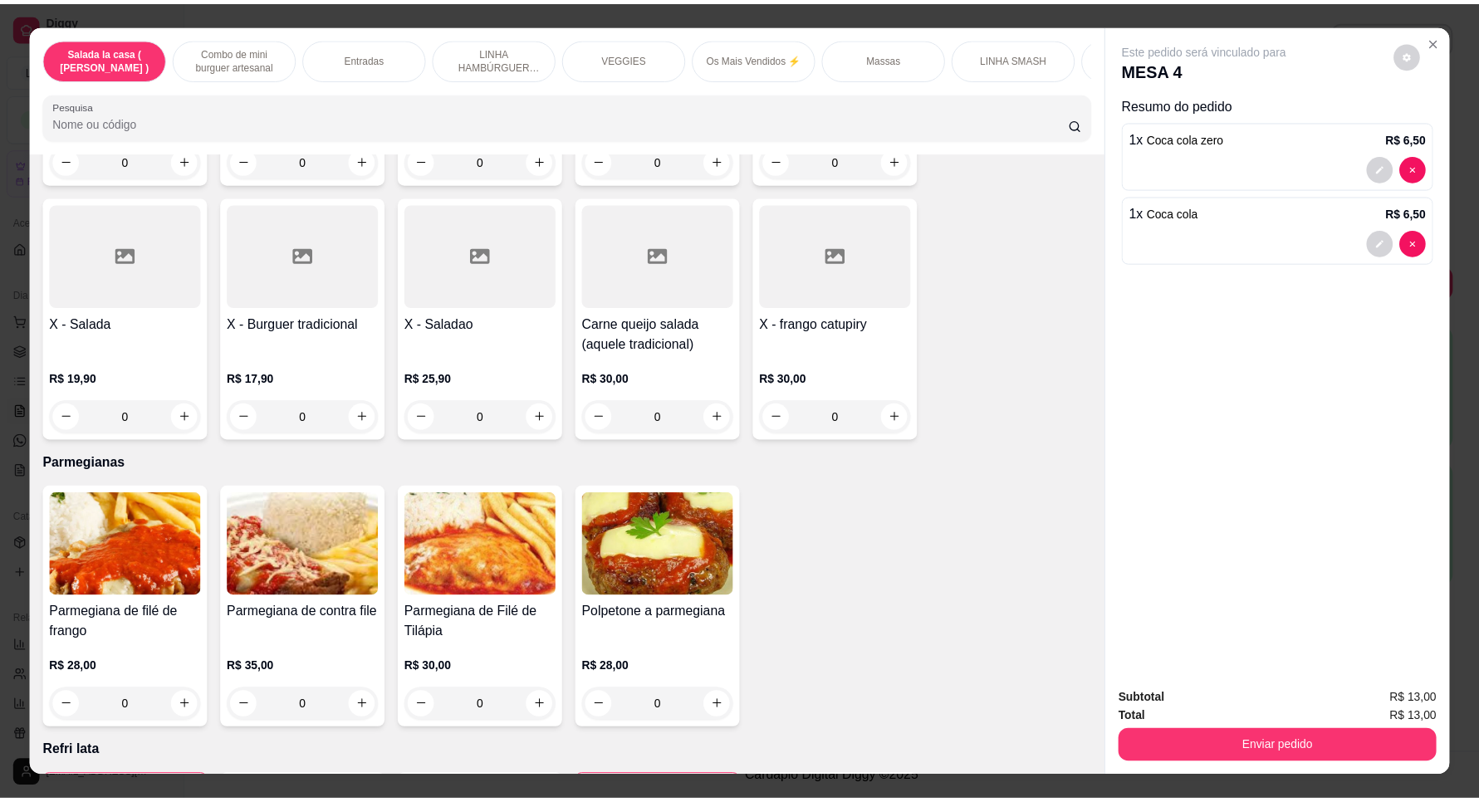
scroll to position [5353, 0]
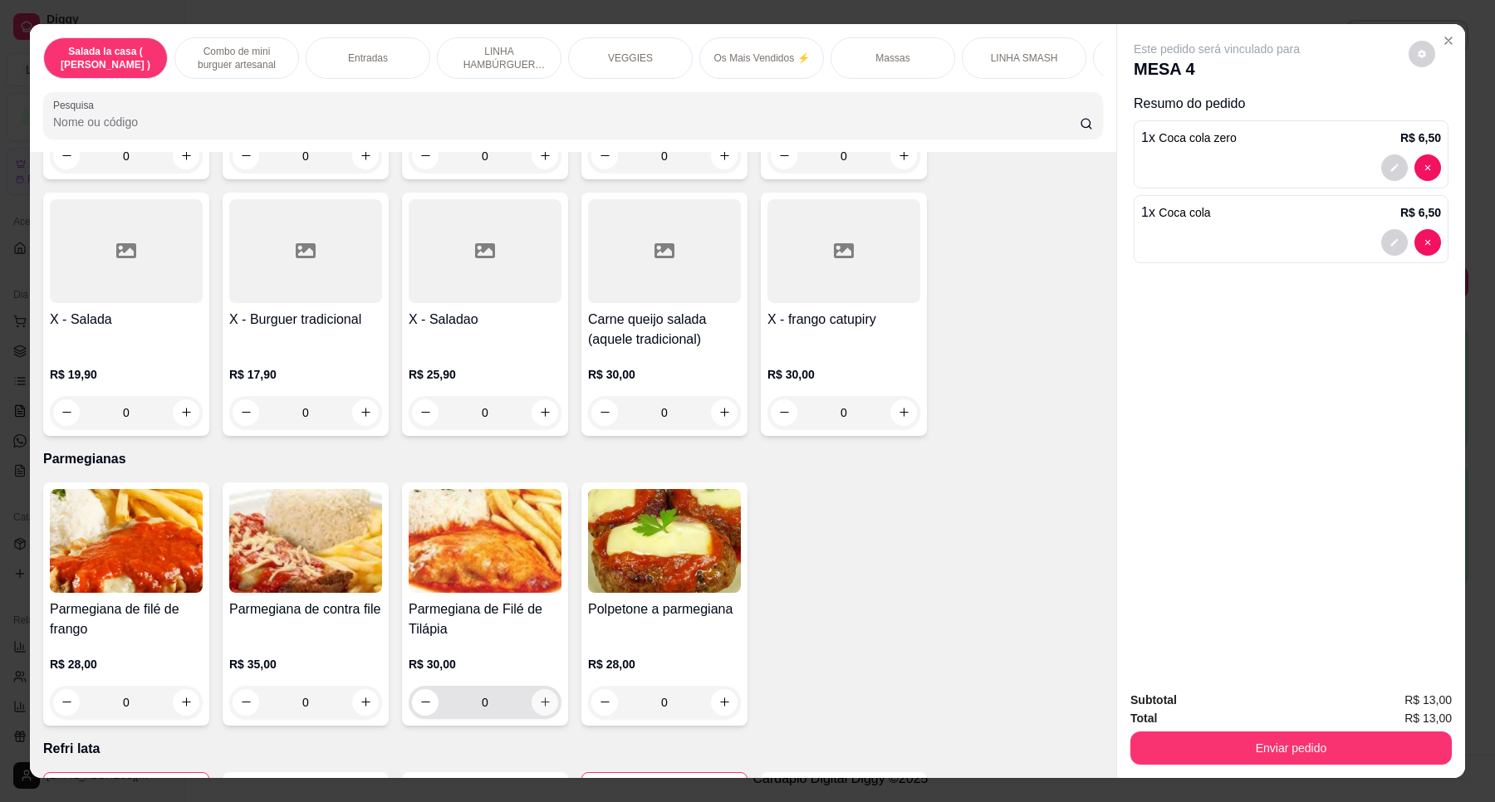
click at [540, 696] on icon "increase-product-quantity" at bounding box center [545, 702] width 12 height 12
click at [540, 697] on icon "increase-product-quantity" at bounding box center [544, 703] width 12 height 12
type input "3"
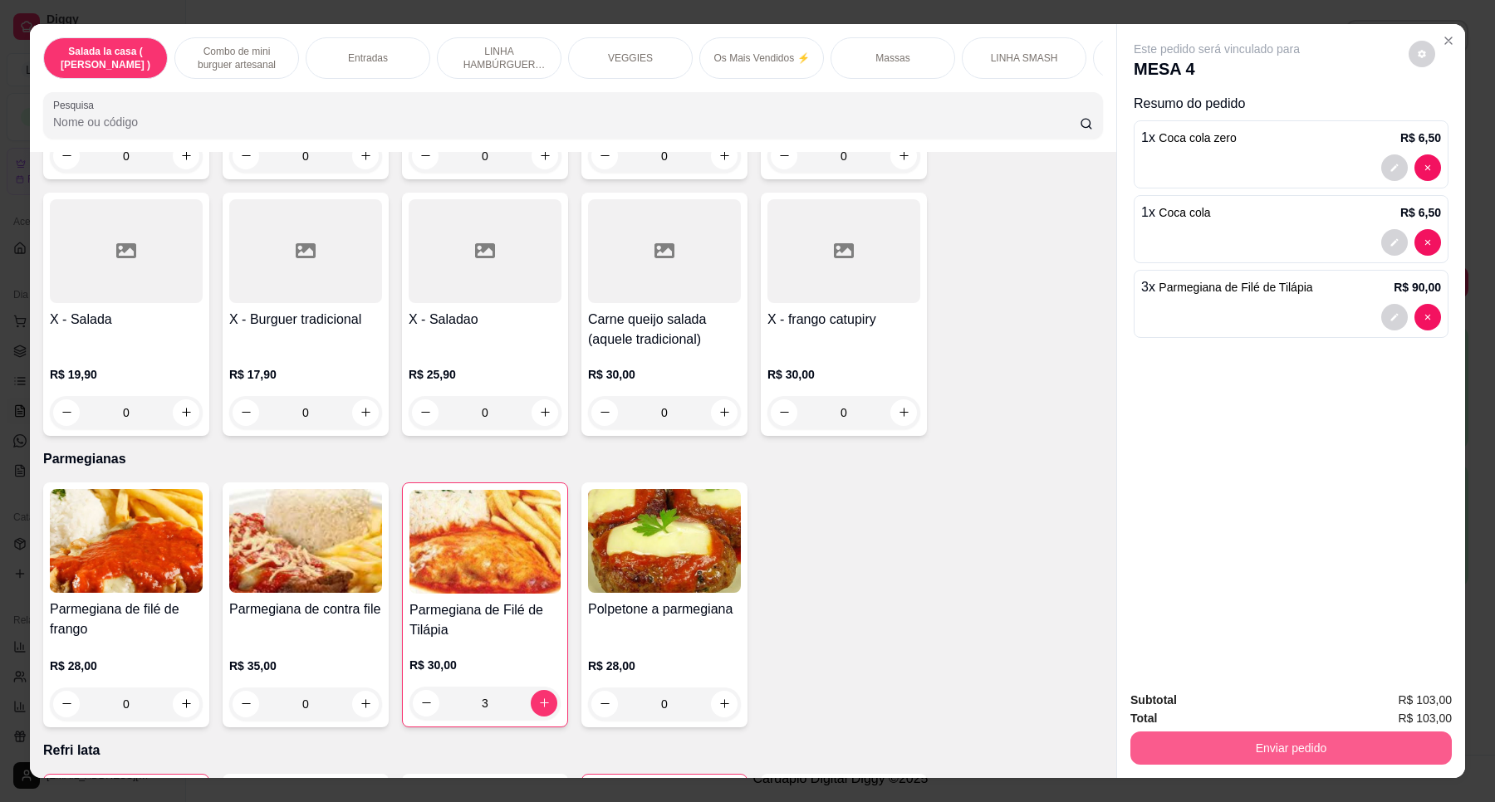
click at [1396, 746] on button "Enviar pedido" at bounding box center [1290, 748] width 321 height 33
click at [1388, 702] on button "Enviar pedido" at bounding box center [1407, 708] width 94 height 32
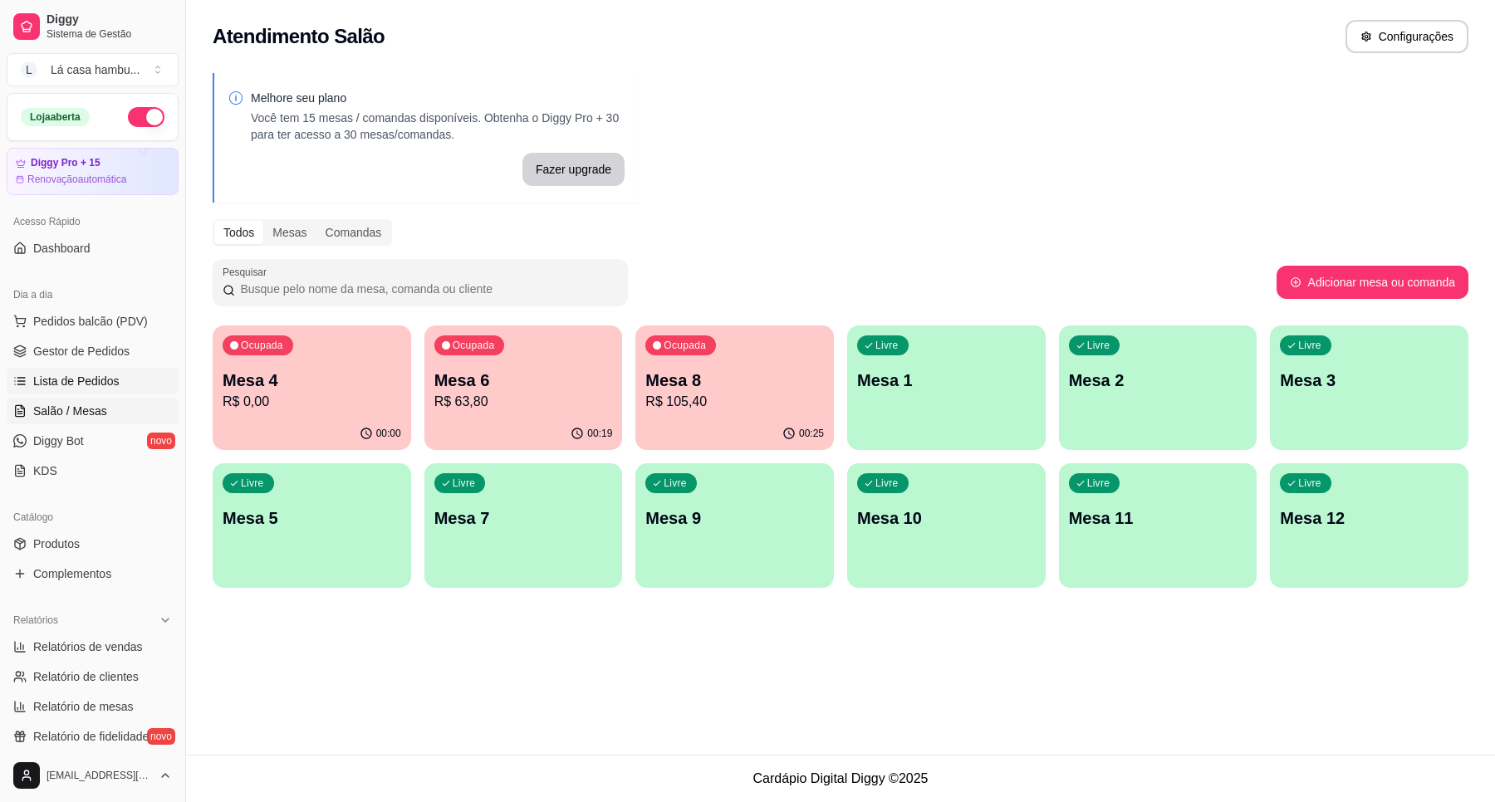
click at [127, 391] on link "Lista de Pedidos" at bounding box center [93, 381] width 172 height 27
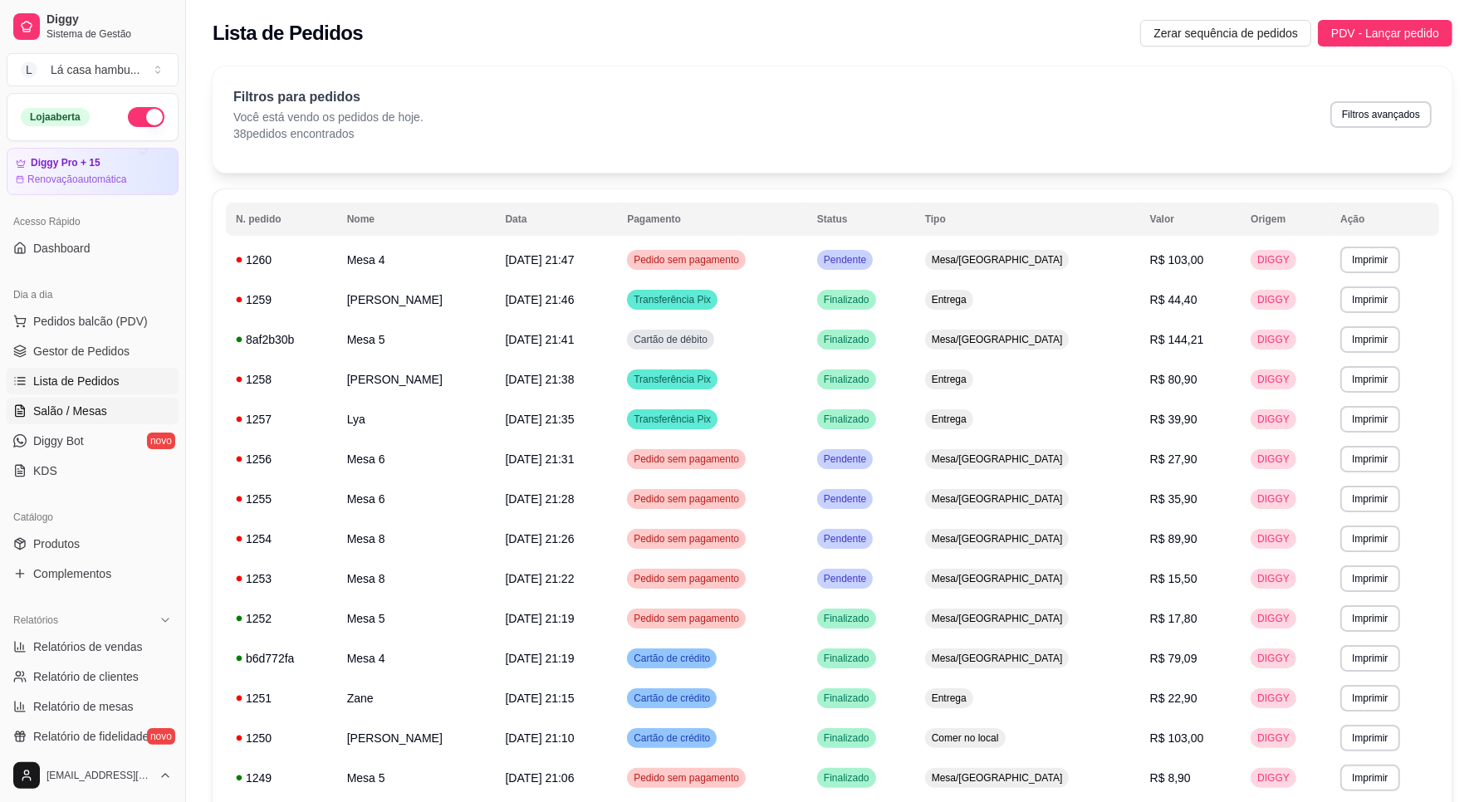
click at [105, 408] on link "Salão / Mesas" at bounding box center [93, 411] width 172 height 27
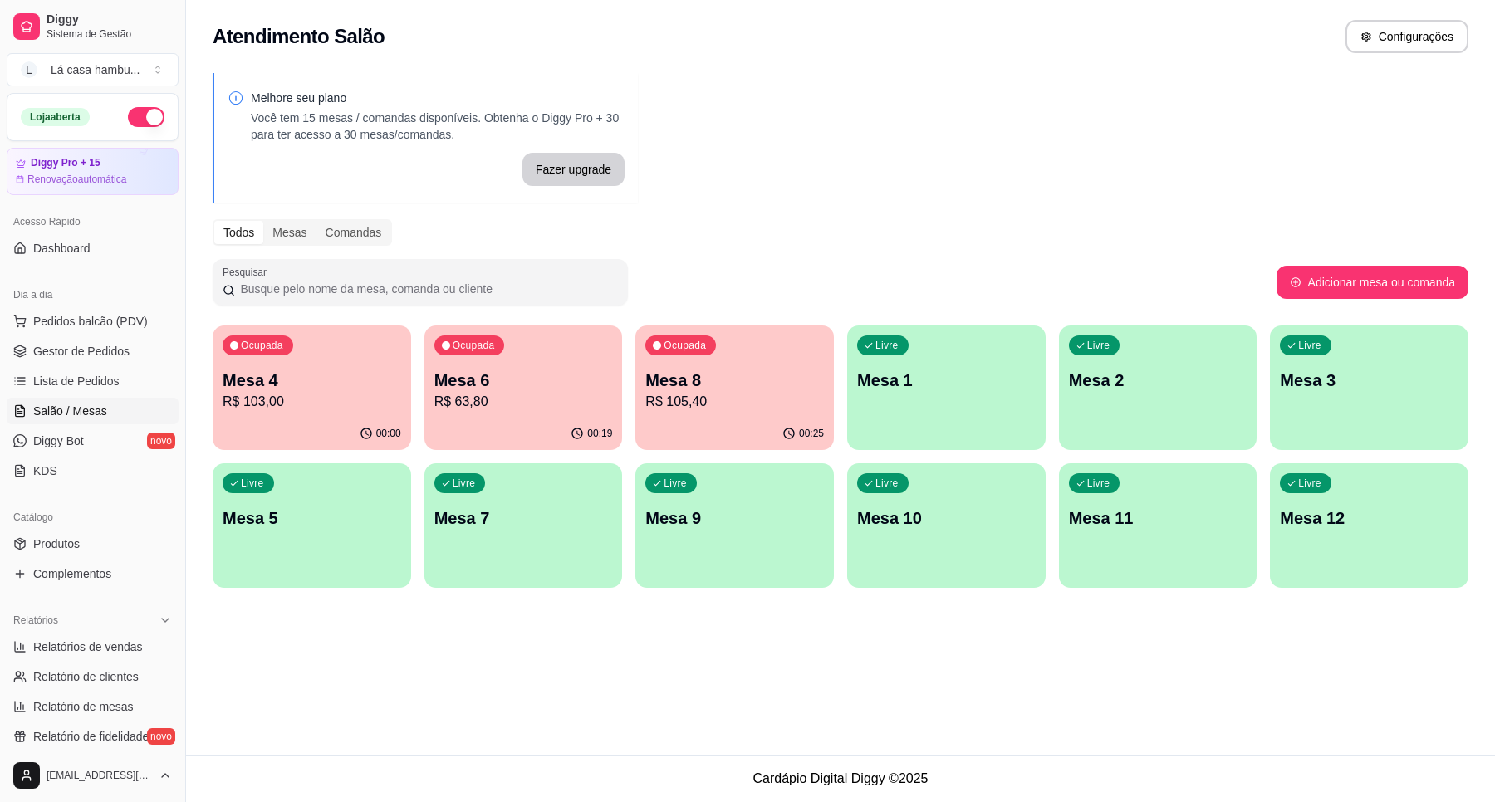
click at [951, 166] on div "Melhore seu plano Você tem 15 mesas / comandas disponíveis. Obtenha o Diggy Pro…" at bounding box center [840, 335] width 1309 height 545
click at [90, 401] on link "Salão / Mesas" at bounding box center [93, 411] width 172 height 27
click at [102, 373] on span "Lista de Pedidos" at bounding box center [76, 381] width 86 height 17
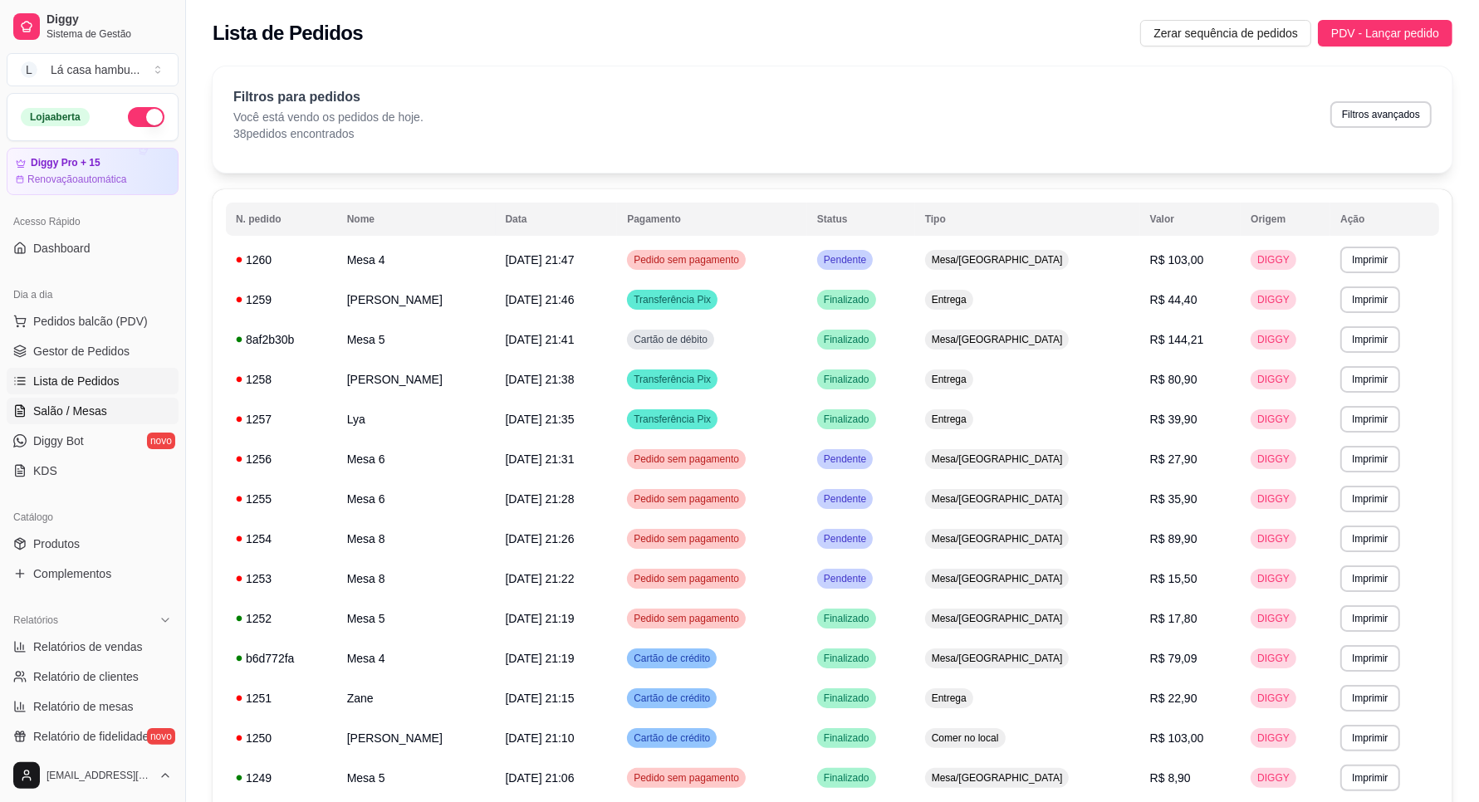
click at [102, 401] on link "Salão / Mesas" at bounding box center [93, 411] width 172 height 27
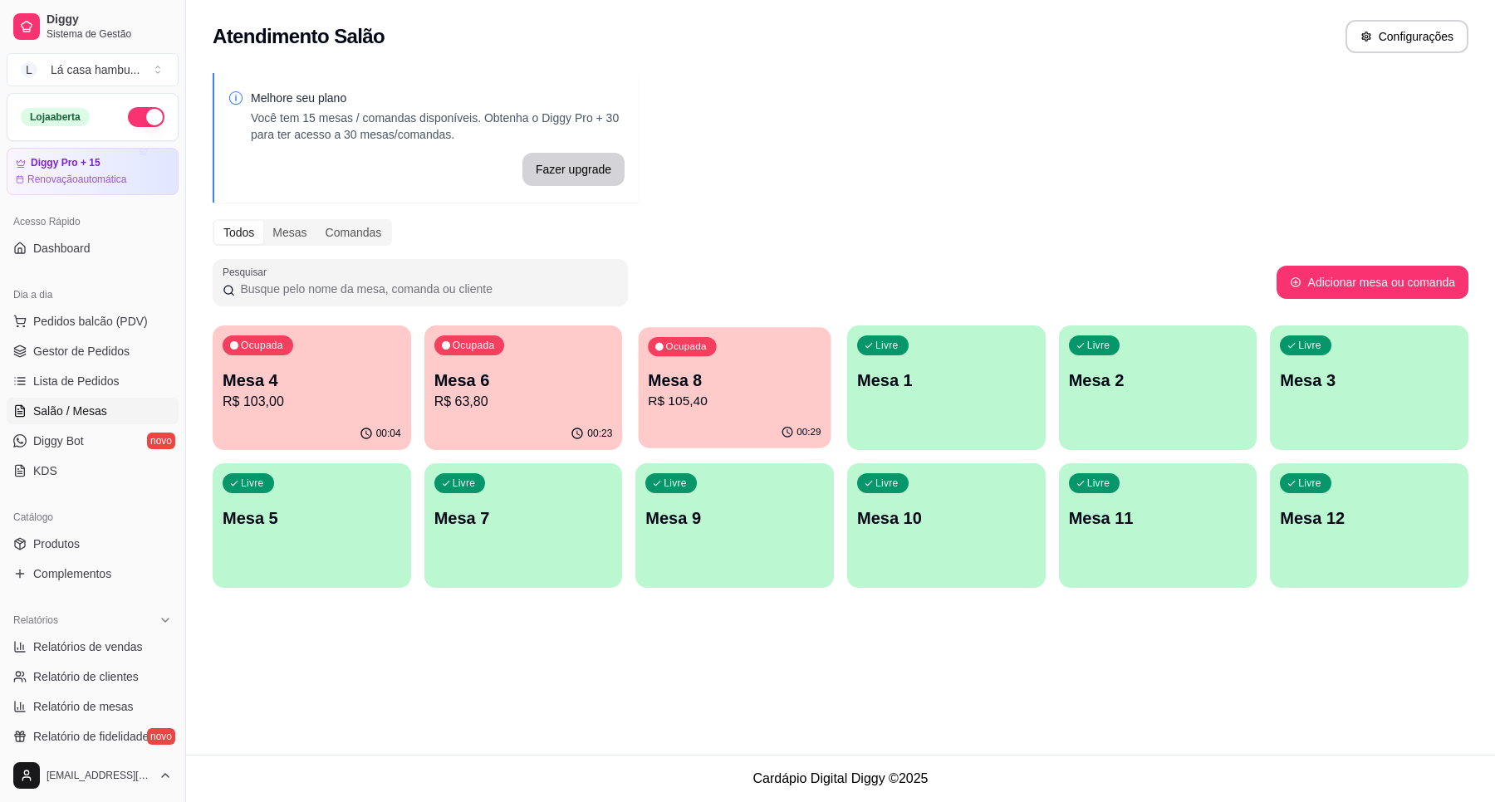
click at [711, 409] on p "R$ 105,40" at bounding box center [735, 401] width 173 height 19
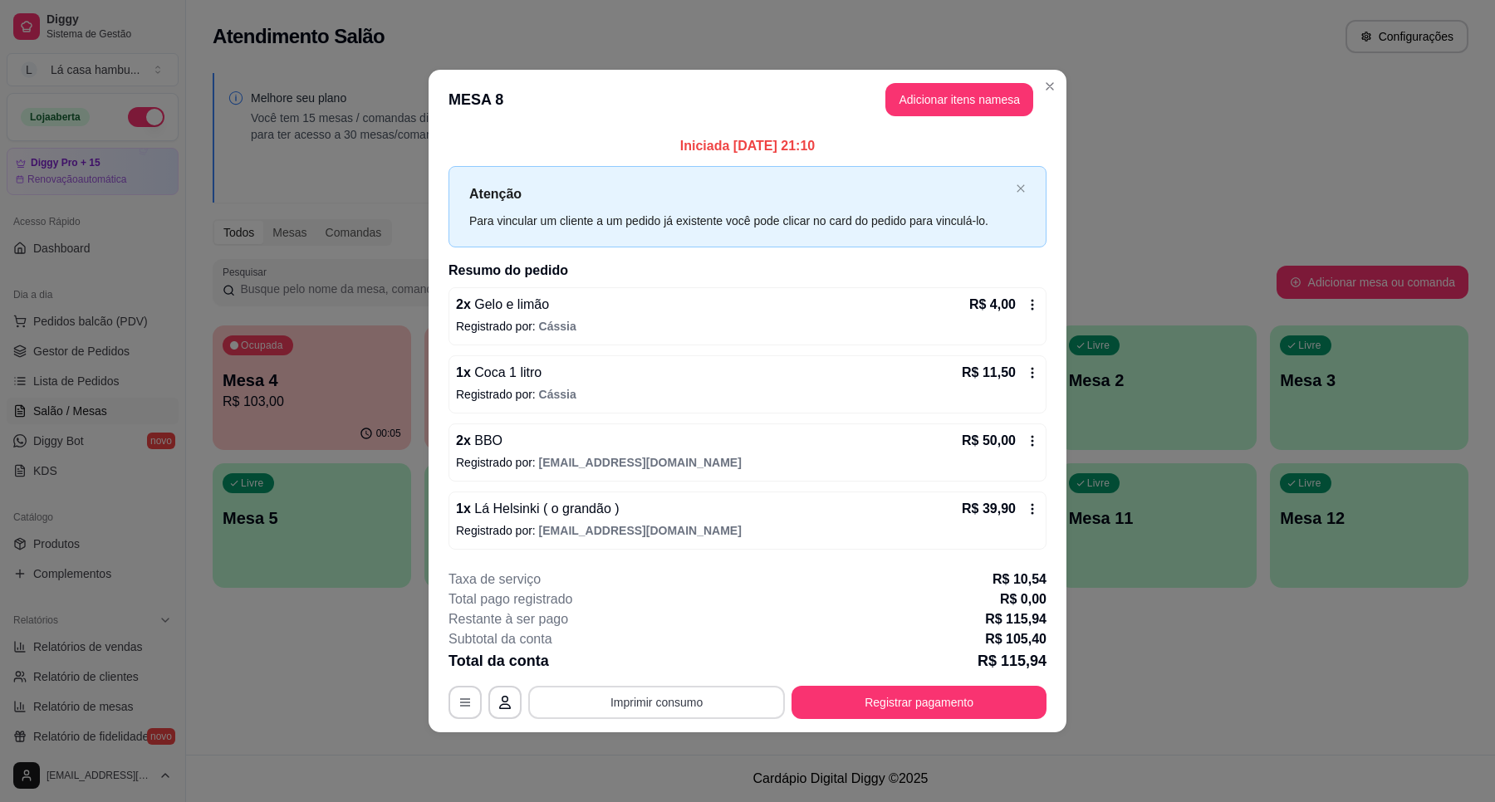
click at [641, 704] on button "Imprimir consumo" at bounding box center [656, 702] width 257 height 33
click at [673, 659] on button "IMPRESSORA" at bounding box center [661, 665] width 120 height 27
click at [1014, 707] on button "Registrar pagamento" at bounding box center [919, 702] width 255 height 33
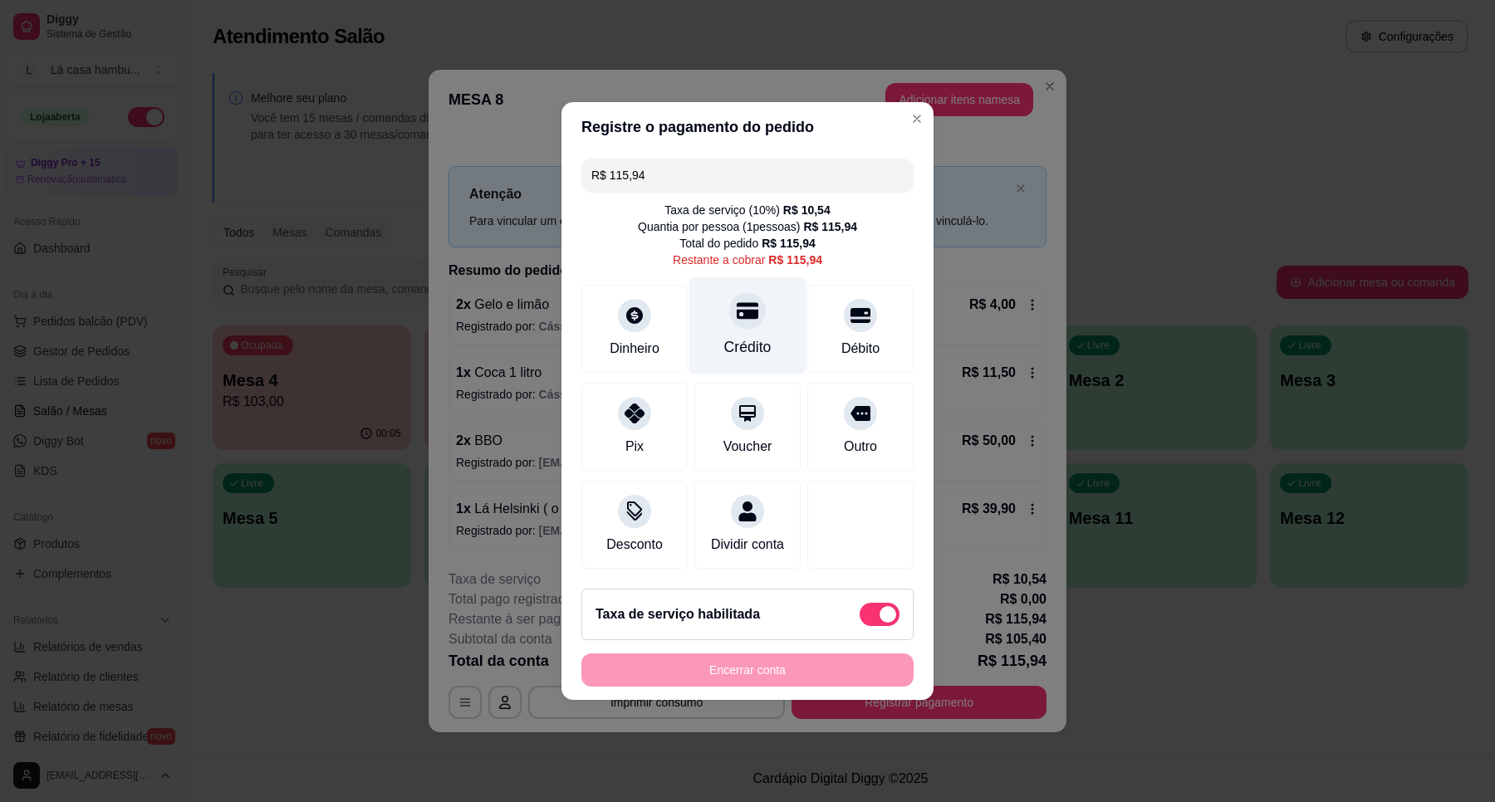
click at [720, 357] on div "Crédito" at bounding box center [747, 325] width 117 height 97
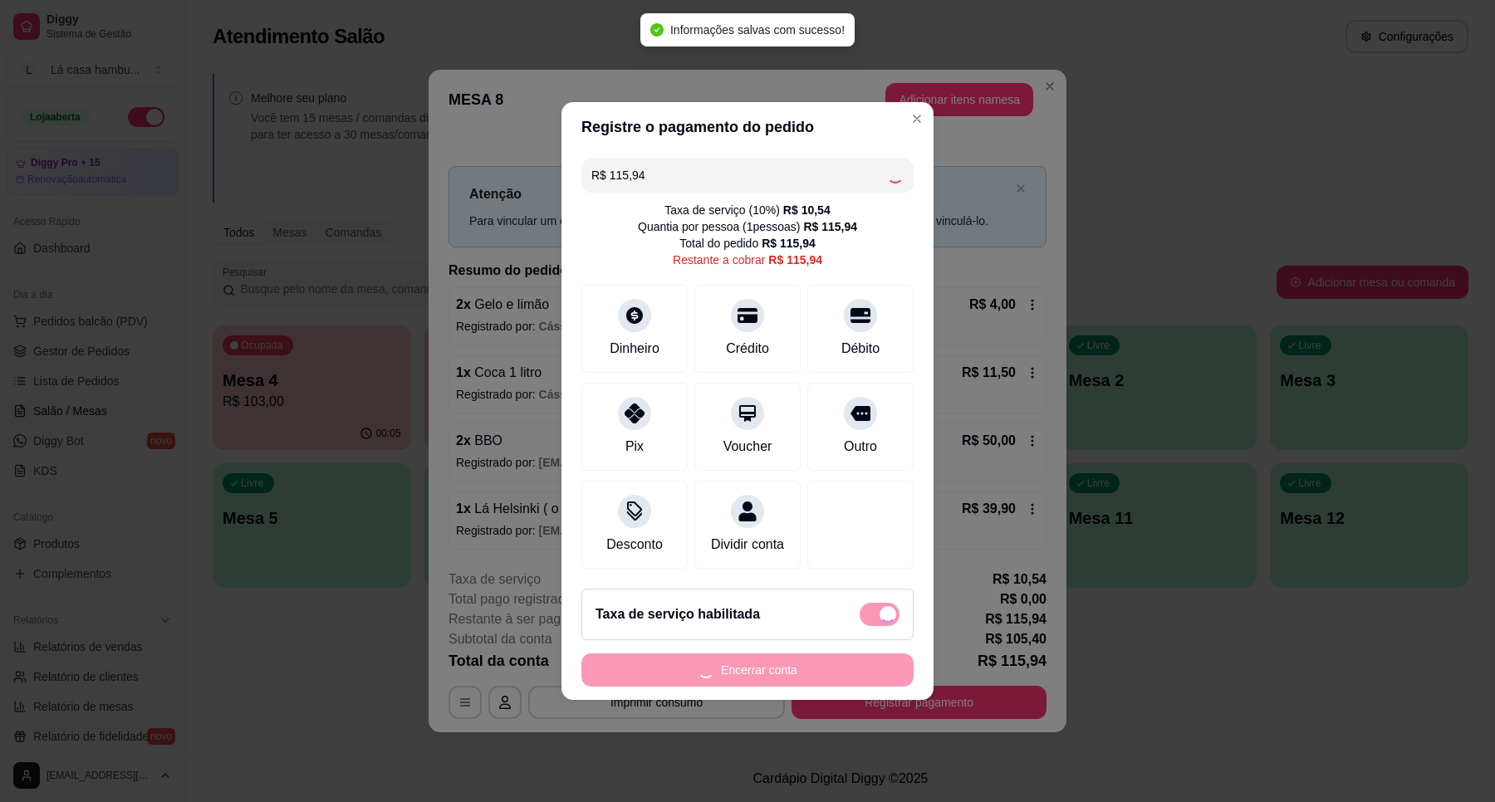
type input "R$ 0,00"
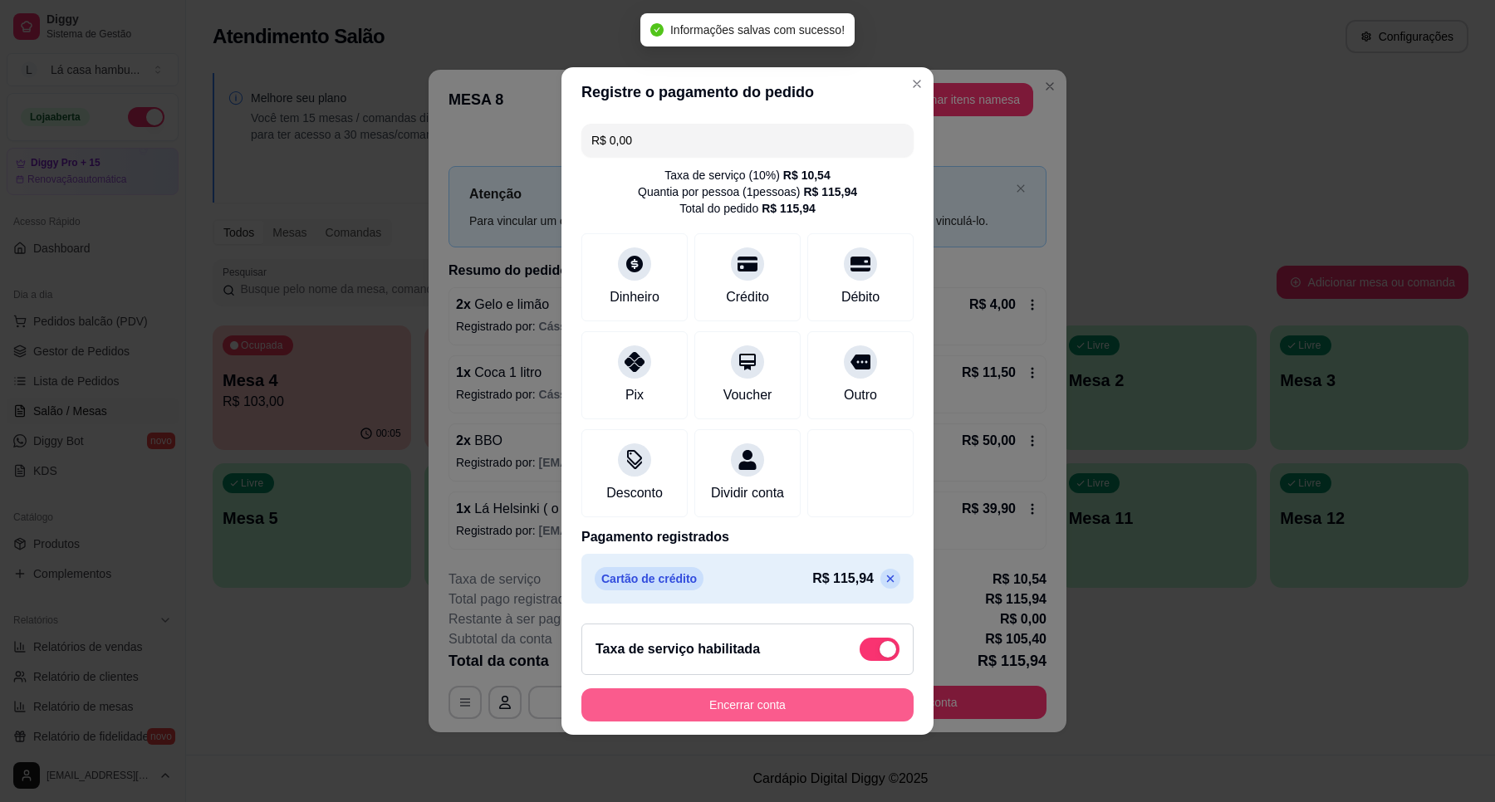
click at [848, 711] on button "Encerrar conta" at bounding box center [747, 705] width 332 height 33
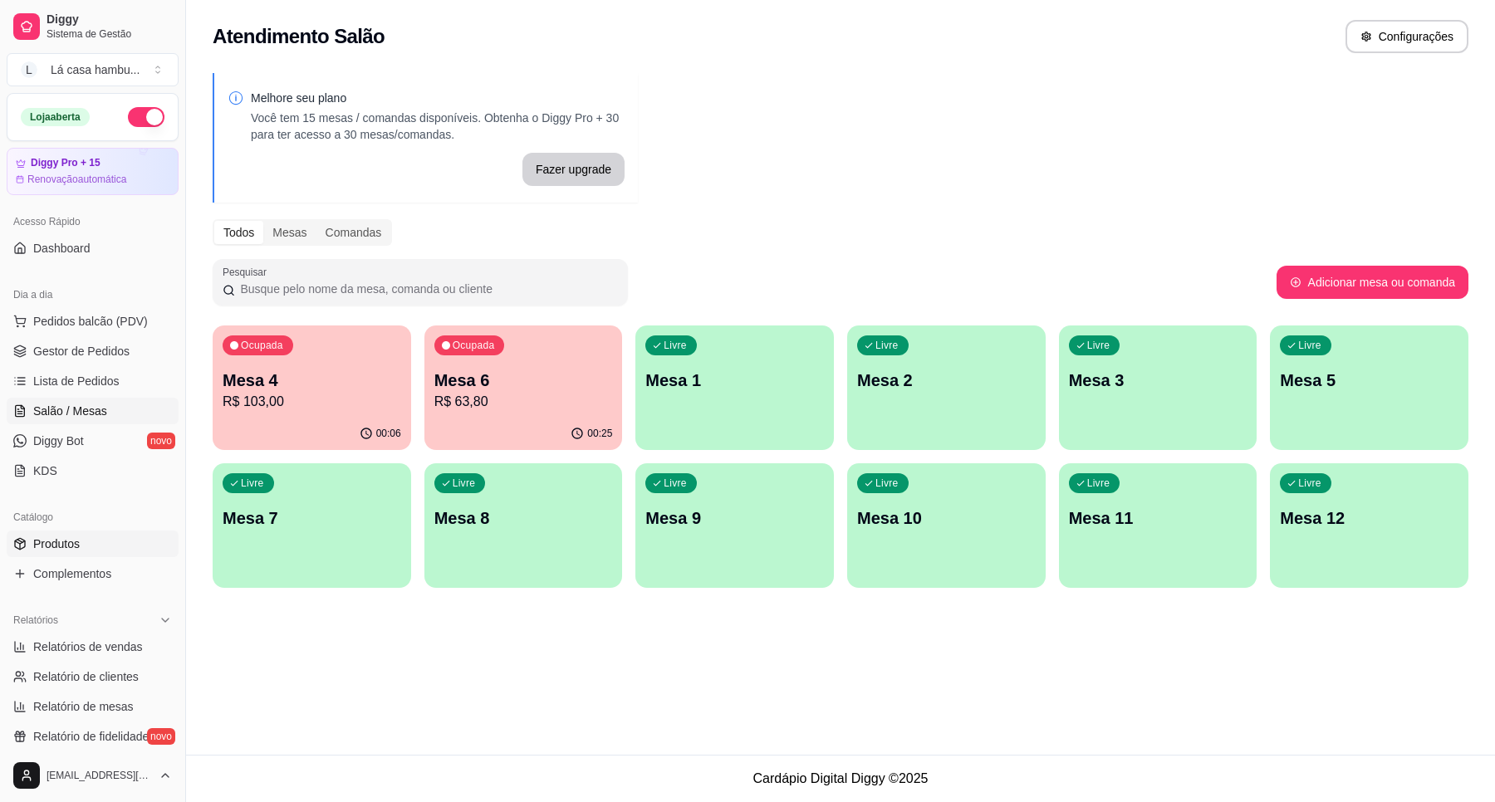
click at [96, 553] on link "Produtos" at bounding box center [93, 544] width 172 height 27
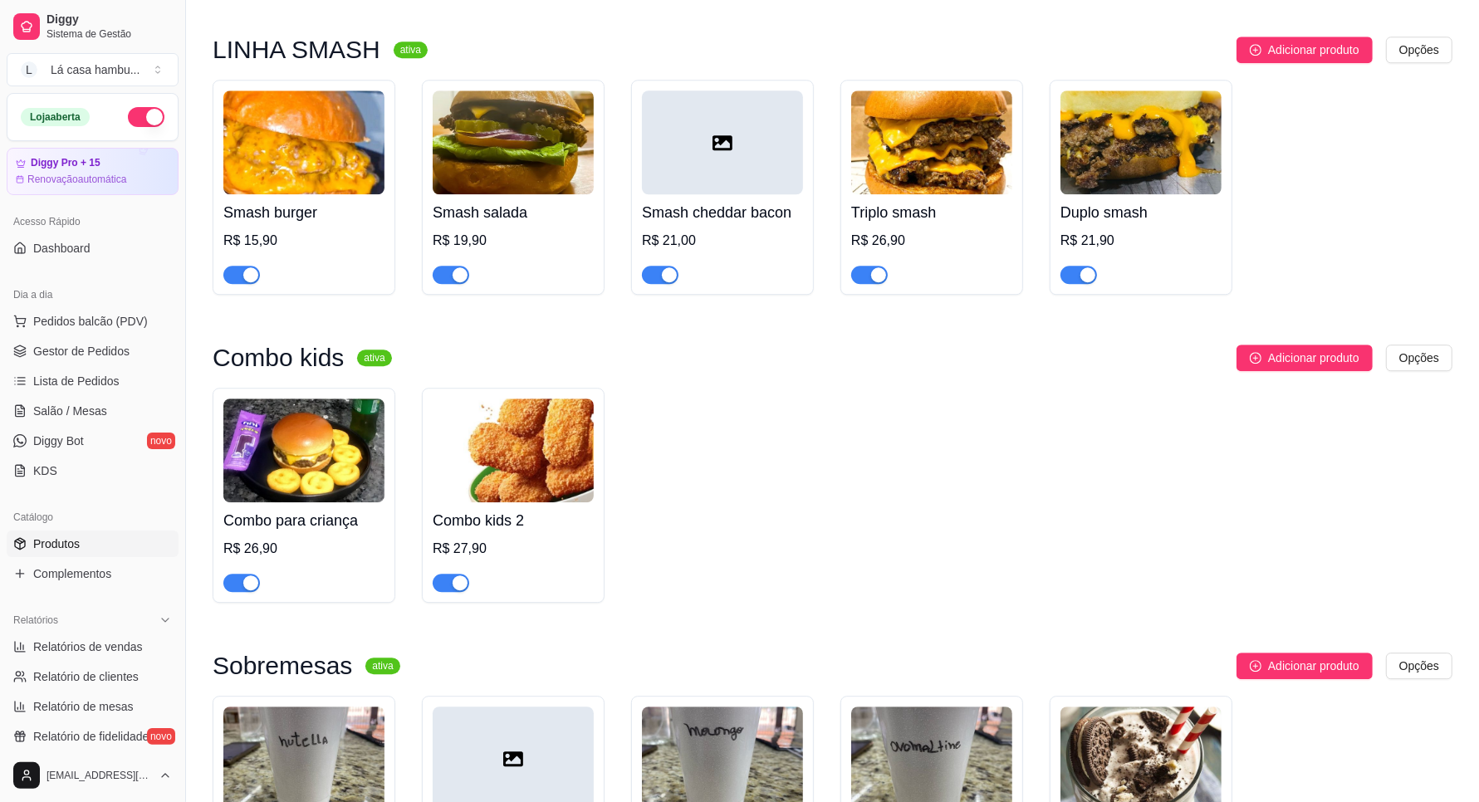
scroll to position [4568, 0]
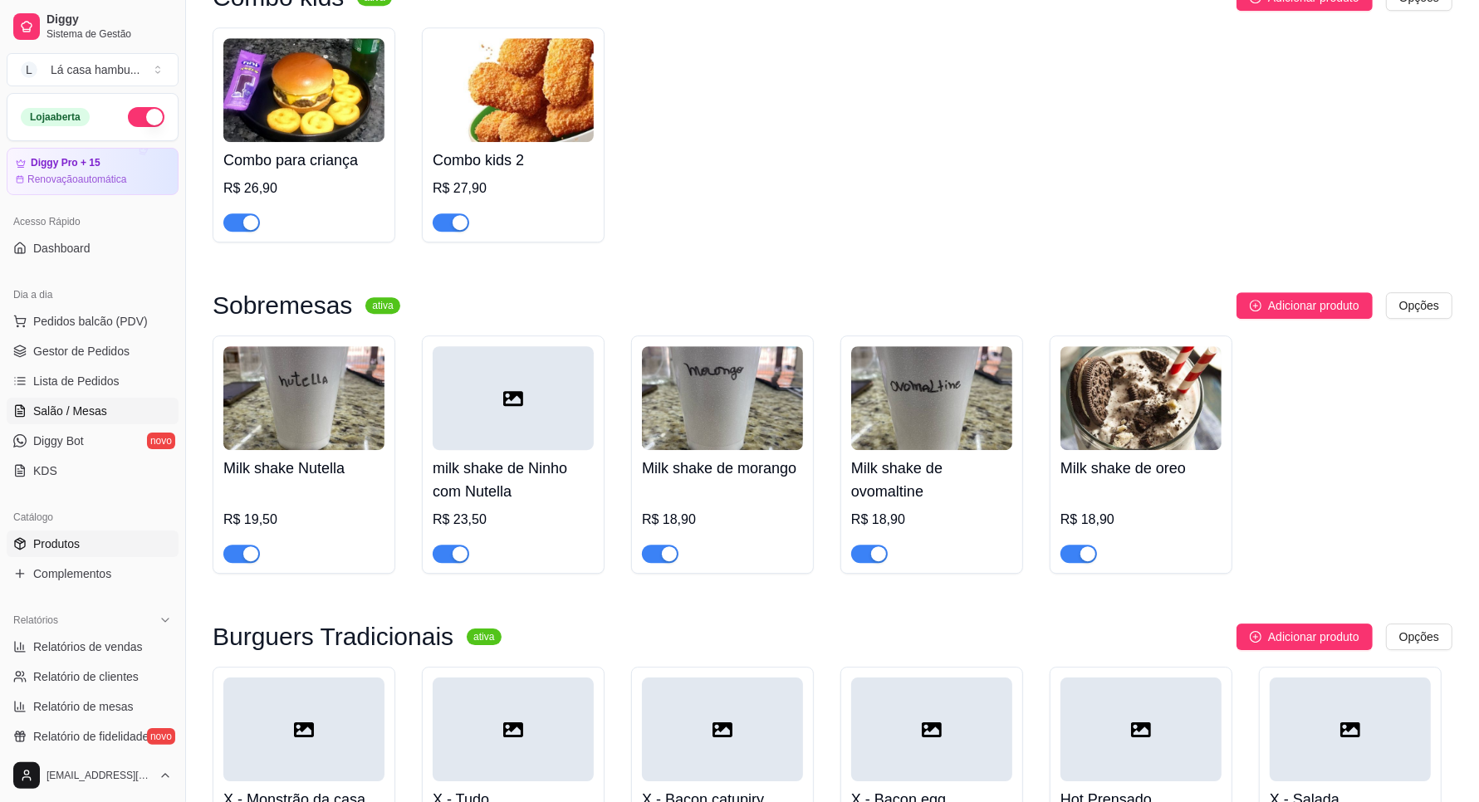
click at [73, 404] on span "Salão / Mesas" at bounding box center [70, 411] width 74 height 17
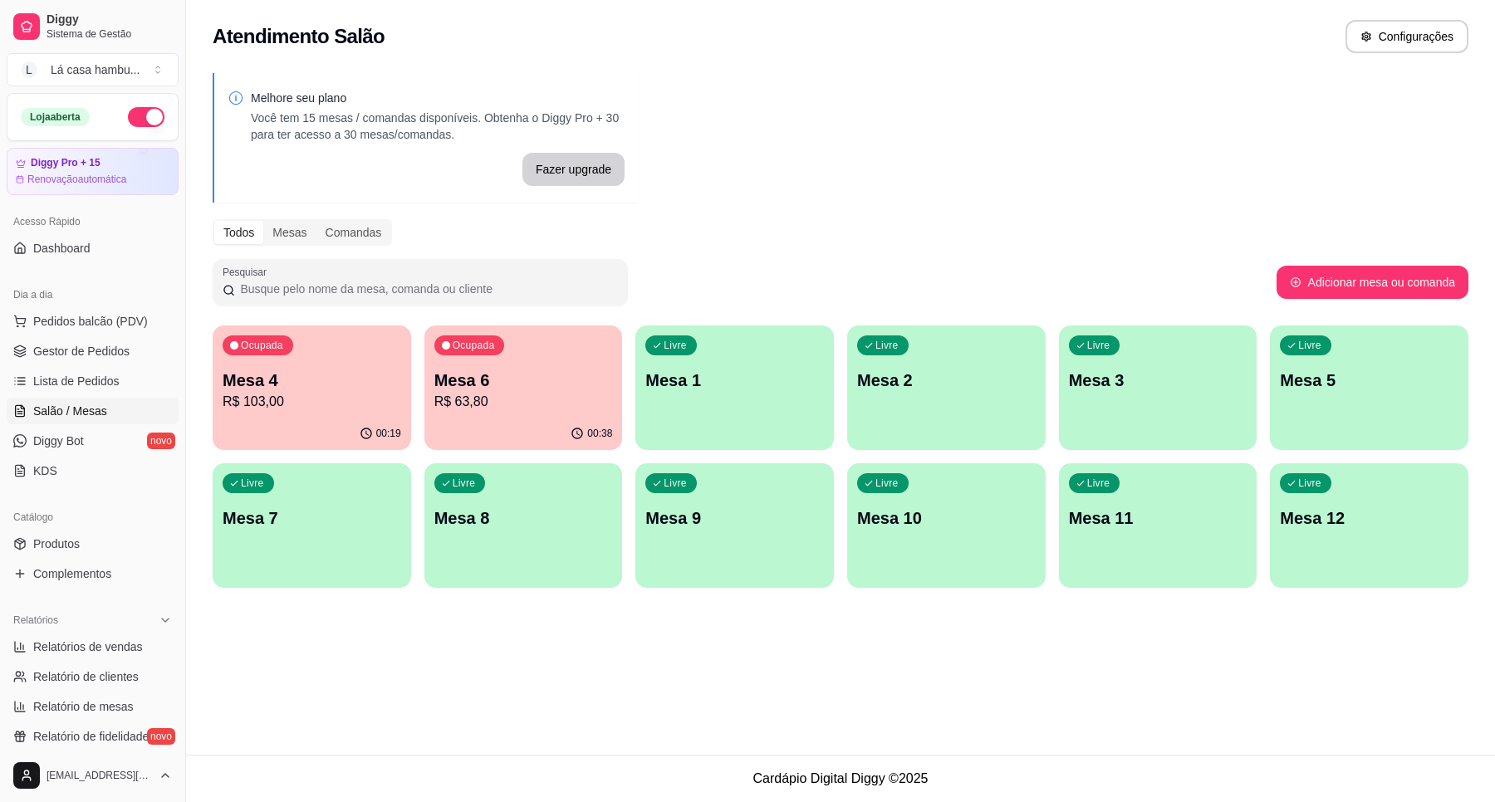
click at [364, 416] on div "Ocupada Mesa 4 R$ 103,00" at bounding box center [312, 372] width 198 height 92
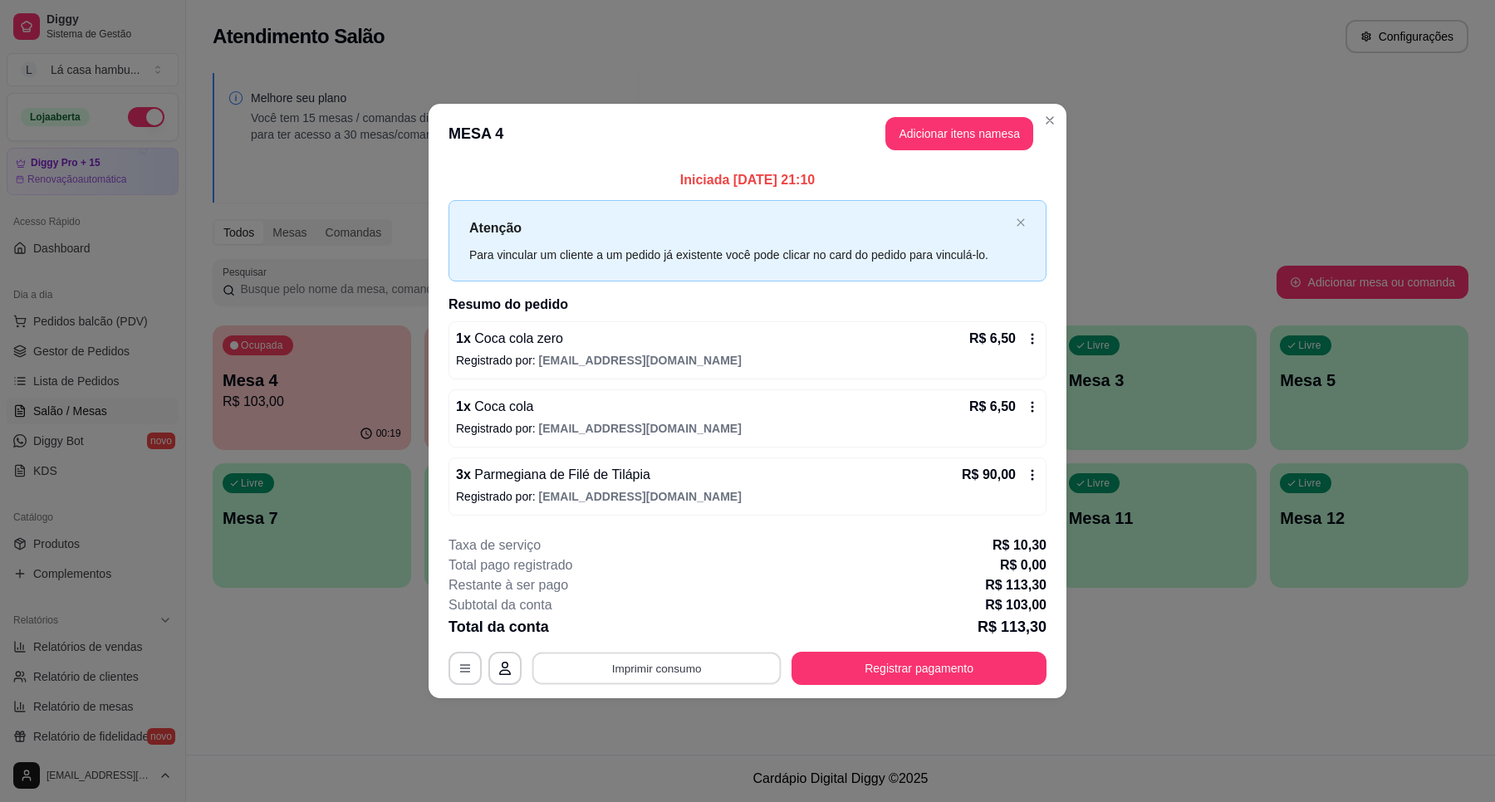
click at [689, 678] on button "Imprimir consumo" at bounding box center [656, 668] width 249 height 32
click at [684, 632] on button "IMPRESSORA" at bounding box center [661, 631] width 120 height 27
click at [841, 682] on button "Registrar pagamento" at bounding box center [919, 668] width 255 height 33
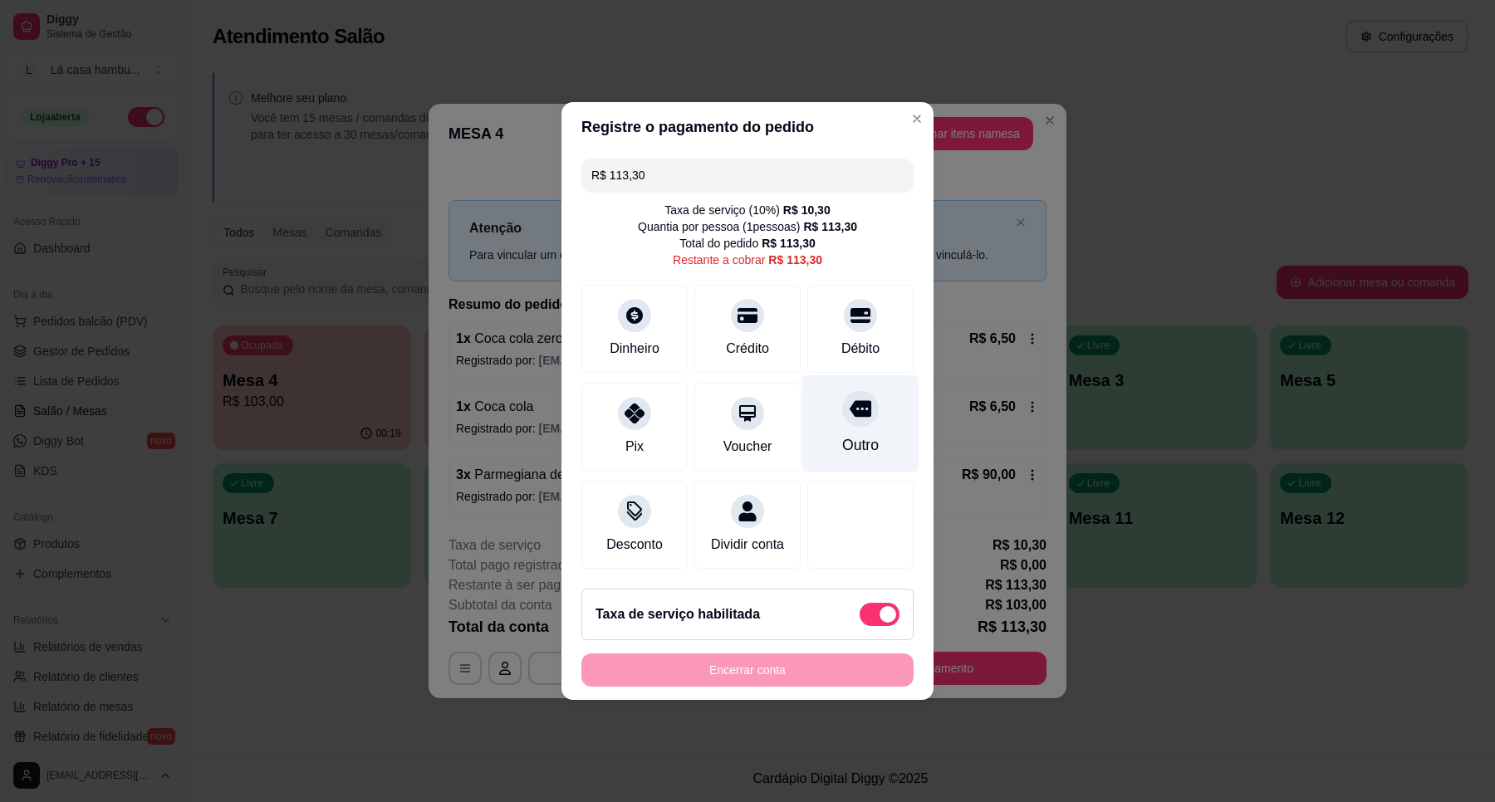
click at [850, 398] on icon at bounding box center [861, 409] width 22 height 22
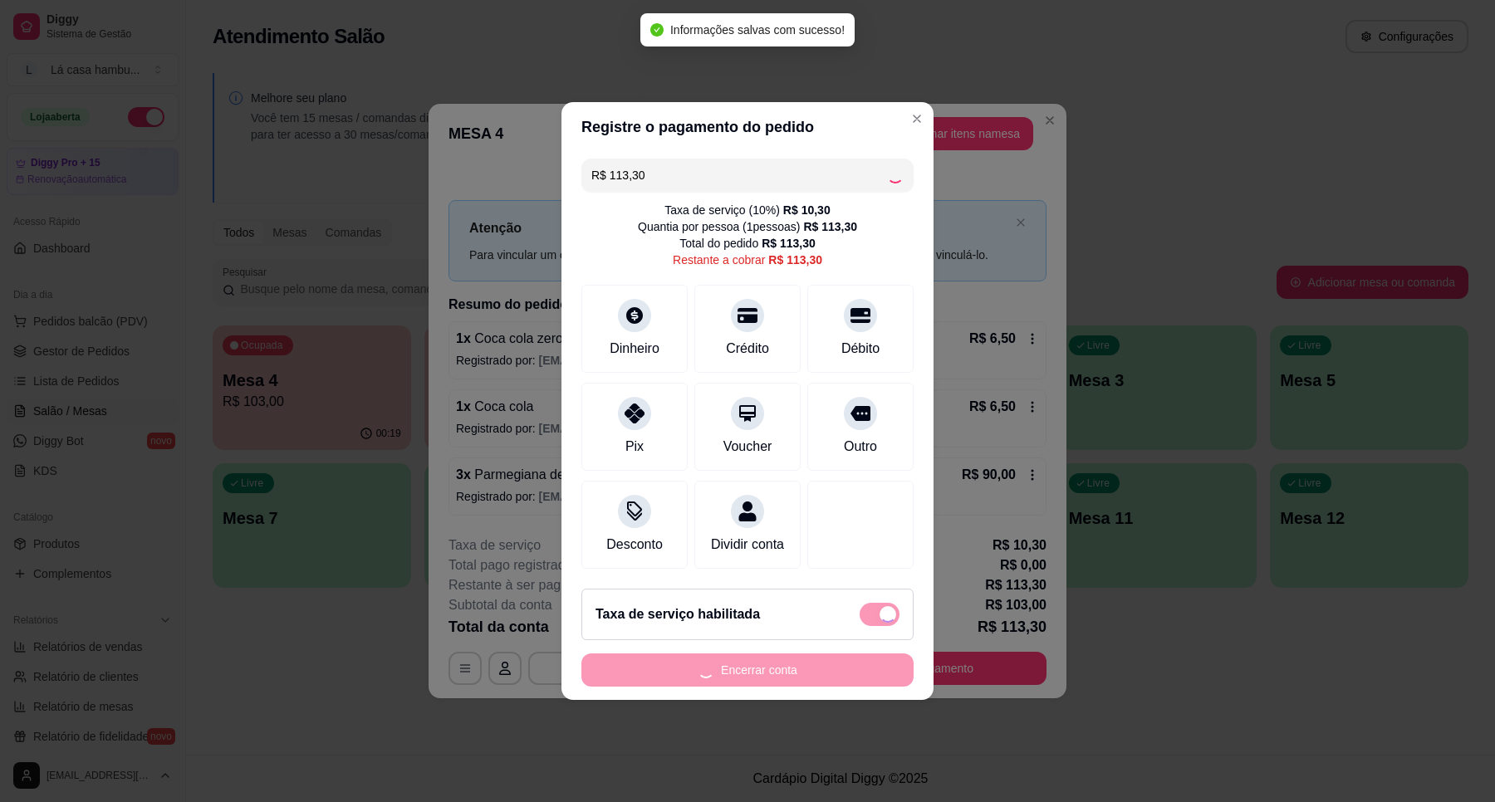
type input "R$ 0,00"
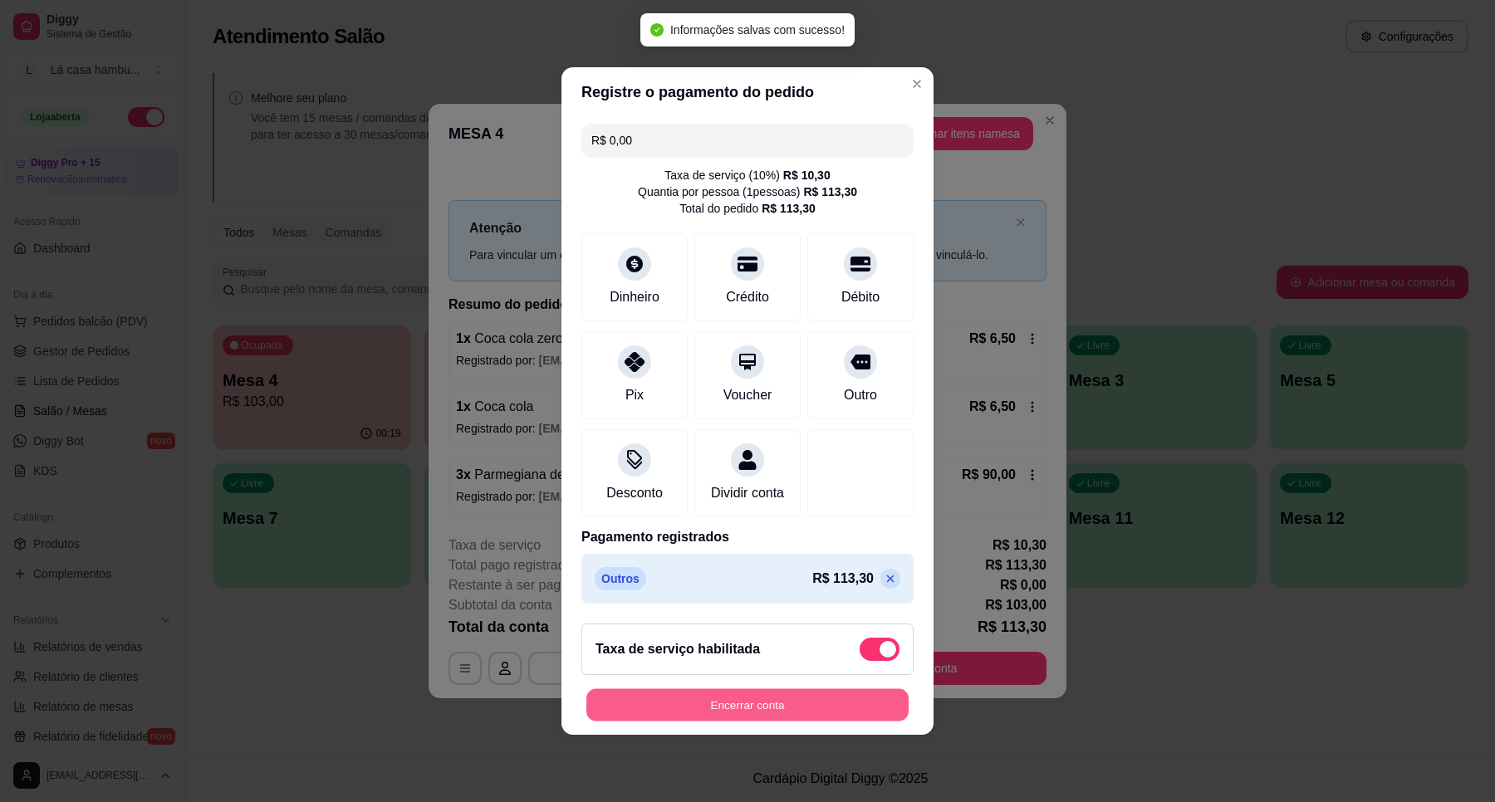
click at [826, 708] on button "Encerrar conta" at bounding box center [747, 705] width 322 height 32
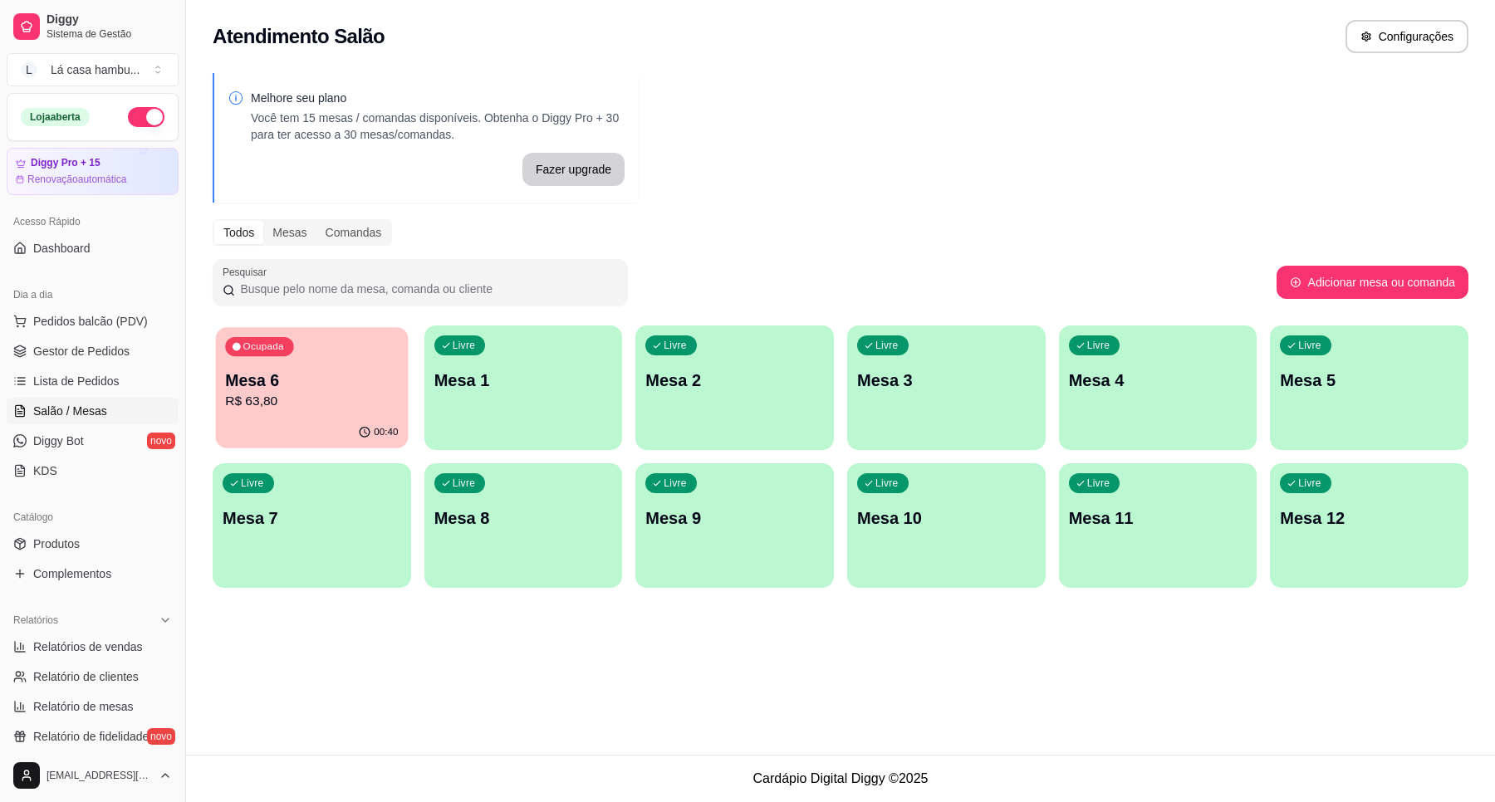
click at [398, 370] on p "Mesa 6" at bounding box center [311, 381] width 173 height 22
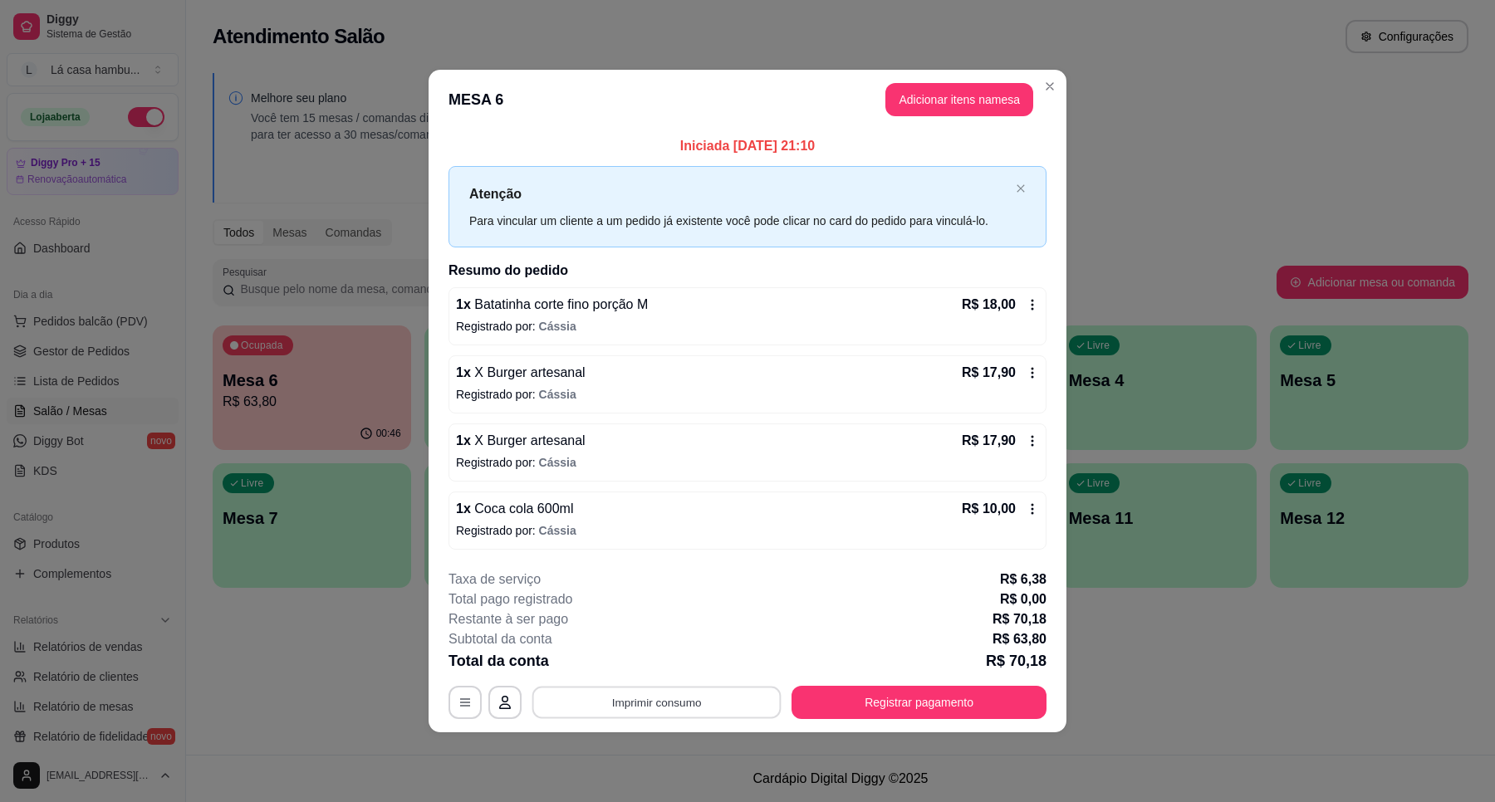
click at [683, 706] on button "Imprimir consumo" at bounding box center [656, 702] width 249 height 32
click at [694, 662] on button "IMPRESSORA" at bounding box center [661, 665] width 120 height 27
click at [963, 694] on button "Registrar pagamento" at bounding box center [920, 702] width 248 height 32
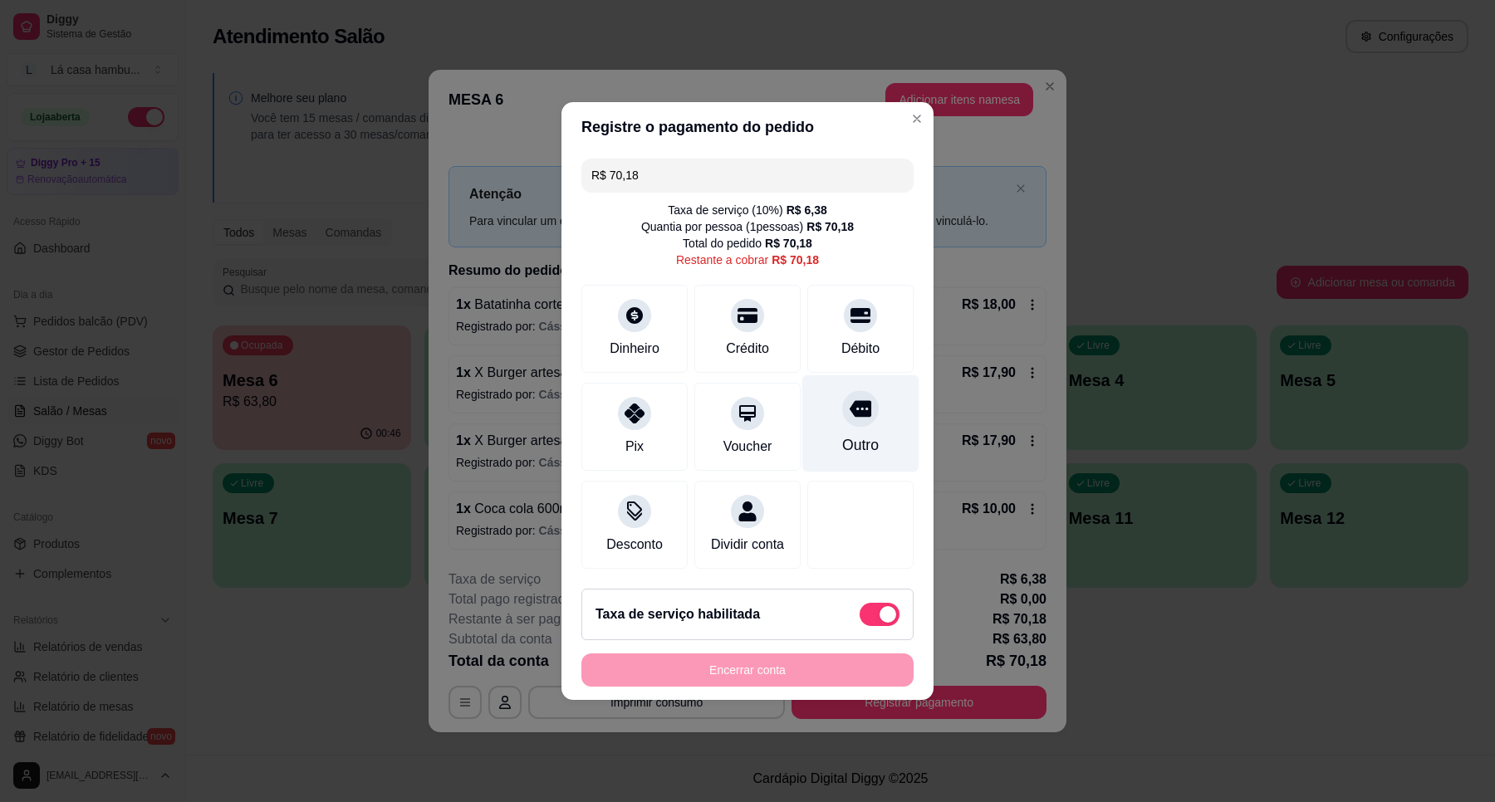
click at [850, 404] on icon at bounding box center [861, 409] width 22 height 17
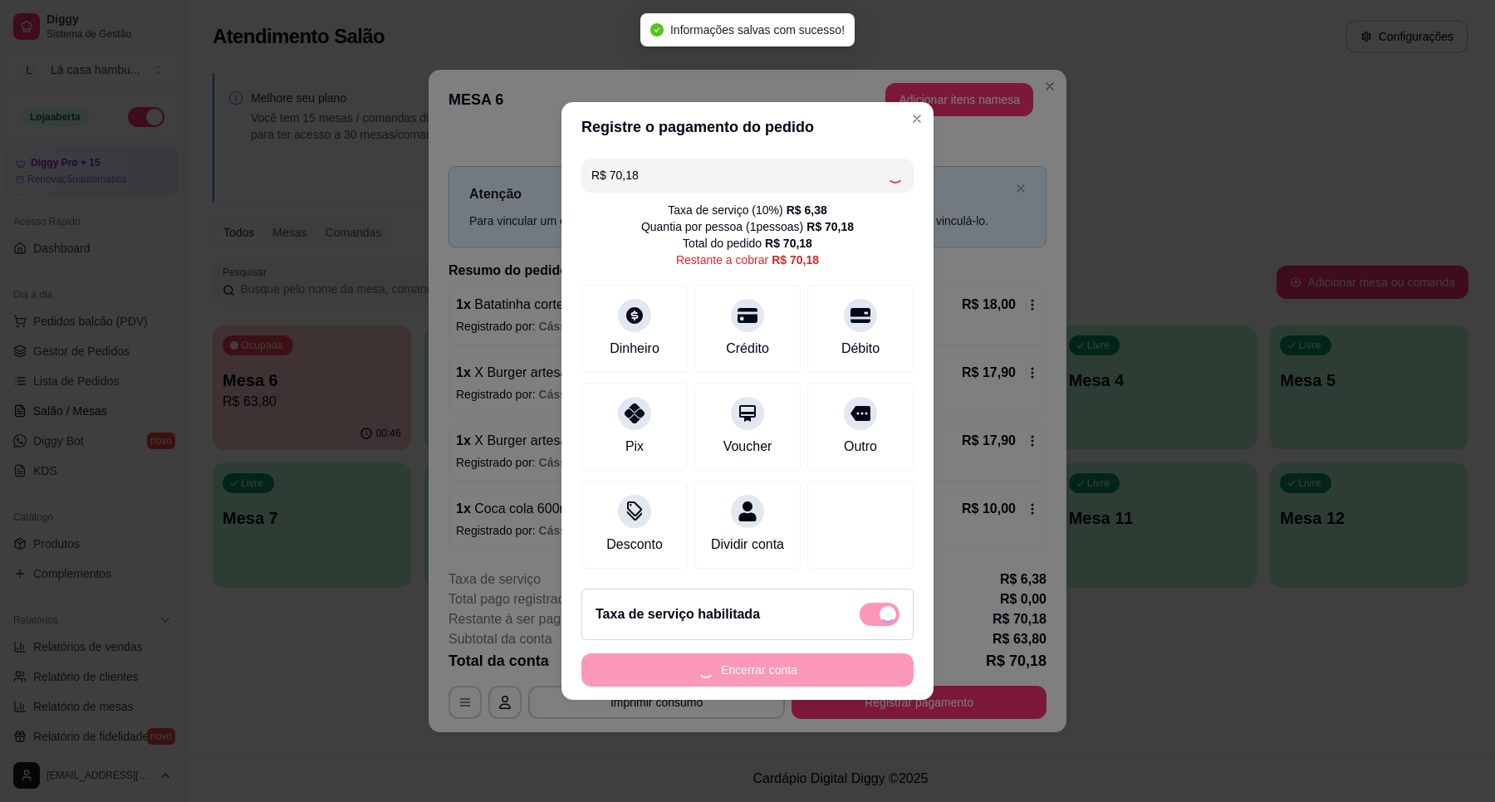
type input "R$ 0,00"
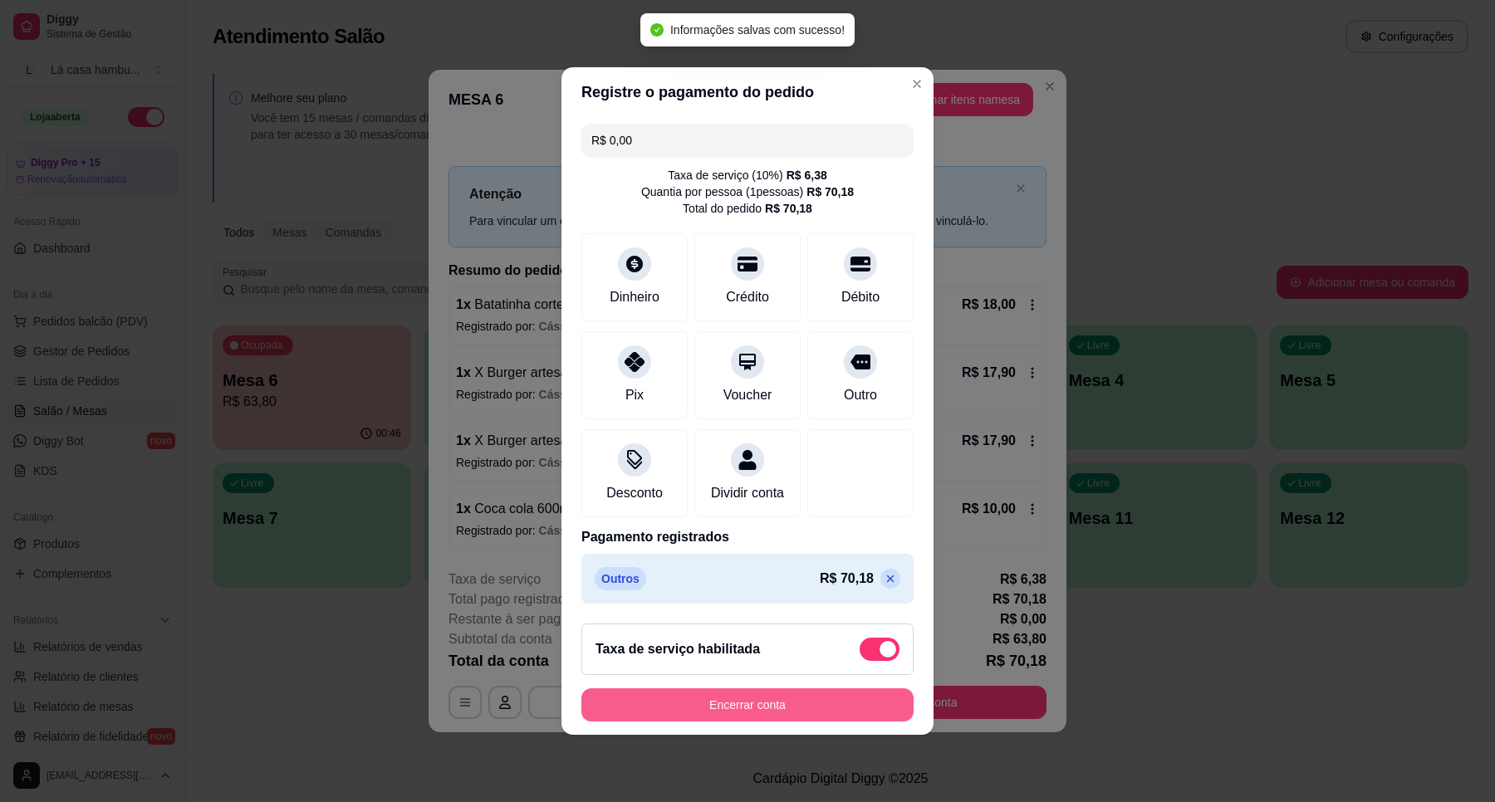
click at [782, 722] on button "Encerrar conta" at bounding box center [747, 705] width 332 height 33
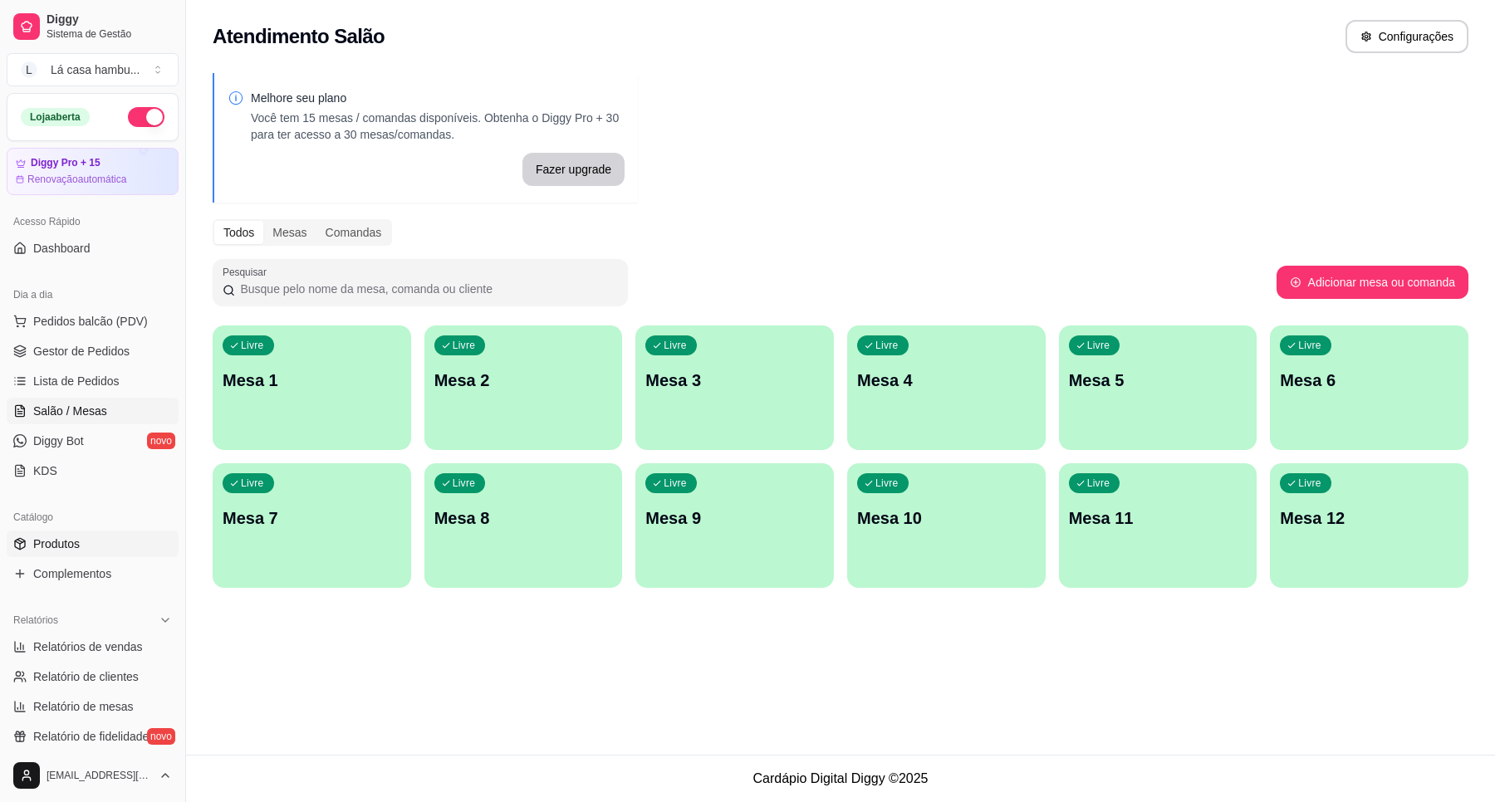
click at [67, 536] on span "Produtos" at bounding box center [56, 544] width 47 height 17
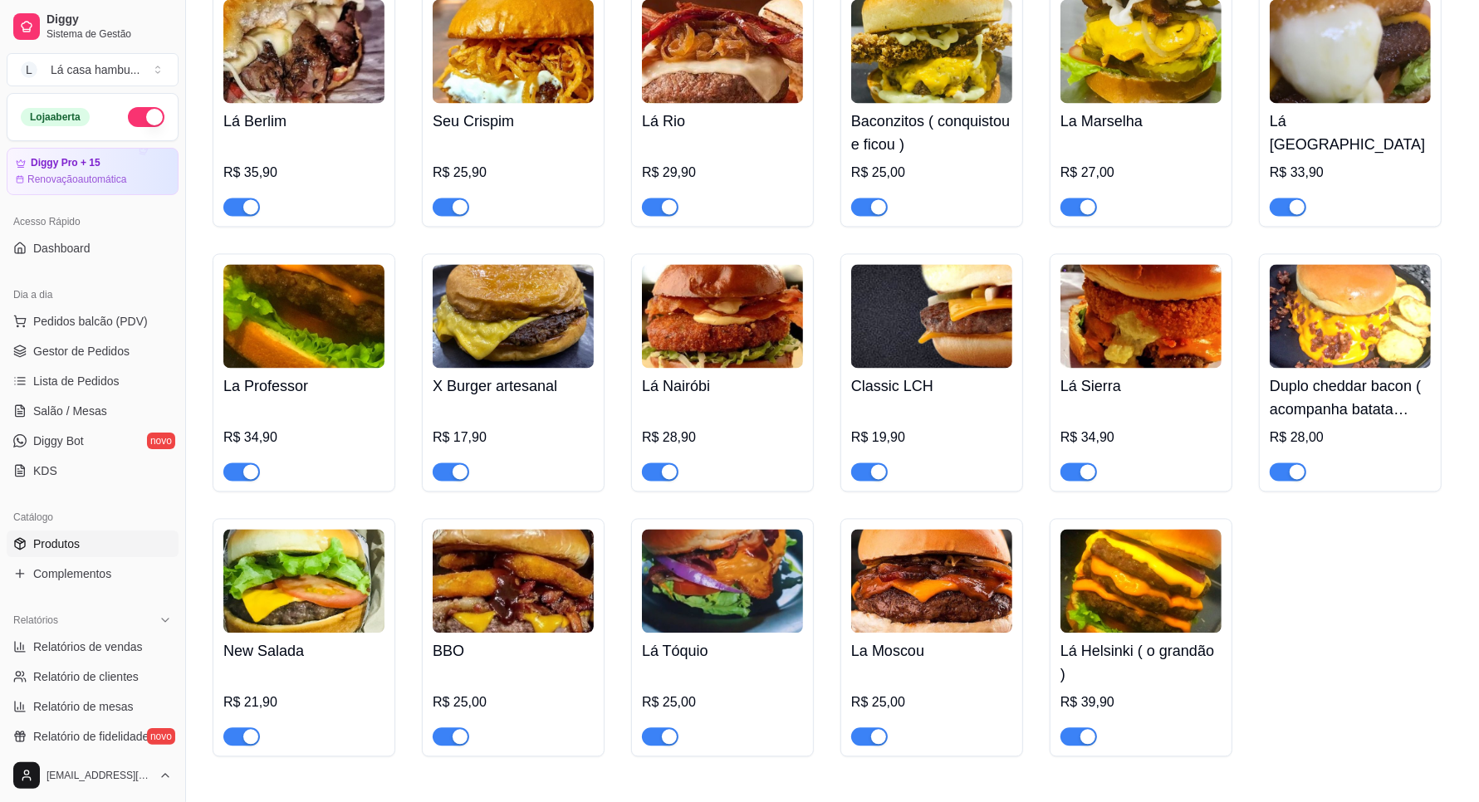
scroll to position [3218, 0]
